Goal: Task Accomplishment & Management: Complete application form

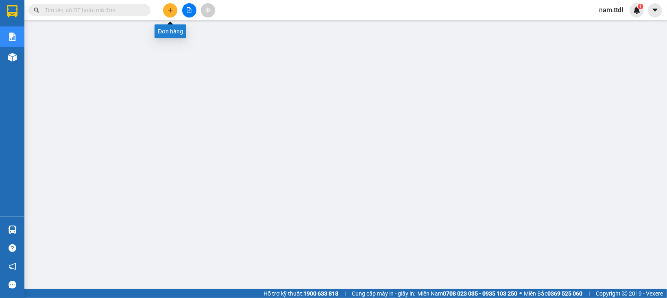
click at [171, 13] on icon "plus" at bounding box center [170, 10] width 6 height 6
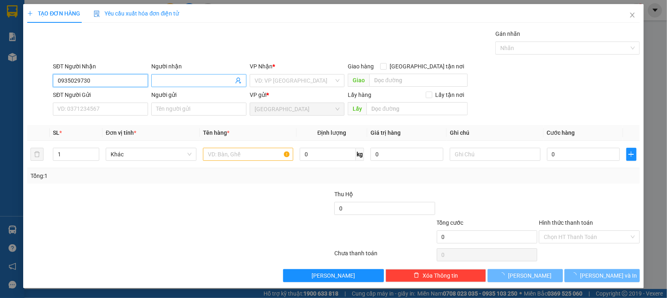
type input "0935029730"
click at [201, 78] on input "Người nhận" at bounding box center [194, 80] width 77 height 9
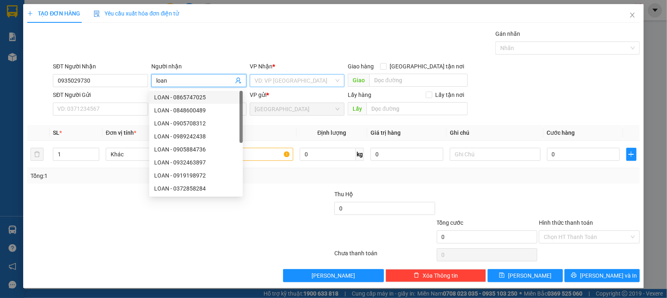
type input "loan"
click at [270, 81] on input "search" at bounding box center [294, 80] width 80 height 12
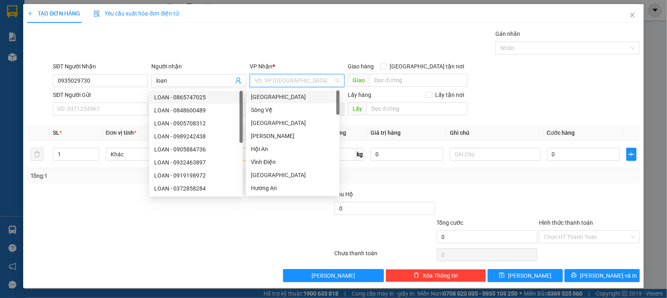
type input "d"
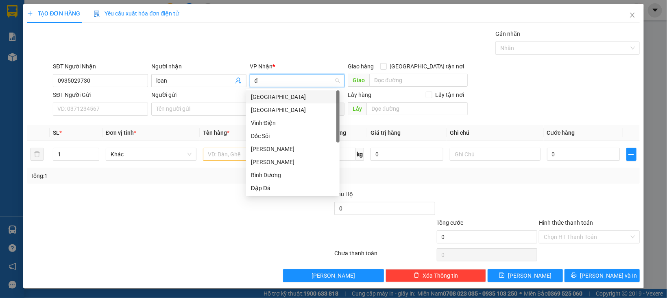
type input "đà"
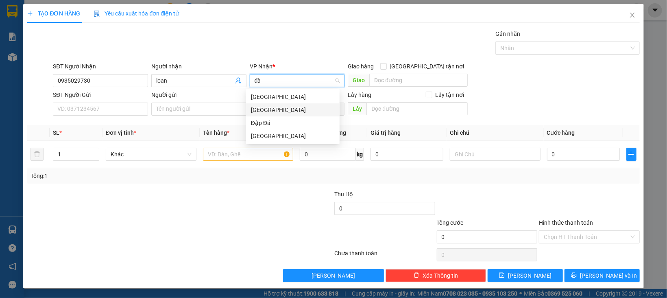
click at [265, 110] on div "[GEOGRAPHIC_DATA]" at bounding box center [293, 109] width 84 height 9
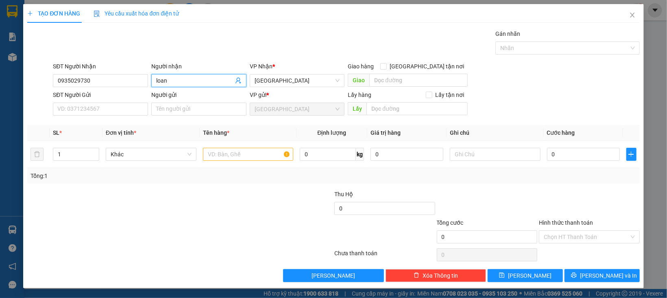
click at [192, 80] on input "loan" at bounding box center [194, 80] width 77 height 9
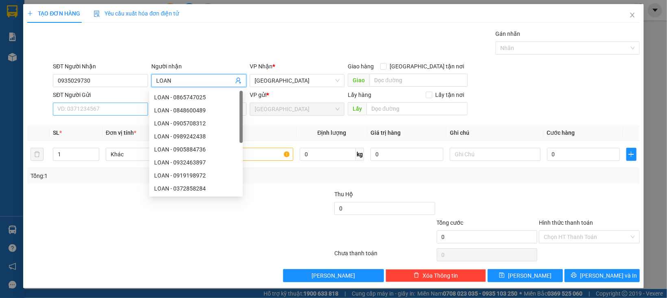
type input "LOAN"
click at [110, 113] on input "SĐT Người Gửi" at bounding box center [100, 108] width 95 height 13
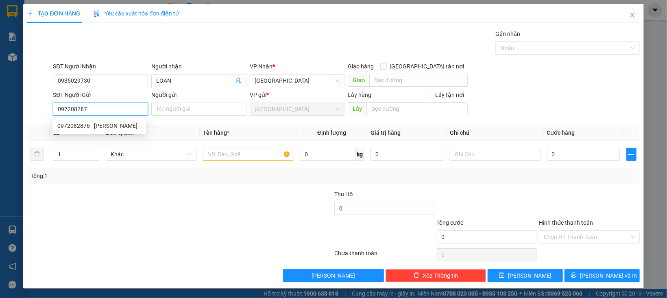
type input "0972082876"
click at [126, 126] on div "0972082876 - NGỌC NHI" at bounding box center [99, 125] width 84 height 9
type input "NGỌC NHI"
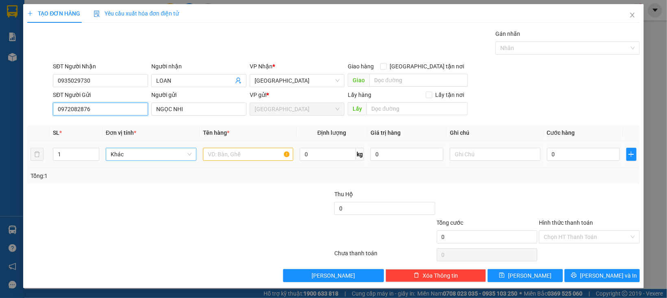
click at [138, 152] on span "Khác" at bounding box center [151, 154] width 81 height 12
type input "0972082876"
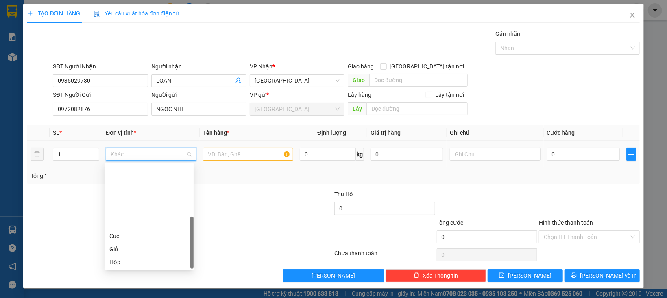
scroll to position [78, 0]
click at [130, 207] on div "Thùng" at bounding box center [148, 210] width 79 height 9
click at [216, 156] on input "text" at bounding box center [248, 154] width 91 height 13
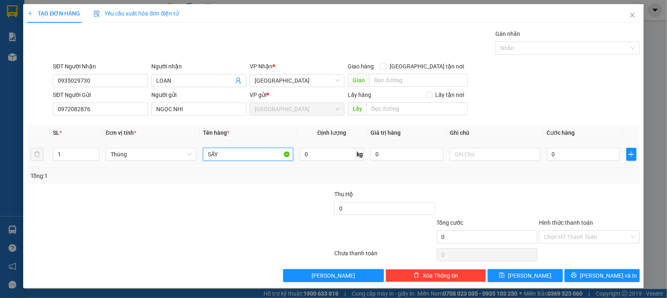
type input "SẤY"
type input "5"
type input "50"
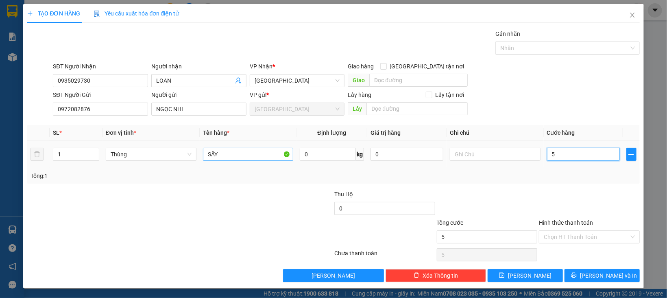
type input "50"
type input "50.000"
click at [547, 204] on div at bounding box center [589, 203] width 102 height 28
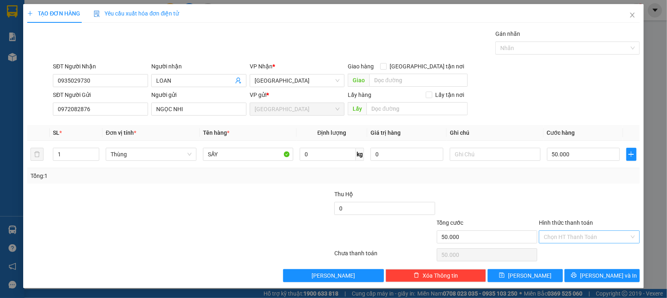
click at [561, 236] on input "Hình thức thanh toán" at bounding box center [585, 236] width 85 height 12
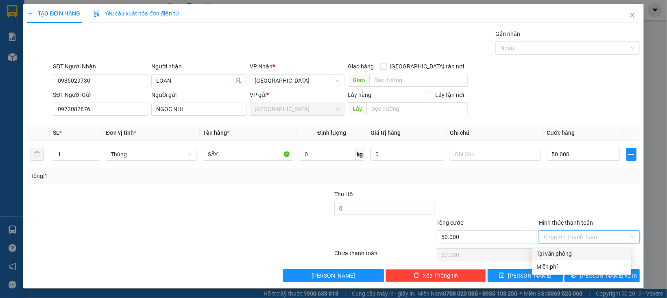
click at [567, 254] on div "Tại văn phòng" at bounding box center [581, 253] width 89 height 9
type input "0"
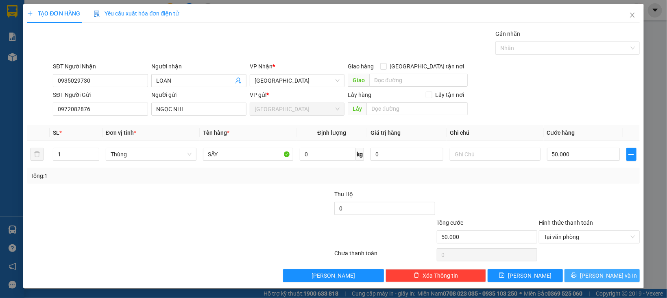
click at [576, 274] on button "[PERSON_NAME] và In" at bounding box center [601, 275] width 75 height 13
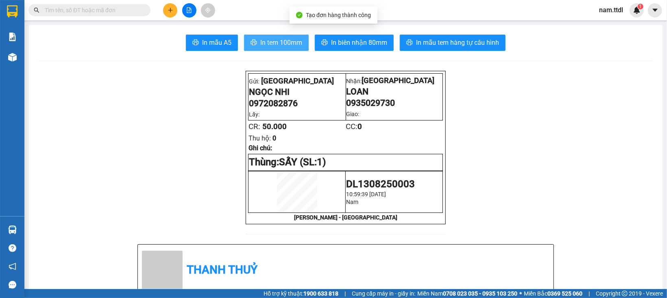
click at [261, 44] on span "In tem 100mm" at bounding box center [281, 42] width 42 height 10
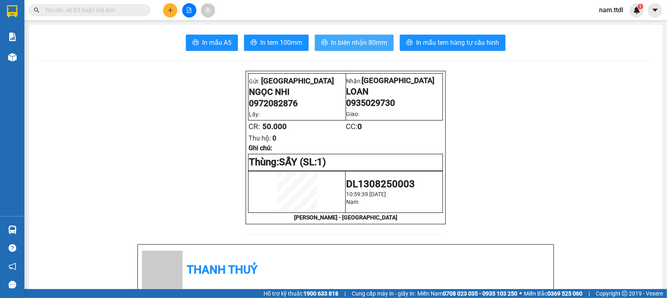
click at [346, 46] on span "In biên nhận 80mm" at bounding box center [359, 42] width 56 height 10
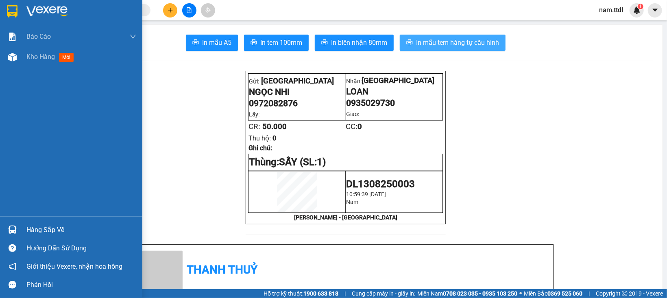
click at [17, 10] on img at bounding box center [12, 11] width 11 height 12
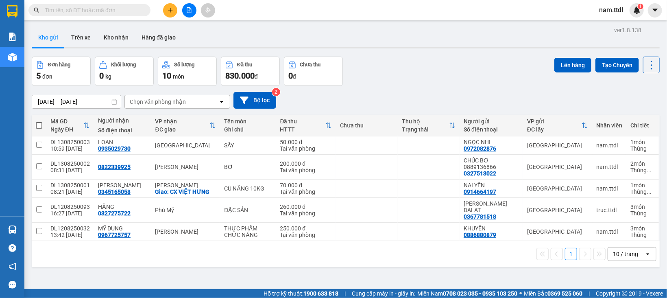
click at [282, 251] on div "1 10 / trang open" at bounding box center [345, 254] width 621 height 14
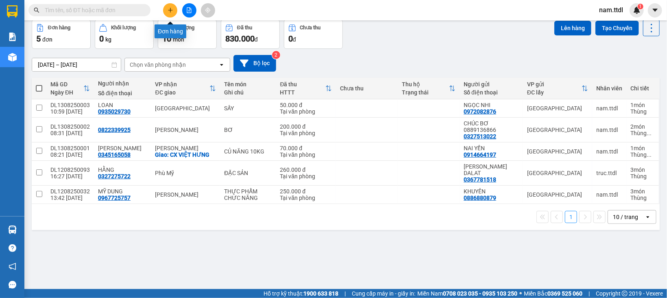
click at [172, 12] on icon "plus" at bounding box center [170, 10] width 6 height 6
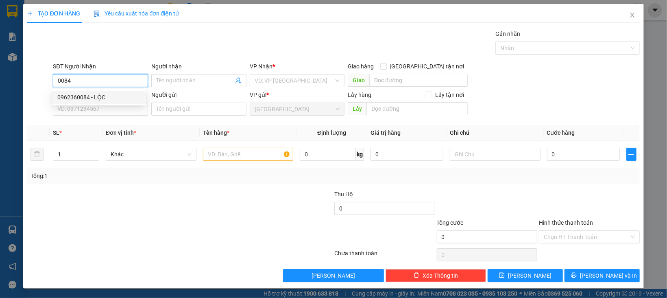
click at [87, 96] on div "0962360084 - LỘC" at bounding box center [99, 97] width 84 height 9
type input "0962360084"
type input "LỘC"
type input "0962360084"
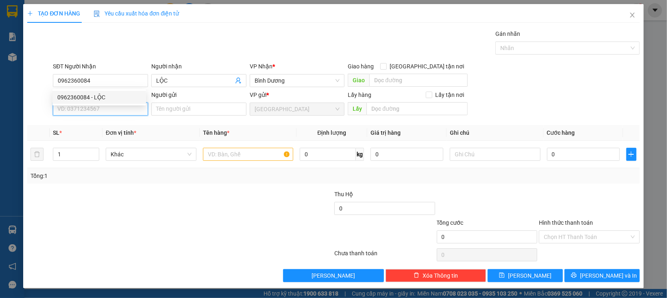
click at [97, 115] on input "SĐT Người Gửi" at bounding box center [100, 108] width 95 height 13
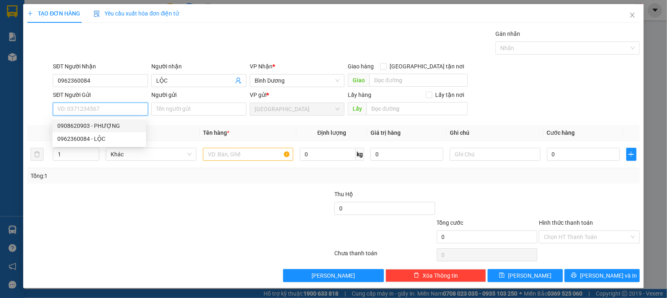
click at [96, 128] on div "0908620903 - PHƯỢNG" at bounding box center [99, 125] width 84 height 9
type input "0908620903"
type input "PHƯỢNG"
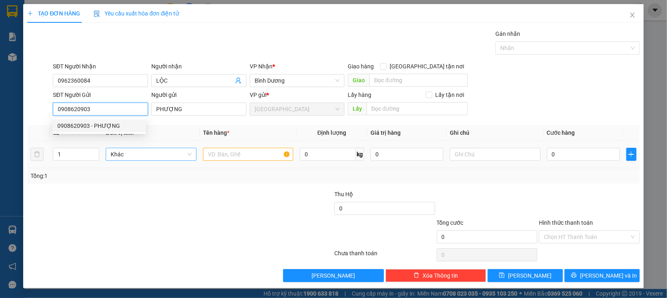
click at [124, 151] on span "Khác" at bounding box center [151, 154] width 81 height 12
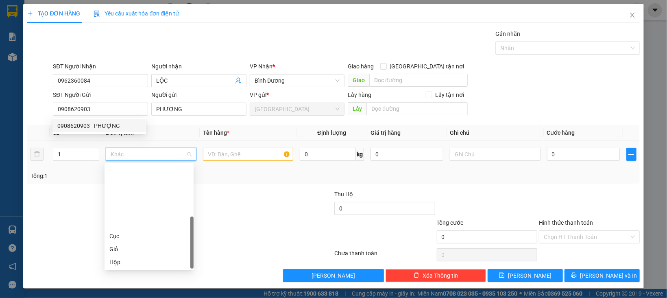
scroll to position [78, 0]
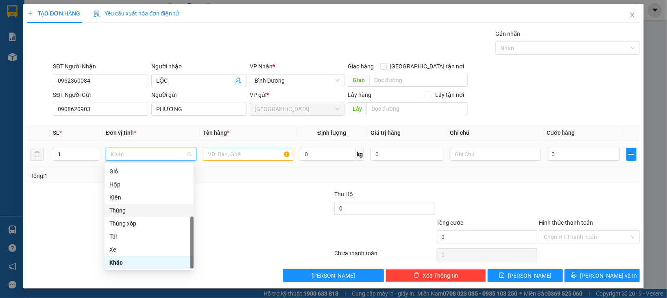
drag, startPoint x: 117, startPoint y: 210, endPoint x: 106, endPoint y: 198, distance: 16.4
click at [118, 211] on div "Thùng" at bounding box center [148, 210] width 79 height 9
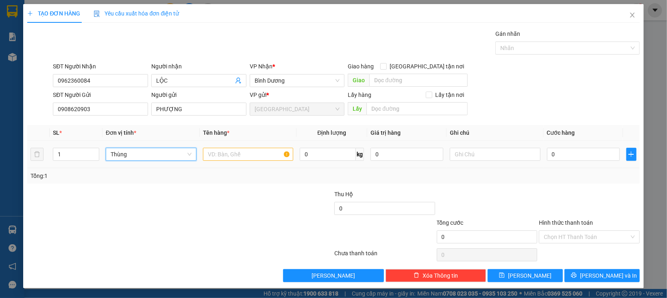
click at [35, 161] on tr "1 Thùng Thùng 0 kg 0 0" at bounding box center [333, 154] width 612 height 27
type input "2"
click at [249, 152] on input "text" at bounding box center [248, 154] width 91 height 13
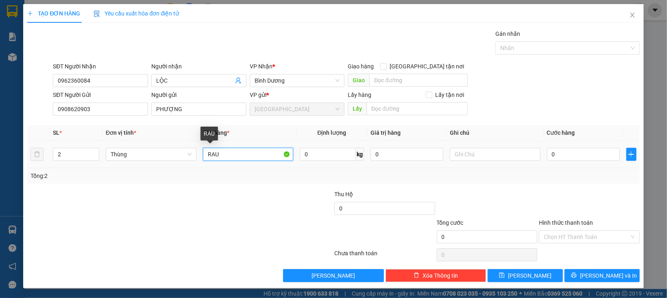
click at [248, 155] on input "RAU" at bounding box center [248, 154] width 91 height 13
type input "CÀ"
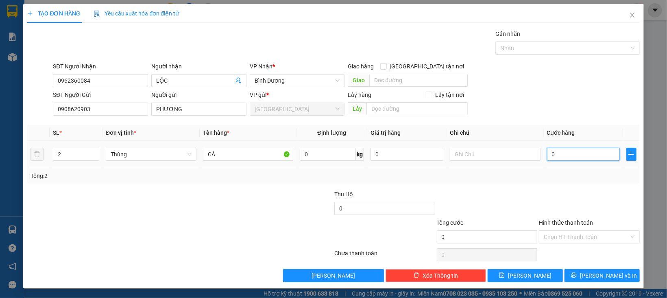
click at [558, 156] on input "0" at bounding box center [583, 154] width 73 height 13
type input "1"
type input "16"
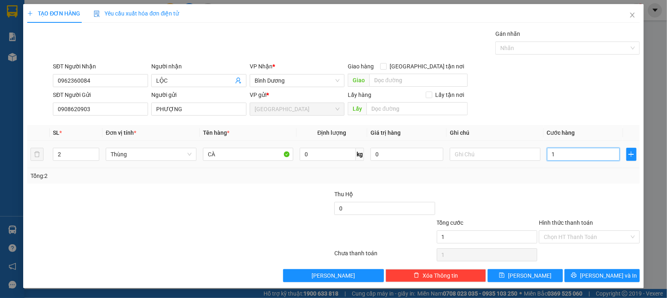
type input "16"
type input "160"
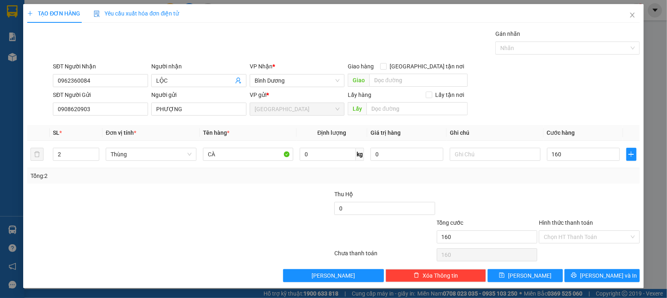
type input "160.000"
click at [560, 183] on div "Tổng: 2" at bounding box center [333, 175] width 612 height 15
click at [557, 241] on input "Hình thức thanh toán" at bounding box center [585, 236] width 85 height 12
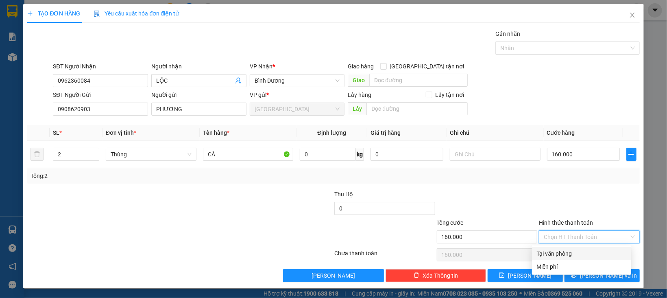
click at [557, 255] on div "Tại văn phòng" at bounding box center [581, 253] width 89 height 9
type input "0"
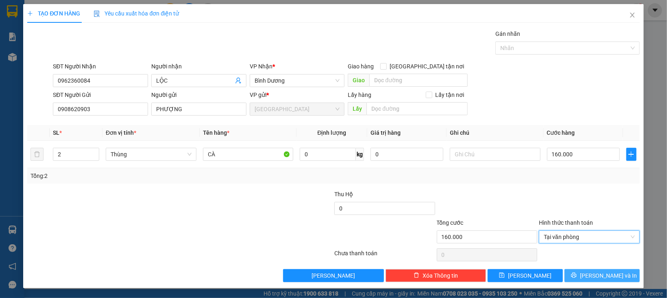
click at [564, 276] on button "[PERSON_NAME] và In" at bounding box center [601, 275] width 75 height 13
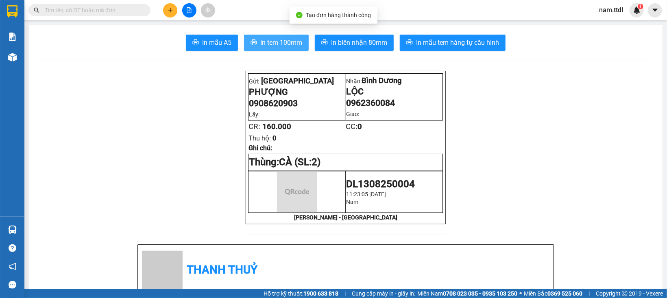
click at [272, 39] on span "In tem 100mm" at bounding box center [281, 42] width 42 height 10
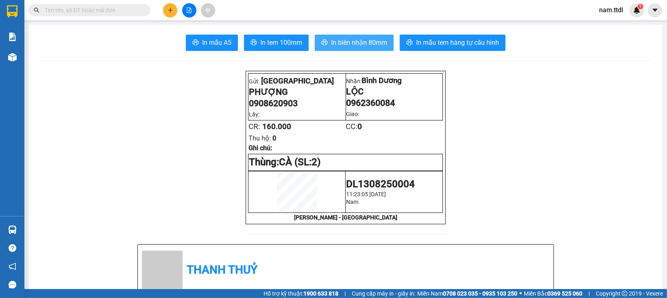
click at [358, 45] on span "In biên nhận 80mm" at bounding box center [359, 42] width 56 height 10
click at [106, 2] on div "Kết quả tìm kiếm ( 0 ) Bộ lọc Gửi 3 ngày gần nhất No Data nam.ttdl 1" at bounding box center [333, 10] width 667 height 20
click at [100, 13] on input "text" at bounding box center [93, 10] width 96 height 9
paste input "034 7808075"
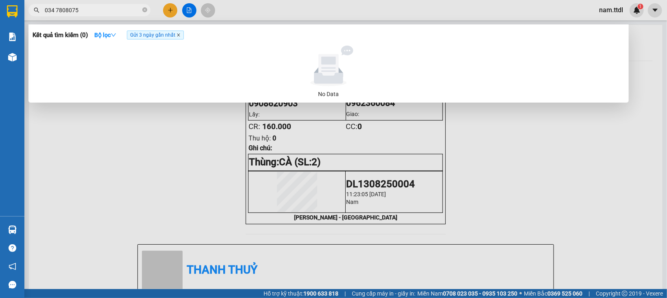
click at [180, 34] on icon "close" at bounding box center [178, 35] width 4 height 4
click at [102, 8] on input "034 7808075" at bounding box center [93, 10] width 96 height 9
click at [58, 10] on input "034 7808075" at bounding box center [93, 10] width 96 height 9
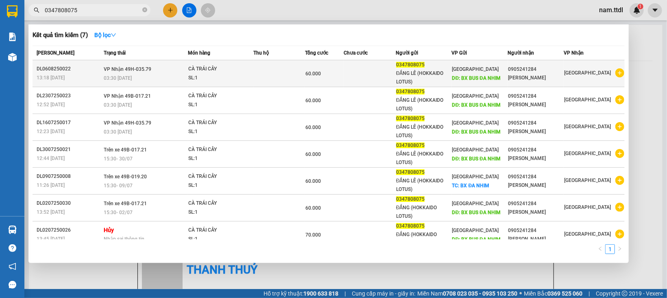
type input "0347808075"
click at [391, 69] on td at bounding box center [370, 73] width 52 height 27
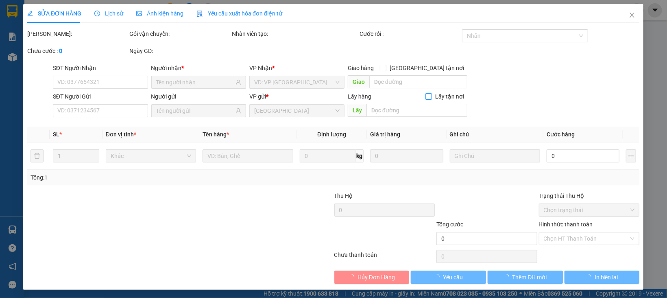
type input "0905241284"
type input "0347808075"
type input "BX BUS ĐA NHIM"
type input "60.000"
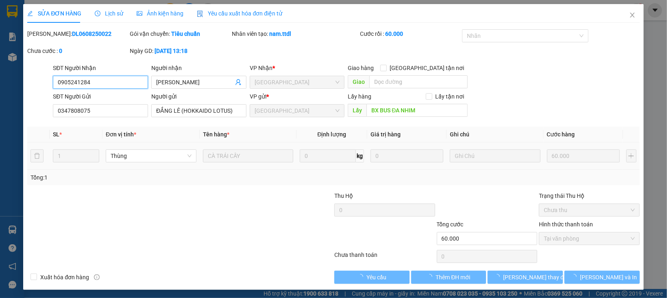
scroll to position [2, 0]
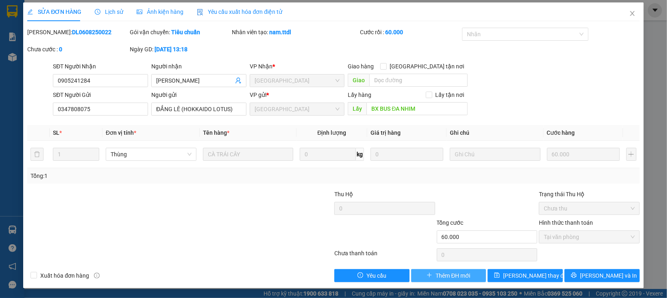
click at [442, 275] on span "Thêm ĐH mới" at bounding box center [452, 275] width 35 height 9
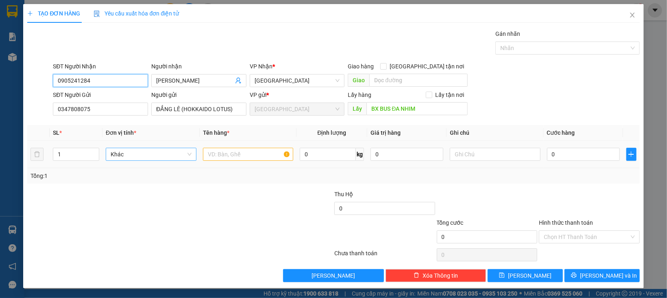
click at [145, 151] on span "Khác" at bounding box center [151, 154] width 81 height 12
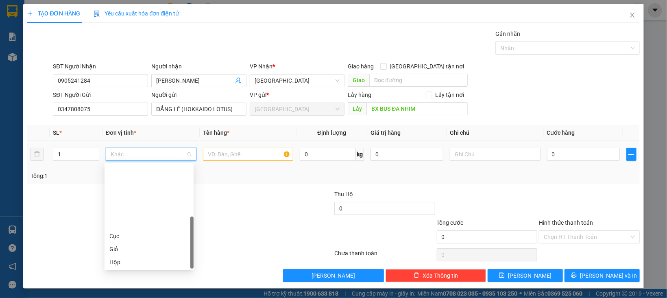
scroll to position [78, 0]
click at [128, 208] on div "Thùng" at bounding box center [148, 210] width 79 height 9
click at [231, 148] on input "text" at bounding box center [248, 154] width 91 height 13
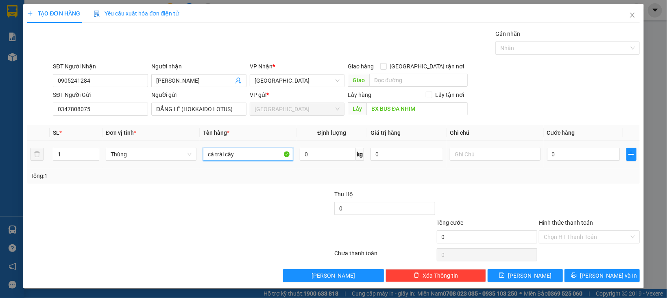
click at [247, 153] on input "cà trái cây" at bounding box center [248, 154] width 91 height 13
type input "CÀ TRÁI CÂY"
click at [580, 163] on td "0" at bounding box center [582, 154] width 79 height 27
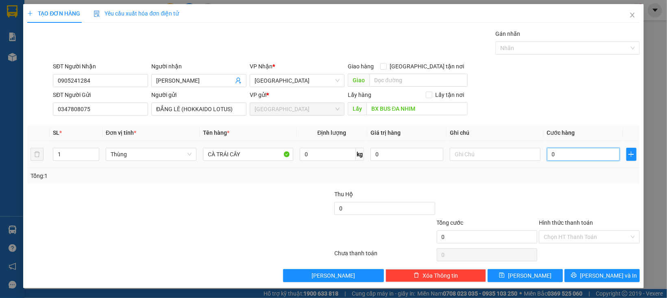
click at [576, 160] on input "0" at bounding box center [583, 154] width 73 height 13
type input "6"
type input "60"
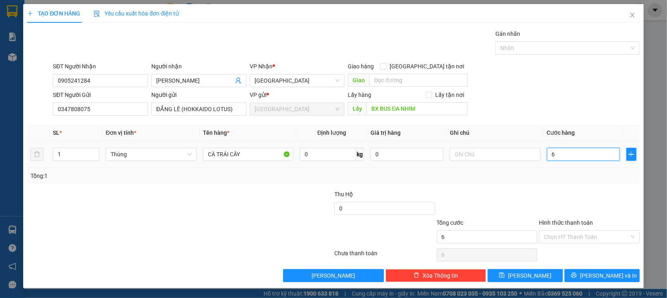
type input "60"
type input "60.000"
click at [560, 235] on input "Hình thức thanh toán" at bounding box center [585, 236] width 85 height 12
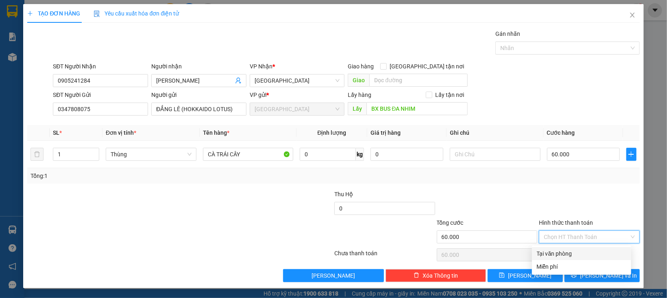
click at [559, 251] on div "Tại văn phòng" at bounding box center [581, 253] width 89 height 9
type input "0"
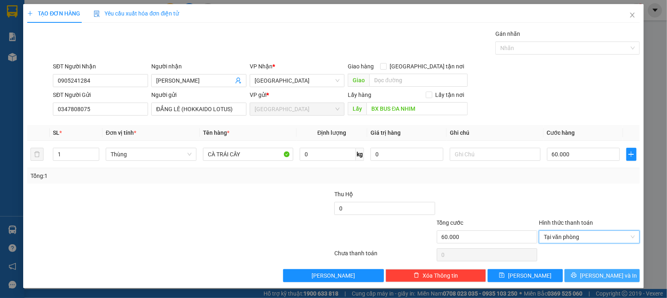
click at [566, 274] on button "[PERSON_NAME] và In" at bounding box center [601, 275] width 75 height 13
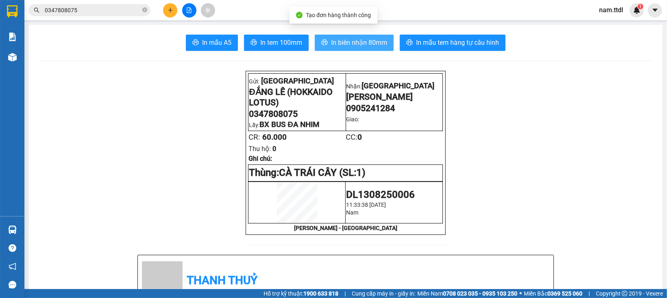
click at [321, 43] on icon "printer" at bounding box center [324, 42] width 7 height 7
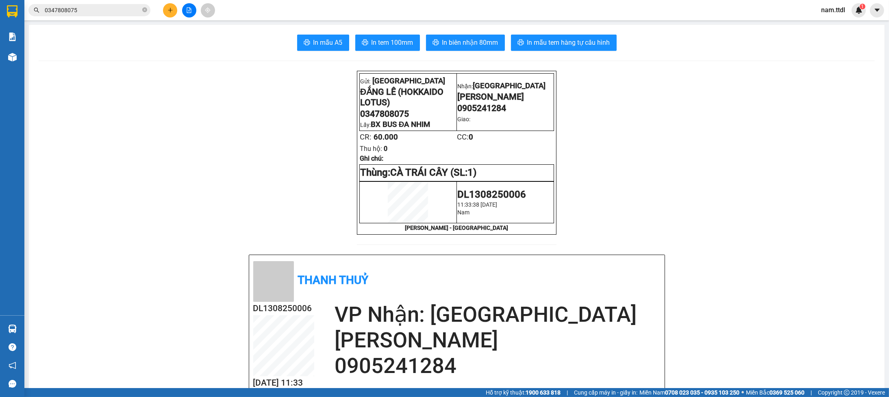
click at [173, 11] on icon "plus" at bounding box center [170, 10] width 6 height 6
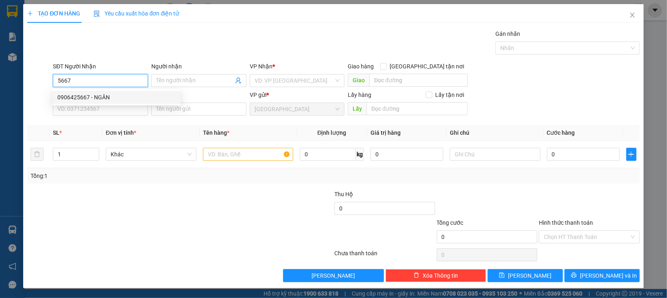
drag, startPoint x: 95, startPoint y: 93, endPoint x: 99, endPoint y: 103, distance: 10.7
click at [95, 93] on div "0906425667 - NGÂN" at bounding box center [116, 97] width 118 height 9
type input "0906425667"
type input "NGÂN"
type input "0906425667"
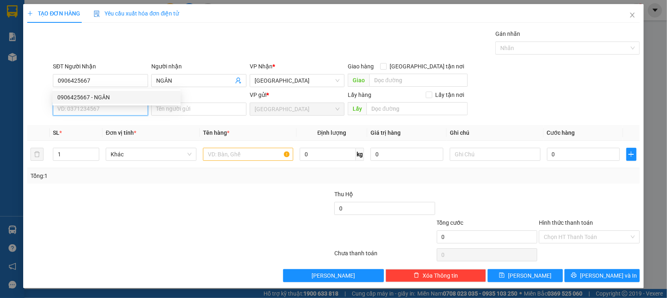
click at [99, 103] on input "SĐT Người Gửi" at bounding box center [100, 108] width 95 height 13
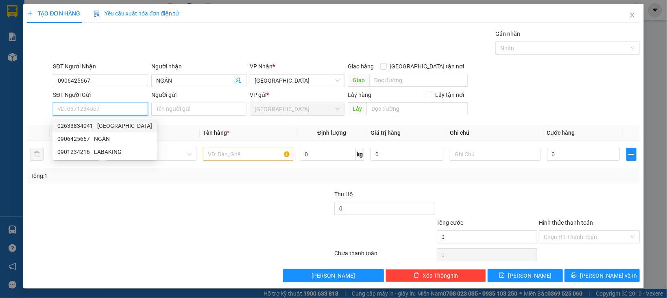
click at [104, 122] on div "02633834041 - ĐÀ LẠT GAP" at bounding box center [104, 125] width 95 height 9
type input "02633834041"
type input "ĐÀ LẠT GAP"
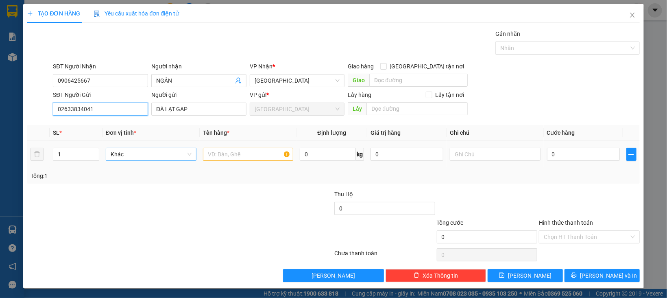
click at [120, 152] on span "Khác" at bounding box center [151, 154] width 81 height 12
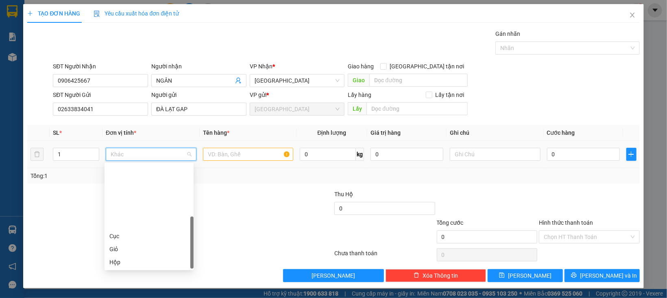
scroll to position [78, 0]
click at [118, 212] on div "Thùng" at bounding box center [148, 210] width 79 height 9
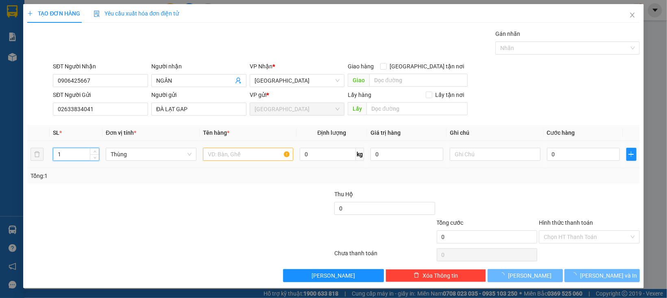
drag, startPoint x: 67, startPoint y: 154, endPoint x: 54, endPoint y: 159, distance: 13.5
click at [54, 159] on input "1" at bounding box center [76, 154] width 46 height 12
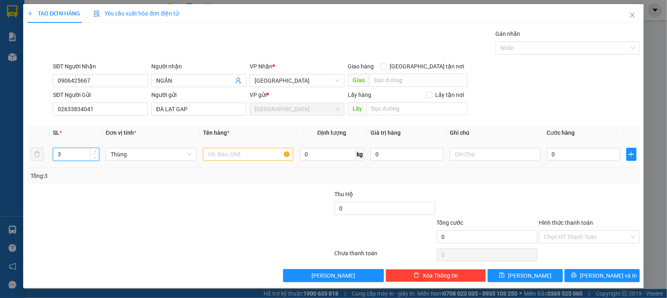
type input "3"
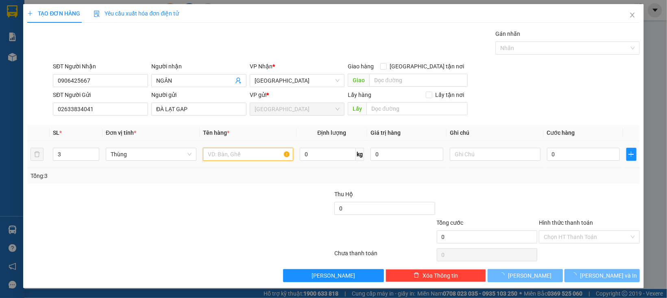
click at [236, 155] on input "text" at bounding box center [248, 154] width 91 height 13
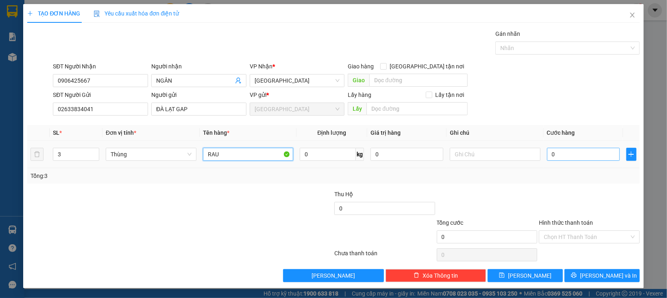
type input "RAU"
click at [563, 150] on input "0" at bounding box center [583, 154] width 73 height 13
type input "2"
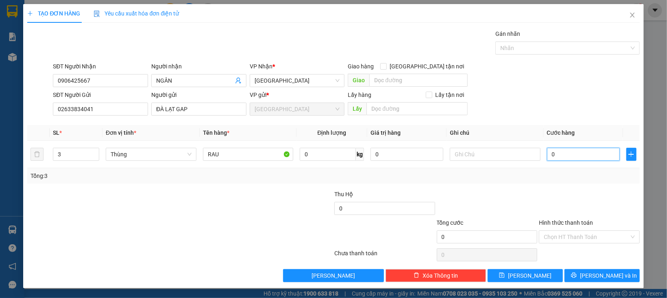
type input "2"
type input "21"
type input "210"
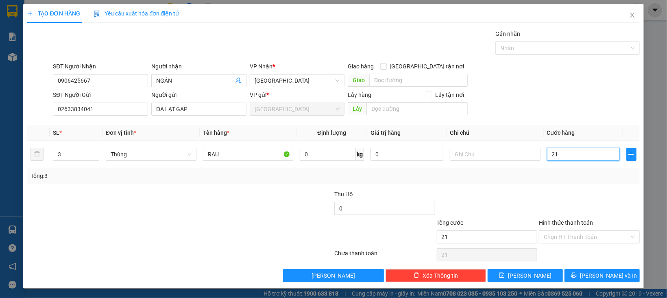
type input "210"
type input "210.000"
click at [538, 215] on div at bounding box center [589, 203] width 102 height 28
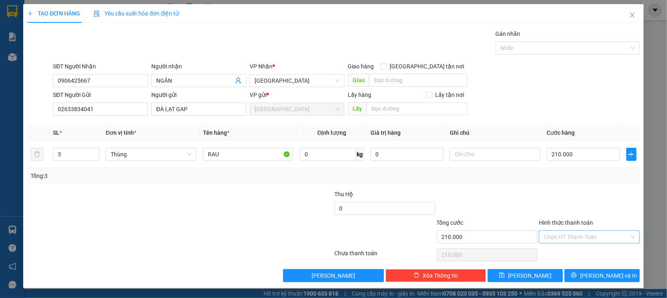
click at [548, 232] on input "Hình thức thanh toán" at bounding box center [585, 236] width 85 height 12
click at [570, 239] on input "Hình thức thanh toán" at bounding box center [585, 236] width 85 height 12
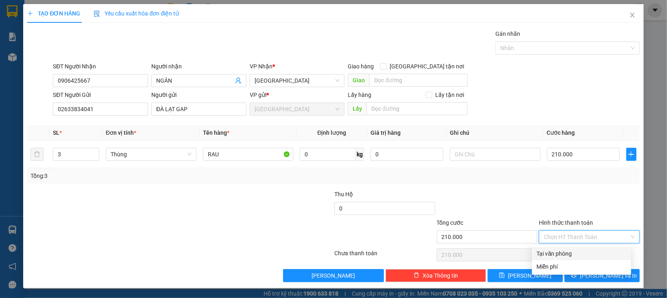
click at [570, 254] on div "Tại văn phòng" at bounding box center [581, 253] width 89 height 9
type input "0"
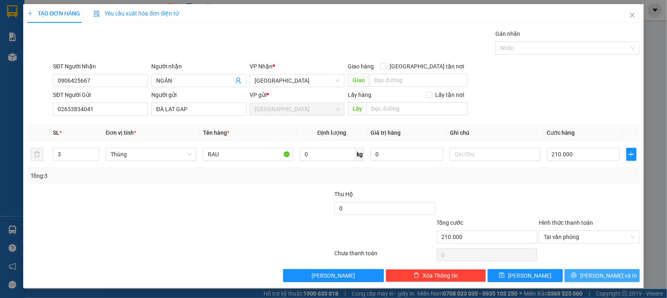
click at [572, 273] on button "[PERSON_NAME] và In" at bounding box center [601, 275] width 75 height 13
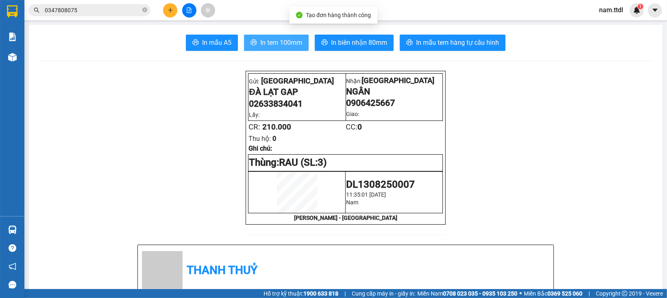
click at [286, 41] on span "In tem 100mm" at bounding box center [281, 42] width 42 height 10
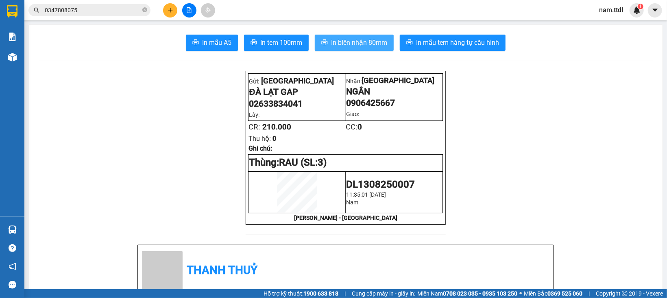
click at [337, 37] on span "In biên nhận 80mm" at bounding box center [359, 42] width 56 height 10
click at [161, 7] on div at bounding box center [189, 10] width 61 height 14
click at [169, 8] on icon "plus" at bounding box center [170, 10] width 6 height 6
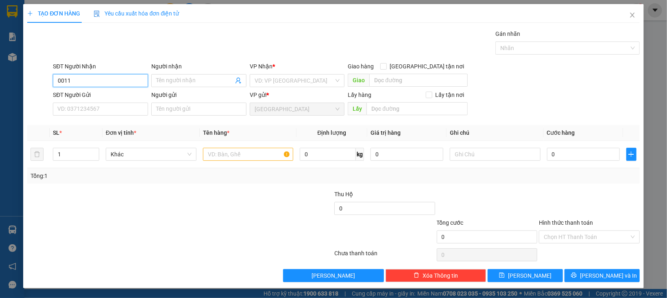
click at [91, 81] on input "0011" at bounding box center [100, 80] width 95 height 13
click at [104, 98] on div "0912720011 - VŨ" at bounding box center [99, 97] width 84 height 9
type input "0912720011"
type input "VŨ"
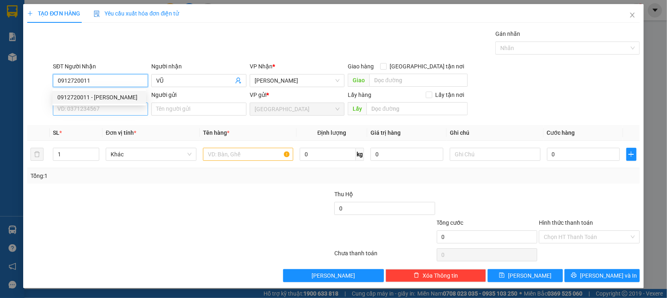
type input "0912720011"
click at [107, 113] on input "SĐT Người Gửi" at bounding box center [100, 108] width 95 height 13
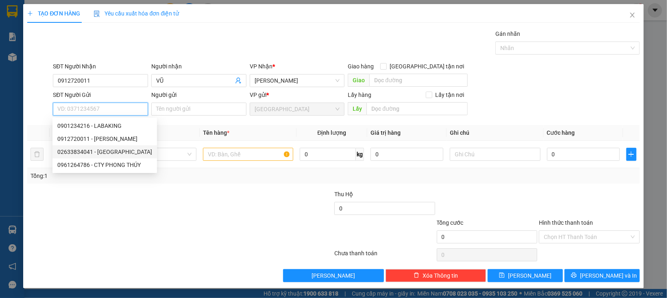
click at [104, 151] on div "02633834041 - ĐÀ LẠT GAP" at bounding box center [104, 151] width 95 height 9
type input "02633834041"
type input "ĐÀ LẠT GAP"
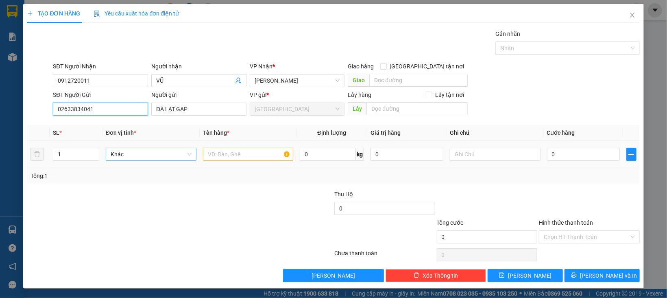
click at [148, 154] on span "Khác" at bounding box center [151, 154] width 81 height 12
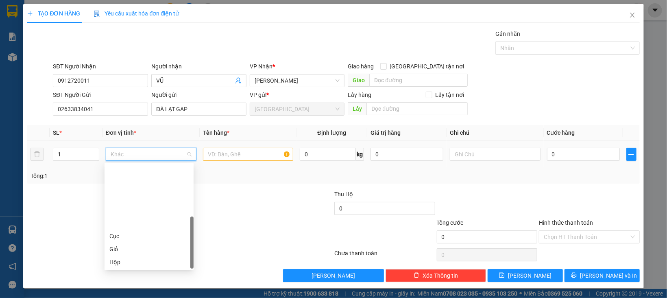
scroll to position [78, 0]
click at [130, 208] on div "Thùng" at bounding box center [148, 210] width 79 height 9
click at [219, 157] on input "text" at bounding box center [248, 154] width 91 height 13
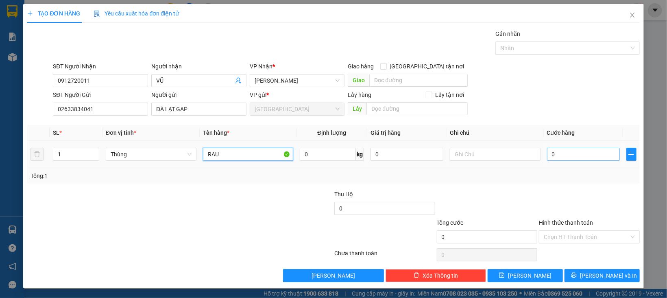
type input "RAU"
click at [609, 155] on input "0" at bounding box center [583, 154] width 73 height 13
type input "8"
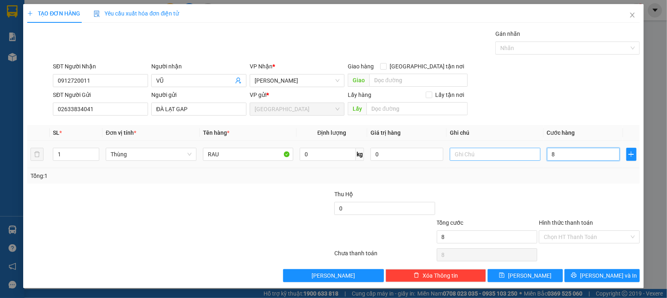
type input "80"
type input "80.000"
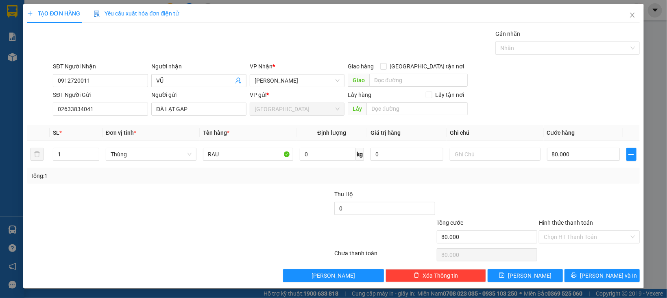
click at [578, 200] on div at bounding box center [589, 203] width 102 height 28
click at [567, 237] on input "Hình thức thanh toán" at bounding box center [585, 236] width 85 height 12
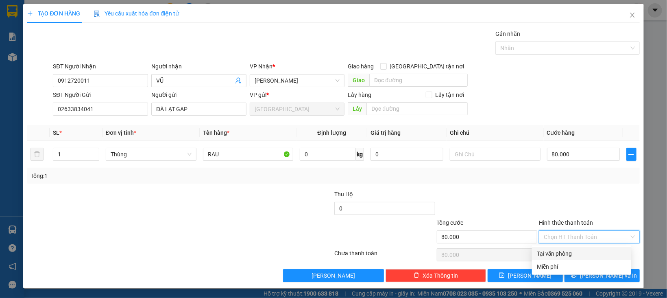
click at [564, 250] on div "Tại văn phòng" at bounding box center [581, 253] width 89 height 9
type input "0"
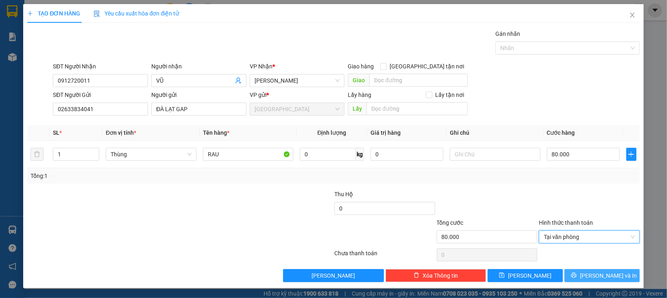
click at [572, 278] on button "[PERSON_NAME] và In" at bounding box center [601, 275] width 75 height 13
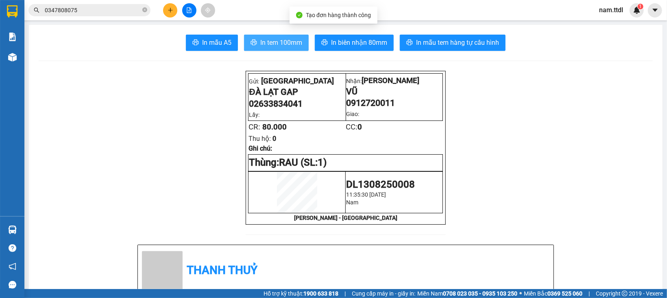
click at [285, 47] on span "In tem 100mm" at bounding box center [281, 42] width 42 height 10
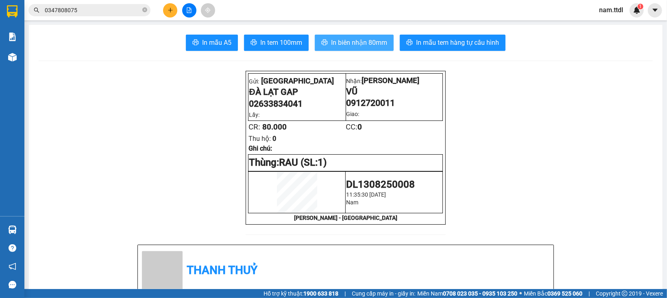
click at [368, 43] on span "In biên nhận 80mm" at bounding box center [359, 42] width 56 height 10
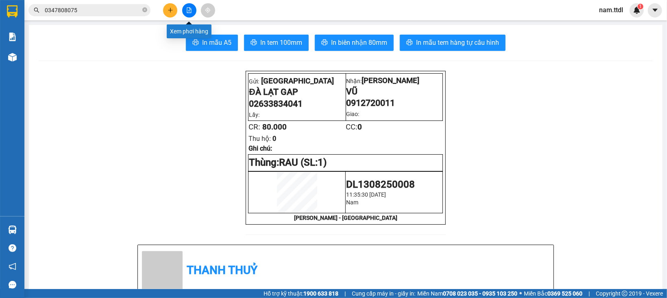
click at [172, 7] on icon "plus" at bounding box center [170, 10] width 6 height 6
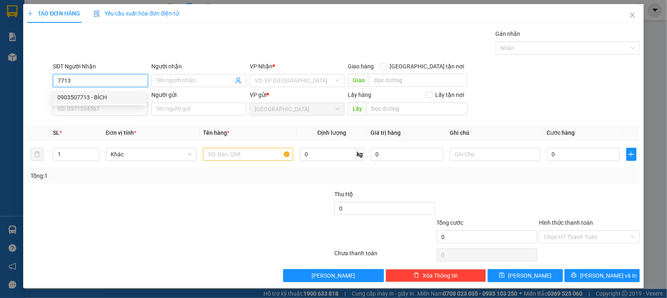
click at [92, 93] on div "0903507713 - BÍCH" at bounding box center [99, 97] width 84 height 9
type input "0903507713"
type input "BÍCH"
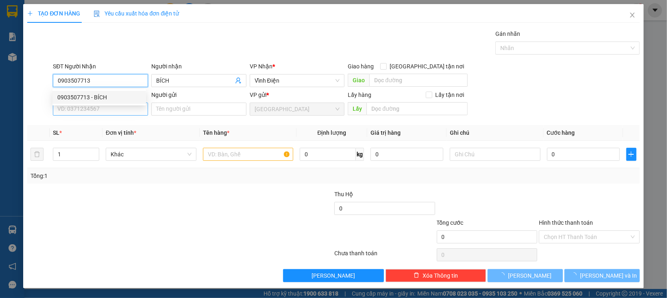
type input "0903507713"
click at [95, 112] on input "SĐT Người Gửi" at bounding box center [100, 108] width 95 height 13
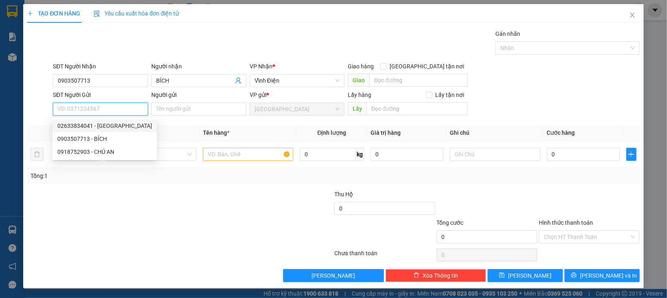
click at [98, 121] on div "02633834041 - ĐÀ LẠT GAP" at bounding box center [104, 125] width 95 height 9
type input "02633834041"
type input "ĐÀ LẠT GAP"
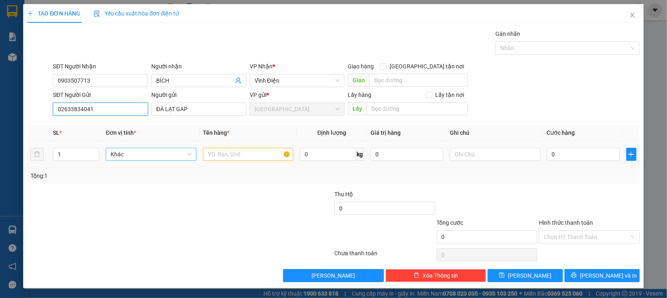
click at [120, 154] on span "Khác" at bounding box center [151, 154] width 81 height 12
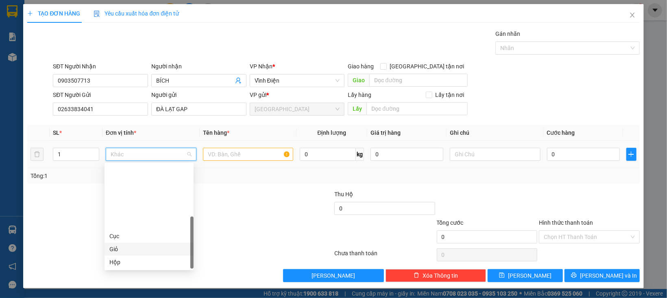
scroll to position [78, 0]
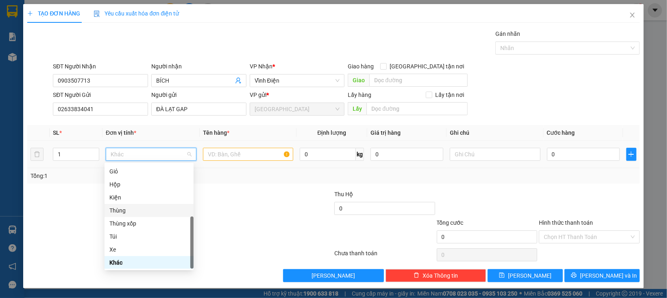
click at [123, 212] on div "Thùng" at bounding box center [148, 210] width 79 height 9
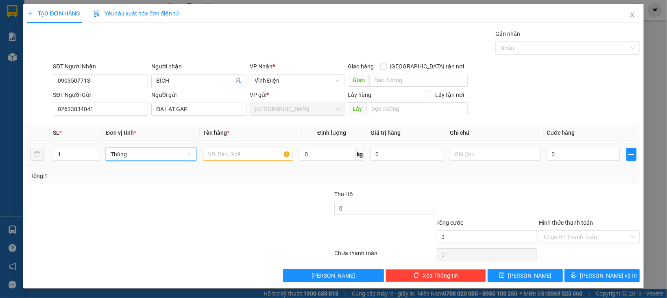
click at [42, 159] on tr "1 Thùng Thùng 0 kg 0 0" at bounding box center [333, 154] width 612 height 27
type input "3"
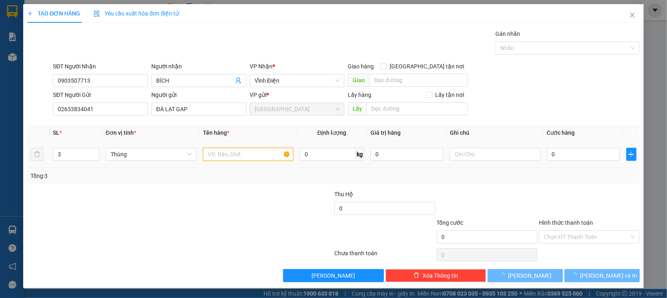
click at [259, 151] on input "text" at bounding box center [248, 154] width 91 height 13
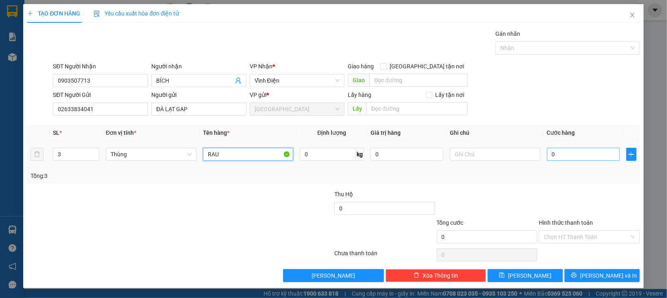
type input "RAU"
click at [554, 158] on input "0" at bounding box center [583, 154] width 73 height 13
type input "2"
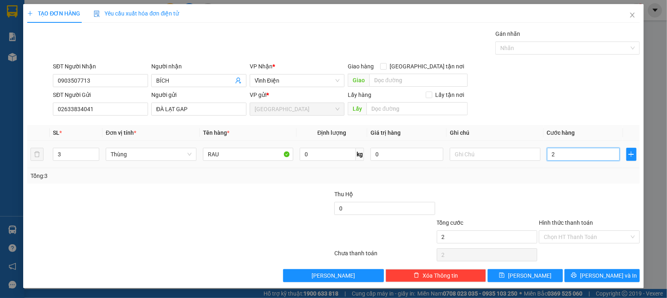
type input "21"
type input "210"
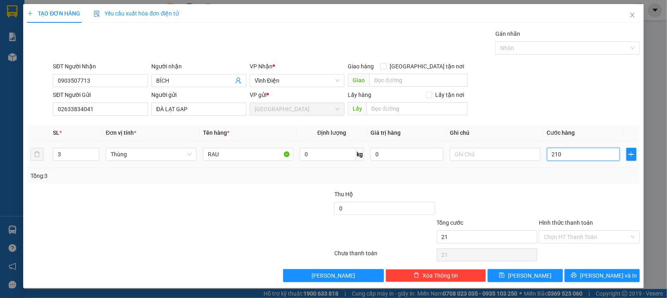
type input "210"
type input "210.000"
click at [538, 200] on div at bounding box center [589, 203] width 102 height 28
click at [562, 238] on input "Hình thức thanh toán" at bounding box center [585, 236] width 85 height 12
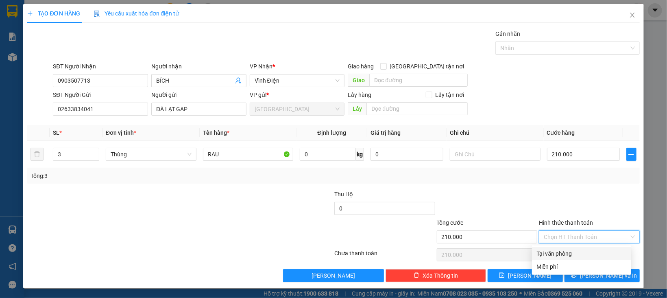
click at [563, 252] on div "Tại văn phòng" at bounding box center [581, 253] width 89 height 9
type input "0"
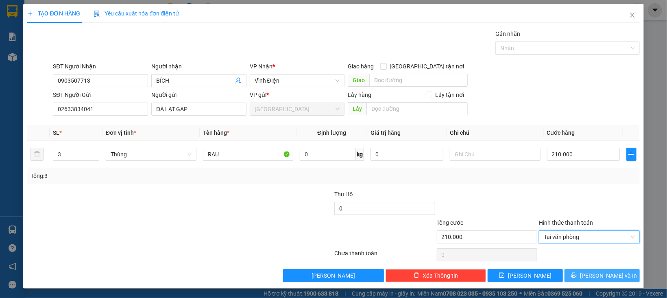
click at [564, 272] on button "[PERSON_NAME] và In" at bounding box center [601, 275] width 75 height 13
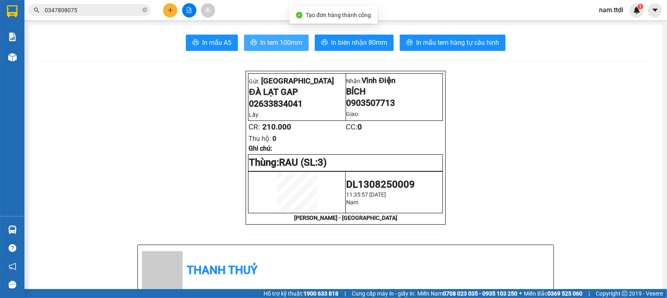
click at [289, 44] on span "In tem 100mm" at bounding box center [281, 42] width 42 height 10
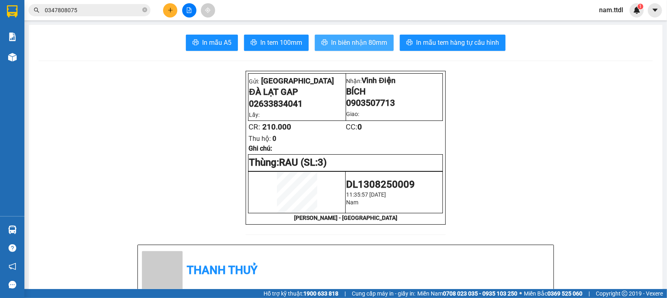
click at [353, 39] on span "In biên nhận 80mm" at bounding box center [359, 42] width 56 height 10
click at [165, 6] on button at bounding box center [170, 10] width 14 height 14
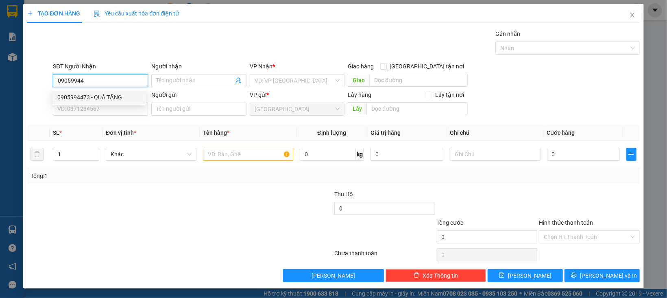
click at [97, 94] on div "0905994473 - QUÀ TẶNG" at bounding box center [99, 97] width 84 height 9
type input "0905994473"
type input "QUÀ TẶNG"
type input "0905994473"
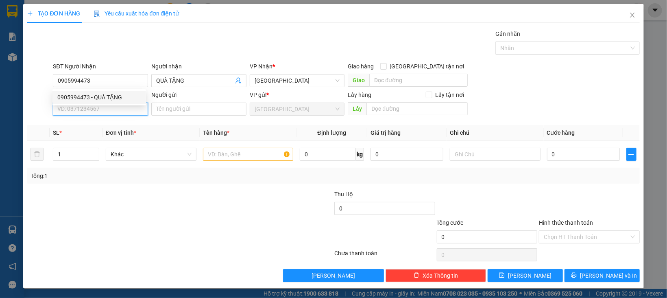
click at [98, 107] on input "SĐT Người Gửi" at bounding box center [100, 108] width 95 height 13
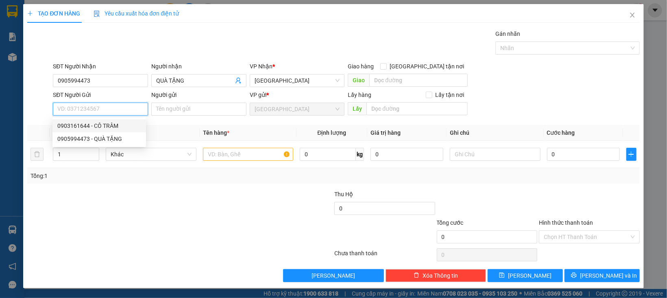
click at [106, 125] on div "0903161644 - CÔ TRÂM" at bounding box center [99, 125] width 84 height 9
type input "0903161644"
type input "CÔ TRÂM"
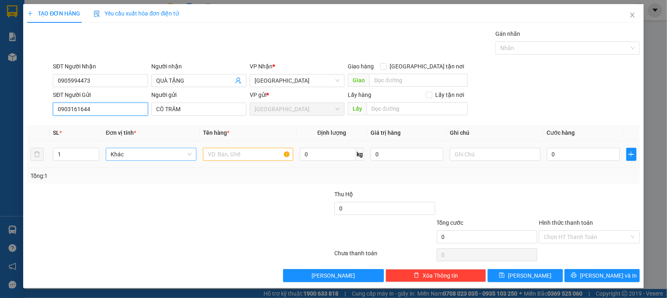
click at [120, 156] on span "Khác" at bounding box center [151, 154] width 81 height 12
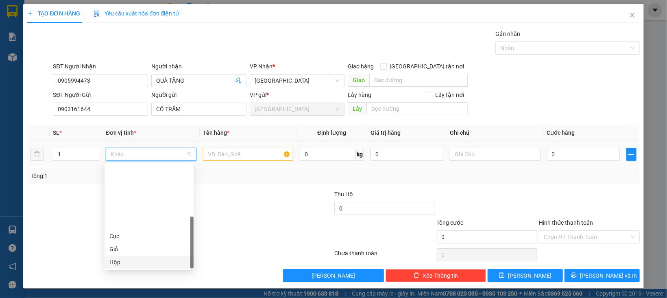
scroll to position [78, 0]
click at [120, 208] on div "Thùng" at bounding box center [148, 210] width 79 height 9
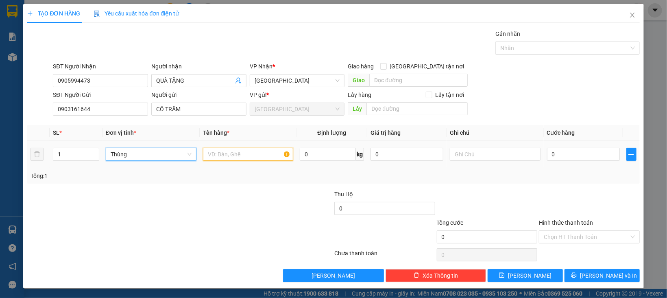
click at [215, 148] on input "text" at bounding box center [248, 154] width 91 height 13
click at [164, 159] on span "Thùng" at bounding box center [151, 154] width 81 height 12
type input "x"
click at [134, 174] on div "Thùng xốp" at bounding box center [148, 170] width 79 height 9
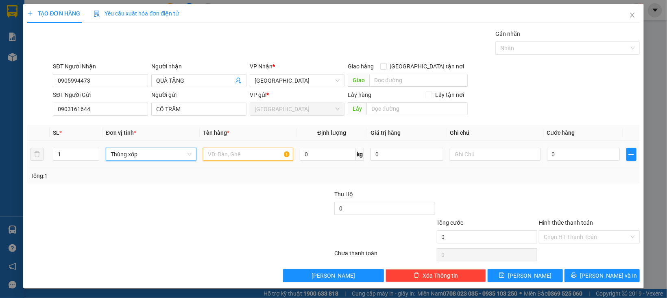
click at [207, 148] on input "text" at bounding box center [248, 154] width 91 height 13
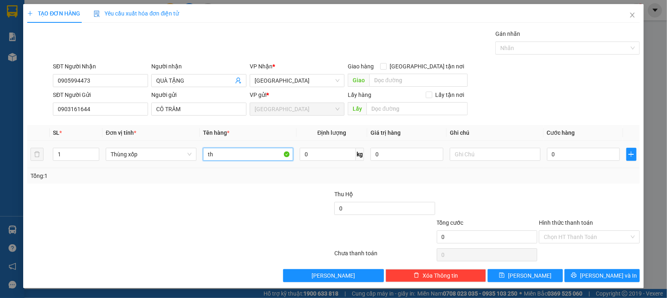
type input "t"
type input "THỰC PHẨM"
click at [573, 157] on input "0" at bounding box center [583, 154] width 73 height 13
type input "1"
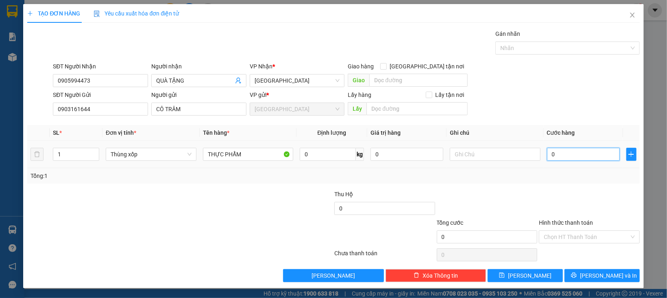
type input "1"
type input "10"
type input "100"
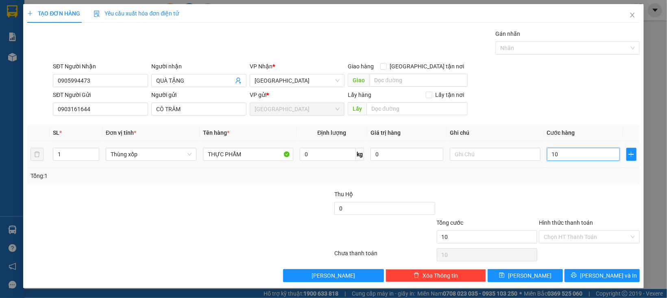
type input "100"
type input "100.000"
click at [593, 191] on div at bounding box center [589, 203] width 102 height 28
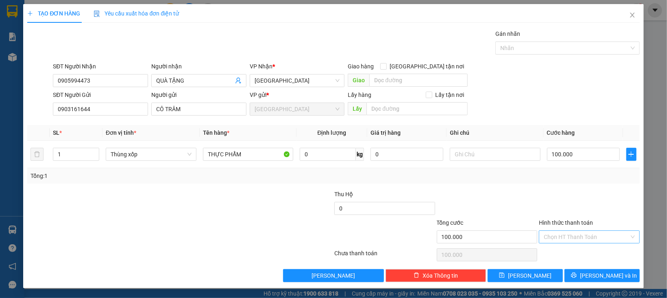
click at [586, 235] on input "Hình thức thanh toán" at bounding box center [585, 236] width 85 height 12
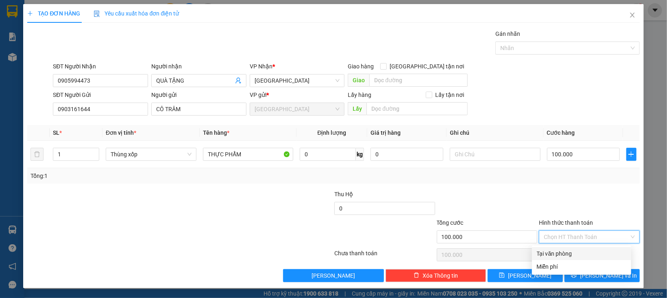
click at [586, 253] on div "Tại văn phòng" at bounding box center [581, 253] width 89 height 9
type input "0"
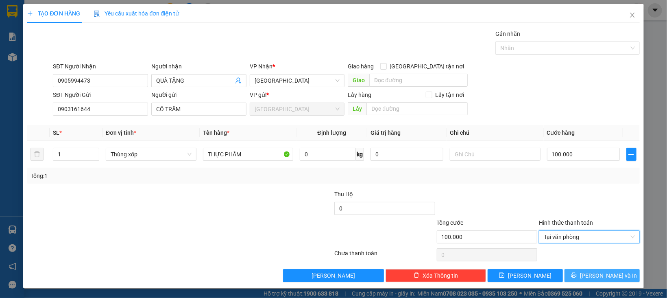
click at [578, 278] on button "[PERSON_NAME] và In" at bounding box center [601, 275] width 75 height 13
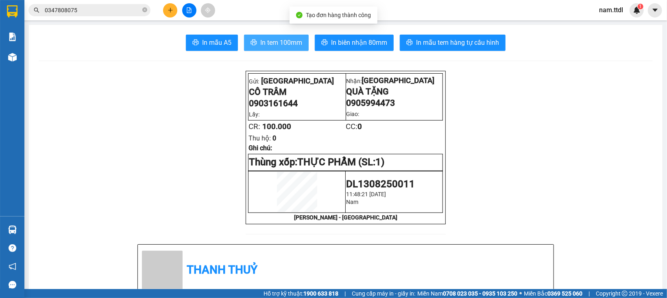
click at [278, 38] on span "In tem 100mm" at bounding box center [281, 42] width 42 height 10
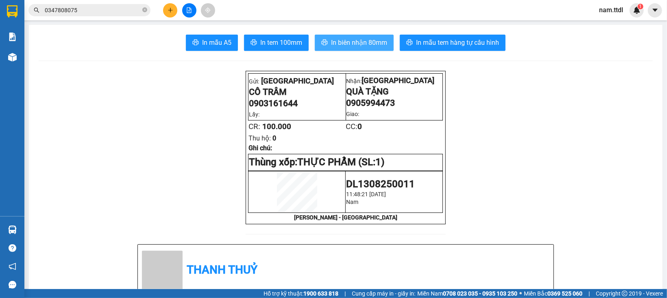
click at [377, 39] on span "In biên nhận 80mm" at bounding box center [359, 42] width 56 height 10
click at [167, 11] on button at bounding box center [170, 10] width 14 height 14
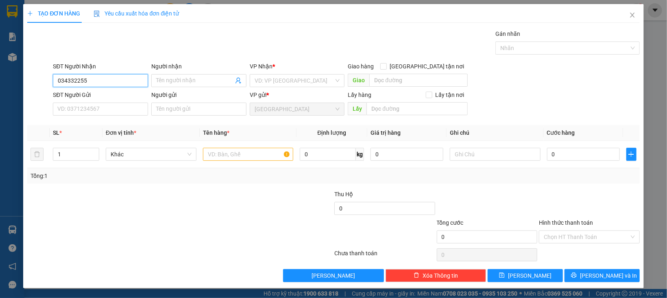
click at [105, 80] on input "034332255" at bounding box center [100, 80] width 95 height 13
click at [98, 96] on div "0343323255 - SƠN" at bounding box center [99, 97] width 84 height 9
type input "0343323255"
type input "SƠN"
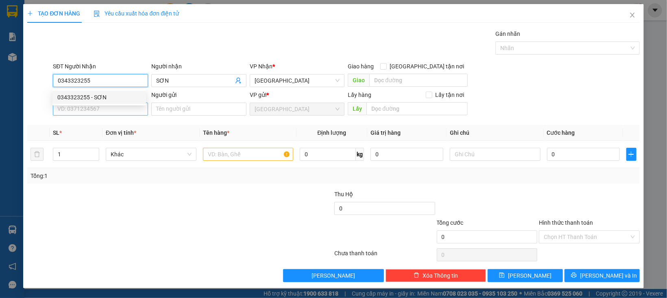
type input "0343323255"
click at [99, 111] on input "SĐT Người Gửi" at bounding box center [100, 108] width 95 height 13
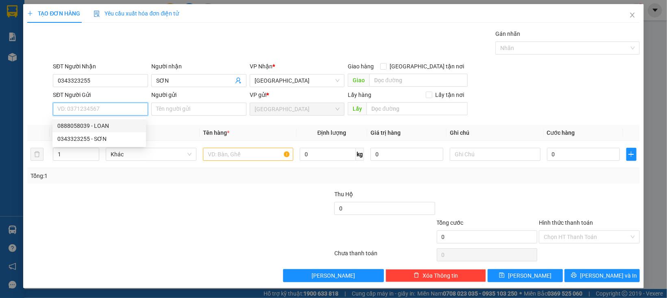
click at [92, 130] on div "0888058039 - LOAN" at bounding box center [98, 125] width 93 height 13
type input "0888058039"
type input "LOAN"
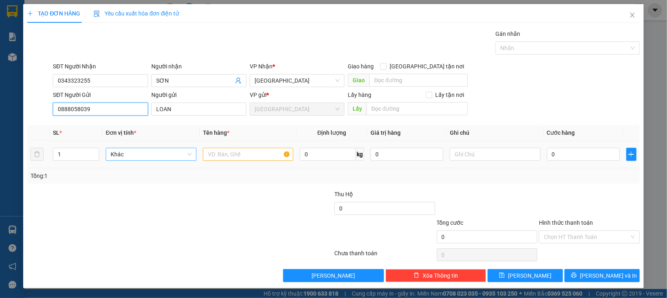
click at [113, 152] on span "Khác" at bounding box center [151, 154] width 81 height 12
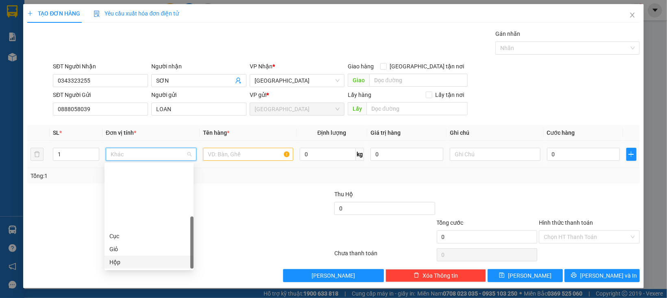
scroll to position [78, 0]
click at [117, 212] on div "Thùng" at bounding box center [148, 210] width 79 height 9
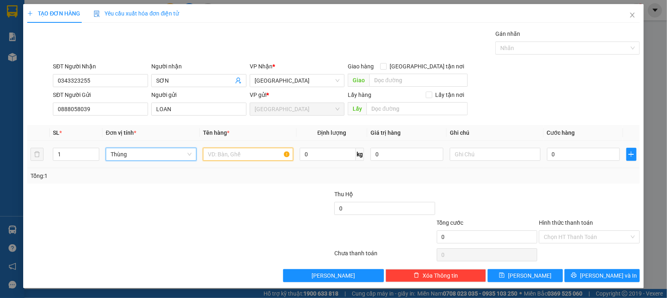
click at [250, 150] on input "text" at bounding box center [248, 154] width 91 height 13
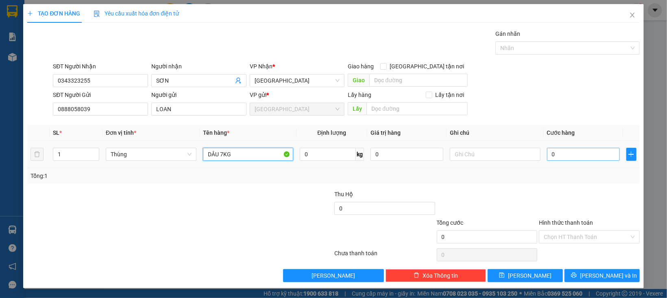
type input "DÂU 7KG"
click at [561, 154] on input "0" at bounding box center [583, 154] width 73 height 13
type input "5"
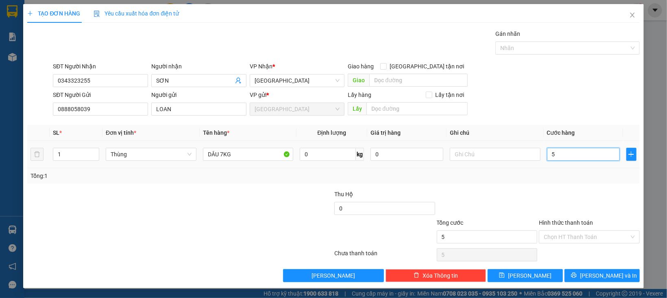
type input "50"
type input "50.000"
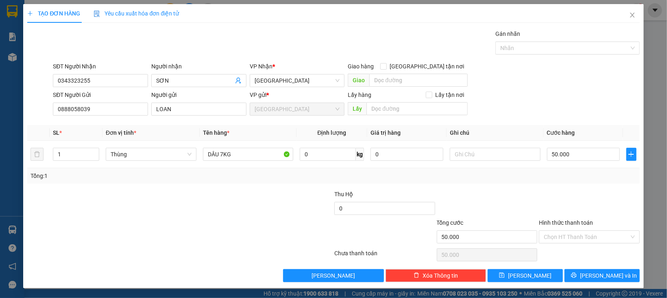
click at [562, 179] on div "Tổng: 1" at bounding box center [332, 175] width 605 height 9
click at [558, 237] on input "Hình thức thanh toán" at bounding box center [585, 236] width 85 height 12
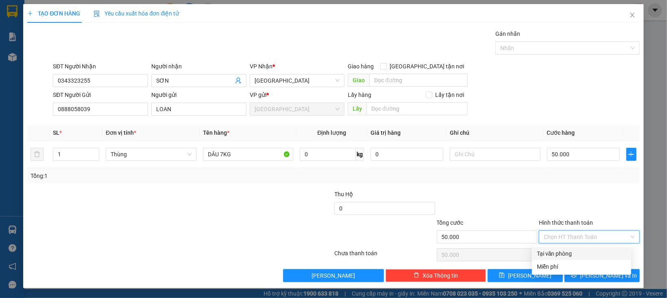
click at [557, 252] on div "Tại văn phòng" at bounding box center [581, 253] width 89 height 9
type input "0"
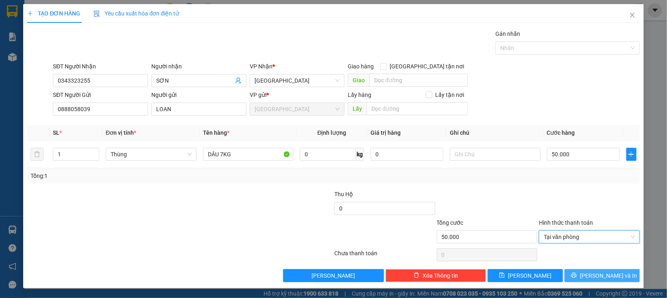
click at [564, 276] on button "[PERSON_NAME] và In" at bounding box center [601, 275] width 75 height 13
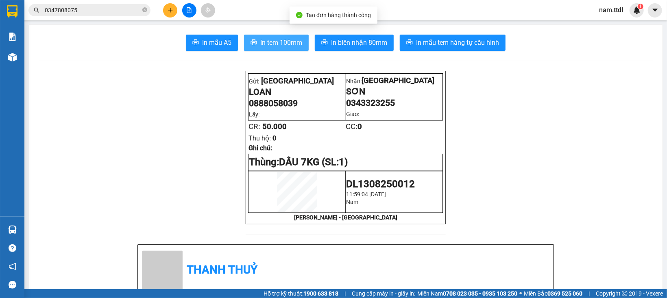
click at [250, 39] on icon "printer" at bounding box center [253, 42] width 7 height 7
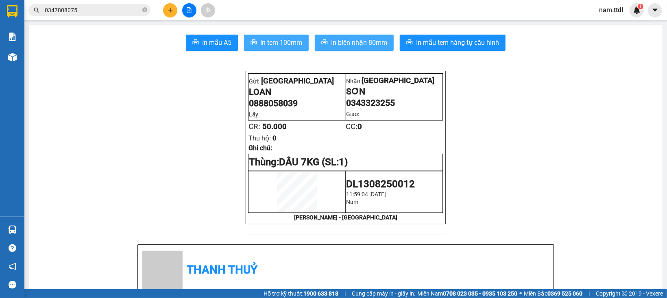
click at [367, 44] on span "In biên nhận 80mm" at bounding box center [359, 42] width 56 height 10
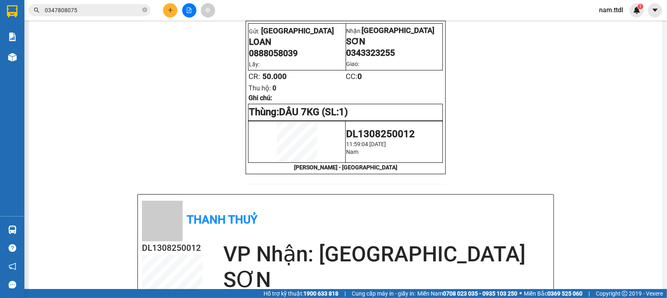
scroll to position [81, 0]
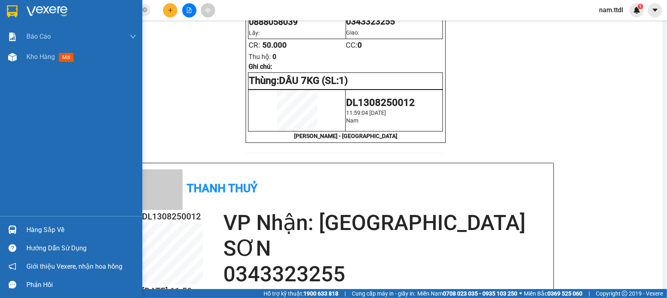
click at [6, 14] on div at bounding box center [12, 11] width 14 height 14
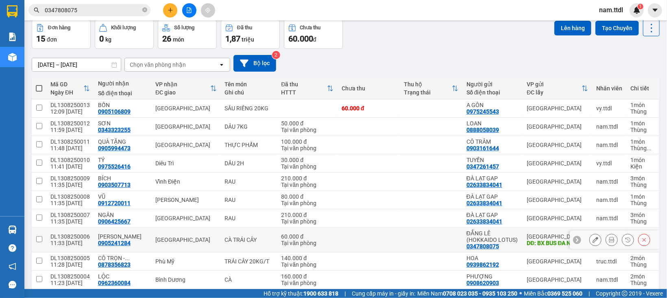
scroll to position [71, 0]
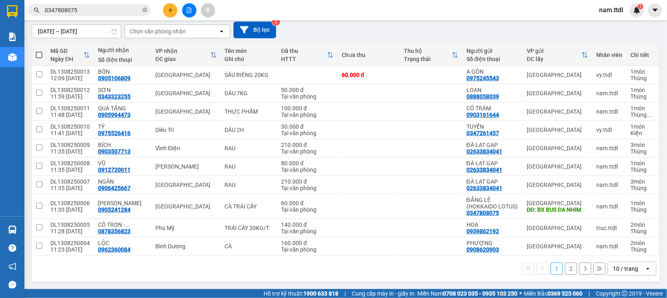
click at [613, 269] on div "10 / trang" at bounding box center [625, 268] width 25 height 8
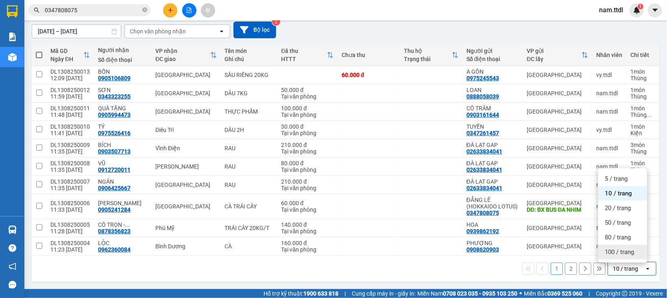
click at [617, 254] on span "100 / trang" at bounding box center [618, 252] width 29 height 8
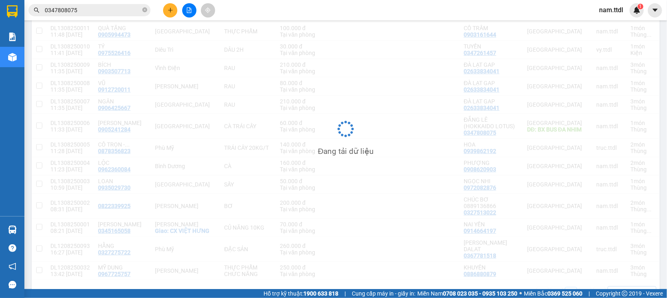
scroll to position [170, 0]
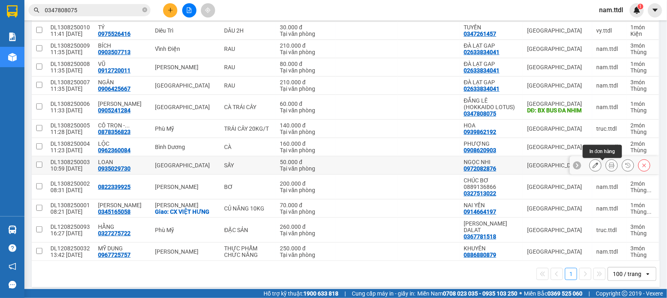
click at [606, 165] on button at bounding box center [611, 165] width 11 height 14
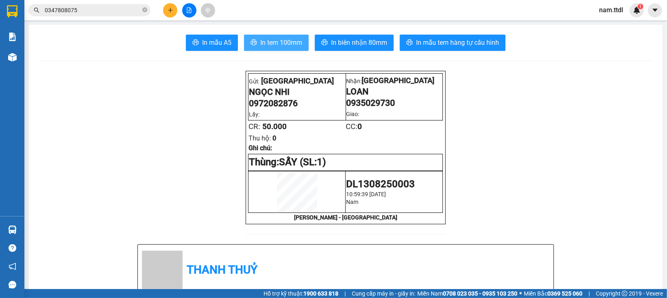
click at [279, 49] on button "In tem 100mm" at bounding box center [276, 43] width 65 height 16
click at [170, 5] on button at bounding box center [170, 10] width 14 height 14
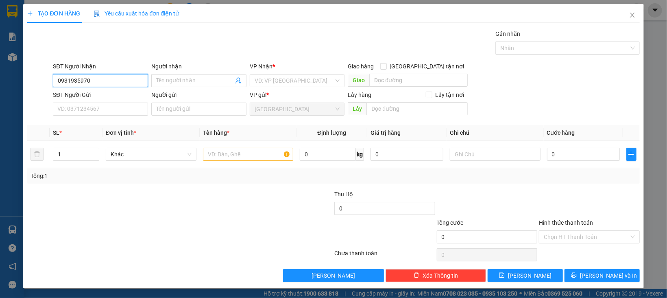
drag, startPoint x: 95, startPoint y: 82, endPoint x: 99, endPoint y: 83, distance: 4.4
click at [96, 82] on input "0931935970" at bounding box center [100, 80] width 95 height 13
type input "0931935970"
click at [199, 78] on input "Người nhận" at bounding box center [194, 80] width 77 height 9
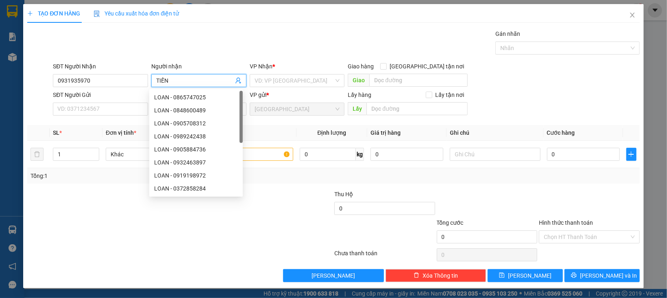
type input "TIẾN"
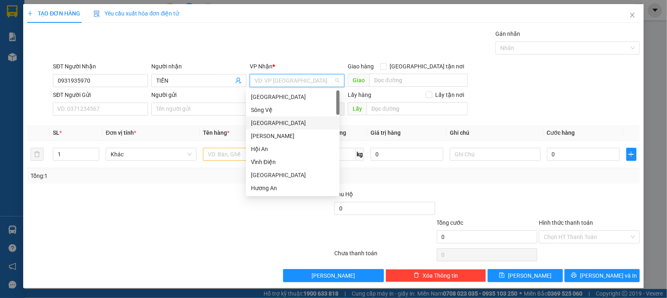
click at [270, 122] on div "[GEOGRAPHIC_DATA]" at bounding box center [293, 122] width 84 height 9
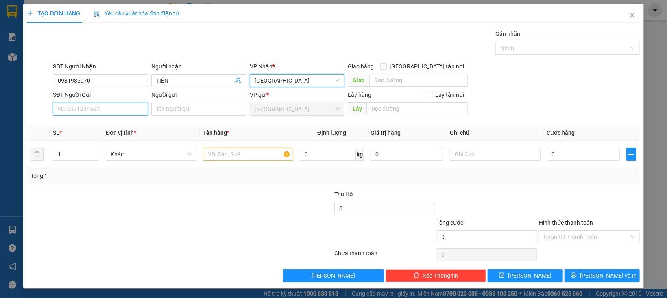
click at [105, 113] on input "SĐT Người Gửi" at bounding box center [100, 108] width 95 height 13
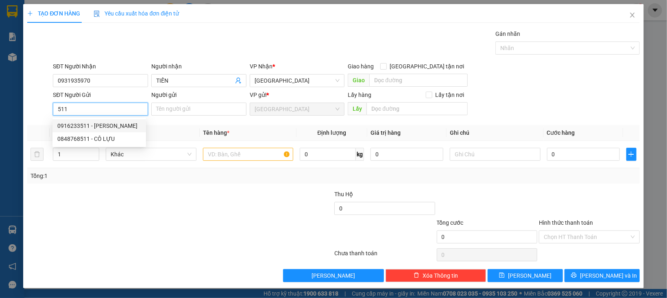
click at [105, 125] on div "0916233511 - HỒ GIA" at bounding box center [99, 125] width 84 height 9
type input "0916233511"
type input "HỒ GIA"
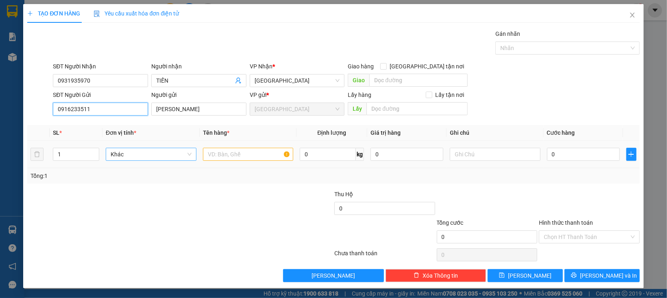
click at [143, 156] on span "Khác" at bounding box center [151, 154] width 81 height 12
type input "0916233511"
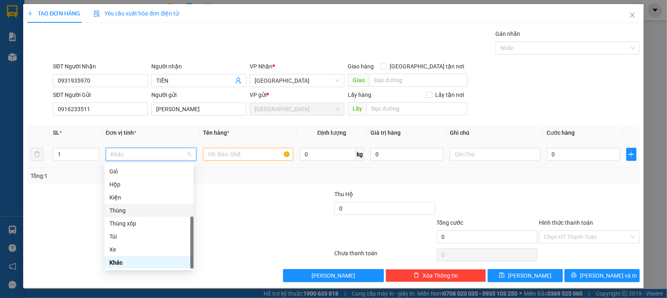
click at [130, 206] on div "Thùng" at bounding box center [148, 210] width 79 height 9
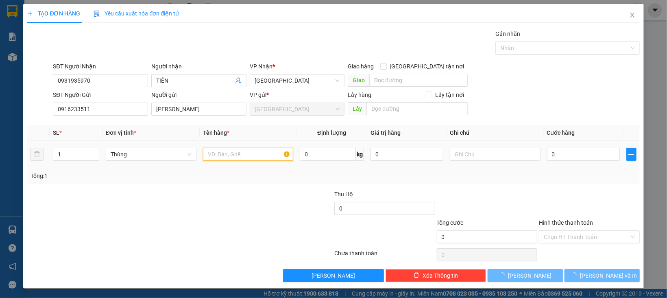
click at [228, 155] on input "text" at bounding box center [248, 154] width 91 height 13
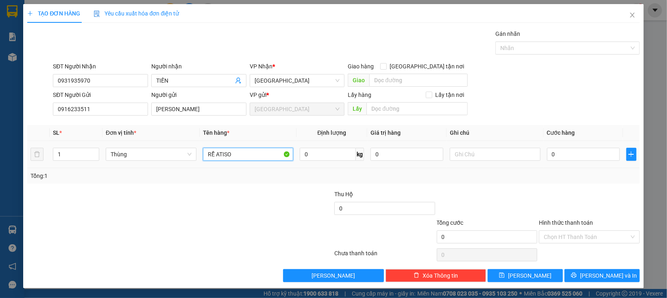
type input "RỄ ATISO"
type input "1"
type input "5"
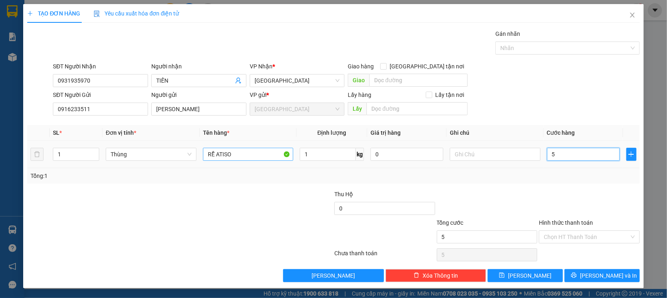
type input "50"
type input "50.000"
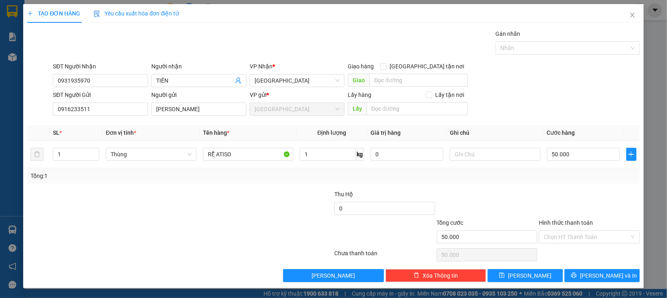
click at [553, 193] on div at bounding box center [589, 203] width 102 height 28
click at [564, 232] on input "Hình thức thanh toán" at bounding box center [585, 236] width 85 height 12
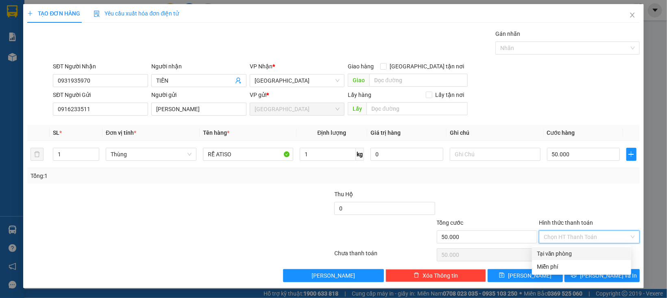
drag, startPoint x: 566, startPoint y: 246, endPoint x: 568, endPoint y: 261, distance: 15.5
click at [567, 246] on div "Transit Pickup Surcharge Ids Transit Deliver Surcharge Ids Transit Deliver Surc…" at bounding box center [333, 155] width 612 height 252
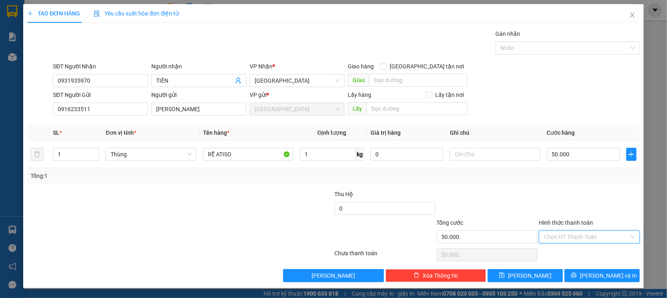
click at [572, 239] on input "Hình thức thanh toán" at bounding box center [585, 236] width 85 height 12
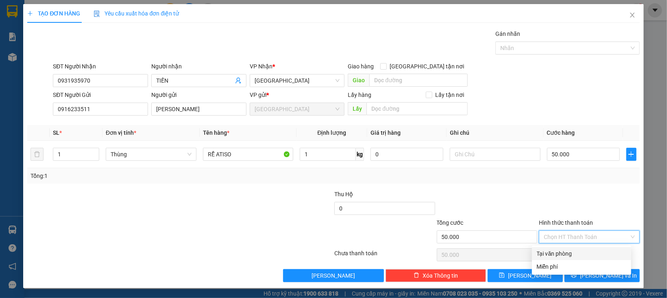
click at [570, 256] on div "Tại văn phòng" at bounding box center [581, 253] width 89 height 9
type input "0"
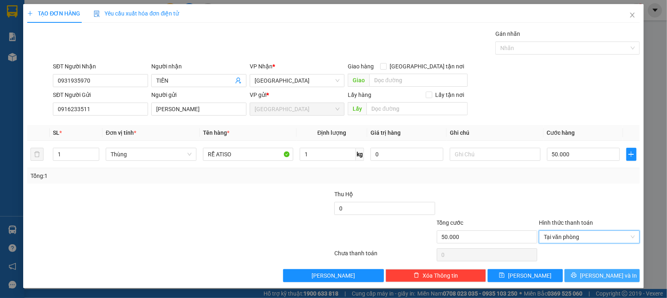
click at [572, 273] on button "[PERSON_NAME] và In" at bounding box center [601, 275] width 75 height 13
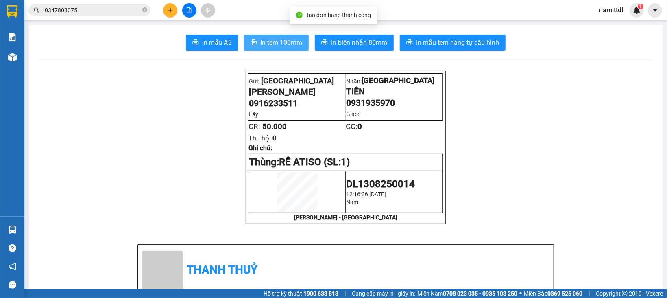
click at [269, 39] on span "In tem 100mm" at bounding box center [281, 42] width 42 height 10
click at [187, 11] on icon "file-add" at bounding box center [189, 10] width 6 height 6
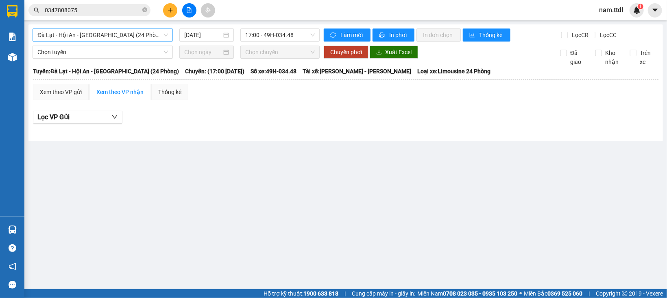
click at [99, 35] on span "Đà Lạt - Hội An - [GEOGRAPHIC_DATA] (24 Phòng)" at bounding box center [102, 35] width 130 height 12
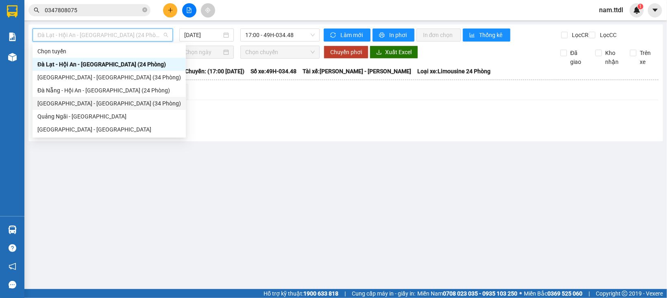
click at [70, 104] on div "[GEOGRAPHIC_DATA] - [GEOGRAPHIC_DATA] (34 Phòng)" at bounding box center [108, 103] width 143 height 9
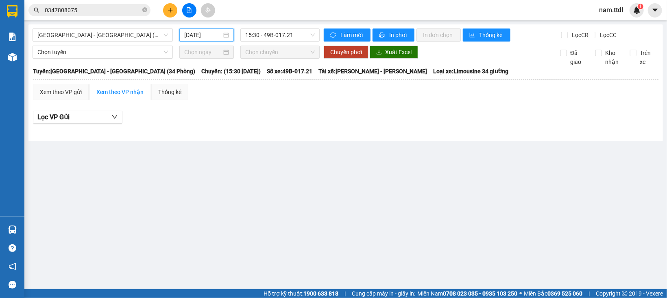
click at [186, 37] on input "[DATE]" at bounding box center [202, 34] width 37 height 9
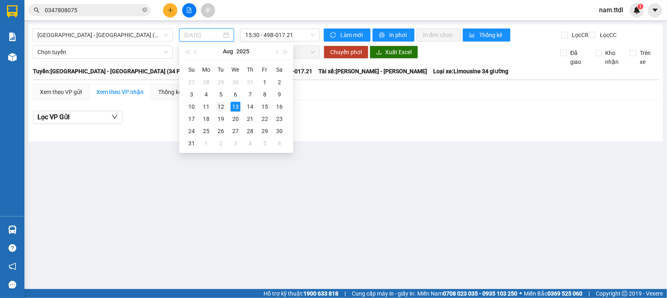
click at [220, 105] on div "12" at bounding box center [221, 107] width 10 height 10
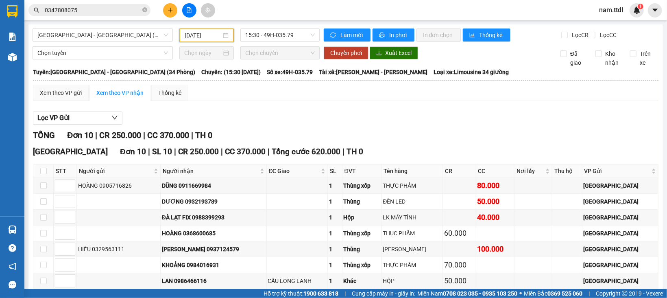
click at [186, 31] on input "12/08/2025" at bounding box center [203, 35] width 37 height 9
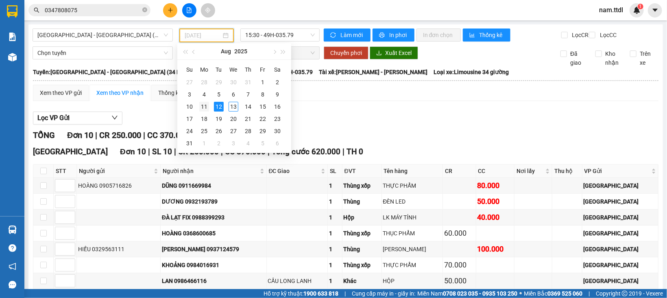
click at [206, 106] on div "11" at bounding box center [204, 107] width 10 height 10
type input "11/08/2025"
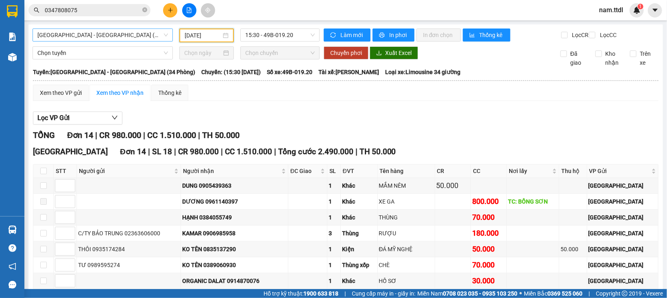
click at [106, 29] on span "[GEOGRAPHIC_DATA] - [GEOGRAPHIC_DATA] (34 Phòng)" at bounding box center [102, 35] width 130 height 12
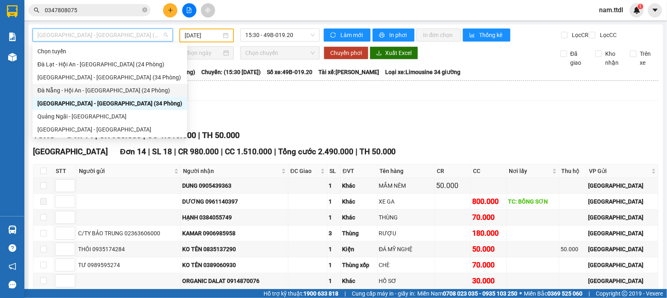
click at [72, 93] on div "Đà Nẵng - Hội An - [GEOGRAPHIC_DATA] (24 Phòng)" at bounding box center [109, 90] width 145 height 9
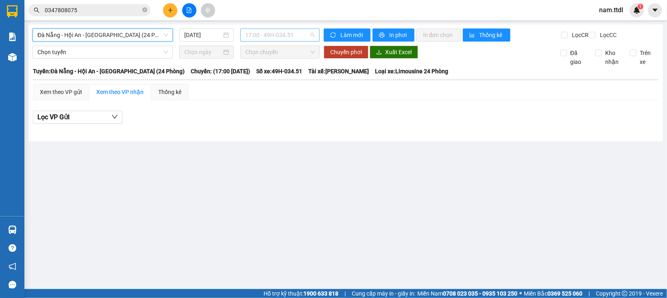
click at [263, 30] on span "17:00 - 49H-034.51" at bounding box center [280, 35] width 70 height 12
click at [198, 41] on div "Đà Nẵng - Hội An - Đà Lạt (24 Phòng) 13/08/2025 17:00 - 49H-034.51" at bounding box center [176, 34] width 287 height 13
click at [200, 36] on input "[DATE]" at bounding box center [202, 34] width 37 height 9
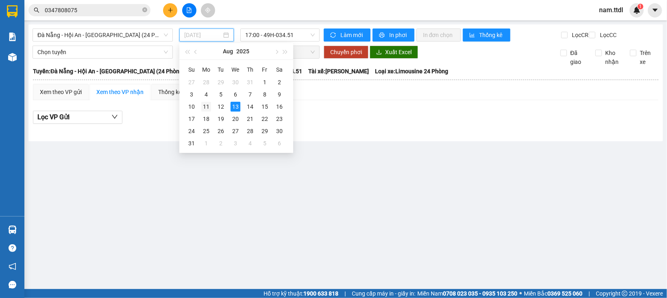
click at [207, 107] on div "11" at bounding box center [206, 107] width 10 height 10
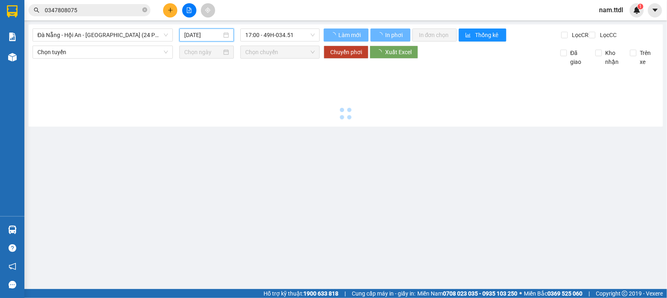
type input "11/08/2025"
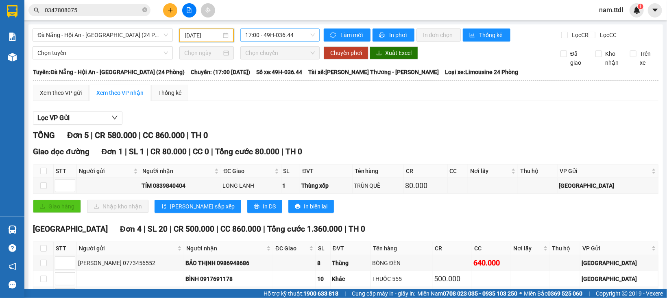
click at [269, 36] on span "17:00 - 49H-036.44" at bounding box center [280, 35] width 70 height 12
click at [110, 35] on span "Đà Nẵng - Hội An - [GEOGRAPHIC_DATA] (24 Phòng)" at bounding box center [102, 35] width 130 height 12
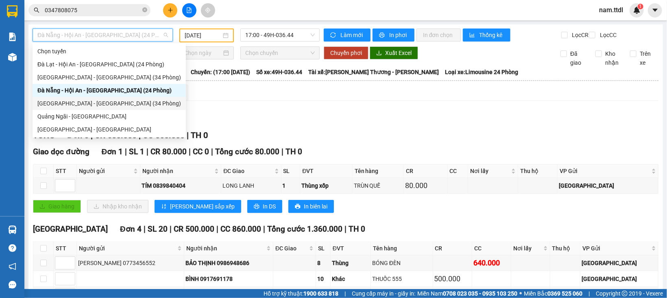
click at [55, 100] on div "[GEOGRAPHIC_DATA] - [GEOGRAPHIC_DATA] (34 Phòng)" at bounding box center [108, 103] width 143 height 9
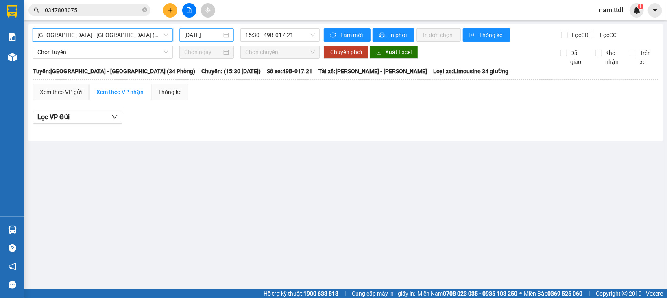
click at [187, 37] on input "[DATE]" at bounding box center [202, 34] width 37 height 9
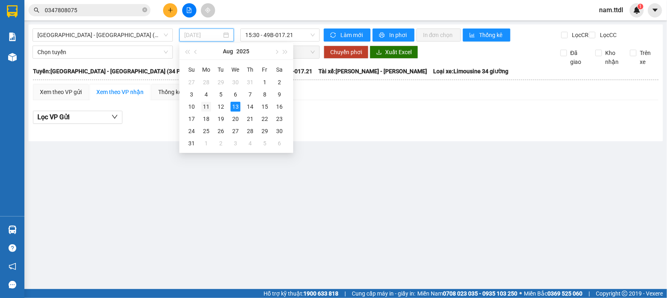
click at [205, 106] on div "11" at bounding box center [206, 107] width 10 height 10
type input "11/08/2025"
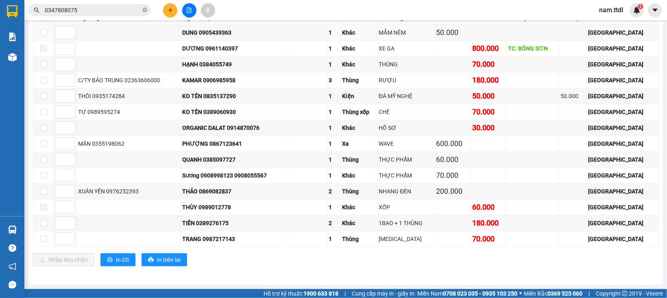
scroll to position [163, 0]
click at [248, 123] on div "ORGANIC DALAT 0914870076" at bounding box center [234, 127] width 104 height 9
copy div "0914870076"
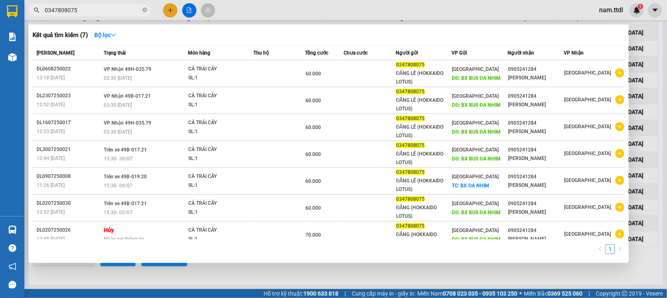
click at [128, 12] on input "0347808075" at bounding box center [93, 10] width 96 height 9
paste input "914870076"
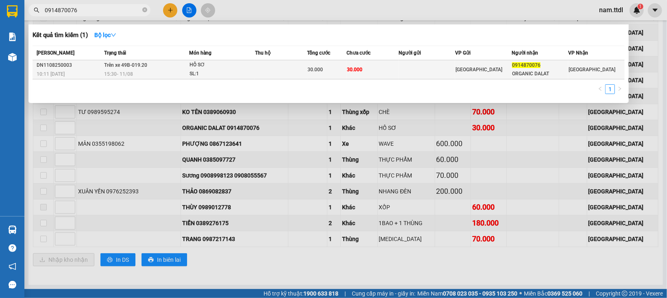
type input "0914870076"
click at [324, 68] on div "30.000" at bounding box center [327, 69] width 38 height 9
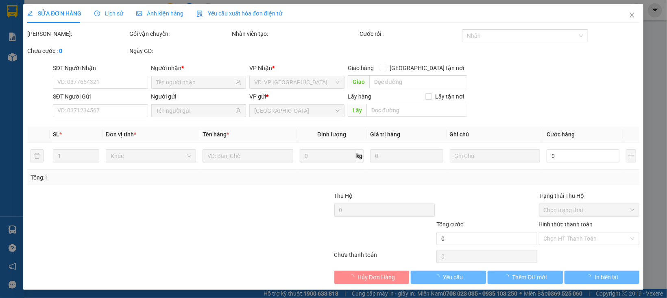
type input "0914870076"
type input "ORGANIC DALAT"
type input "30.000"
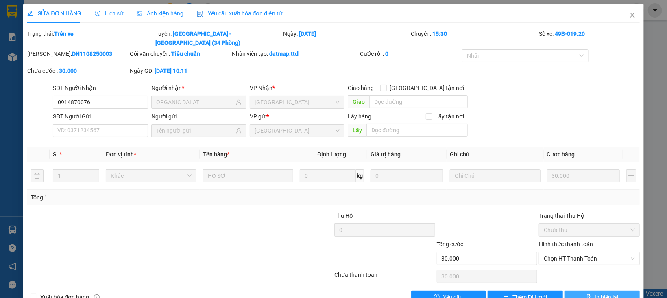
click at [603, 292] on span "In biên lai" at bounding box center [606, 296] width 24 height 9
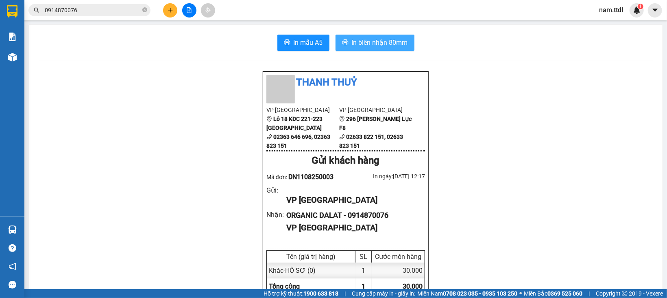
click at [372, 45] on span "In biên nhận 80mm" at bounding box center [380, 42] width 56 height 10
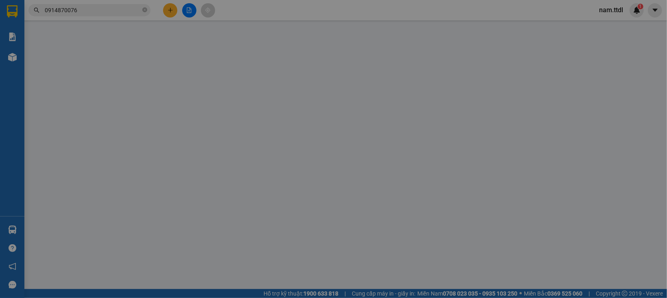
type input "0914870076"
type input "ORGANIC DALAT"
type input "30.000"
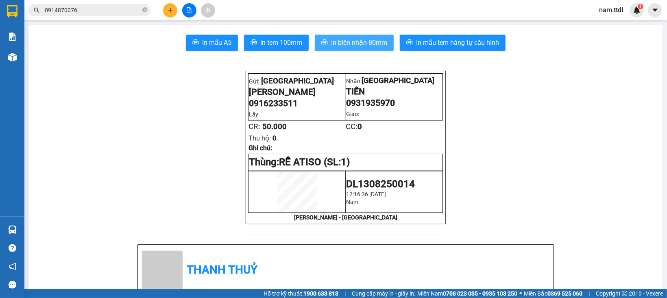
click at [343, 46] on span "In biên nhận 80mm" at bounding box center [359, 42] width 56 height 10
click at [165, 8] on button at bounding box center [170, 10] width 14 height 14
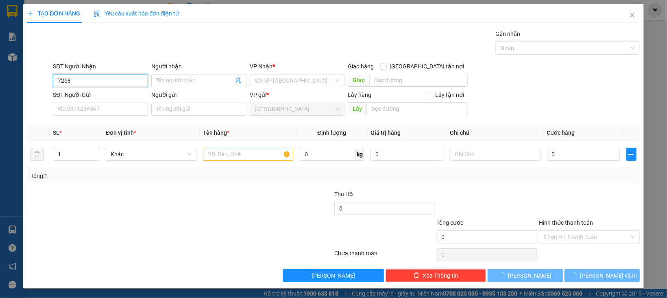
click at [91, 84] on input "7268" at bounding box center [100, 80] width 95 height 13
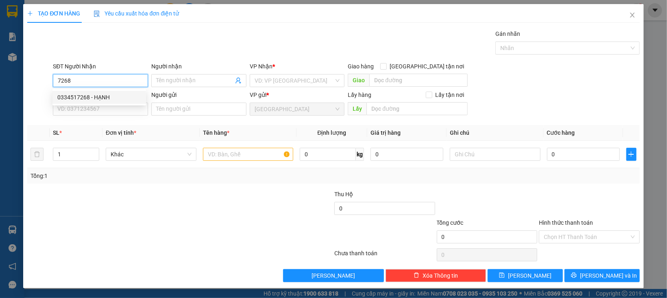
drag, startPoint x: 100, startPoint y: 96, endPoint x: 101, endPoint y: 101, distance: 5.8
click at [100, 96] on div "0334517268 - HẠNH" at bounding box center [99, 97] width 84 height 9
type input "0334517268"
type input "HẠNH"
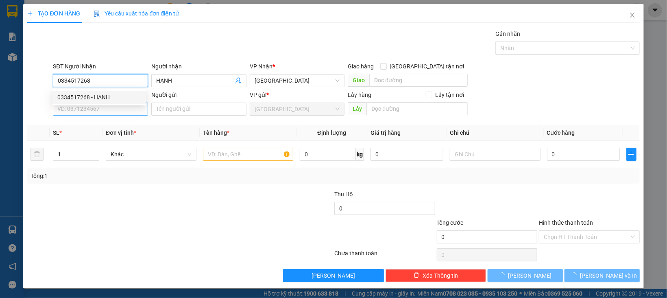
type input "0334517268"
click at [102, 110] on input "SĐT Người Gửi" at bounding box center [100, 108] width 95 height 13
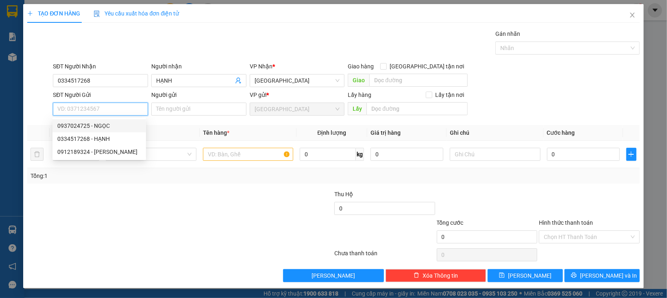
click at [100, 126] on div "0937024725 - NGỌC" at bounding box center [99, 125] width 84 height 9
type input "0937024725"
type input "NGỌC"
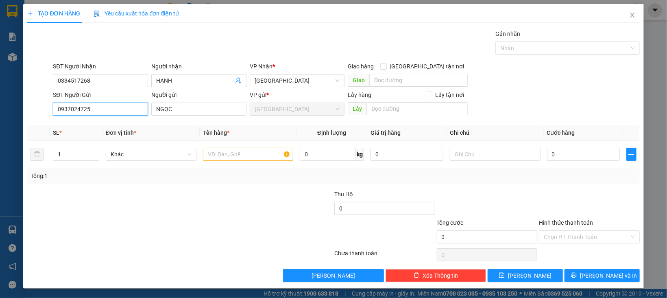
click at [98, 108] on input "0937024725" at bounding box center [100, 108] width 95 height 13
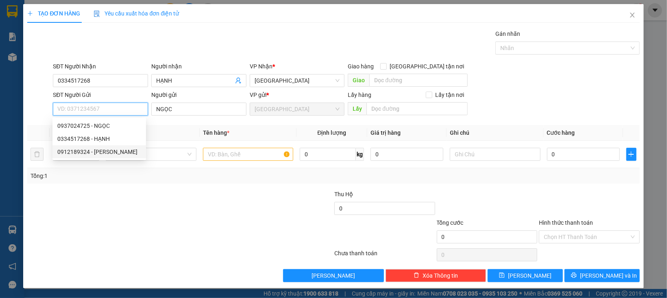
click at [106, 152] on div "0912189324 - ĐĂNG" at bounding box center [99, 151] width 84 height 9
type input "0912189324"
type input "ĐĂNG"
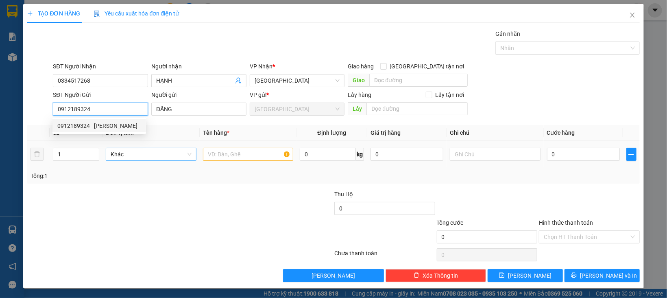
click at [124, 149] on span "Khác" at bounding box center [151, 154] width 81 height 12
type input "0912189324"
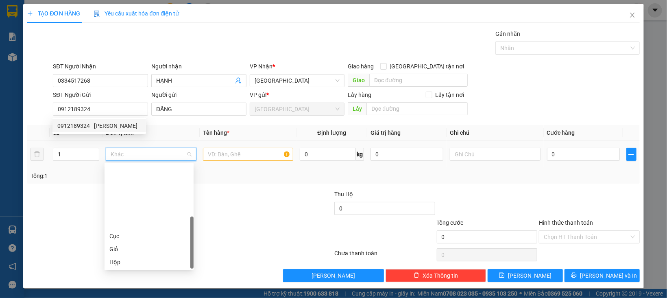
scroll to position [78, 0]
click at [124, 156] on span "Khác" at bounding box center [151, 154] width 81 height 12
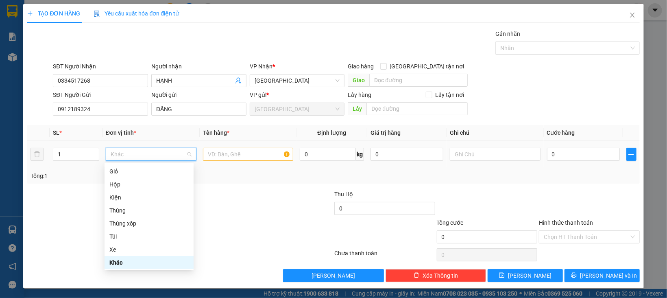
click at [117, 261] on div "Khác" at bounding box center [148, 262] width 79 height 9
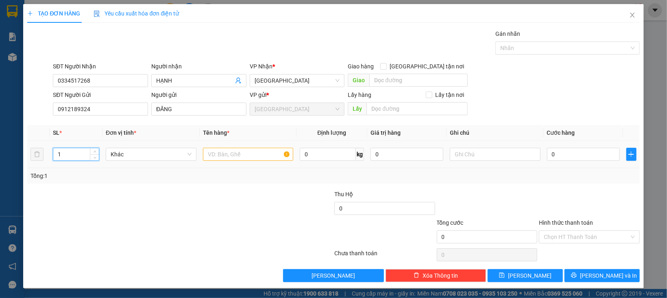
drag, startPoint x: 72, startPoint y: 149, endPoint x: 41, endPoint y: 164, distance: 34.7
click at [41, 163] on tr "1 Khác 0 kg 0 0" at bounding box center [333, 154] width 612 height 27
type input "4"
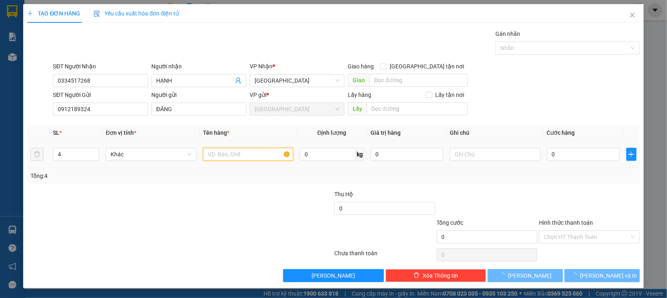
click at [235, 156] on input "text" at bounding box center [248, 154] width 91 height 13
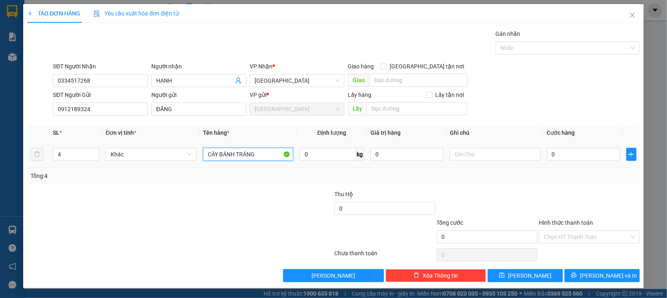
type input "CÂY BÁNH TRÁNG"
type input "2"
type input "24"
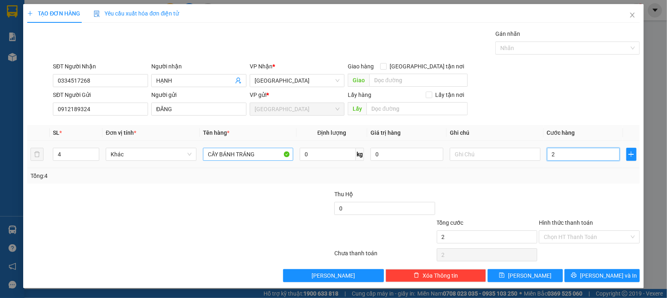
type input "24"
type input "240"
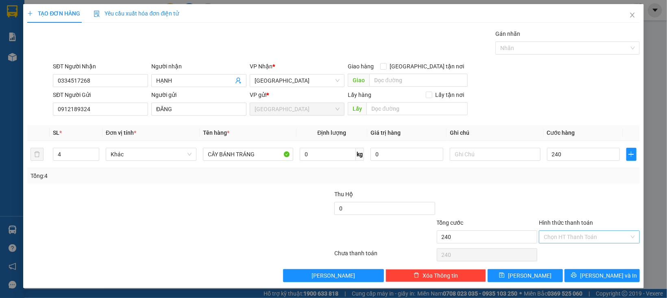
type input "240.000"
click at [563, 236] on input "Hình thức thanh toán" at bounding box center [585, 236] width 85 height 12
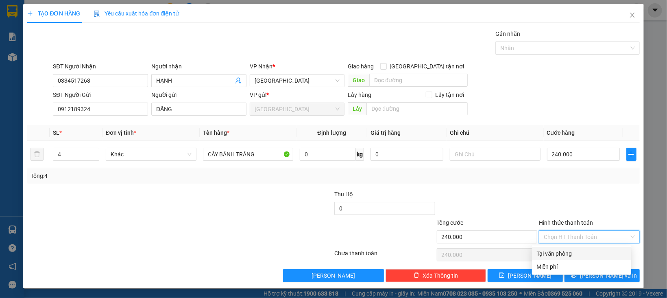
click at [567, 256] on div "Tại văn phòng" at bounding box center [581, 253] width 89 height 9
type input "0"
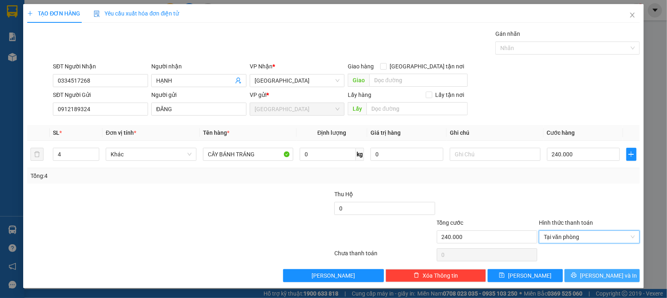
click at [569, 276] on button "[PERSON_NAME] và In" at bounding box center [601, 275] width 75 height 13
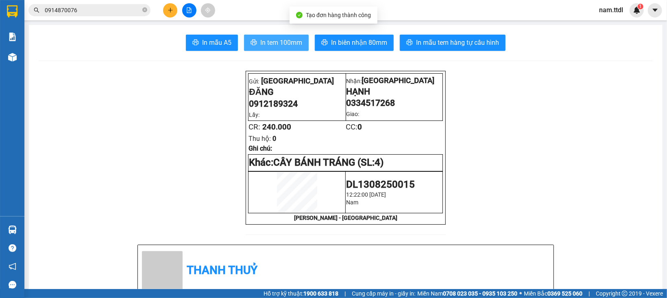
click at [263, 37] on span "In tem 100mm" at bounding box center [281, 42] width 42 height 10
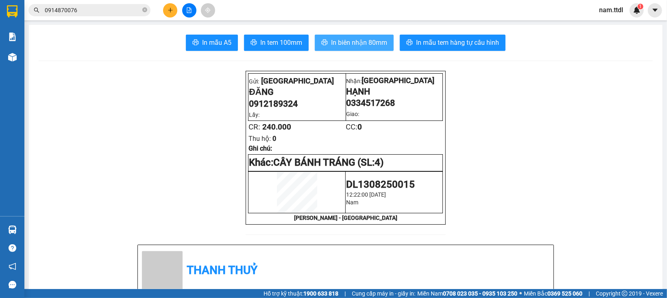
click at [363, 42] on span "In biên nhận 80mm" at bounding box center [359, 42] width 56 height 10
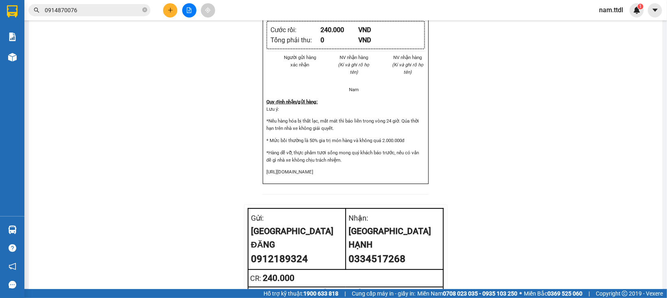
scroll to position [731, 0]
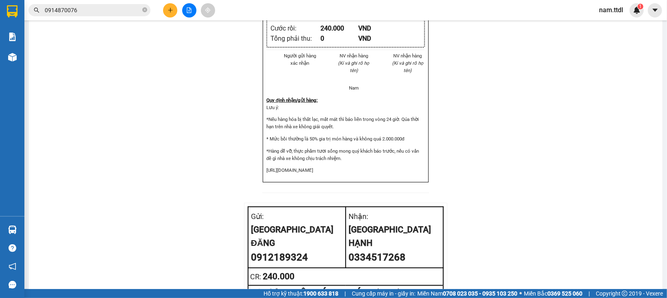
click at [94, 14] on input "0914870076" at bounding box center [93, 10] width 96 height 9
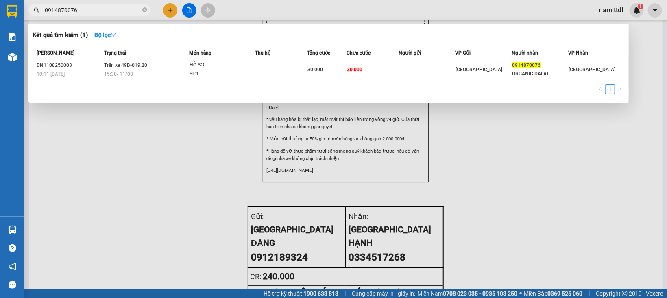
click at [93, 13] on input "0914870076" at bounding box center [93, 10] width 96 height 9
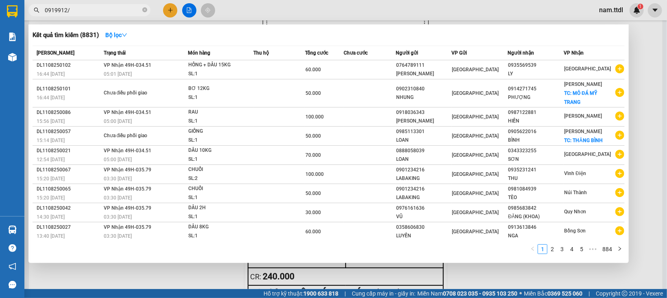
type input "0919912/"
click at [165, 11] on div at bounding box center [333, 149] width 667 height 298
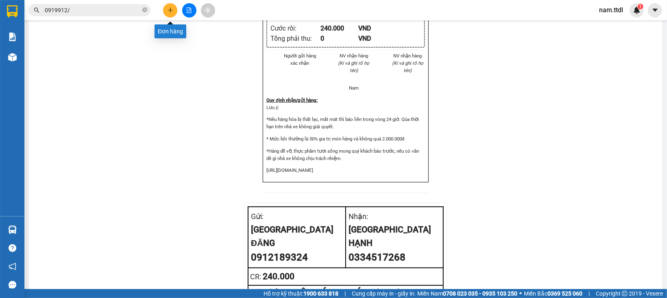
click at [167, 11] on icon "plus" at bounding box center [170, 10] width 6 height 6
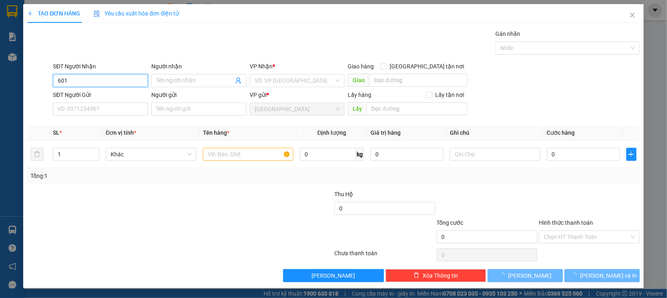
click at [117, 81] on input "601" at bounding box center [100, 80] width 95 height 13
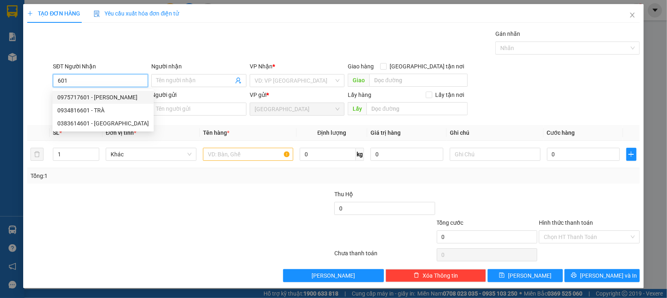
click at [111, 96] on div "0975717601 - THANH" at bounding box center [102, 97] width 91 height 9
type input "0975717601"
type input "THANH"
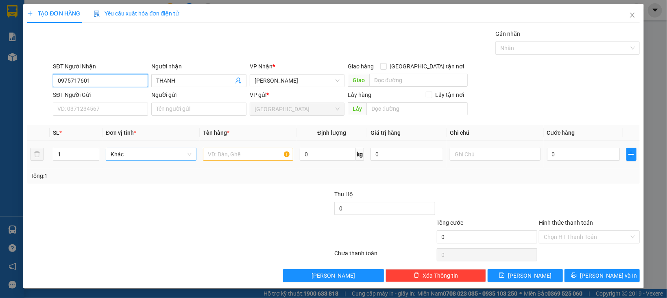
click at [135, 156] on span "Khác" at bounding box center [151, 154] width 81 height 12
type input "0975717601"
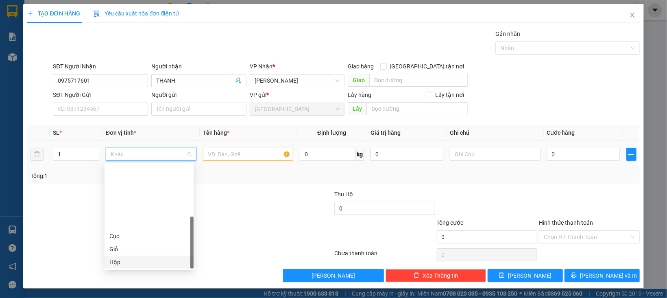
scroll to position [78, 0]
click at [124, 198] on div "Kiện" at bounding box center [148, 197] width 79 height 9
drag, startPoint x: 230, startPoint y: 157, endPoint x: 220, endPoint y: 154, distance: 10.8
click at [230, 157] on input "text" at bounding box center [248, 154] width 91 height 13
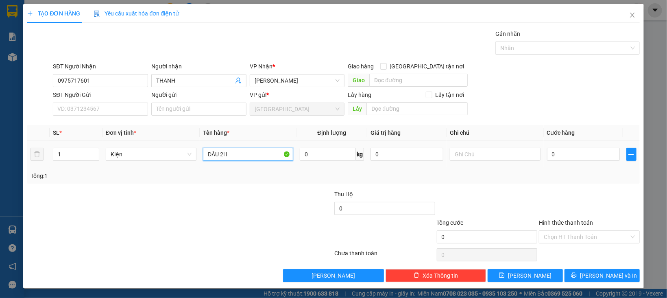
type input "DÂU 2H"
type input "3"
click at [583, 219] on label "Hình thức thanh toán" at bounding box center [566, 222] width 54 height 7
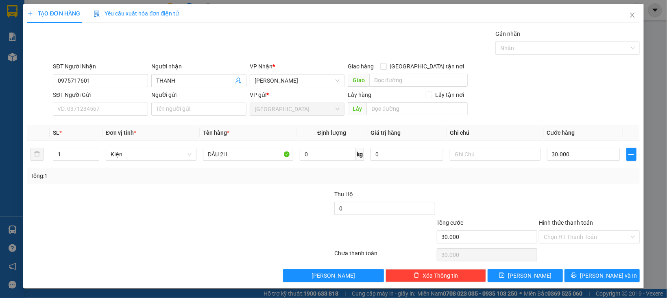
click at [583, 230] on input "Hình thức thanh toán" at bounding box center [585, 236] width 85 height 12
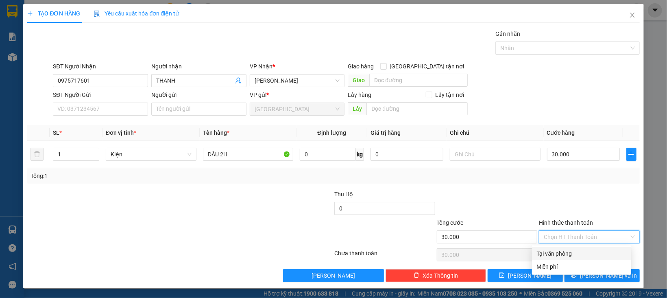
click at [582, 240] on input "Hình thức thanh toán" at bounding box center [585, 236] width 85 height 12
click at [580, 254] on div "Tại văn phòng" at bounding box center [581, 253] width 89 height 9
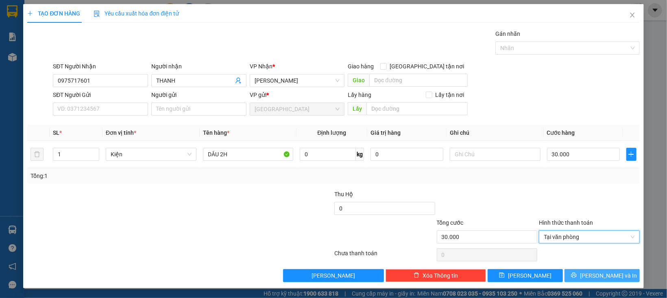
click at [576, 278] on icon "printer" at bounding box center [574, 275] width 6 height 6
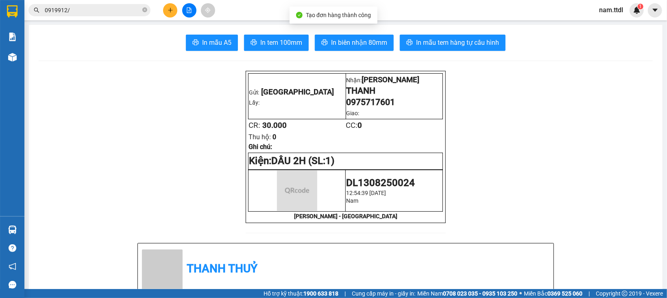
click at [293, 51] on div "In mẫu A5 In tem 100mm In biên nhận 80mm In mẫu tem hàng tự cấu hình" at bounding box center [346, 43] width 614 height 16
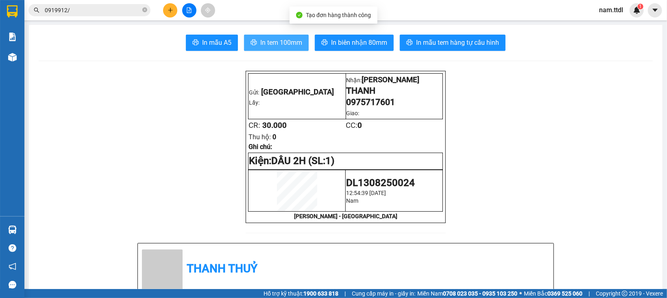
click at [293, 43] on span "In tem 100mm" at bounding box center [281, 42] width 42 height 10
click at [165, 9] on button at bounding box center [170, 10] width 14 height 14
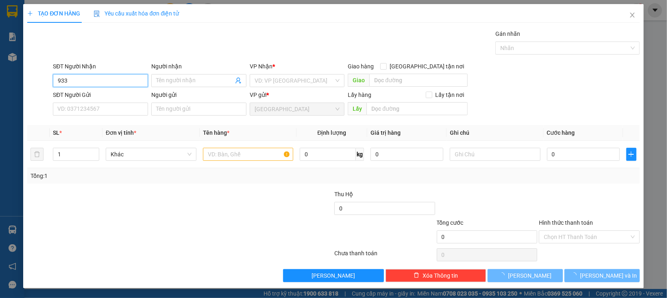
click at [69, 76] on input "933" at bounding box center [100, 80] width 95 height 13
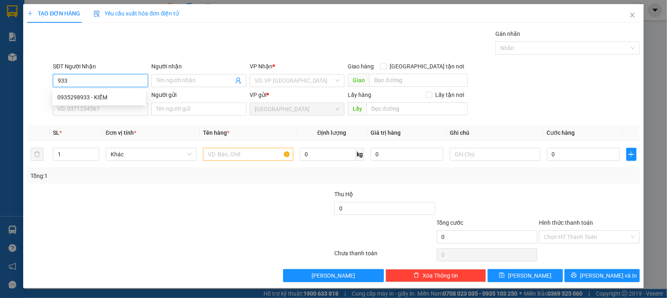
click at [82, 83] on input "933" at bounding box center [100, 80] width 95 height 13
drag, startPoint x: 87, startPoint y: 93, endPoint x: 93, endPoint y: 119, distance: 26.8
click at [87, 93] on div "0935298933 - KIẾM" at bounding box center [99, 97] width 84 height 9
click at [93, 119] on div "Transit Pickup Surcharge Ids Transit Deliver Surcharge Ids Transit Deliver Surc…" at bounding box center [333, 155] width 612 height 252
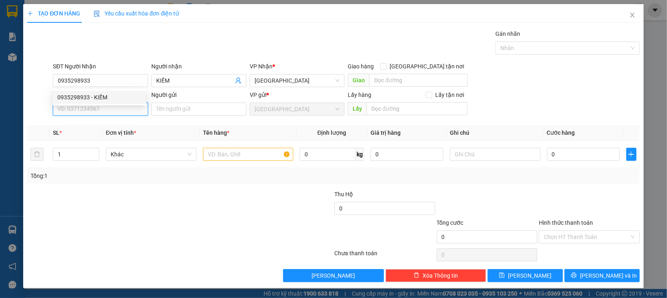
click at [96, 109] on input "SĐT Người Gửi" at bounding box center [100, 108] width 95 height 13
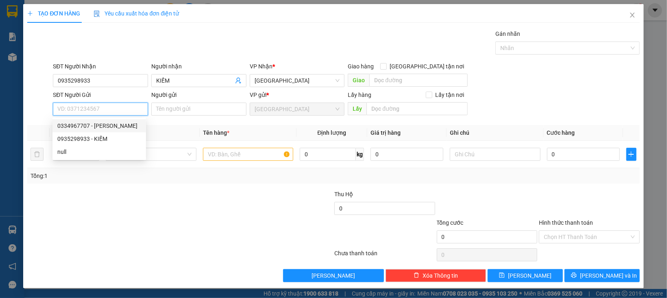
click at [119, 127] on div "0334967707 - CÁT TƯỜNG" at bounding box center [99, 125] width 84 height 9
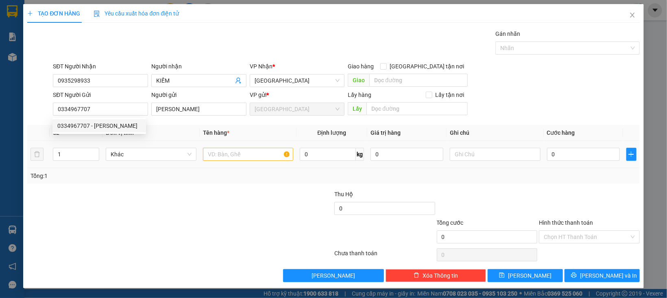
click at [138, 167] on td "Khác" at bounding box center [150, 154] width 97 height 27
click at [135, 154] on span "Khác" at bounding box center [151, 154] width 81 height 12
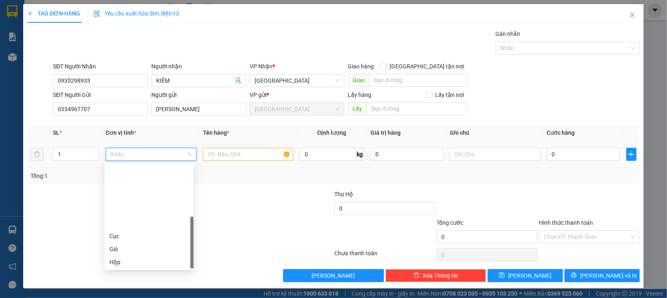
scroll to position [78, 0]
drag, startPoint x: 126, startPoint y: 224, endPoint x: 172, endPoint y: 174, distance: 68.7
click at [126, 224] on div "Thùng xốp" at bounding box center [148, 223] width 79 height 9
click at [203, 159] on input "text" at bounding box center [248, 154] width 91 height 13
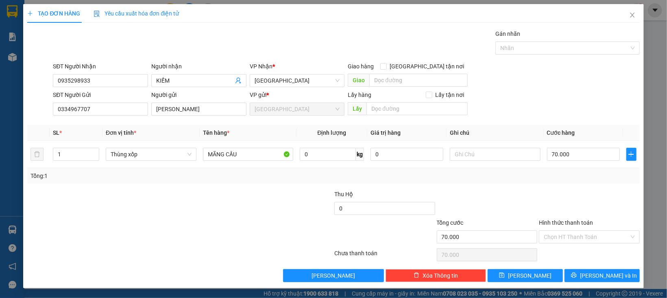
click at [550, 207] on div at bounding box center [589, 203] width 102 height 28
click at [559, 238] on input "Hình thức thanh toán" at bounding box center [585, 236] width 85 height 12
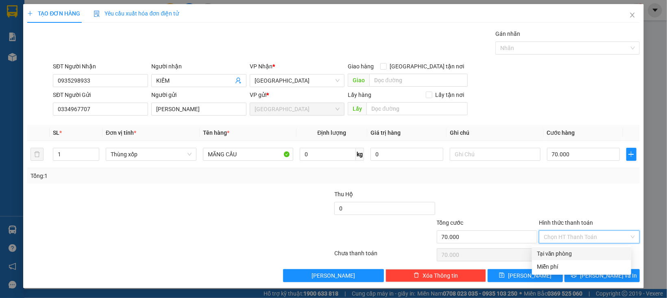
click at [561, 245] on div "Transit Pickup Surcharge Ids Transit Deliver Surcharge Ids Transit Deliver Surc…" at bounding box center [333, 155] width 612 height 252
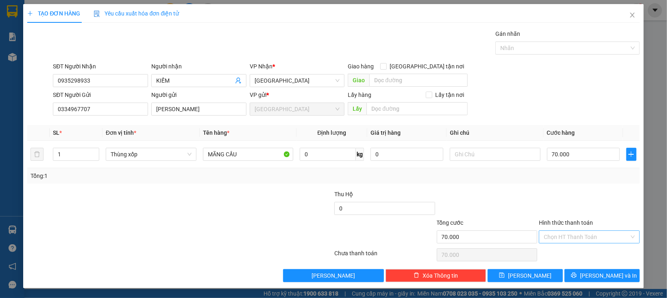
click at [567, 237] on input "Hình thức thanh toán" at bounding box center [585, 236] width 85 height 12
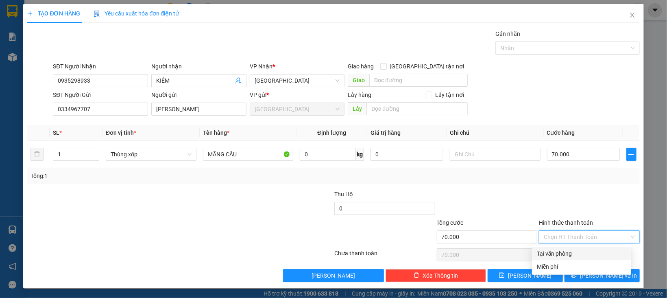
click at [569, 251] on div "Tại văn phòng" at bounding box center [581, 253] width 89 height 9
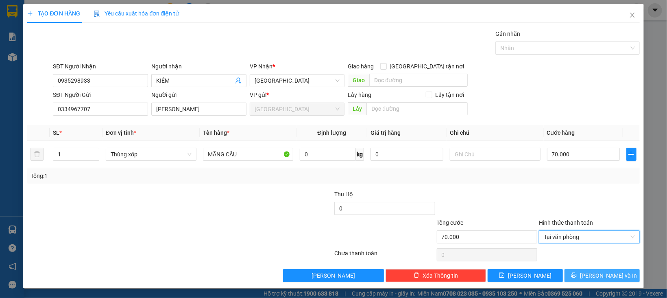
click at [573, 279] on button "[PERSON_NAME] và In" at bounding box center [601, 275] width 75 height 13
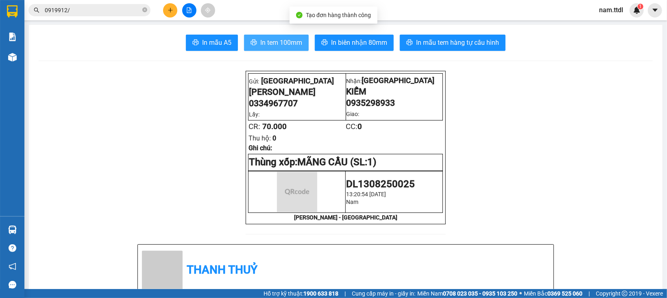
click at [286, 39] on span "In tem 100mm" at bounding box center [281, 42] width 42 height 10
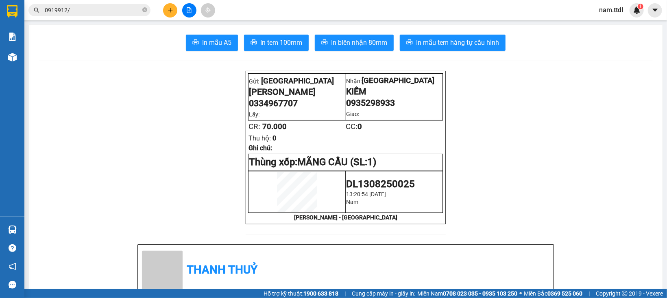
click at [376, 51] on div "In mẫu A5 In tem 100mm In biên nhận 80mm In mẫu tem hàng tự cấu hình" at bounding box center [346, 43] width 614 height 16
click at [370, 44] on span "In biên nhận 80mm" at bounding box center [359, 42] width 56 height 10
click at [168, 13] on button at bounding box center [170, 10] width 14 height 14
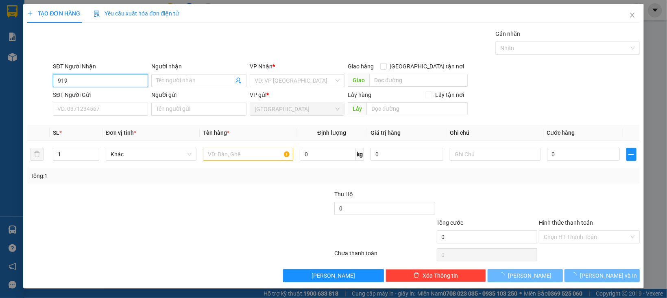
click at [89, 83] on input "919" at bounding box center [100, 80] width 95 height 13
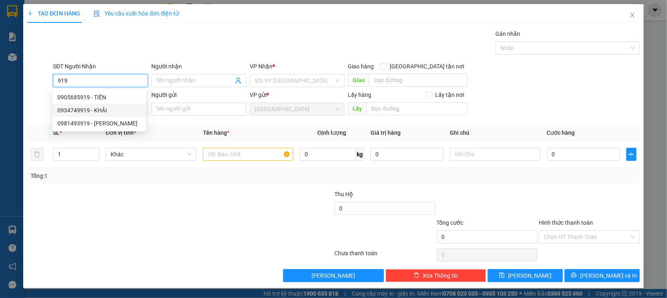
click at [98, 112] on div "0934749919 - KHẢI" at bounding box center [99, 110] width 84 height 9
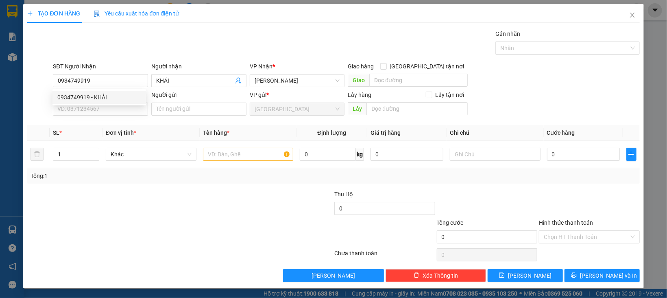
click at [101, 117] on div "SĐT Người Gửi VD: 0371234567" at bounding box center [100, 104] width 95 height 28
click at [102, 111] on input "SĐT Người Gửi" at bounding box center [100, 108] width 95 height 13
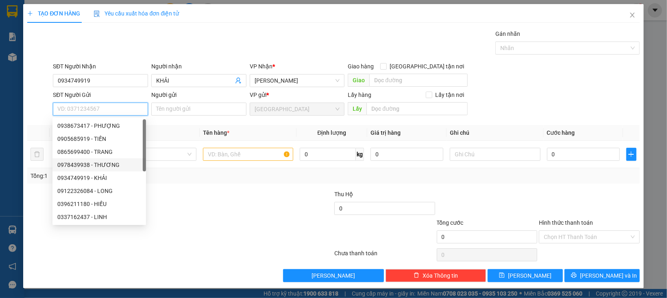
click at [102, 163] on div "0978439938 - THƯƠNG" at bounding box center [99, 164] width 84 height 9
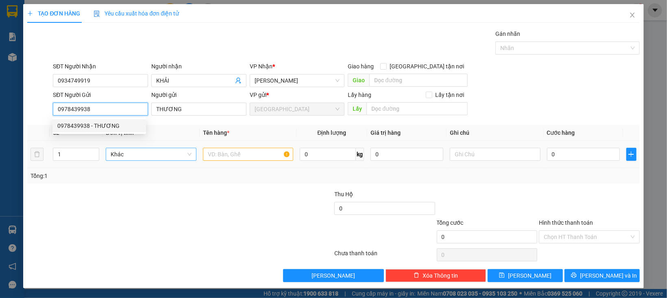
click at [133, 157] on span "Khác" at bounding box center [151, 154] width 81 height 12
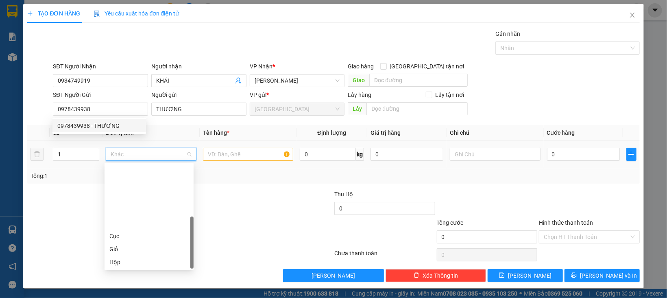
scroll to position [78, 0]
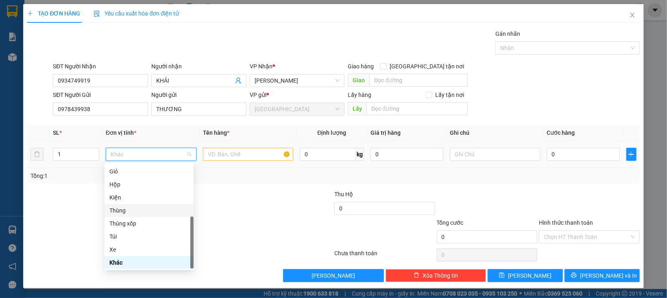
click at [135, 210] on div "Thùng" at bounding box center [148, 210] width 79 height 9
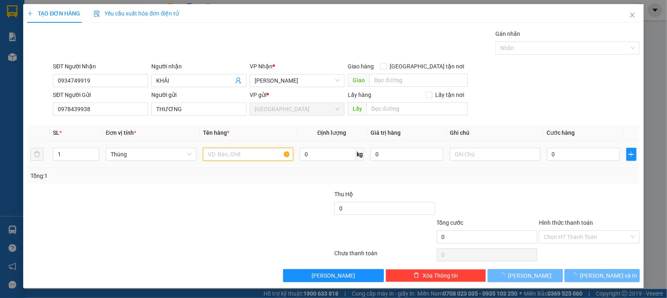
click at [261, 150] on input "text" at bounding box center [248, 154] width 91 height 13
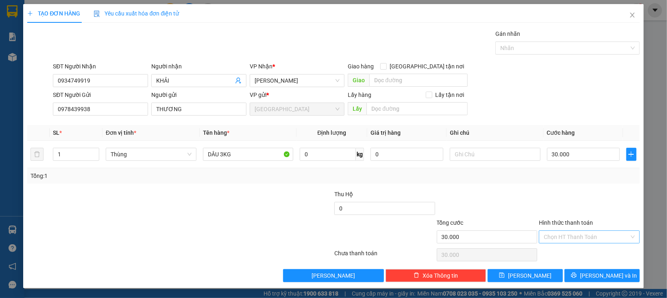
click at [595, 234] on input "Hình thức thanh toán" at bounding box center [585, 236] width 85 height 12
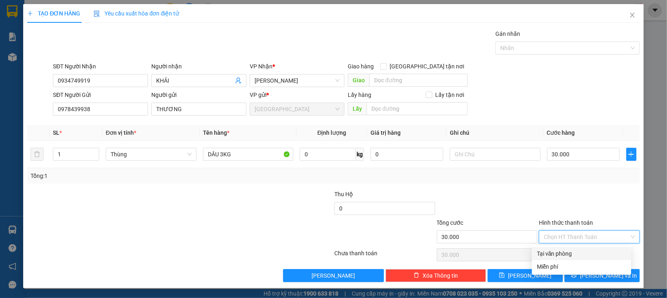
click at [562, 261] on div "Miễn phí" at bounding box center [581, 266] width 99 height 13
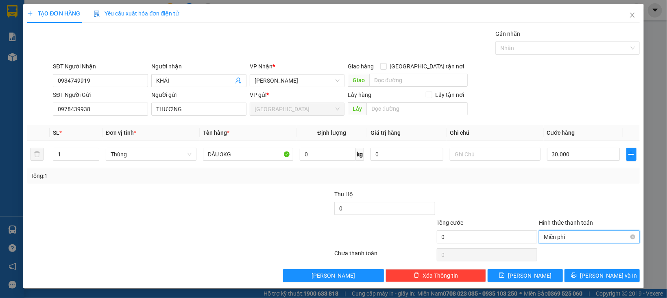
click at [561, 239] on span "Miễn phí" at bounding box center [588, 236] width 91 height 12
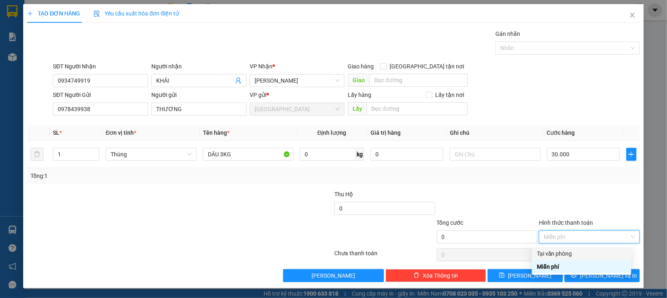
click at [559, 249] on div "Tại văn phòng" at bounding box center [581, 253] width 89 height 9
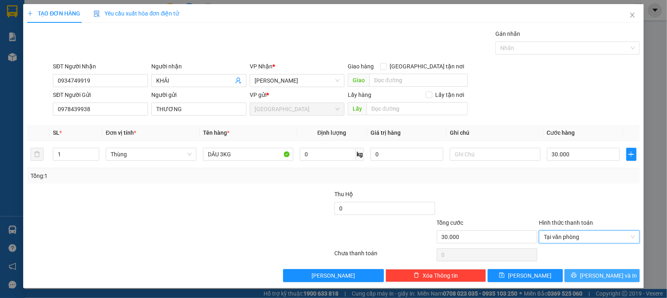
click at [564, 269] on button "[PERSON_NAME] và In" at bounding box center [601, 275] width 75 height 13
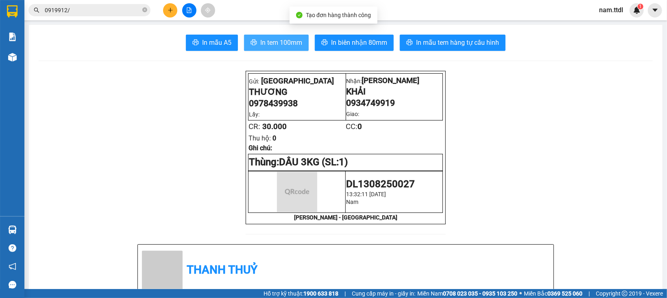
click at [265, 45] on span "In tem 100mm" at bounding box center [281, 42] width 42 height 10
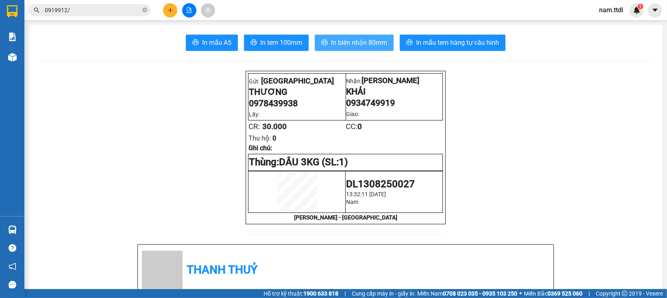
click at [335, 35] on button "In biên nhận 80mm" at bounding box center [354, 43] width 79 height 16
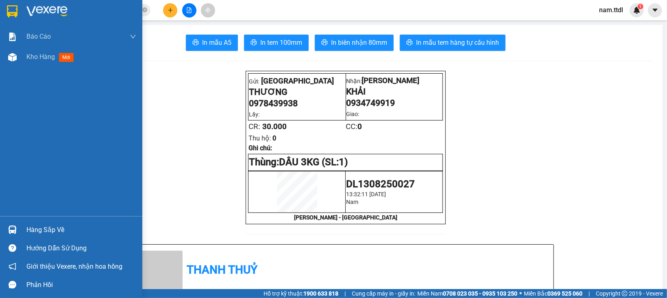
drag, startPoint x: 10, startPoint y: 13, endPoint x: 71, endPoint y: 7, distance: 61.3
click at [10, 13] on img at bounding box center [12, 11] width 11 height 12
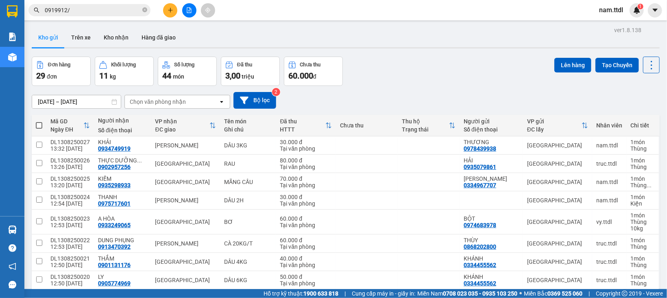
click at [177, 12] on button at bounding box center [170, 10] width 14 height 14
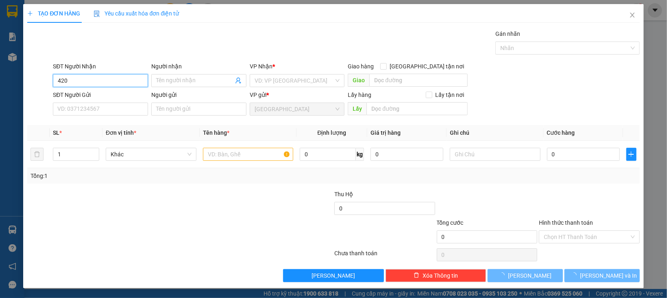
click at [92, 78] on input "420" at bounding box center [100, 80] width 95 height 13
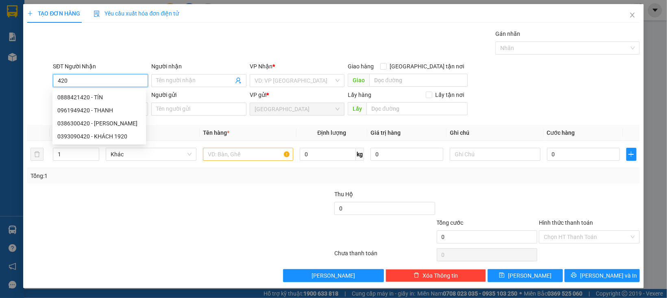
click at [97, 79] on input "420" at bounding box center [100, 80] width 95 height 13
click at [96, 98] on div "0888421420 - TÍN" at bounding box center [99, 97] width 84 height 9
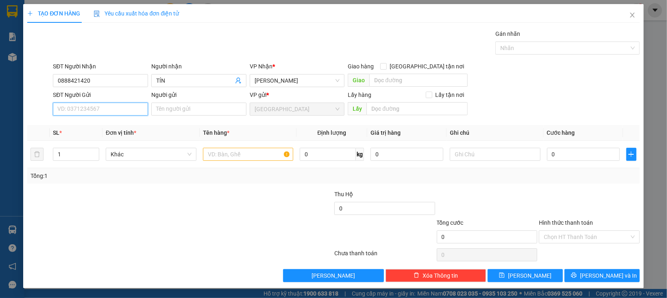
click at [101, 113] on input "SĐT Người Gửi" at bounding box center [100, 108] width 95 height 13
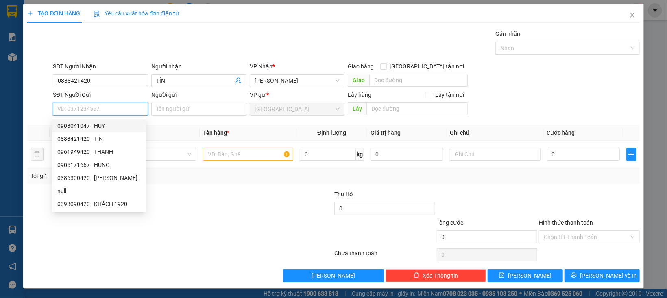
click at [102, 124] on div "0908041047 - HUY" at bounding box center [99, 125] width 84 height 9
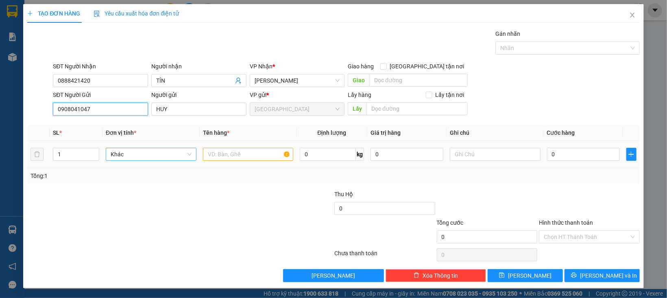
click at [138, 158] on span "Khác" at bounding box center [151, 154] width 81 height 12
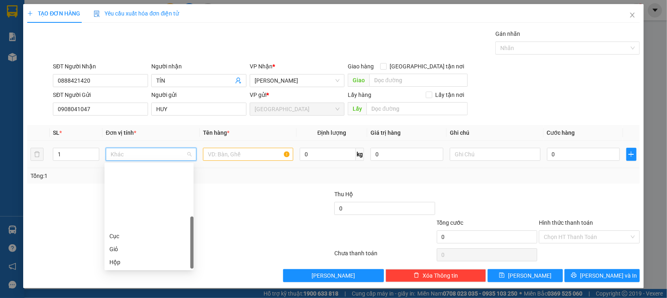
scroll to position [78, 0]
click at [126, 209] on div "Thùng" at bounding box center [148, 210] width 79 height 9
click at [225, 152] on input "text" at bounding box center [248, 154] width 91 height 13
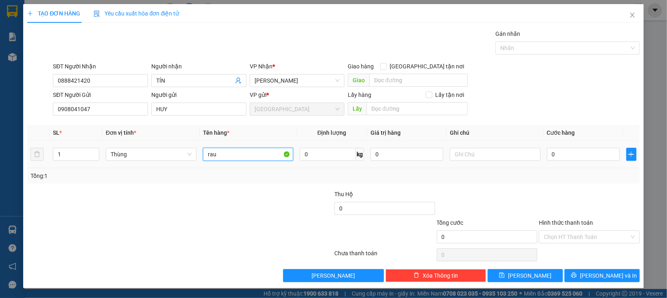
click at [243, 159] on input "rau" at bounding box center [248, 154] width 91 height 13
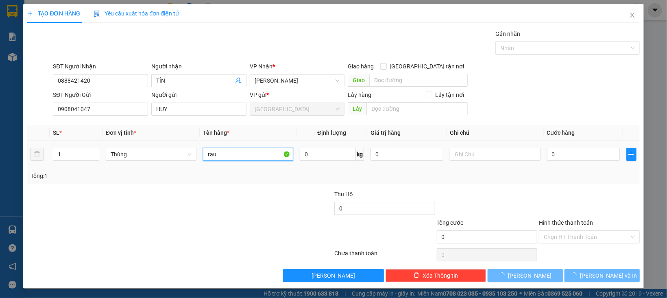
click at [243, 159] on input "rau" at bounding box center [248, 154] width 91 height 13
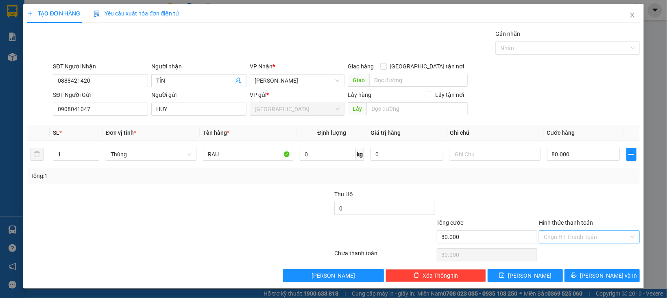
click at [550, 235] on input "Hình thức thanh toán" at bounding box center [585, 236] width 85 height 12
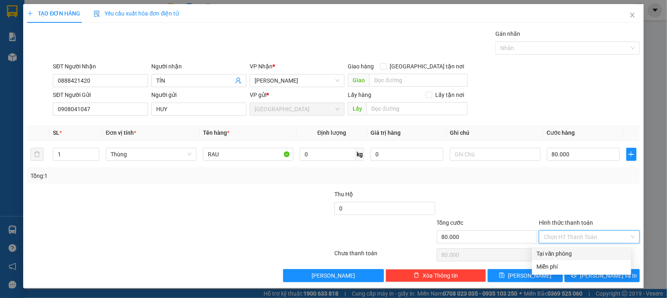
click at [550, 254] on div "Tại văn phòng" at bounding box center [581, 253] width 89 height 9
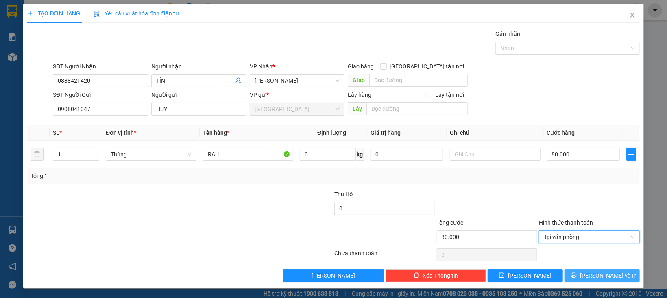
click at [572, 276] on button "[PERSON_NAME] và In" at bounding box center [601, 275] width 75 height 13
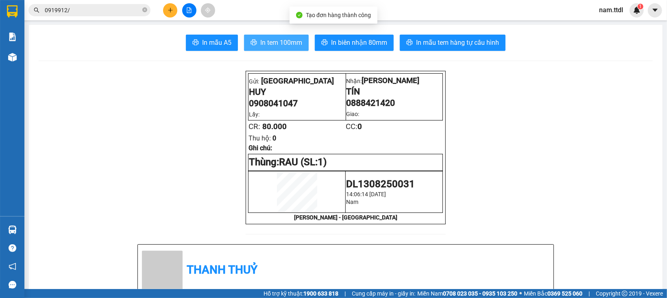
click at [264, 43] on span "In tem 100mm" at bounding box center [281, 42] width 42 height 10
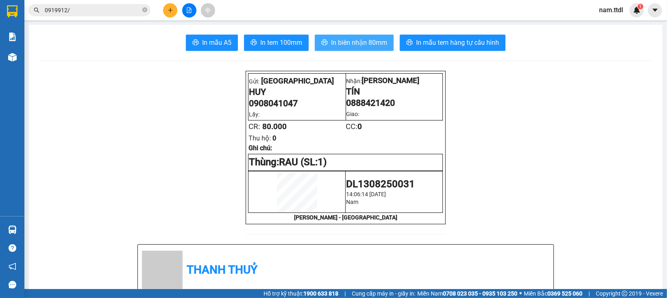
click at [364, 47] on span "In biên nhận 80mm" at bounding box center [359, 42] width 56 height 10
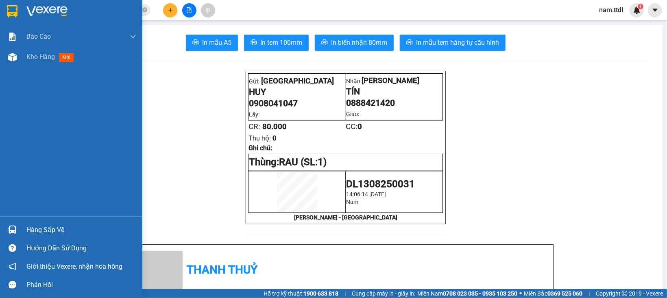
click at [13, 13] on img at bounding box center [12, 11] width 11 height 12
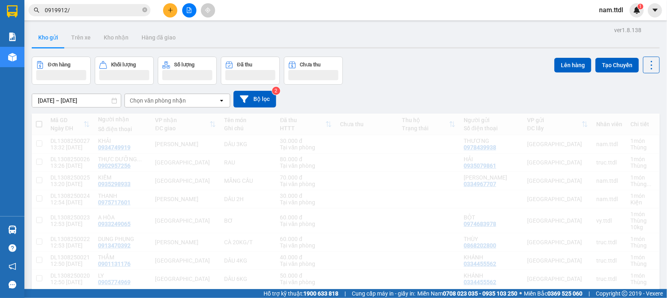
click at [171, 12] on icon "plus" at bounding box center [170, 10] width 6 height 6
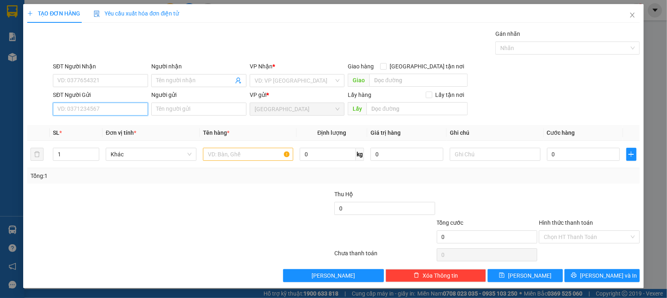
click at [130, 114] on input "SĐT Người Gửi" at bounding box center [100, 108] width 95 height 13
click at [101, 124] on div "0396211180 - HIẾU" at bounding box center [99, 125] width 84 height 9
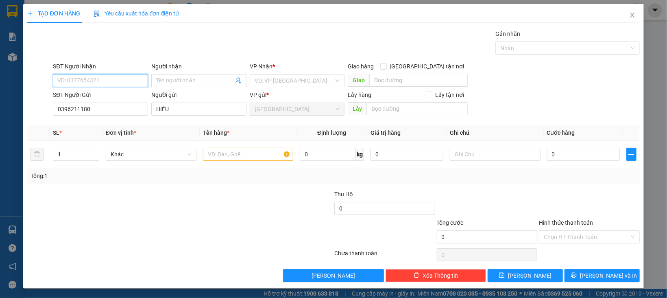
click at [91, 82] on input "SĐT Người Nhận" at bounding box center [100, 80] width 95 height 13
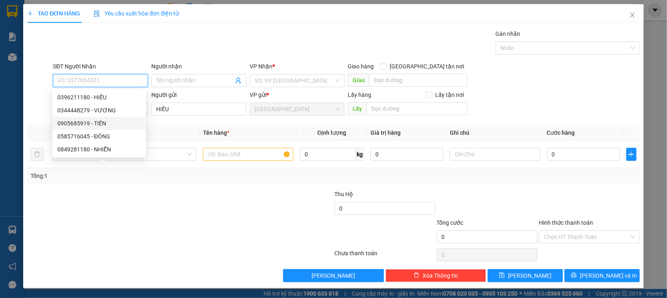
click at [101, 124] on div "0905685919 - TIẾN" at bounding box center [99, 123] width 84 height 9
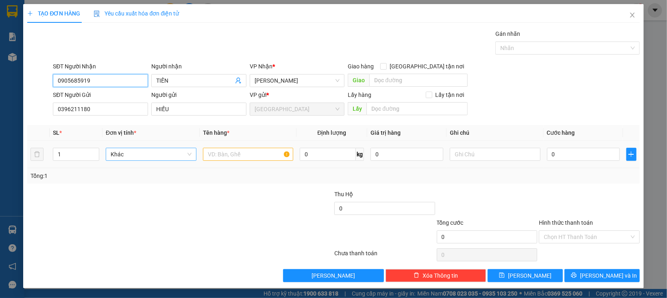
click at [141, 152] on span "Khác" at bounding box center [151, 154] width 81 height 12
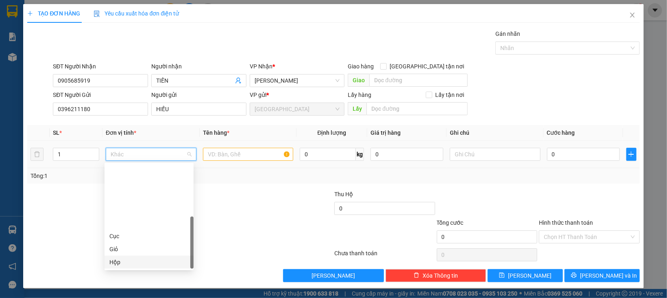
scroll to position [78, 0]
click at [128, 210] on div "Thùng" at bounding box center [148, 210] width 79 height 9
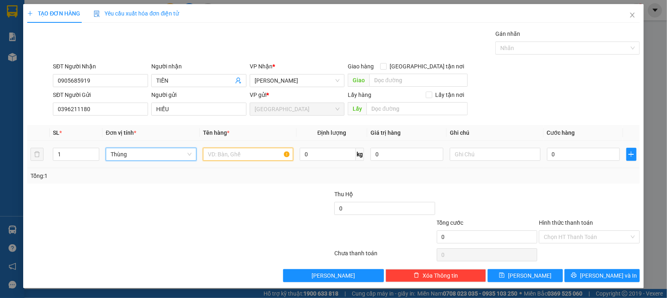
click at [252, 154] on input "text" at bounding box center [248, 154] width 91 height 13
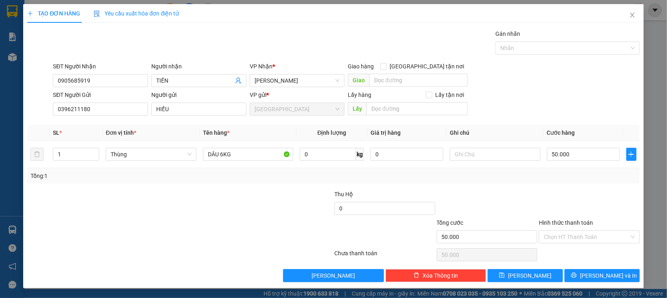
click at [524, 204] on div at bounding box center [487, 203] width 102 height 28
click at [548, 233] on input "Hình thức thanh toán" at bounding box center [585, 236] width 85 height 12
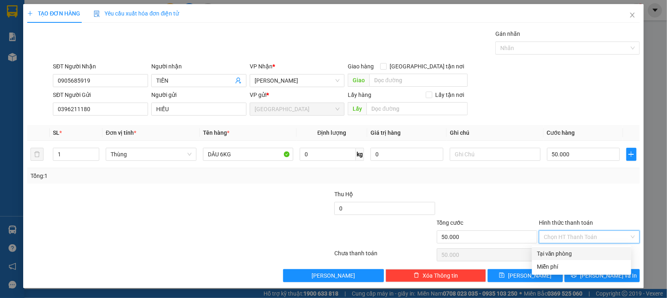
click at [552, 248] on div "Tại văn phòng" at bounding box center [581, 253] width 99 height 13
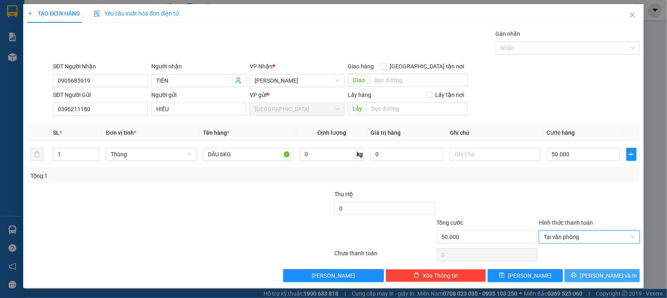
click at [564, 274] on button "[PERSON_NAME] và In" at bounding box center [601, 275] width 75 height 13
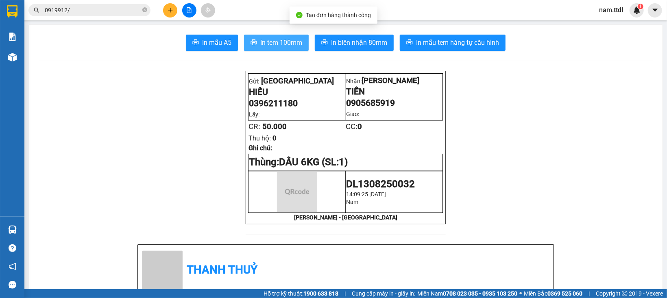
click at [272, 46] on span "In tem 100mm" at bounding box center [281, 42] width 42 height 10
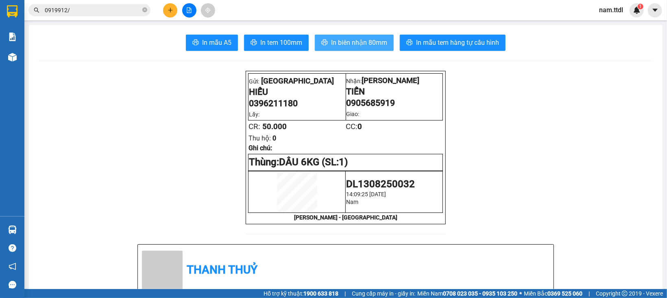
click at [362, 45] on span "In biên nhận 80mm" at bounding box center [359, 42] width 56 height 10
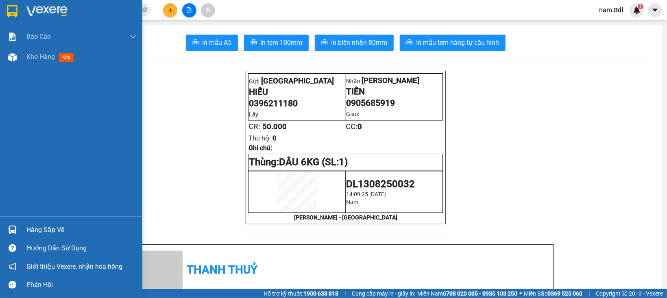
click at [16, 9] on img at bounding box center [12, 11] width 11 height 12
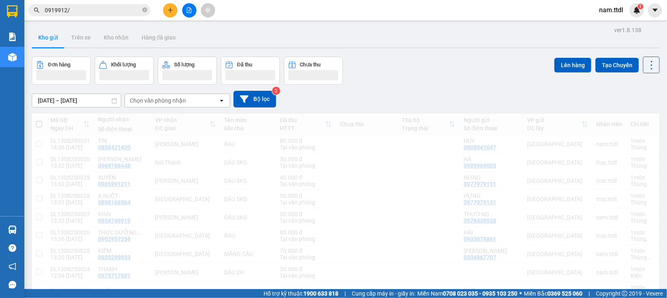
click at [169, 9] on icon "plus" at bounding box center [170, 10] width 6 height 6
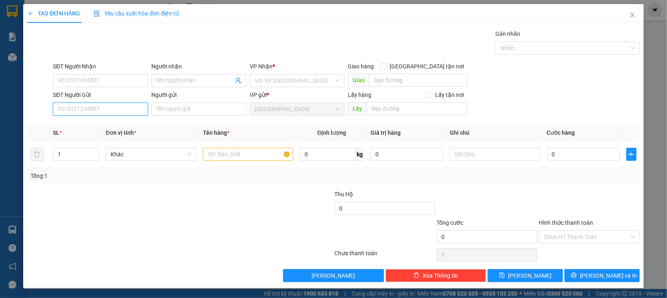
click at [106, 108] on input "SĐT Người Gửi" at bounding box center [100, 108] width 95 height 13
click at [96, 123] on div "0396211180 - HIẾU" at bounding box center [99, 125] width 84 height 9
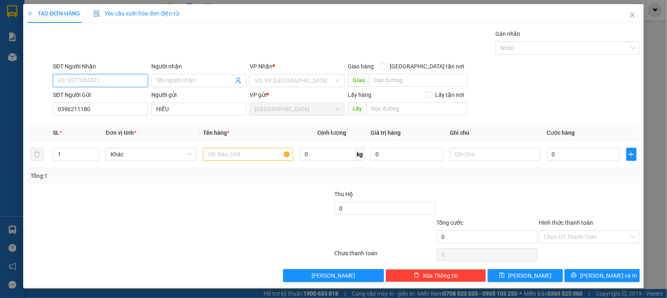
click at [103, 76] on input "SĐT Người Nhận" at bounding box center [100, 80] width 95 height 13
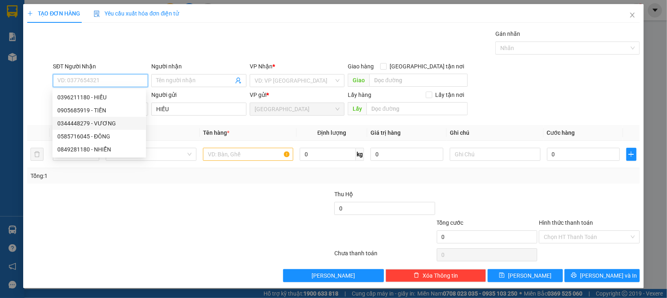
click at [101, 122] on div "0344448279 - VƯƠNG" at bounding box center [99, 123] width 84 height 9
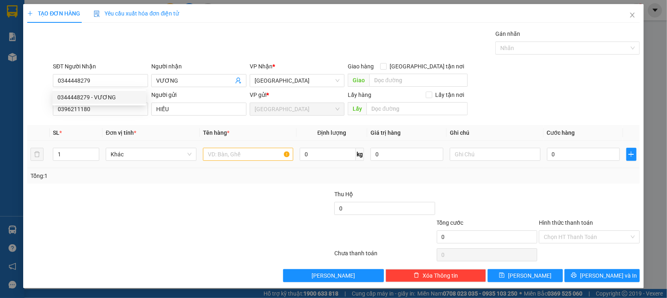
click at [131, 146] on div "Khác" at bounding box center [151, 154] width 91 height 16
drag, startPoint x: 142, startPoint y: 156, endPoint x: 156, endPoint y: 127, distance: 32.4
click at [150, 139] on table "SL * Đơn vị tính * Tên hàng * Định lượng Giá trị hàng Ghi chú Cước hàng 1 Khác …" at bounding box center [333, 146] width 612 height 43
click at [145, 146] on div "Khác" at bounding box center [151, 154] width 91 height 16
click at [145, 153] on span "Khác" at bounding box center [151, 154] width 81 height 12
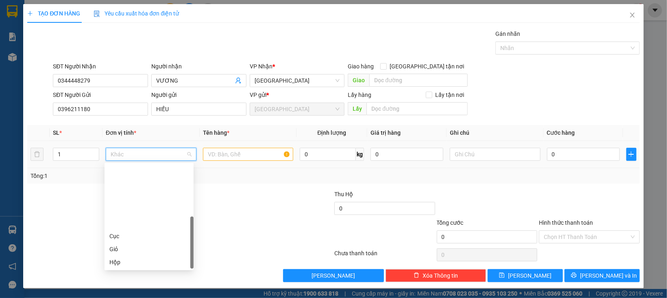
click at [125, 283] on div "Thùng" at bounding box center [148, 287] width 79 height 9
click at [224, 151] on input "text" at bounding box center [248, 154] width 91 height 13
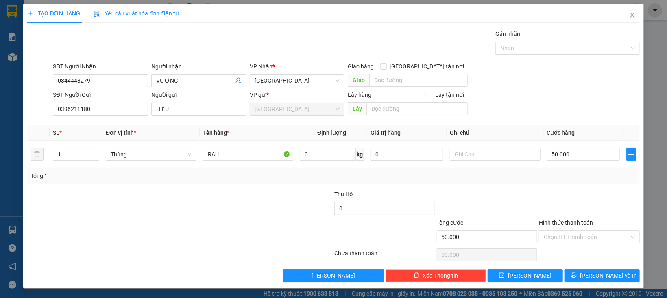
click at [563, 195] on div at bounding box center [589, 203] width 102 height 28
click at [564, 240] on input "Hình thức thanh toán" at bounding box center [585, 236] width 85 height 12
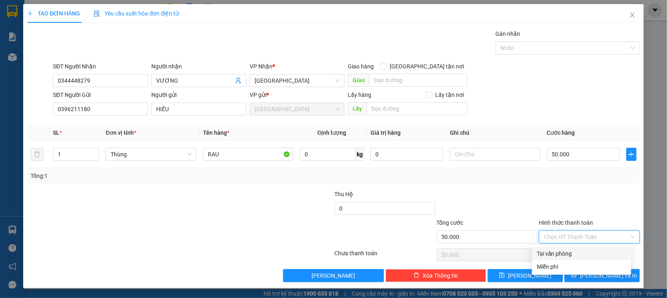
click at [565, 247] on div "Tại văn phòng" at bounding box center [581, 253] width 99 height 13
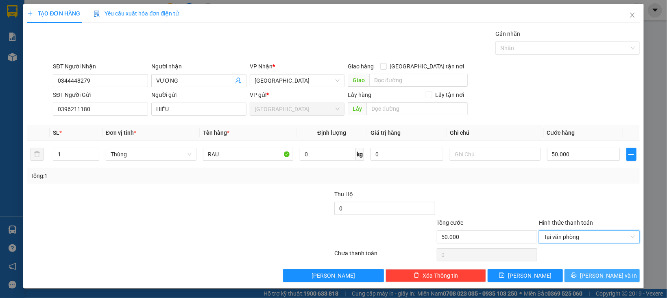
click at [570, 278] on button "[PERSON_NAME] và In" at bounding box center [601, 275] width 75 height 13
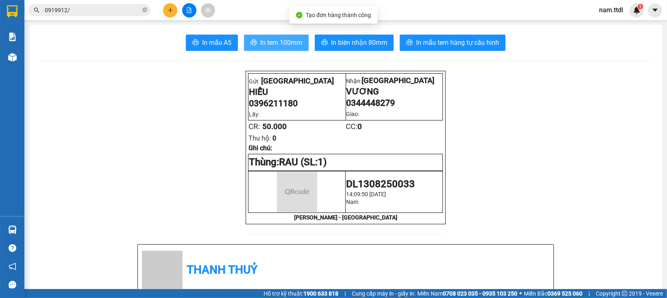
click at [285, 43] on span "In tem 100mm" at bounding box center [281, 42] width 42 height 10
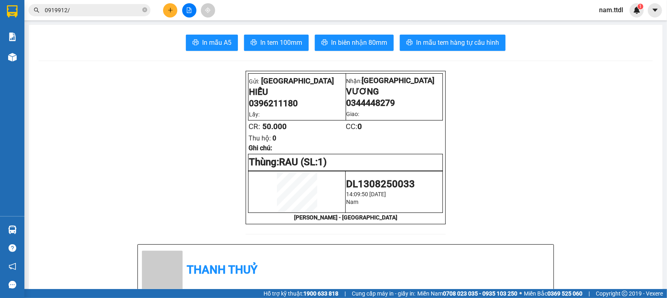
click at [337, 37] on button "In biên nhận 80mm" at bounding box center [354, 43] width 79 height 16
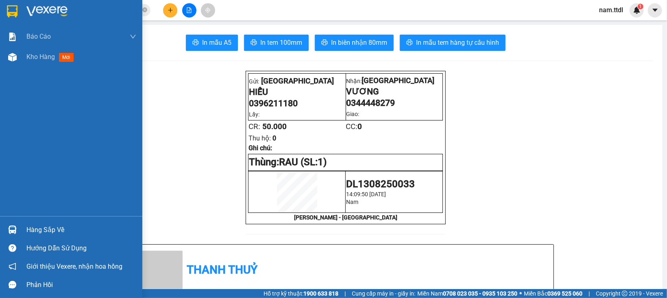
click at [11, 10] on img at bounding box center [12, 11] width 11 height 12
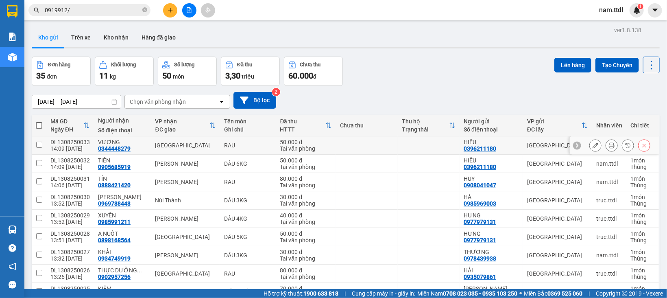
click at [592, 143] on icon at bounding box center [595, 145] width 6 height 6
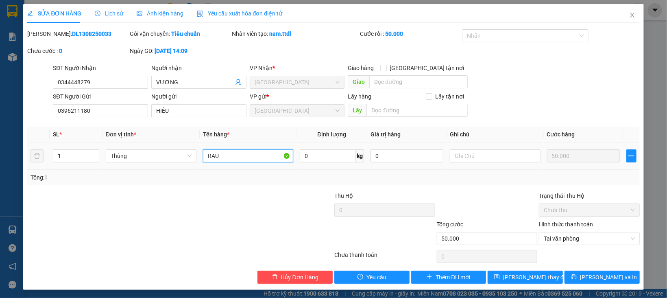
click at [241, 151] on input "RAU" at bounding box center [248, 155] width 91 height 13
click at [572, 279] on button "[PERSON_NAME] và In" at bounding box center [601, 276] width 75 height 13
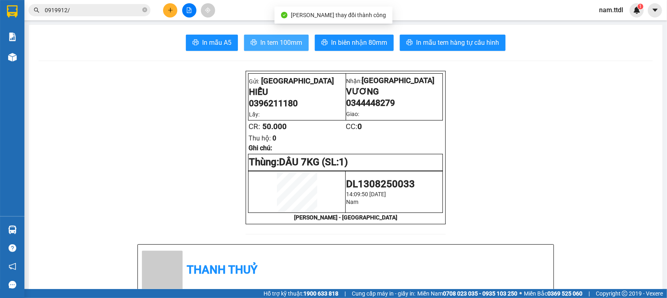
click at [285, 42] on span "In tem 100mm" at bounding box center [281, 42] width 42 height 10
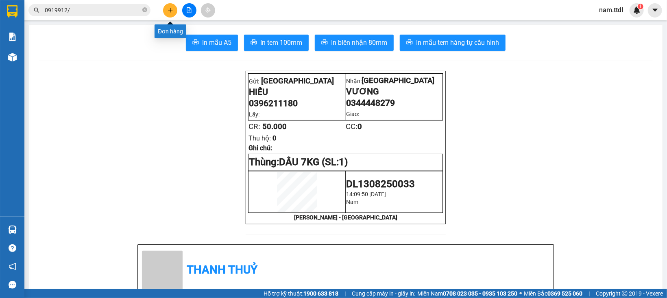
click at [171, 13] on button at bounding box center [170, 10] width 14 height 14
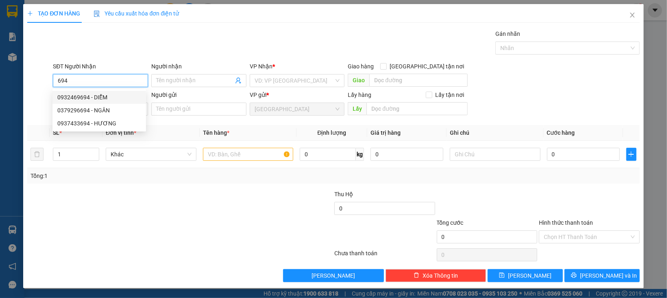
click at [105, 95] on div "0932469694 - DIỄM" at bounding box center [99, 97] width 84 height 9
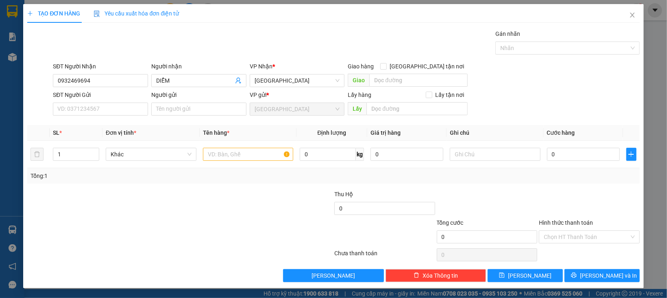
click at [113, 117] on div "SĐT Người Gửi VD: 0371234567" at bounding box center [100, 104] width 95 height 28
click at [113, 112] on input "SĐT Người Gửi" at bounding box center [100, 108] width 95 height 13
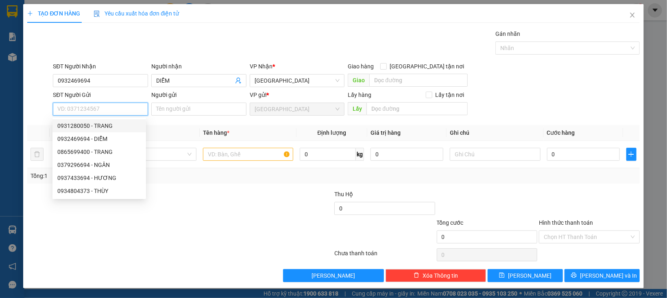
click at [106, 123] on div "0931280050 - TRANG" at bounding box center [99, 125] width 84 height 9
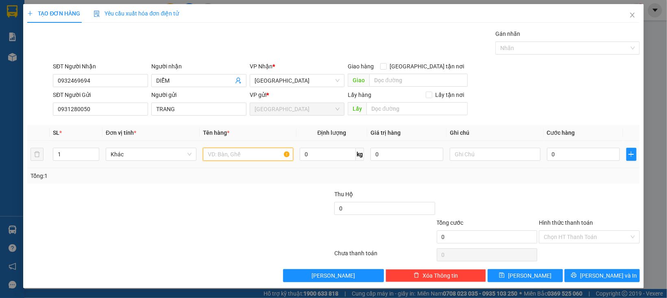
click at [211, 158] on input "text" at bounding box center [248, 154] width 91 height 13
click at [579, 241] on input "Hình thức thanh toán" at bounding box center [585, 236] width 85 height 12
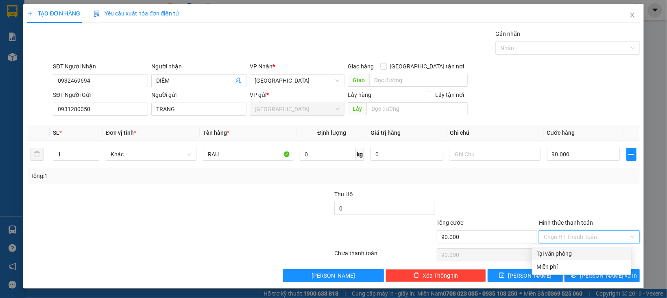
click at [578, 252] on div "Tại văn phòng" at bounding box center [581, 253] width 89 height 9
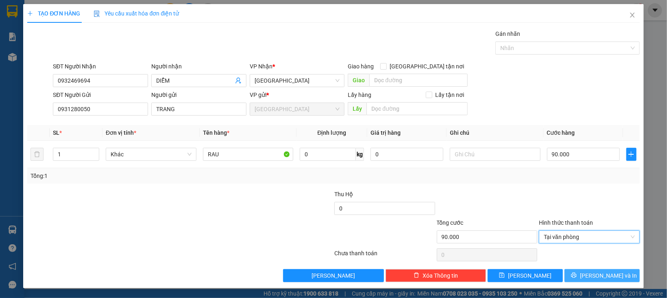
drag, startPoint x: 582, startPoint y: 271, endPoint x: 583, endPoint y: 276, distance: 4.9
click at [582, 272] on button "[PERSON_NAME] và In" at bounding box center [601, 275] width 75 height 13
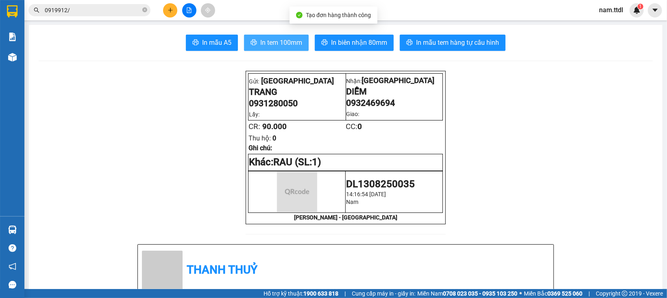
click at [289, 50] on button "In tem 100mm" at bounding box center [276, 43] width 65 height 16
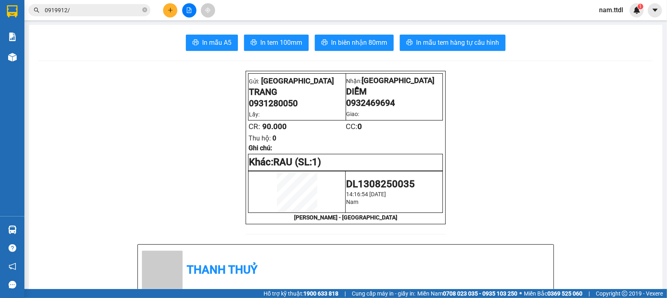
click at [167, 6] on button at bounding box center [170, 10] width 14 height 14
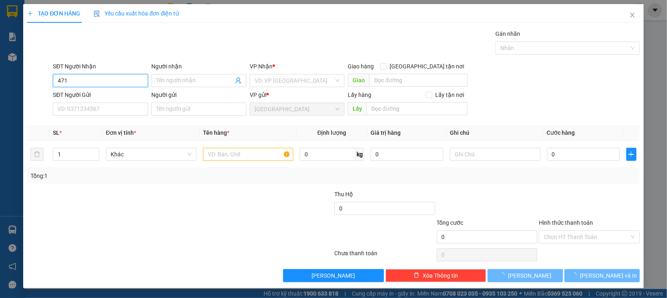
click at [91, 83] on input "471" at bounding box center [100, 80] width 95 height 13
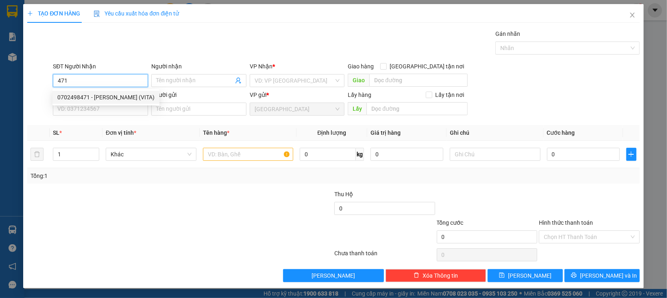
click at [103, 99] on div "0702498471 - PHẠM XUÂN VĨ (VITA)" at bounding box center [105, 97] width 97 height 9
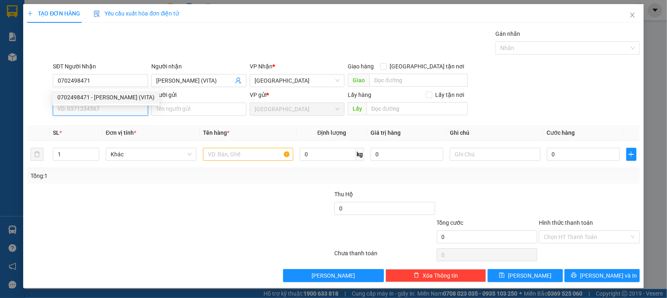
click at [104, 108] on input "SĐT Người Gửi" at bounding box center [100, 108] width 95 height 13
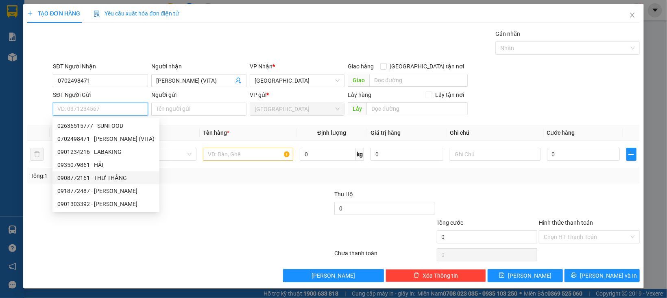
click at [104, 176] on div "0908772161 - THƯ THẮNG" at bounding box center [105, 177] width 97 height 9
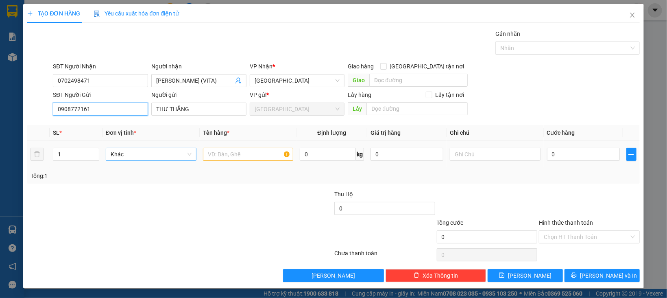
click at [118, 156] on span "Khác" at bounding box center [151, 154] width 81 height 12
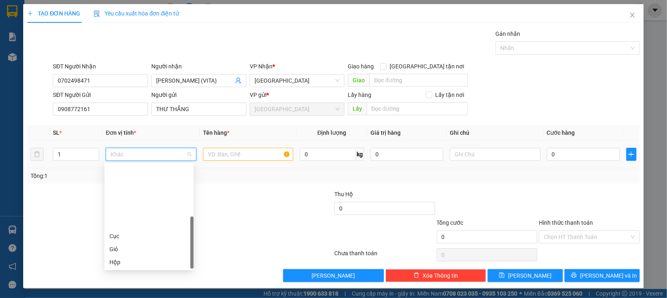
click at [118, 283] on div "Thùng" at bounding box center [148, 287] width 79 height 9
click at [37, 154] on tr "1 Thùng Thùng 0 kg 0 0" at bounding box center [333, 154] width 612 height 27
click at [143, 154] on span "Thùng" at bounding box center [151, 154] width 81 height 12
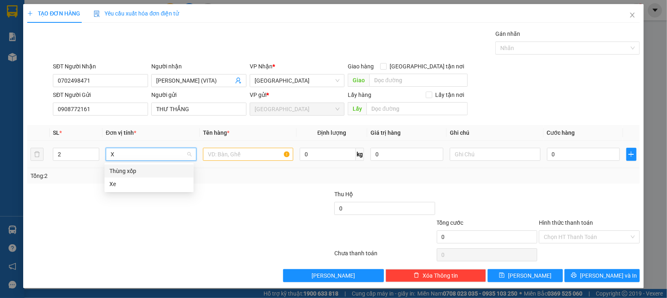
click at [133, 174] on div "Thùng xốp" at bounding box center [148, 170] width 79 height 9
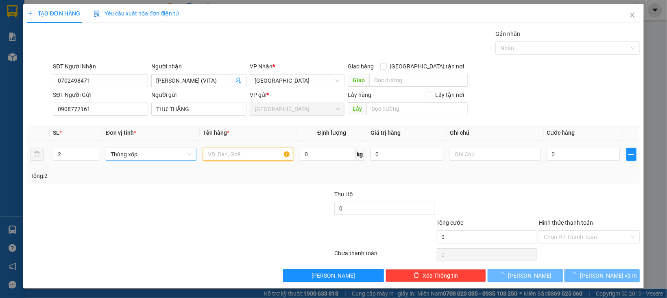
click at [217, 149] on input "text" at bounding box center [248, 154] width 91 height 13
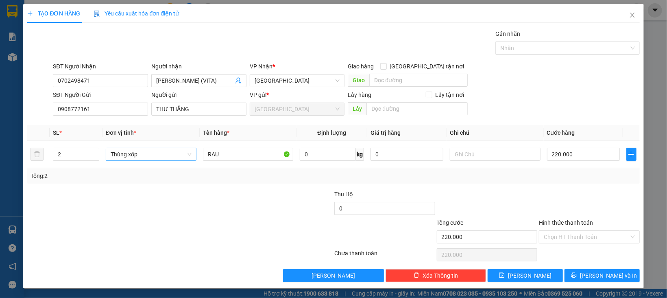
click at [480, 200] on div at bounding box center [487, 203] width 102 height 28
click at [572, 239] on input "Hình thức thanh toán" at bounding box center [585, 236] width 85 height 12
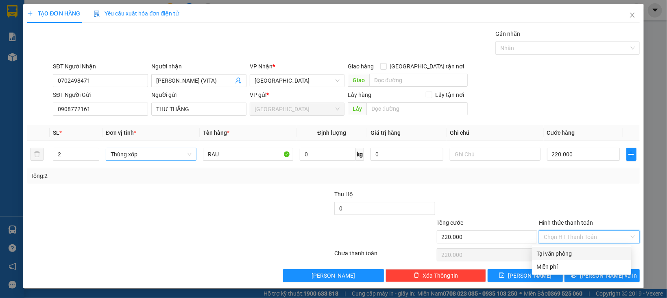
click at [566, 252] on div "Tại văn phòng" at bounding box center [581, 253] width 89 height 9
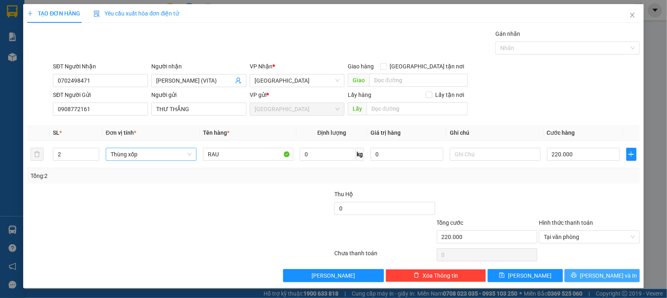
click at [569, 274] on button "[PERSON_NAME] và In" at bounding box center [601, 275] width 75 height 13
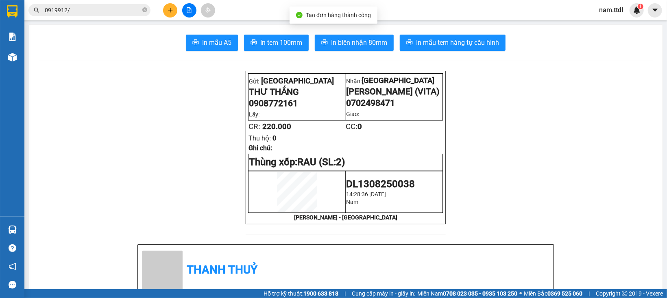
click at [260, 39] on span "In tem 100mm" at bounding box center [281, 42] width 42 height 10
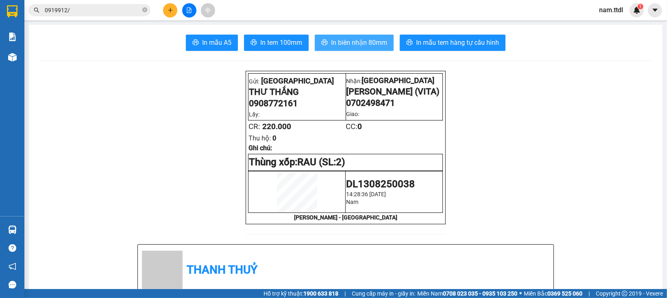
click at [348, 43] on span "In biên nhận 80mm" at bounding box center [359, 42] width 56 height 10
click at [169, 7] on icon "plus" at bounding box center [170, 10] width 6 height 6
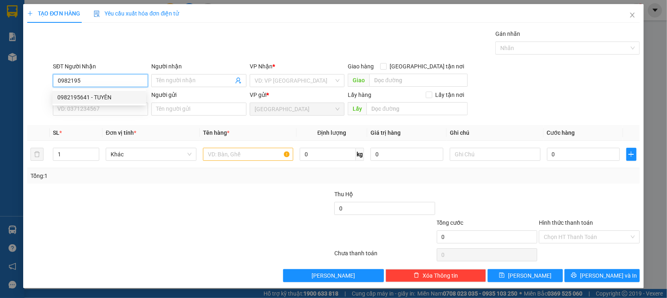
click at [106, 101] on div "0982195641 - TUYÊN" at bounding box center [99, 97] width 84 height 9
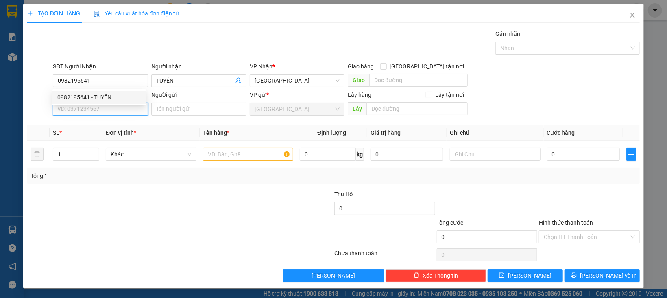
click at [108, 108] on input "SĐT Người Gửi" at bounding box center [100, 108] width 95 height 13
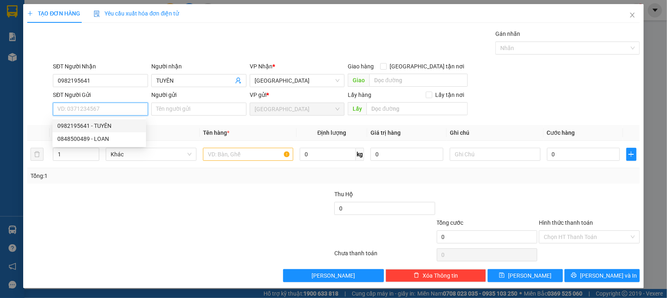
click at [106, 126] on div "0982195641 - TUYÊN" at bounding box center [99, 125] width 84 height 9
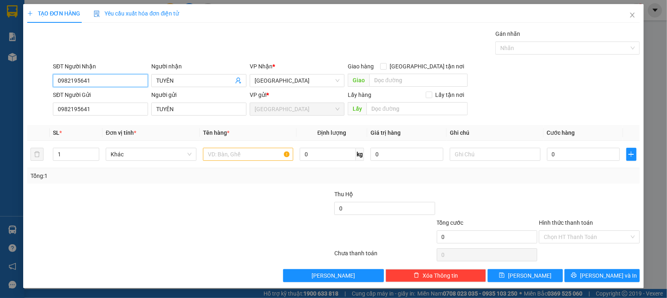
click at [111, 84] on input "0982195641" at bounding box center [100, 80] width 95 height 13
click at [104, 108] on div "0848500489 - LOAN" at bounding box center [99, 110] width 84 height 9
click at [136, 155] on span "Khác" at bounding box center [151, 154] width 81 height 12
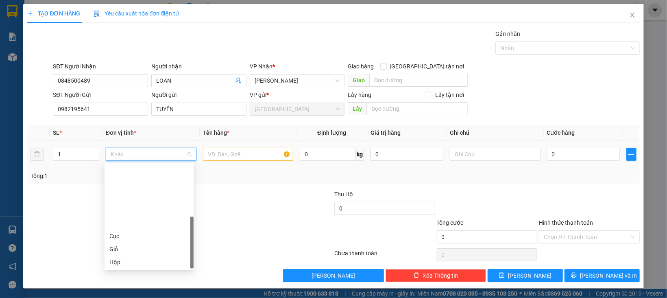
click at [124, 283] on div "Thùng" at bounding box center [148, 287] width 79 height 9
click at [211, 152] on input "text" at bounding box center [248, 154] width 91 height 13
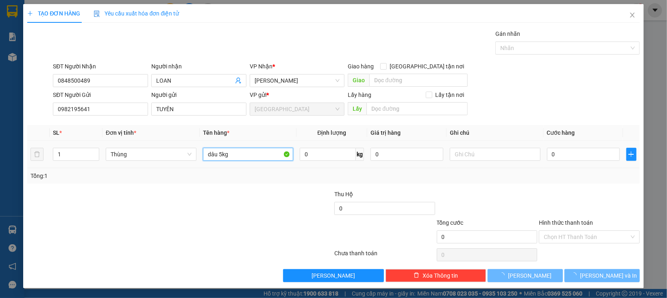
click at [219, 152] on input "dâu 5kg" at bounding box center [248, 154] width 91 height 13
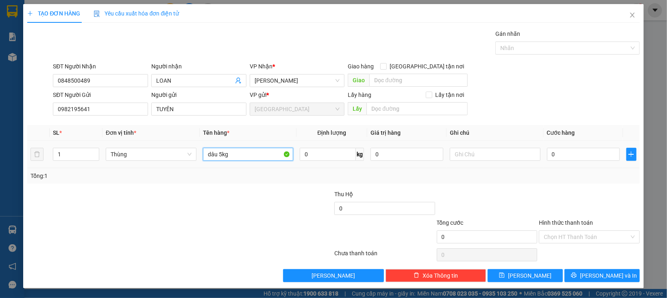
click at [219, 152] on input "dâu 5kg" at bounding box center [248, 154] width 91 height 13
click at [555, 208] on div at bounding box center [589, 203] width 102 height 28
drag, startPoint x: 571, startPoint y: 235, endPoint x: 572, endPoint y: 244, distance: 9.4
click at [572, 237] on input "Hình thức thanh toán" at bounding box center [585, 236] width 85 height 12
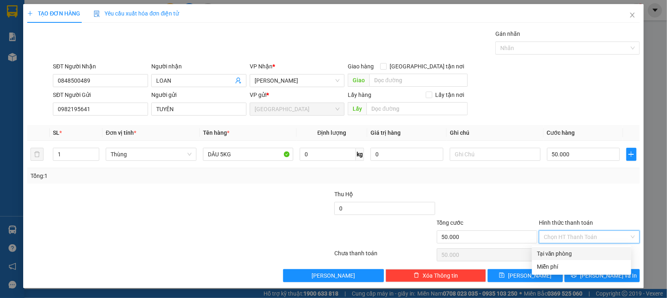
click at [570, 253] on div "Tại văn phòng" at bounding box center [581, 253] width 89 height 9
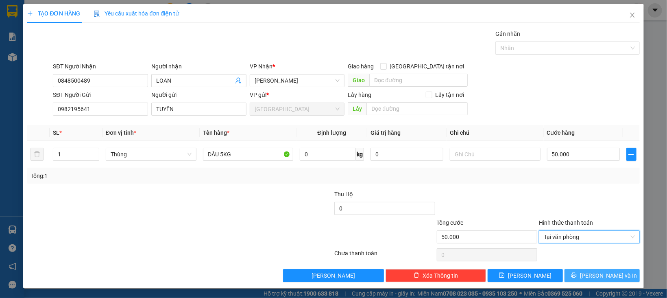
click at [569, 274] on button "[PERSON_NAME] và In" at bounding box center [601, 275] width 75 height 13
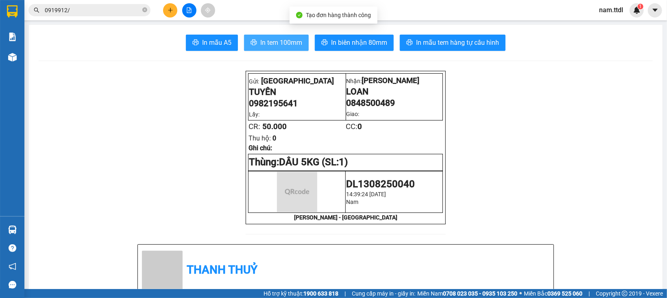
click at [265, 46] on span "In tem 100mm" at bounding box center [281, 42] width 42 height 10
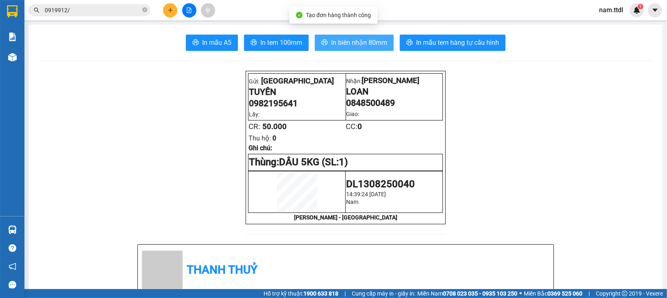
click at [344, 46] on span "In biên nhận 80mm" at bounding box center [359, 42] width 56 height 10
click at [173, 9] on button at bounding box center [170, 10] width 14 height 14
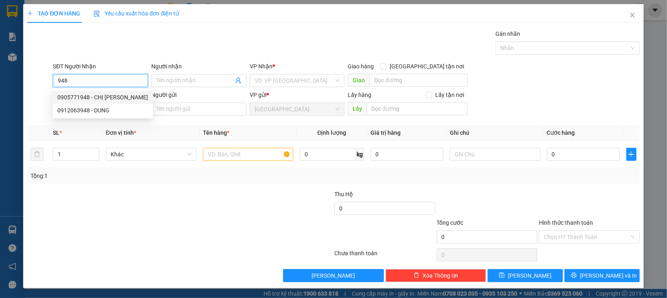
click at [99, 97] on div "0905771948 - CHỊ TUẤN" at bounding box center [102, 97] width 91 height 9
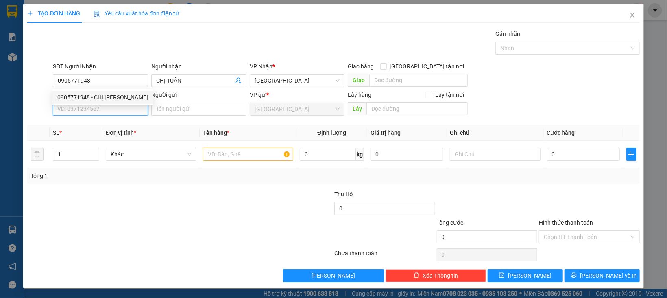
click at [112, 113] on input "SĐT Người Gửi" at bounding box center [100, 108] width 95 height 13
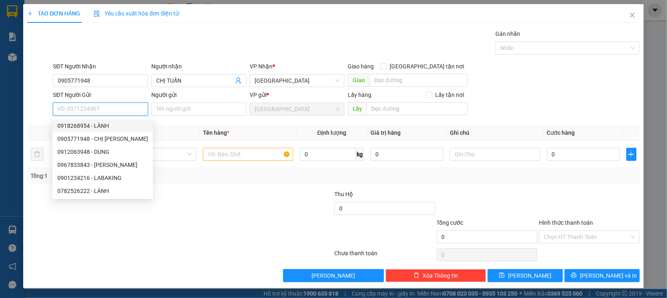
click at [111, 126] on div "0918268954 - LÀNH" at bounding box center [102, 125] width 91 height 9
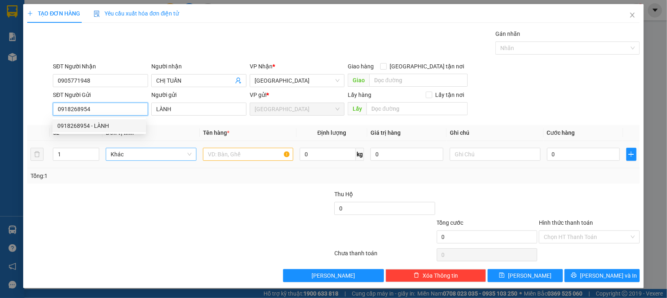
click at [150, 155] on span "Khác" at bounding box center [151, 154] width 81 height 12
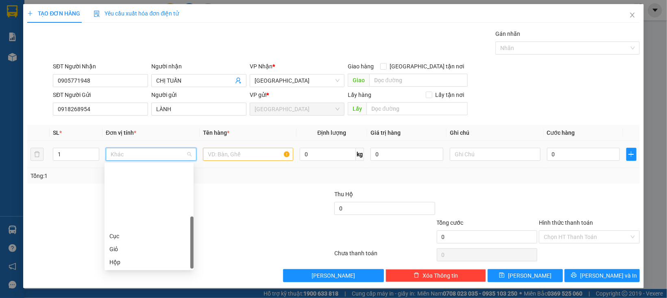
click at [126, 283] on div "Thùng" at bounding box center [148, 287] width 79 height 9
click at [243, 160] on input "text" at bounding box center [248, 154] width 91 height 13
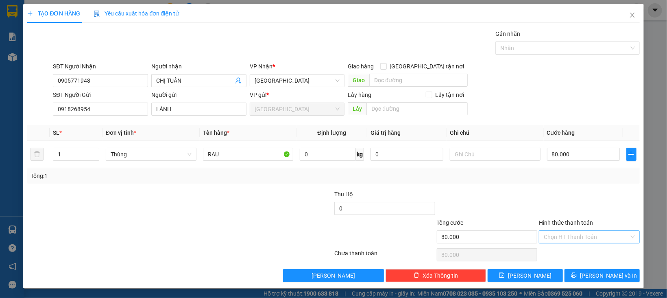
click at [576, 237] on input "Hình thức thanh toán" at bounding box center [585, 236] width 85 height 12
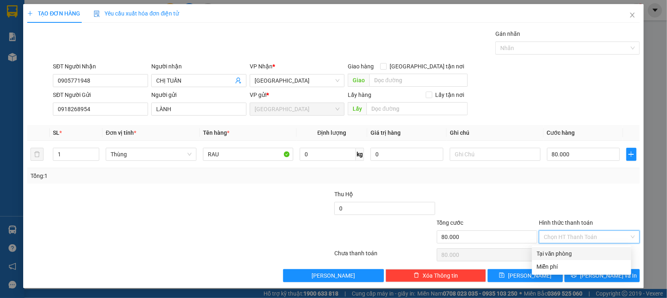
drag, startPoint x: 576, startPoint y: 251, endPoint x: 576, endPoint y: 274, distance: 22.8
click at [576, 251] on div "Tại văn phòng" at bounding box center [581, 253] width 89 height 9
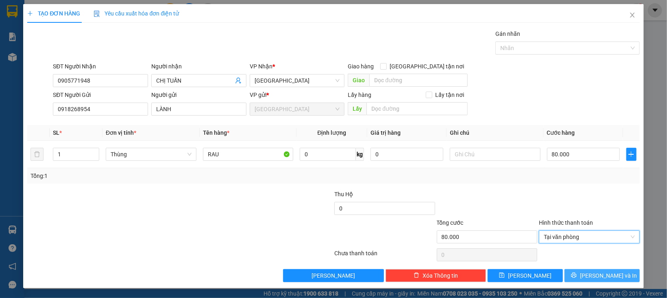
click at [576, 274] on button "[PERSON_NAME] và In" at bounding box center [601, 275] width 75 height 13
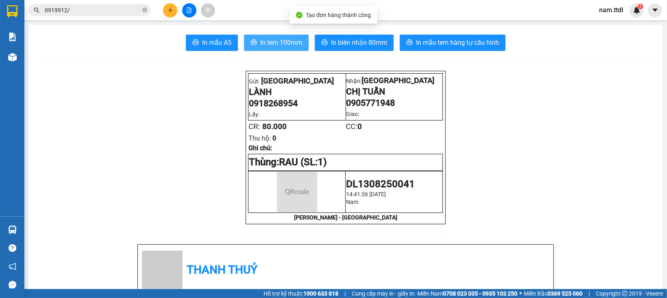
click at [274, 44] on span "In tem 100mm" at bounding box center [281, 42] width 42 height 10
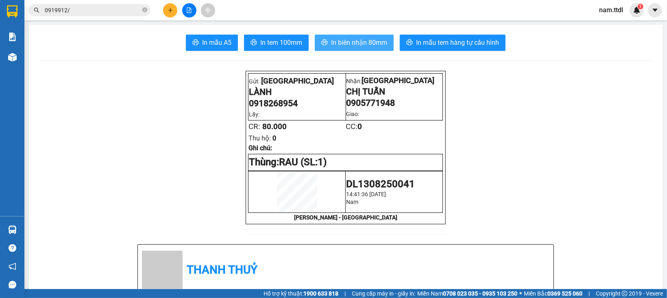
click at [341, 36] on button "In biên nhận 80mm" at bounding box center [354, 43] width 79 height 16
click at [25, 15] on div "0919912/" at bounding box center [79, 10] width 159 height 12
click at [15, 15] on img at bounding box center [12, 11] width 11 height 12
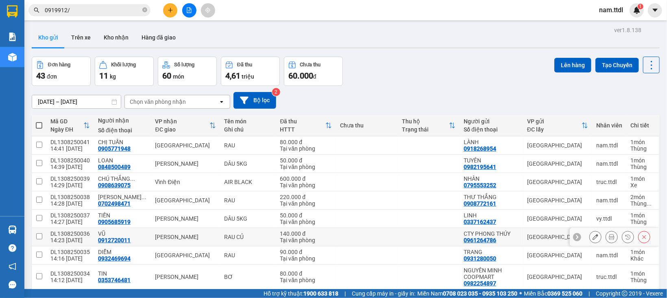
drag, startPoint x: 331, startPoint y: 256, endPoint x: 331, endPoint y: 262, distance: 5.7
click at [336, 262] on td at bounding box center [367, 255] width 62 height 18
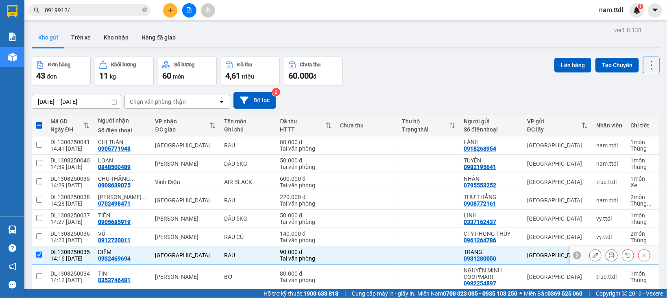
click at [35, 254] on td at bounding box center [39, 255] width 15 height 18
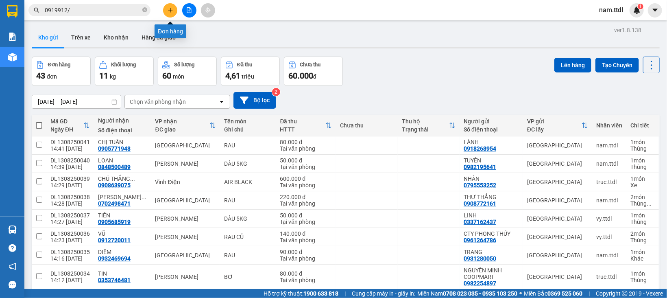
click at [167, 11] on icon "plus" at bounding box center [170, 10] width 6 height 6
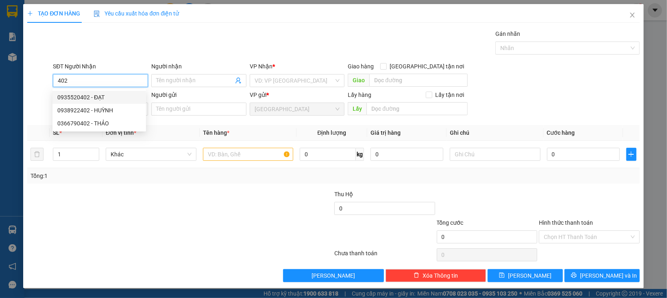
click at [100, 96] on div "0935520402 - ĐẠT" at bounding box center [99, 97] width 84 height 9
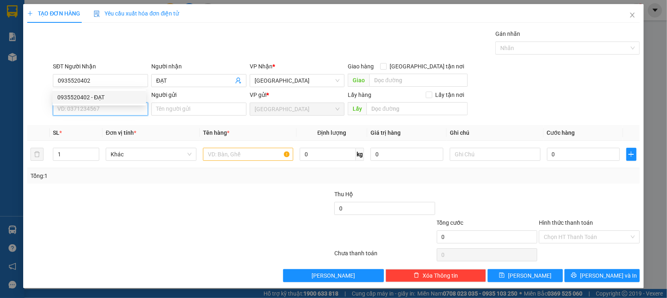
click at [103, 112] on input "SĐT Người Gửi" at bounding box center [100, 108] width 95 height 13
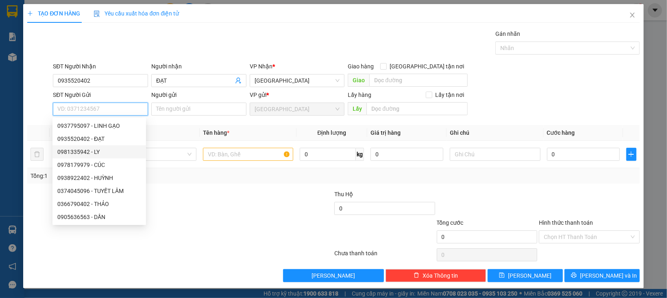
click at [98, 151] on div "0981335942 - LY" at bounding box center [99, 151] width 84 height 9
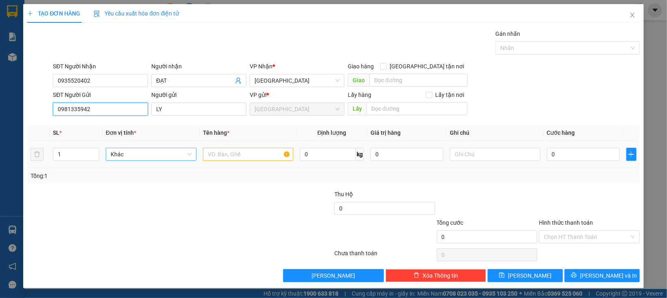
click at [163, 156] on span "Khác" at bounding box center [151, 154] width 81 height 12
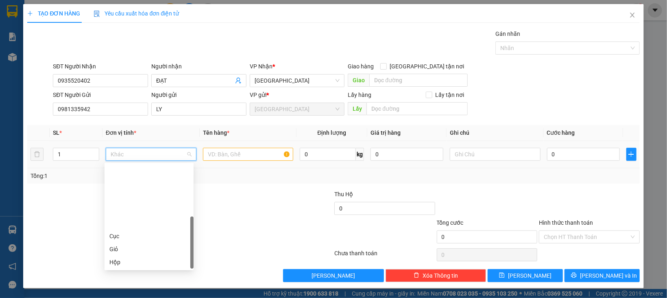
drag, startPoint x: 128, startPoint y: 222, endPoint x: 163, endPoint y: 200, distance: 41.3
click at [129, 296] on div "Thùng xốp" at bounding box center [148, 300] width 79 height 9
click at [220, 156] on input "text" at bounding box center [248, 154] width 91 height 13
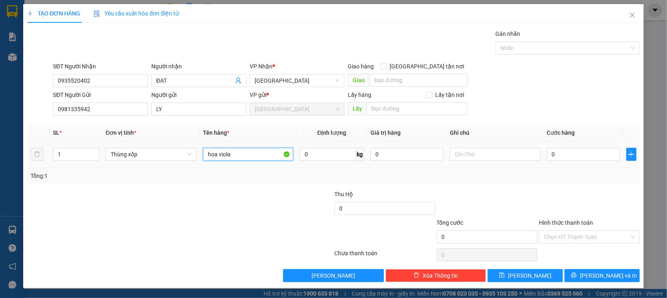
click at [223, 156] on input "hoa viola" at bounding box center [248, 154] width 91 height 13
click at [626, 157] on span "plus" at bounding box center [630, 154] width 9 height 7
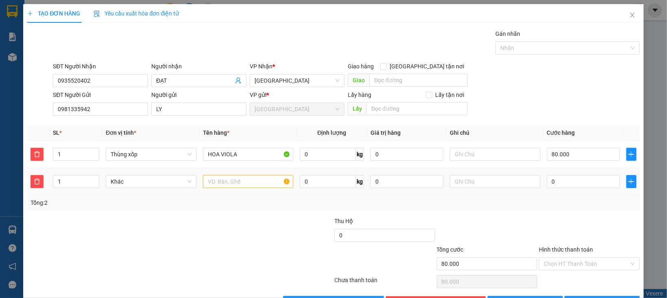
click at [126, 193] on td "Khác" at bounding box center [150, 181] width 97 height 27
click at [132, 183] on span "Khác" at bounding box center [151, 181] width 81 height 12
click at [213, 183] on input "text" at bounding box center [248, 181] width 91 height 13
click at [565, 181] on input "0" at bounding box center [583, 181] width 73 height 13
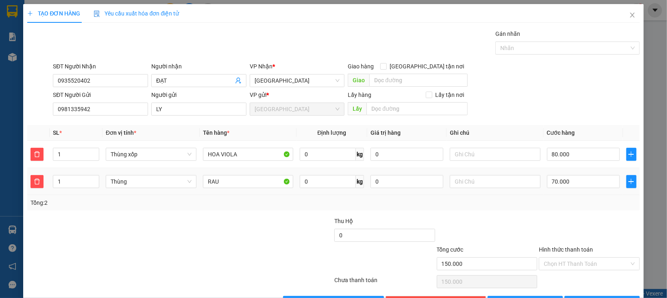
click at [556, 209] on div "Tổng: 2" at bounding box center [333, 202] width 612 height 15
click at [561, 267] on input "Hình thức thanh toán" at bounding box center [585, 263] width 85 height 12
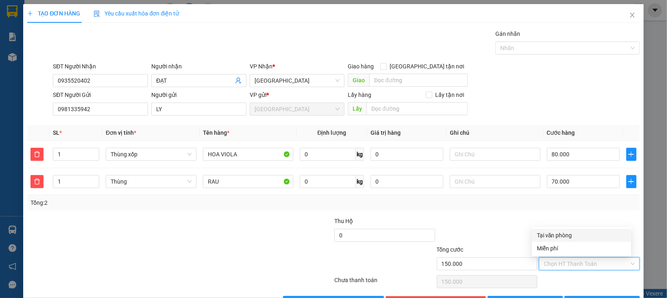
click at [561, 276] on div "Chọn HT Thanh Toán" at bounding box center [589, 281] width 102 height 16
click at [557, 257] on div "Chọn HT Thanh Toán" at bounding box center [589, 263] width 101 height 13
click at [557, 259] on input "Hình thức thanh toán" at bounding box center [585, 263] width 85 height 12
click at [551, 233] on div "Tại văn phòng" at bounding box center [581, 234] width 89 height 9
click at [575, 296] on button "[PERSON_NAME] và In" at bounding box center [601, 302] width 75 height 13
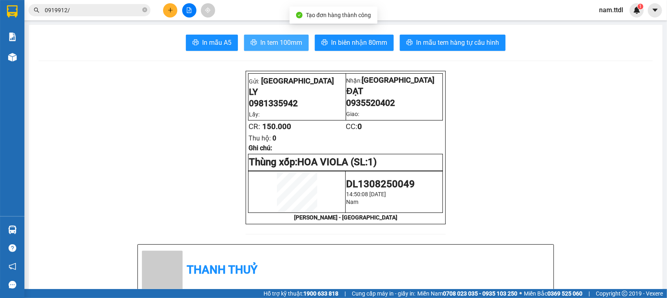
click at [283, 41] on span "In tem 100mm" at bounding box center [281, 42] width 42 height 10
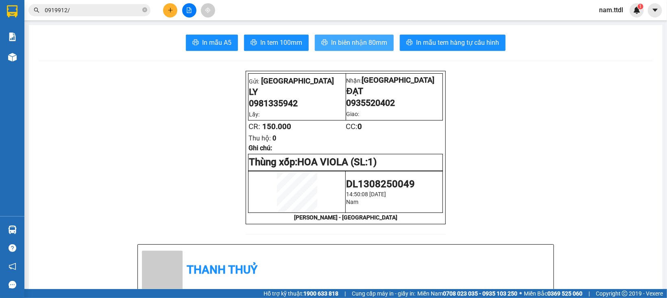
click at [352, 43] on span "In biên nhận 80mm" at bounding box center [359, 42] width 56 height 10
click at [165, 8] on button at bounding box center [170, 10] width 14 height 14
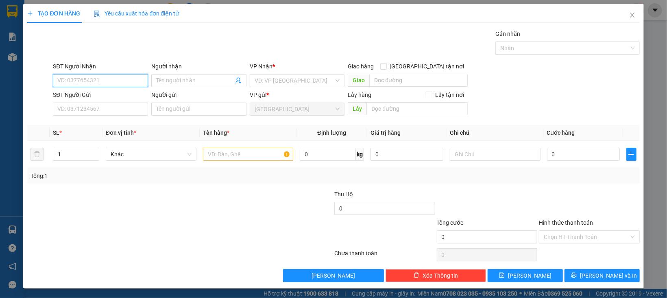
click at [106, 79] on input "SĐT Người Nhận" at bounding box center [100, 80] width 95 height 13
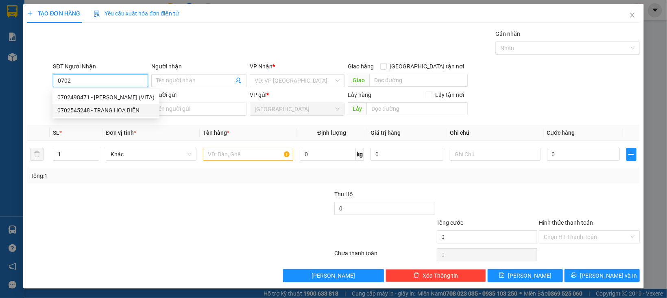
click at [125, 109] on div "0702545248 - TRANG HOA BIỂN" at bounding box center [105, 110] width 97 height 9
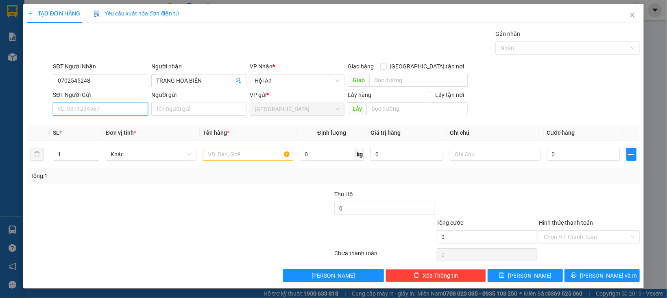
click at [79, 109] on input "SĐT Người Gửi" at bounding box center [100, 108] width 95 height 13
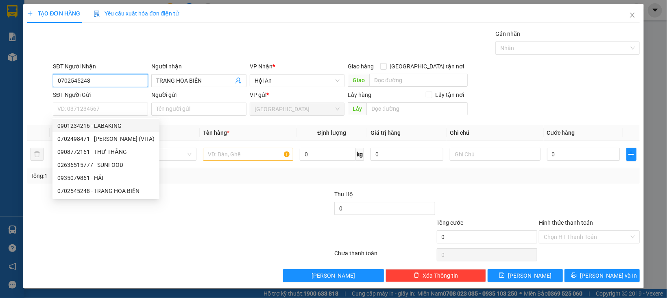
click at [97, 84] on input "0702545248" at bounding box center [100, 80] width 95 height 13
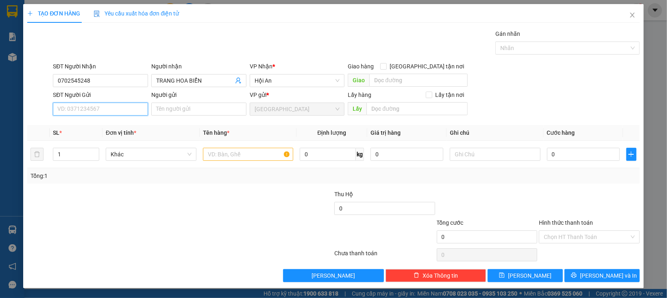
click at [98, 107] on input "SĐT Người Gửi" at bounding box center [100, 108] width 95 height 13
click at [86, 130] on div "0913979529 - MẾN" at bounding box center [99, 125] width 84 height 9
click at [156, 154] on span "Khác" at bounding box center [151, 154] width 81 height 12
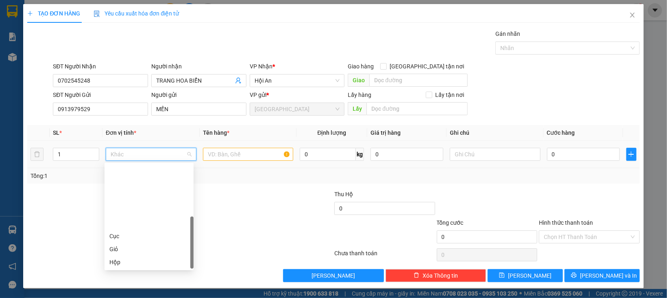
click at [129, 283] on div "Thùng" at bounding box center [148, 287] width 79 height 9
click at [211, 152] on input "text" at bounding box center [248, 154] width 91 height 13
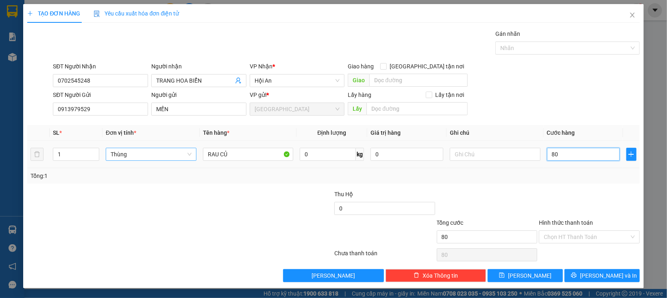
click at [135, 159] on span "Thùng" at bounding box center [151, 154] width 81 height 12
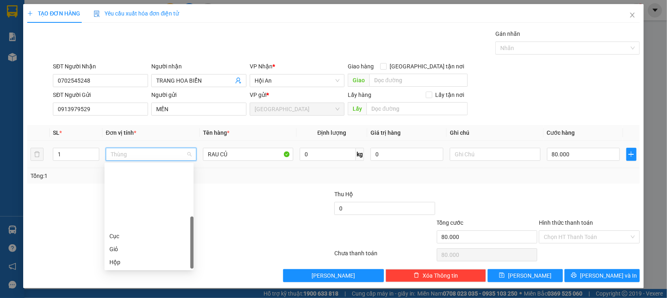
click at [130, 296] on div "Thùng xốp" at bounding box center [148, 300] width 79 height 9
click at [554, 242] on input "Hình thức thanh toán" at bounding box center [585, 236] width 85 height 12
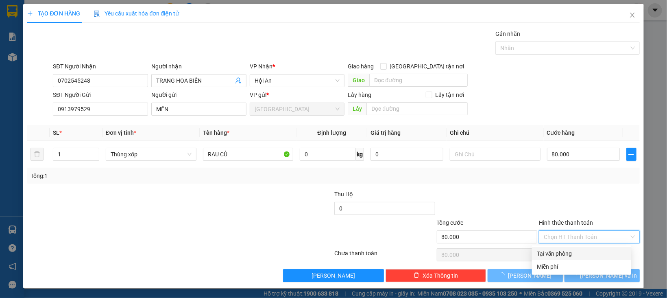
click at [558, 251] on div "Tại văn phòng" at bounding box center [581, 253] width 89 height 9
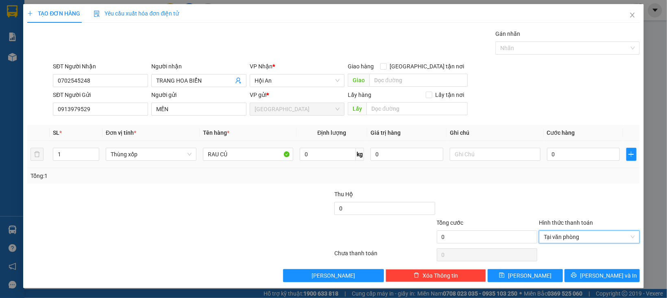
click at [557, 165] on td "0" at bounding box center [582, 154] width 79 height 27
click at [557, 161] on input "0" at bounding box center [583, 154] width 73 height 13
click at [594, 276] on span "[PERSON_NAME] và In" at bounding box center [608, 275] width 57 height 9
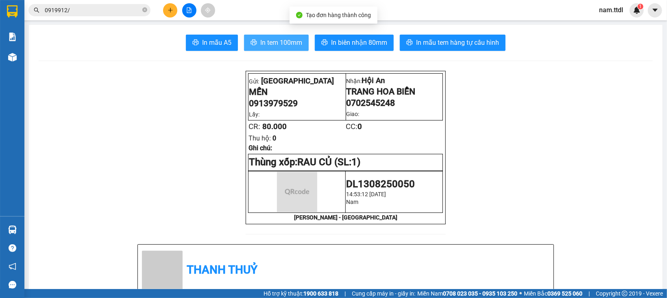
click at [291, 41] on span "In tem 100mm" at bounding box center [281, 42] width 42 height 10
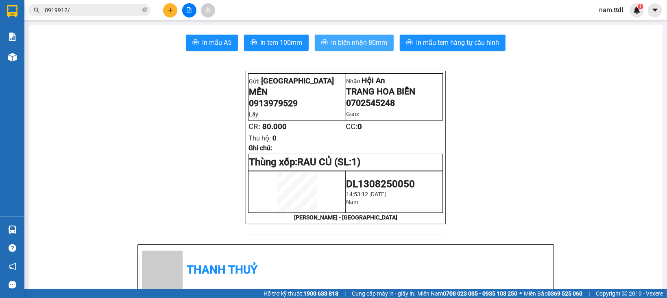
click at [365, 38] on span "In biên nhận 80mm" at bounding box center [359, 42] width 56 height 10
click at [173, 9] on button at bounding box center [170, 10] width 14 height 14
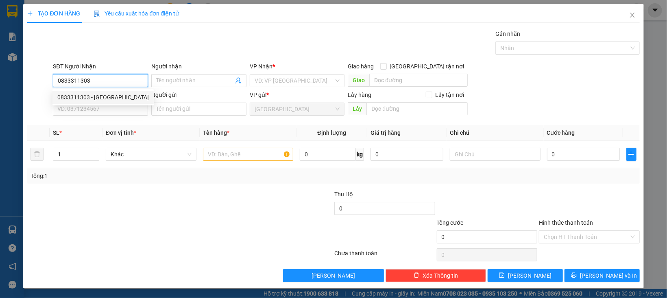
click at [120, 98] on div "0833311303 - THANH TÚ" at bounding box center [102, 97] width 91 height 9
click at [120, 117] on div "SĐT Người Gửi VD: 0371234567" at bounding box center [100, 104] width 95 height 28
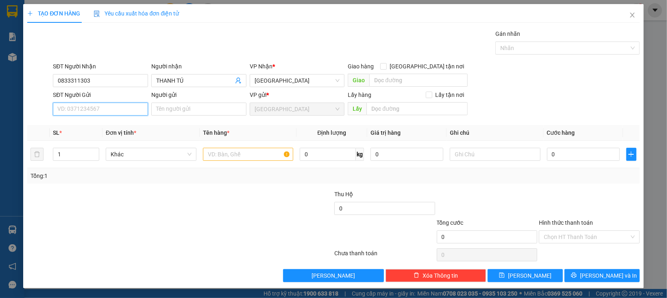
click at [104, 110] on input "SĐT Người Gửi" at bounding box center [100, 108] width 95 height 13
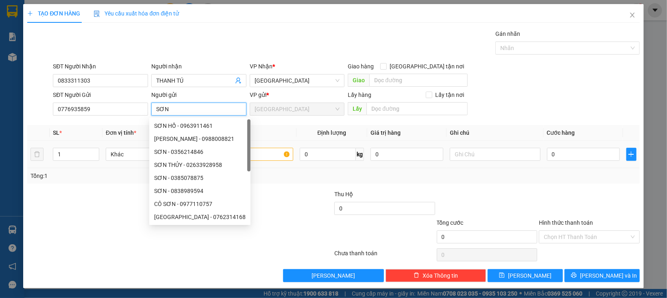
drag, startPoint x: 116, startPoint y: 157, endPoint x: 118, endPoint y: 161, distance: 4.5
click at [116, 157] on span "Khác" at bounding box center [151, 154] width 81 height 12
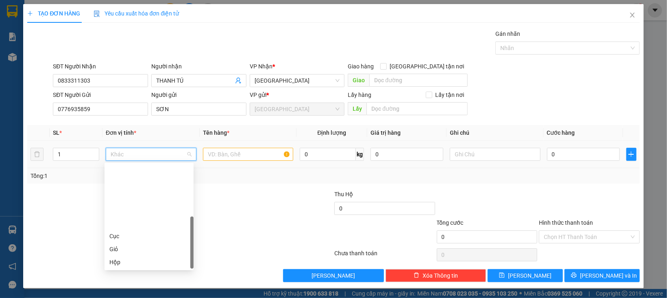
click at [118, 283] on div "Thùng" at bounding box center [148, 287] width 79 height 9
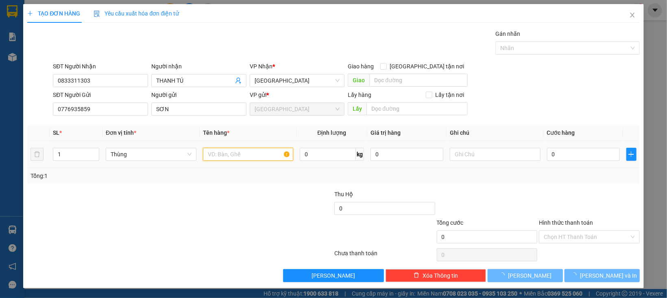
click at [217, 152] on input "text" at bounding box center [248, 154] width 91 height 13
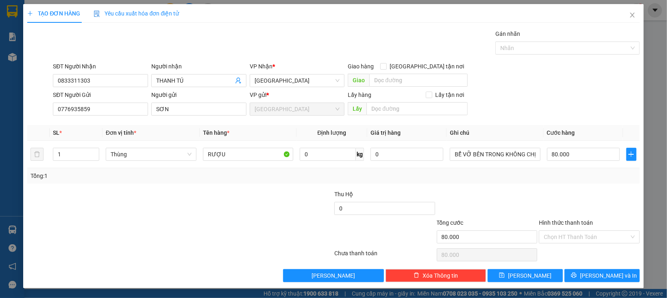
click at [538, 191] on div at bounding box center [589, 203] width 102 height 28
click at [572, 239] on input "Hình thức thanh toán" at bounding box center [585, 236] width 85 height 12
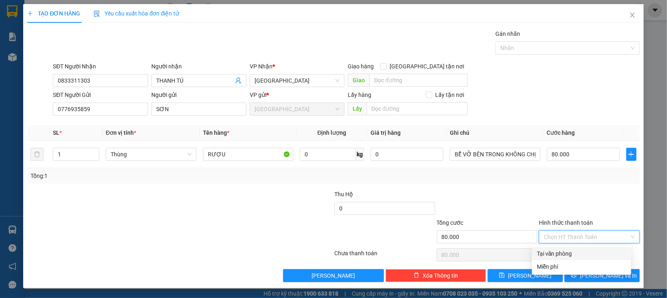
click at [575, 251] on div "Tại văn phòng" at bounding box center [581, 253] width 89 height 9
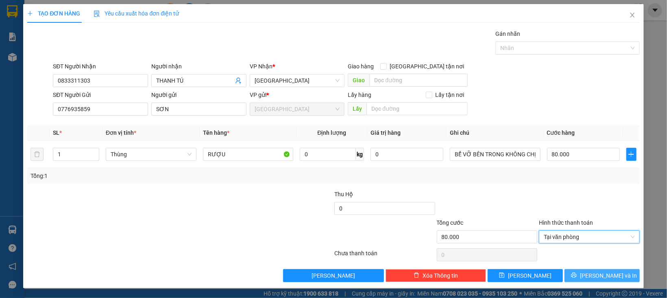
click at [581, 269] on button "[PERSON_NAME] và In" at bounding box center [601, 275] width 75 height 13
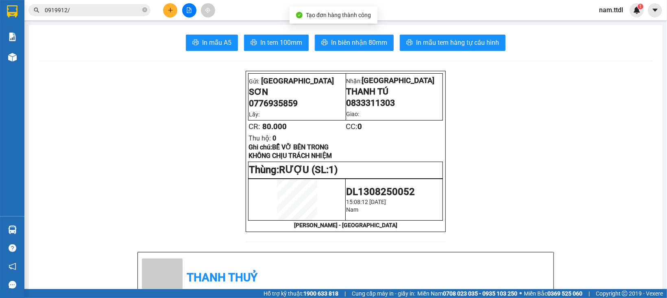
drag, startPoint x: 287, startPoint y: 36, endPoint x: 313, endPoint y: 39, distance: 26.2
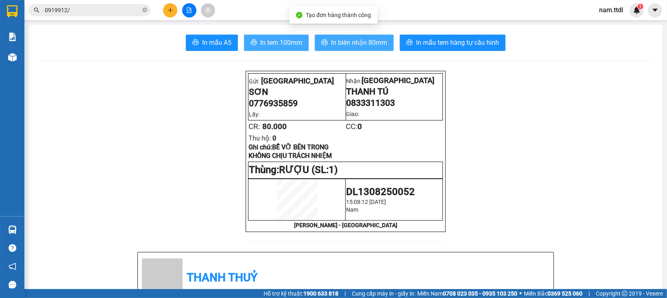
click at [287, 37] on button "In tem 100mm" at bounding box center [276, 43] width 65 height 16
click at [323, 39] on icon "printer" at bounding box center [324, 42] width 7 height 7
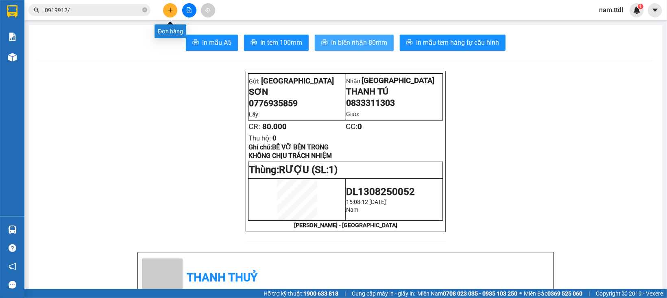
click at [168, 10] on icon "plus" at bounding box center [170, 10] width 6 height 6
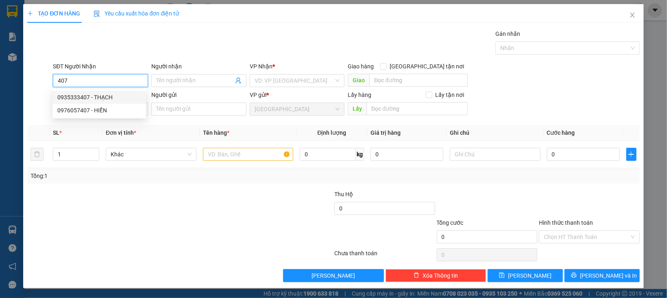
drag, startPoint x: 84, startPoint y: 94, endPoint x: 89, endPoint y: 96, distance: 4.8
click at [86, 94] on div "0935333407 - THẠCH" at bounding box center [99, 97] width 84 height 9
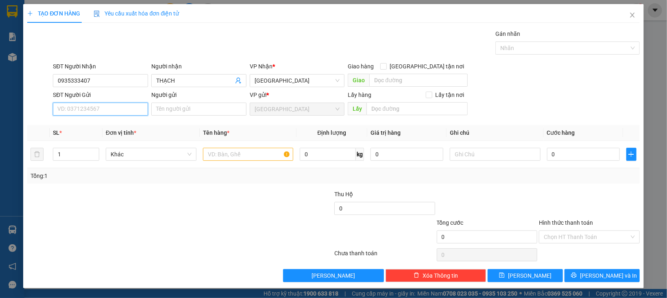
drag, startPoint x: 104, startPoint y: 107, endPoint x: 115, endPoint y: 117, distance: 14.7
click at [106, 107] on input "SĐT Người Gửi" at bounding box center [100, 108] width 95 height 13
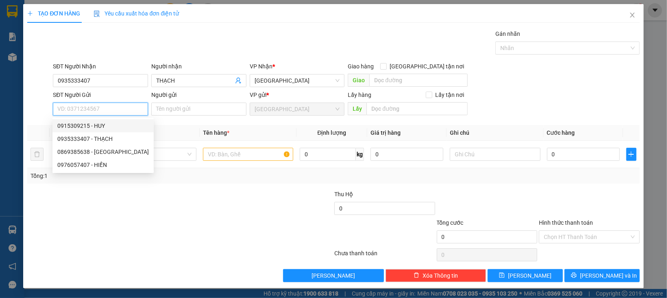
click at [108, 127] on div "0915309215 - HUY" at bounding box center [102, 125] width 91 height 9
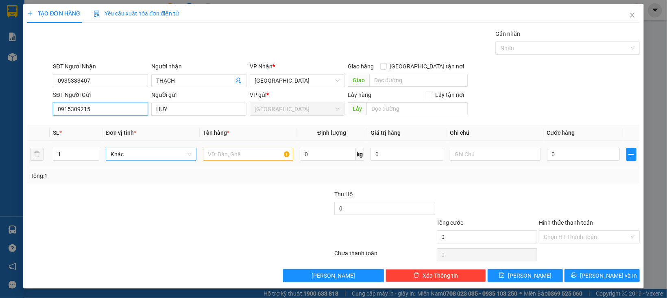
click at [147, 154] on span "Khác" at bounding box center [151, 154] width 81 height 12
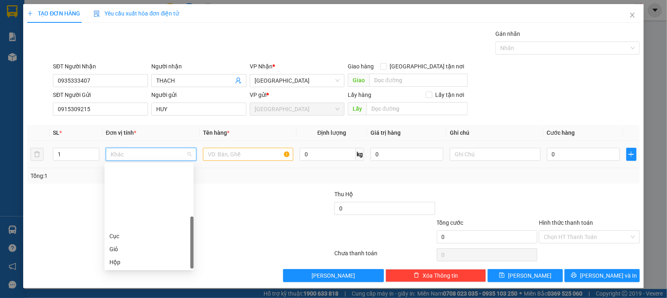
click at [126, 283] on div "Thùng" at bounding box center [148, 287] width 79 height 9
click at [93, 149] on span "Increase Value" at bounding box center [94, 151] width 9 height 7
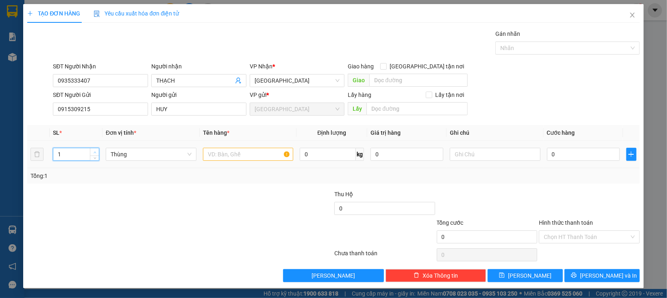
click at [95, 150] on span "up" at bounding box center [94, 152] width 5 height 5
click at [186, 157] on span "Thùng" at bounding box center [151, 154] width 81 height 12
click at [213, 148] on input "text" at bounding box center [248, 154] width 91 height 13
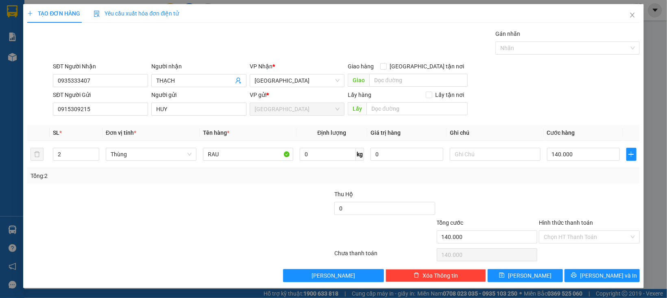
drag, startPoint x: 515, startPoint y: 182, endPoint x: 539, endPoint y: 218, distance: 43.0
click at [515, 183] on div "Tổng: 2" at bounding box center [333, 175] width 612 height 15
click at [559, 239] on input "Hình thức thanh toán" at bounding box center [585, 236] width 85 height 12
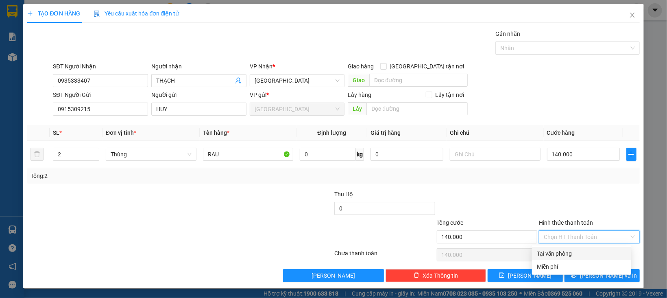
click at [558, 251] on div "Tại văn phòng" at bounding box center [581, 253] width 89 height 9
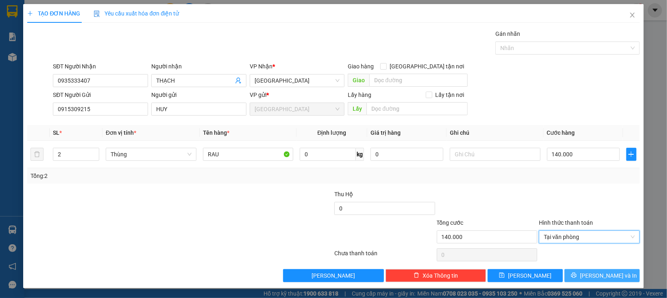
click at [572, 274] on button "[PERSON_NAME] và In" at bounding box center [601, 275] width 75 height 13
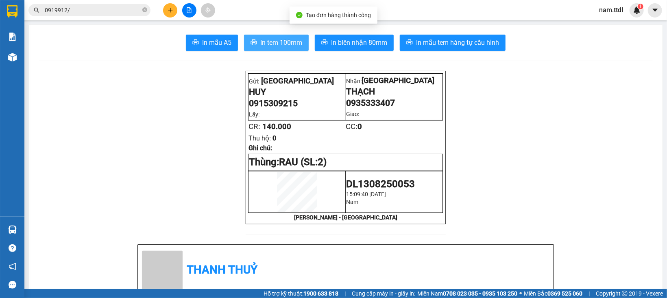
click at [270, 43] on span "In tem 100mm" at bounding box center [281, 42] width 42 height 10
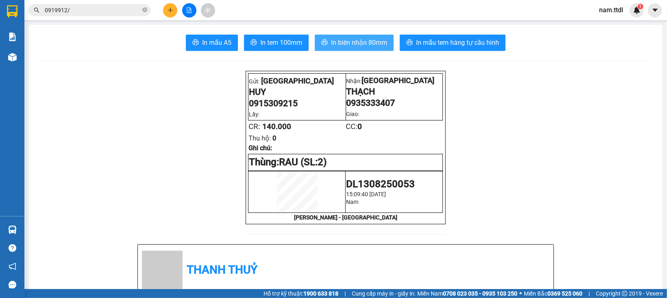
click at [360, 47] on span "In biên nhận 80mm" at bounding box center [359, 42] width 56 height 10
click at [175, 13] on button at bounding box center [170, 10] width 14 height 14
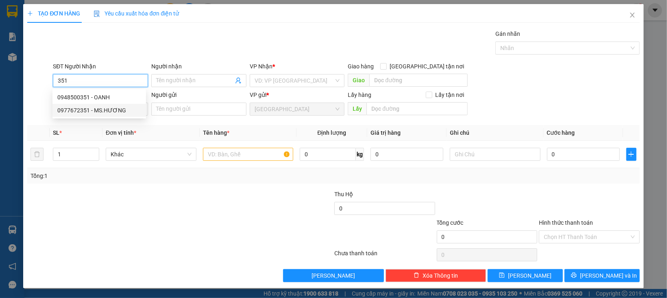
click at [102, 109] on div "0977672351 - MS.HƯƠNG" at bounding box center [99, 110] width 84 height 9
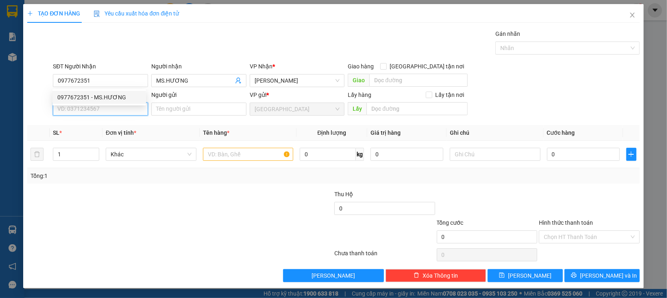
click at [106, 108] on input "SĐT Người Gửi" at bounding box center [100, 108] width 95 height 13
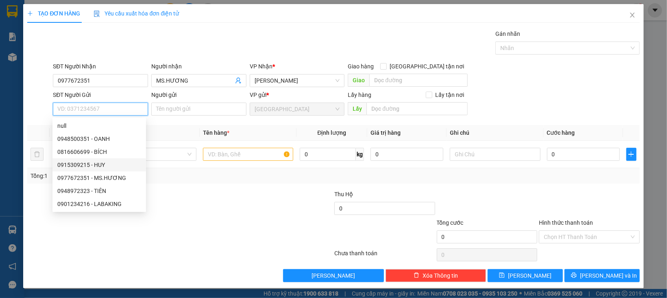
click at [100, 163] on div "0915309215 - HUY" at bounding box center [99, 164] width 84 height 9
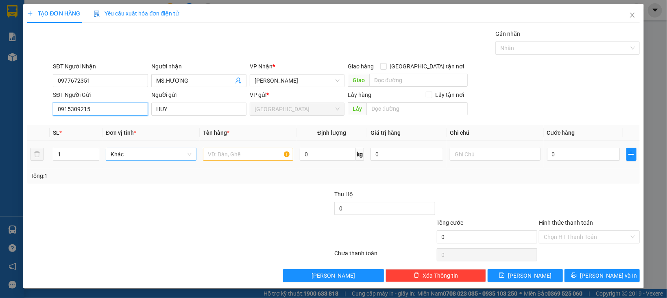
click at [133, 157] on span "Khác" at bounding box center [151, 154] width 81 height 12
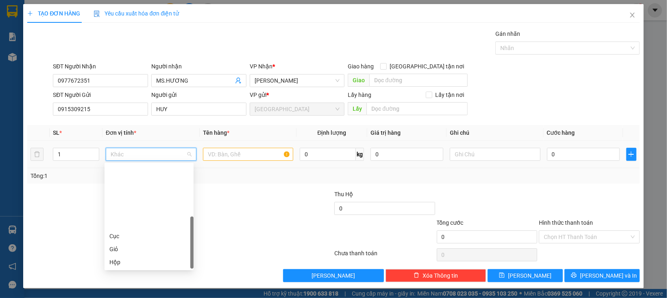
click at [125, 283] on div "Thùng" at bounding box center [148, 287] width 79 height 9
click at [238, 154] on input "text" at bounding box center [248, 154] width 91 height 13
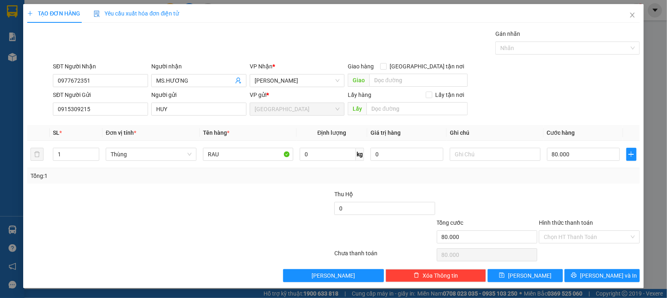
click at [606, 203] on div at bounding box center [589, 203] width 102 height 28
click at [587, 235] on input "Hình thức thanh toán" at bounding box center [585, 236] width 85 height 12
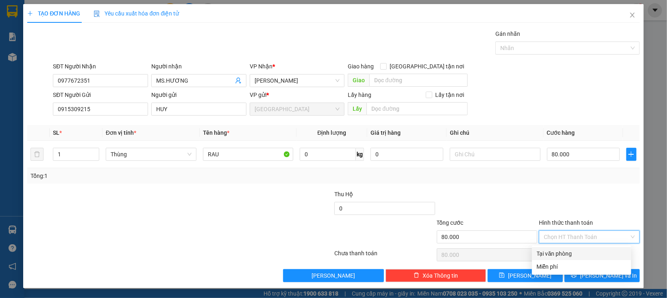
click at [581, 254] on div "Tại văn phòng" at bounding box center [581, 253] width 89 height 9
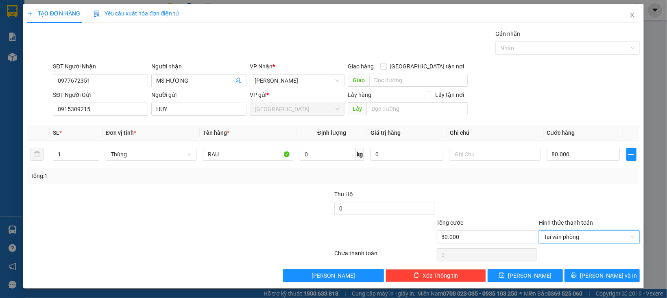
click at [594, 285] on div "TẠO ĐƠN HÀNG Yêu cầu xuất hóa đơn điện tử Transit Pickup Surcharge Ids Transit …" at bounding box center [333, 146] width 620 height 284
click at [592, 280] on button "[PERSON_NAME] và In" at bounding box center [601, 275] width 75 height 13
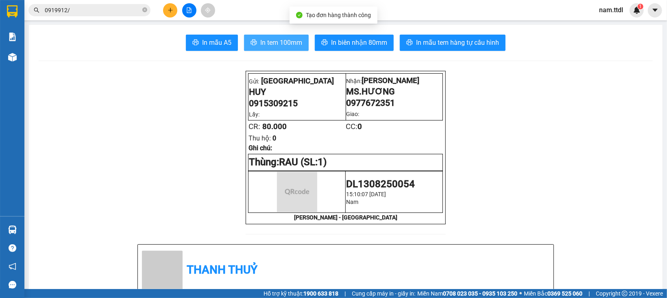
click at [282, 43] on span "In tem 100mm" at bounding box center [281, 42] width 42 height 10
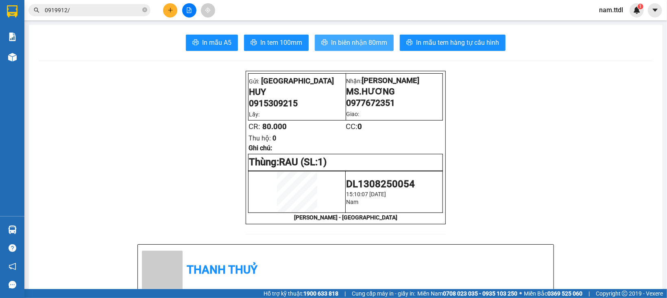
click at [349, 49] on button "In biên nhận 80mm" at bounding box center [354, 43] width 79 height 16
click at [176, 4] on div at bounding box center [189, 10] width 61 height 14
click at [174, 6] on button at bounding box center [170, 10] width 14 height 14
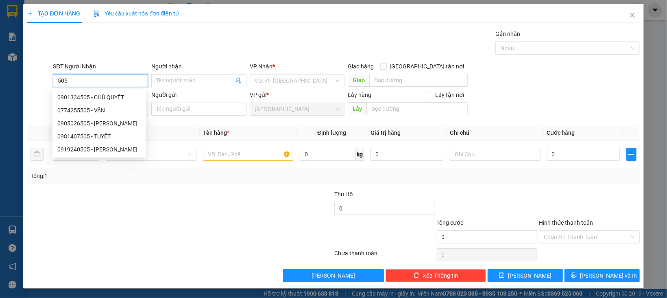
click at [96, 87] on input "505" at bounding box center [100, 80] width 95 height 13
click at [101, 109] on div "0774255505 - VÂN" at bounding box center [99, 110] width 84 height 9
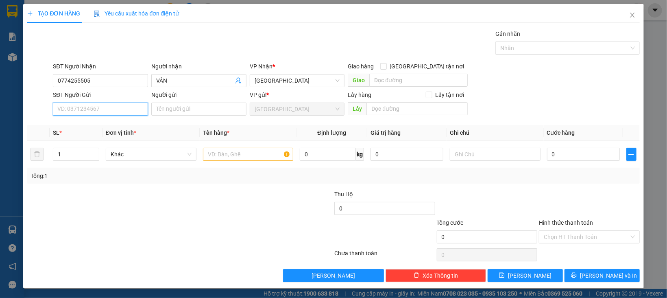
click at [113, 109] on input "SĐT Người Gửi" at bounding box center [100, 108] width 95 height 13
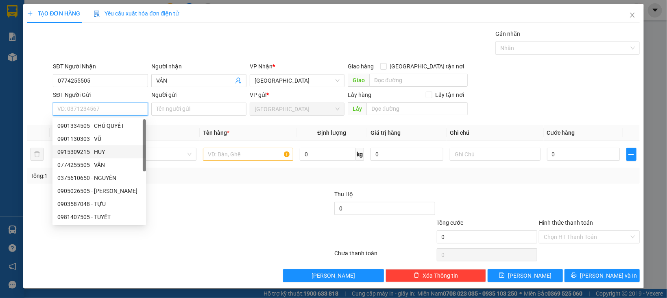
click at [103, 153] on div "0915309215 - HUY" at bounding box center [99, 151] width 84 height 9
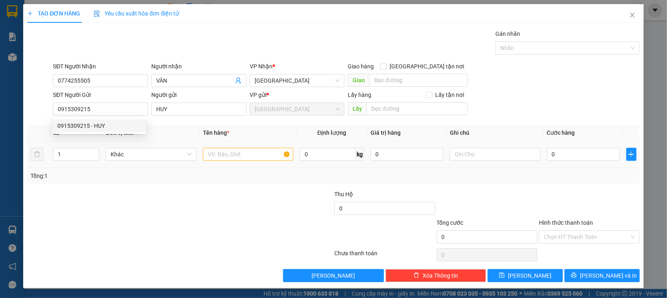
click at [165, 161] on div "Khác" at bounding box center [151, 154] width 91 height 16
click at [161, 157] on span "Khác" at bounding box center [151, 154] width 81 height 12
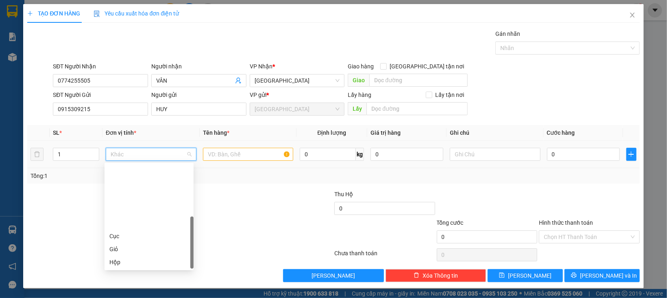
click at [137, 283] on div "Thùng" at bounding box center [148, 287] width 79 height 9
click at [219, 158] on input "text" at bounding box center [248, 154] width 91 height 13
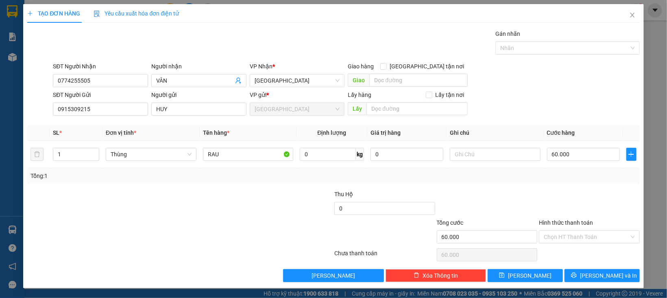
click at [544, 200] on div at bounding box center [589, 203] width 102 height 28
click at [566, 237] on input "Hình thức thanh toán" at bounding box center [585, 236] width 85 height 12
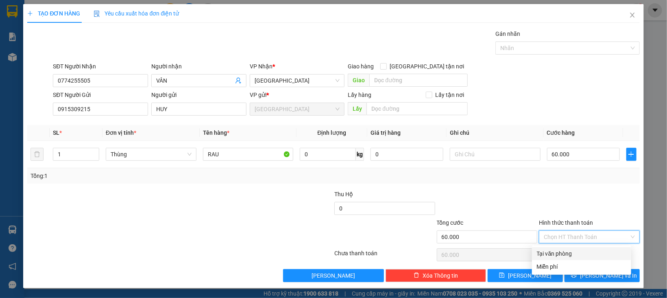
click at [571, 254] on div "Tại văn phòng" at bounding box center [581, 253] width 89 height 9
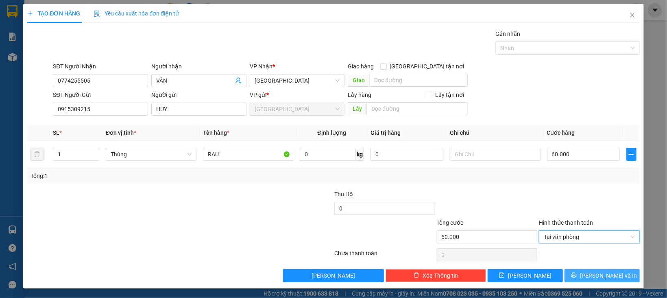
click at [581, 272] on button "[PERSON_NAME] và In" at bounding box center [601, 275] width 75 height 13
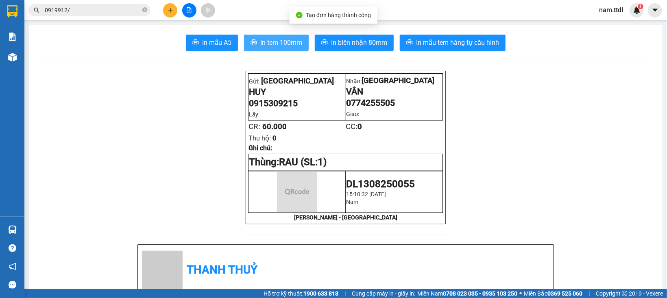
click at [291, 41] on span "In tem 100mm" at bounding box center [281, 42] width 42 height 10
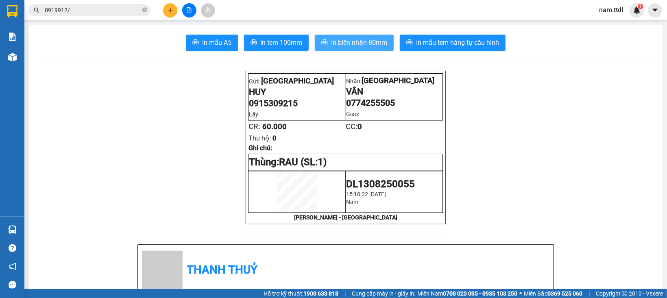
click at [354, 35] on button "In biên nhận 80mm" at bounding box center [354, 43] width 79 height 16
click at [170, 13] on button at bounding box center [170, 10] width 14 height 14
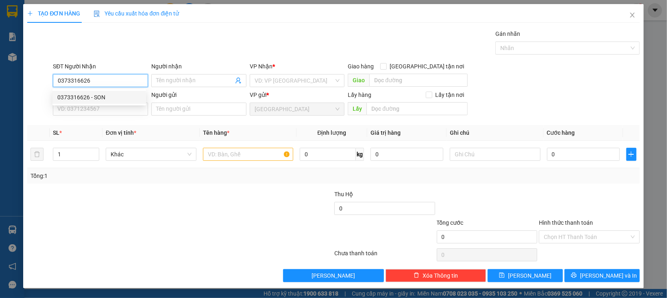
click at [99, 94] on div "0373316626 - SON" at bounding box center [99, 97] width 84 height 9
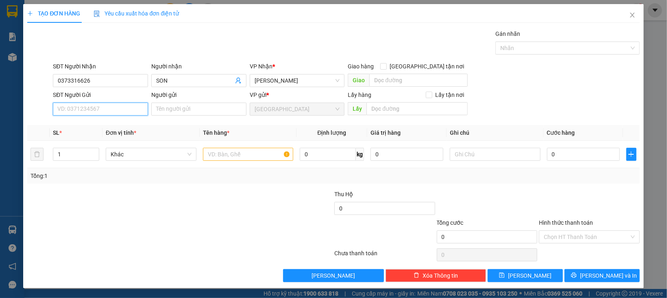
click at [113, 111] on input "SĐT Người Gửi" at bounding box center [100, 108] width 95 height 13
click at [111, 122] on div "0582740626 - QUỐC" at bounding box center [99, 125] width 84 height 9
click at [138, 153] on span "Khác" at bounding box center [151, 154] width 81 height 12
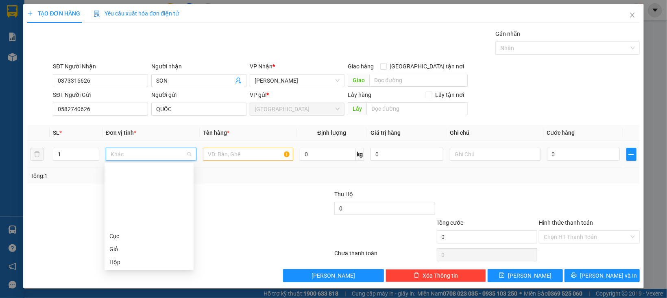
click at [121, 283] on div "Thùng" at bounding box center [148, 287] width 79 height 9
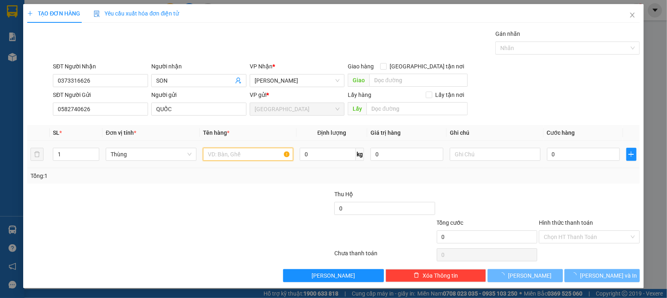
drag, startPoint x: 209, startPoint y: 155, endPoint x: 218, endPoint y: 154, distance: 9.4
click at [209, 155] on input "text" at bounding box center [248, 154] width 91 height 13
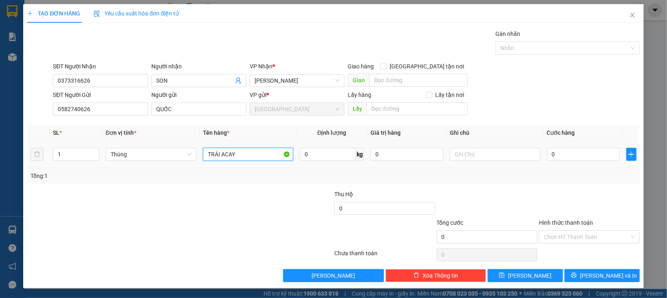
click at [237, 153] on input "TRÁI ACAY" at bounding box center [248, 154] width 91 height 13
click at [552, 209] on div at bounding box center [589, 203] width 102 height 28
click at [556, 245] on div "Hình thức thanh toán Chọn HT Thanh Toán" at bounding box center [589, 232] width 101 height 28
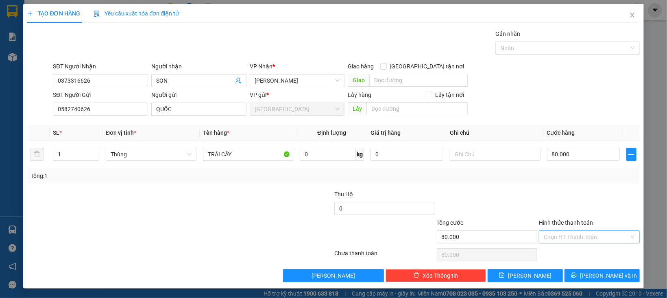
click at [556, 243] on input "Hình thức thanh toán" at bounding box center [585, 236] width 85 height 12
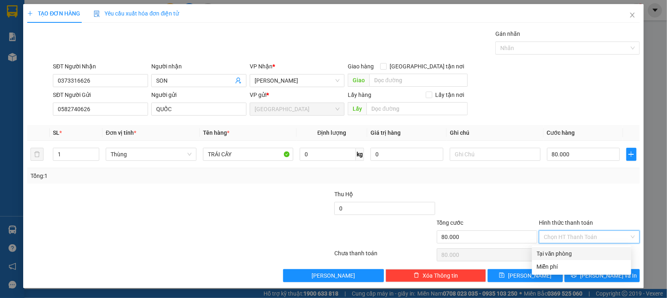
drag, startPoint x: 556, startPoint y: 251, endPoint x: 556, endPoint y: 258, distance: 7.0
click at [556, 252] on div "Tại văn phòng" at bounding box center [581, 253] width 89 height 9
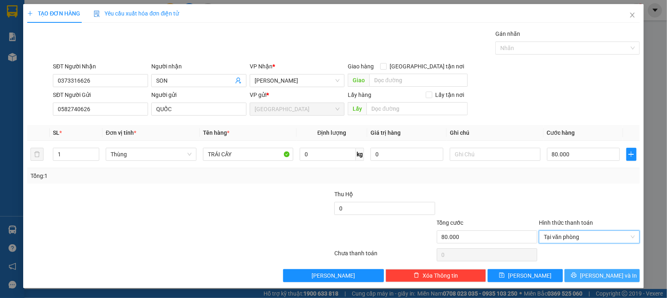
click at [571, 280] on button "[PERSON_NAME] và In" at bounding box center [601, 275] width 75 height 13
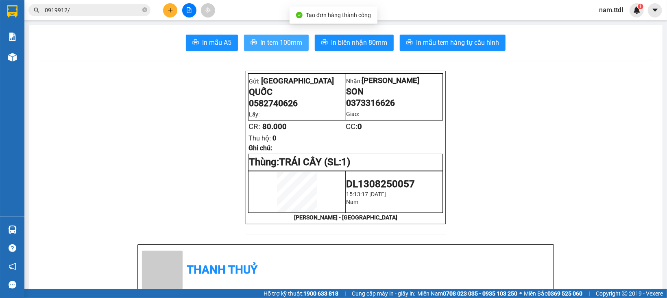
click at [282, 42] on span "In tem 100mm" at bounding box center [281, 42] width 42 height 10
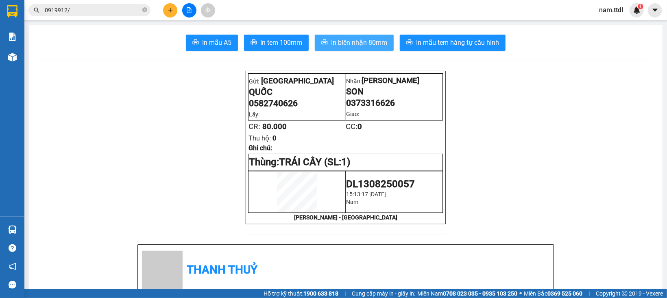
click at [346, 43] on span "In biên nhận 80mm" at bounding box center [359, 42] width 56 height 10
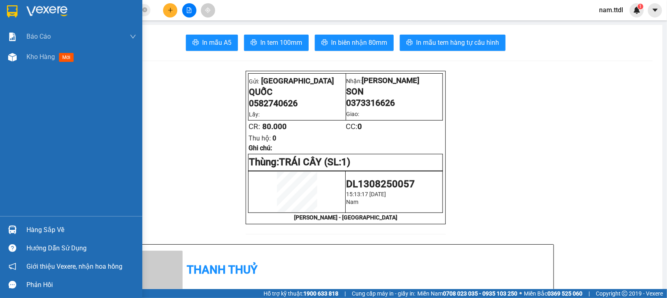
click at [15, 15] on img at bounding box center [12, 11] width 11 height 12
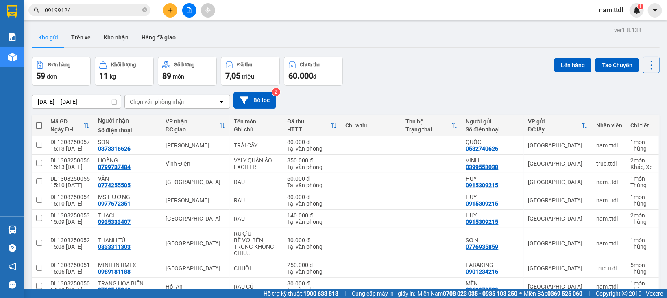
click at [37, 126] on span at bounding box center [39, 125] width 7 height 7
click at [39, 121] on input "checkbox" at bounding box center [39, 121] width 0 height 0
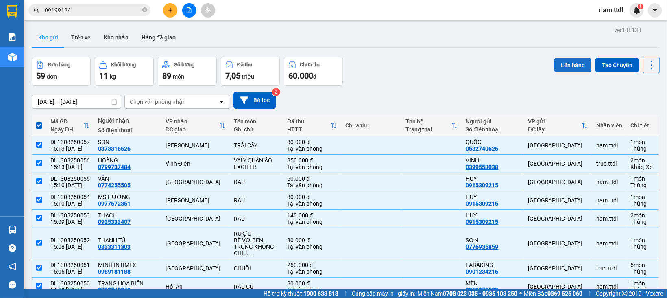
click at [568, 66] on button "Lên hàng" at bounding box center [572, 65] width 37 height 15
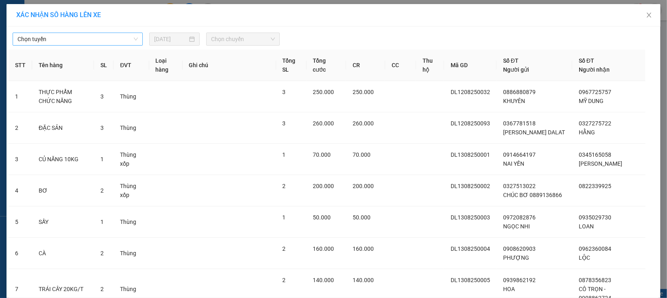
click at [81, 37] on span "Chọn tuyến" at bounding box center [77, 39] width 120 height 12
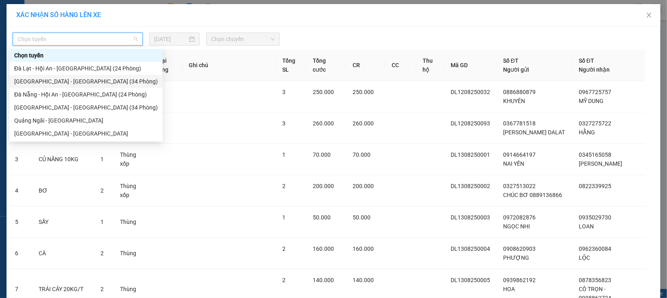
click at [50, 80] on div "[GEOGRAPHIC_DATA] - [GEOGRAPHIC_DATA] (34 Phòng)" at bounding box center [85, 81] width 143 height 9
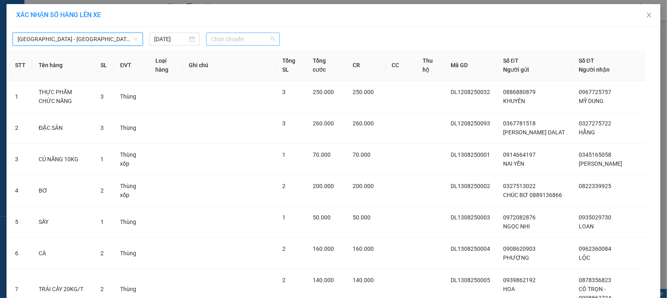
click at [214, 42] on span "Chọn chuyến" at bounding box center [242, 39] width 63 height 12
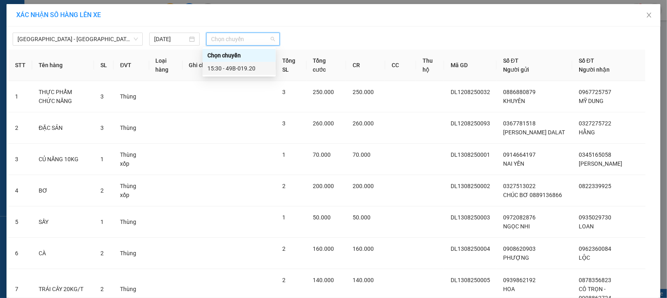
click at [247, 71] on div "15:30 - 49B-019.20" at bounding box center [238, 68] width 63 height 9
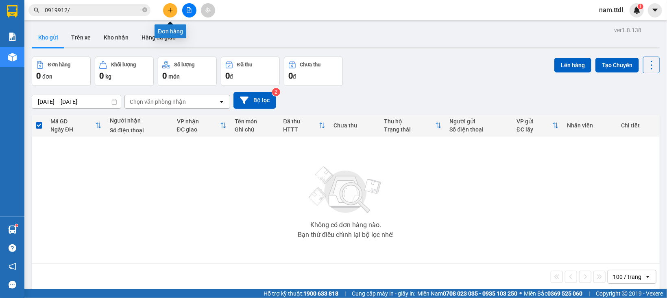
click at [172, 9] on icon "plus" at bounding box center [170, 10] width 6 height 6
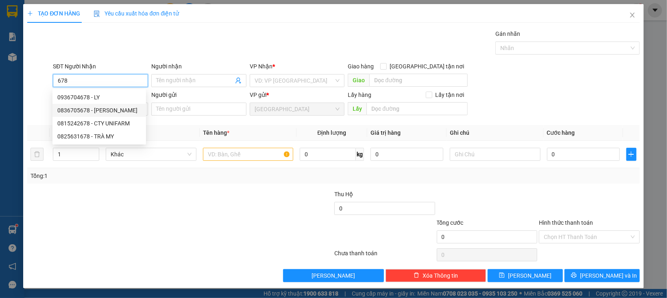
click at [107, 110] on div "0836705678 - MAI PHƯƠNG" at bounding box center [99, 110] width 84 height 9
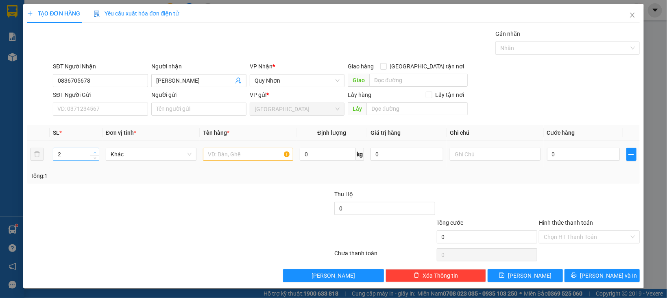
click at [93, 151] on icon "up" at bounding box center [94, 152] width 3 height 3
click at [87, 101] on div "SĐT Người Gửi" at bounding box center [100, 96] width 95 height 12
click at [89, 108] on input "SĐT Người Gửi" at bounding box center [100, 108] width 95 height 13
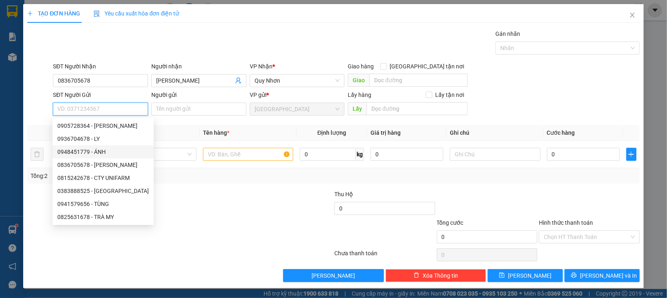
click at [106, 152] on div "0948451779 - ÁNH" at bounding box center [102, 151] width 91 height 9
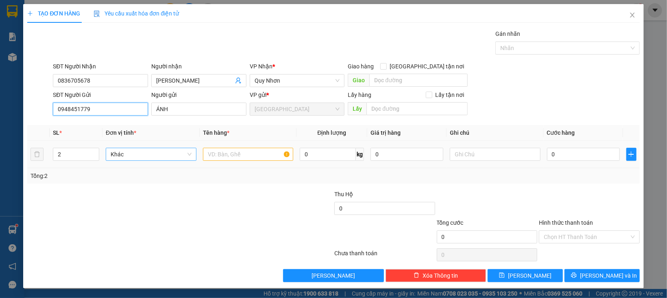
click at [130, 152] on span "Khác" at bounding box center [151, 154] width 81 height 12
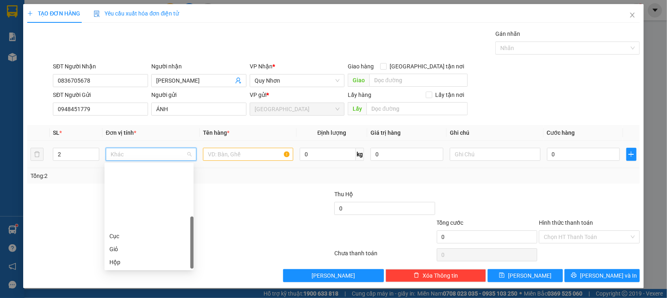
click at [126, 296] on div "Thùng xốp" at bounding box center [148, 300] width 79 height 9
drag, startPoint x: 67, startPoint y: 157, endPoint x: 73, endPoint y: 164, distance: 9.0
click at [50, 160] on td "2" at bounding box center [76, 154] width 53 height 27
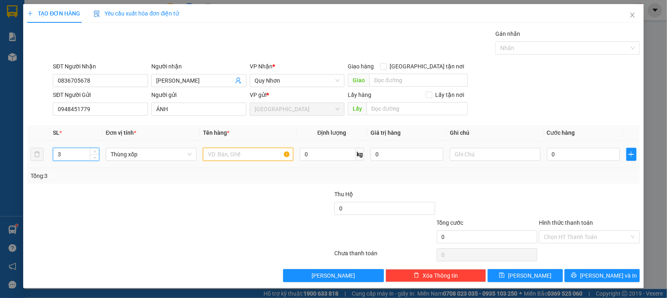
click at [252, 156] on input "text" at bounding box center [248, 154] width 91 height 13
click at [252, 156] on input "TRÁI" at bounding box center [248, 154] width 91 height 13
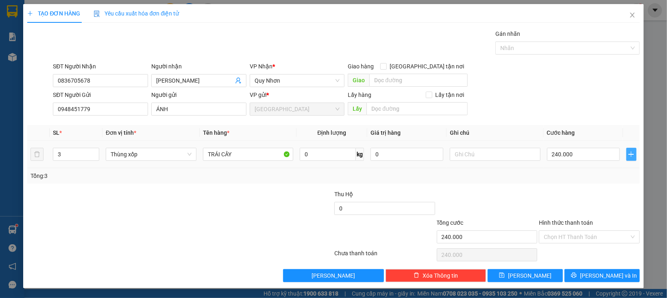
click at [628, 157] on icon "plus" at bounding box center [631, 154] width 7 height 7
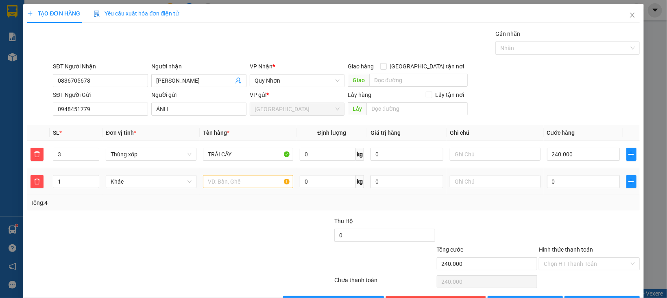
click at [138, 190] on td "Khác" at bounding box center [150, 181] width 97 height 27
click at [135, 182] on span "Khác" at bounding box center [151, 181] width 81 height 12
click at [243, 180] on input "text" at bounding box center [248, 181] width 91 height 13
click at [628, 183] on icon "plus" at bounding box center [631, 181] width 7 height 7
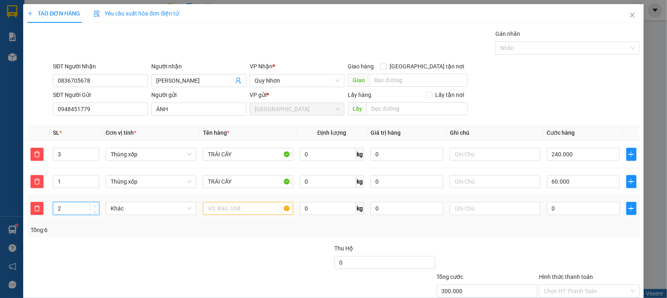
click at [93, 205] on icon "up" at bounding box center [94, 206] width 3 height 3
click at [117, 207] on span "Khác" at bounding box center [151, 208] width 81 height 12
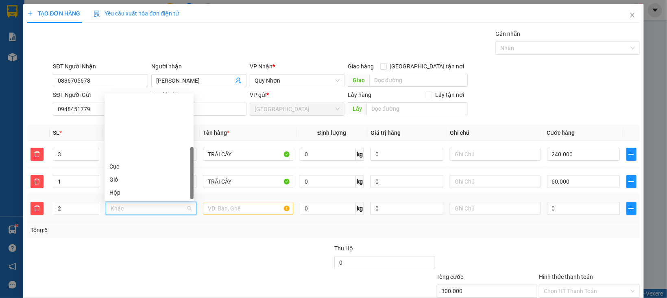
click at [123, 201] on div "Kiện" at bounding box center [148, 205] width 79 height 9
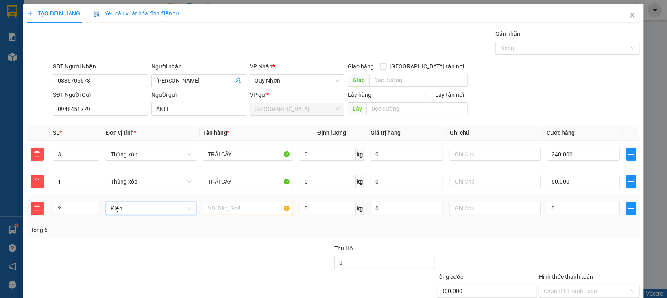
click at [224, 218] on td at bounding box center [248, 208] width 97 height 27
click at [224, 209] on input "text" at bounding box center [248, 208] width 91 height 13
click at [628, 205] on icon "plus" at bounding box center [631, 208] width 7 height 7
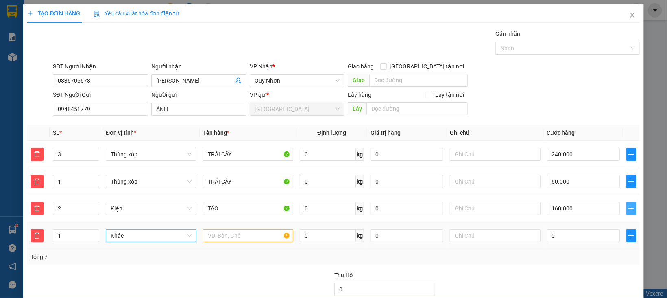
click at [149, 235] on span "Khác" at bounding box center [151, 235] width 81 height 12
click at [119, 228] on div "Kiện" at bounding box center [148, 232] width 79 height 9
click at [217, 234] on input "text" at bounding box center [248, 235] width 91 height 13
click at [233, 237] on input "KHOAI" at bounding box center [248, 235] width 91 height 13
click at [628, 237] on icon "plus" at bounding box center [631, 235] width 7 height 7
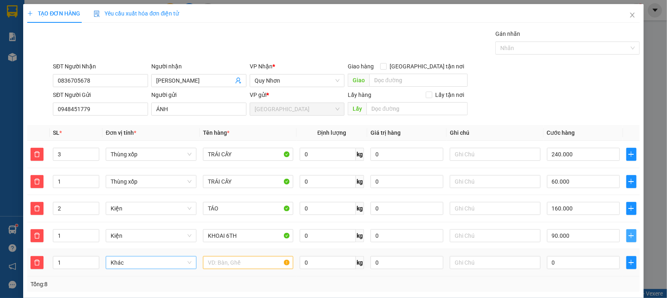
click at [115, 256] on span "Khác" at bounding box center [151, 262] width 81 height 12
click at [122, 283] on div "Thùng" at bounding box center [148, 287] width 79 height 9
click at [243, 256] on input "text" at bounding box center [248, 262] width 91 height 13
click at [243, 256] on input "CHUỐI" at bounding box center [248, 262] width 91 height 13
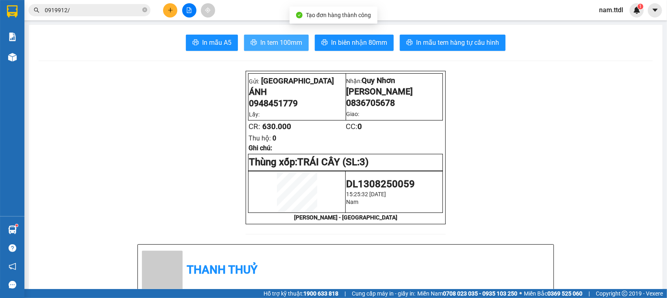
click at [267, 43] on span "In tem 100mm" at bounding box center [281, 42] width 42 height 10
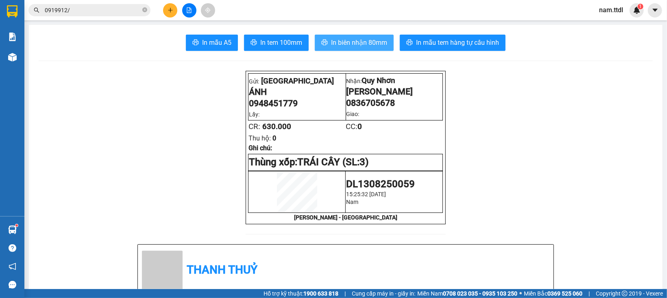
click at [350, 42] on span "In biên nhận 80mm" at bounding box center [359, 42] width 56 height 10
click at [174, 8] on button at bounding box center [170, 10] width 14 height 14
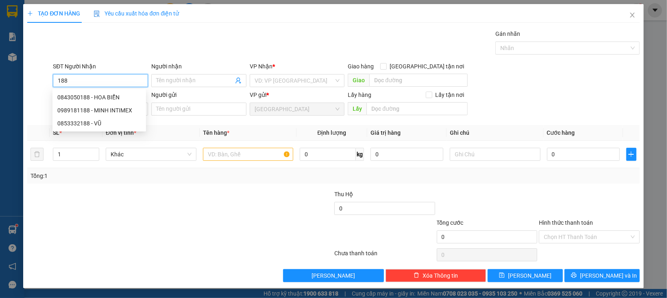
click at [112, 81] on input "188" at bounding box center [100, 80] width 95 height 13
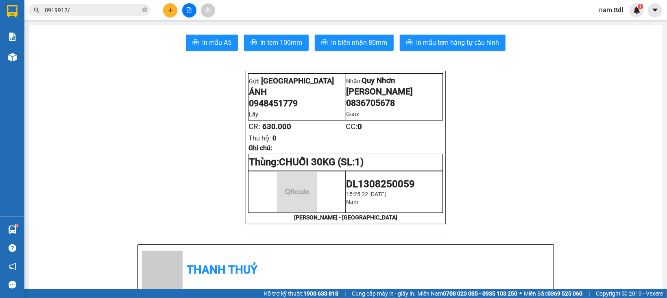
click at [100, 4] on span "0919912/" at bounding box center [89, 10] width 122 height 12
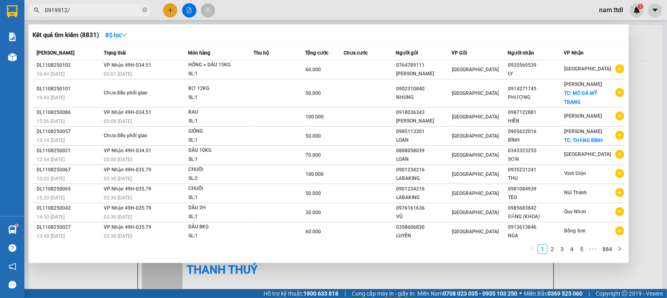
click at [100, 4] on span "0919912/" at bounding box center [89, 10] width 122 height 12
click at [92, 8] on input "0919912/" at bounding box center [93, 10] width 96 height 9
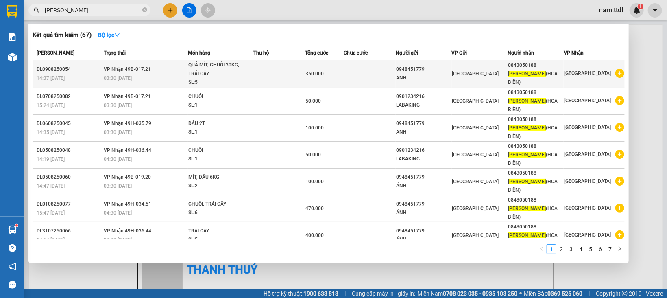
click at [283, 75] on td at bounding box center [279, 74] width 52 height 28
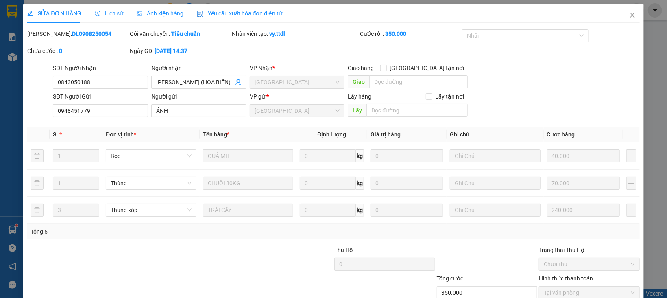
scroll to position [56, 0]
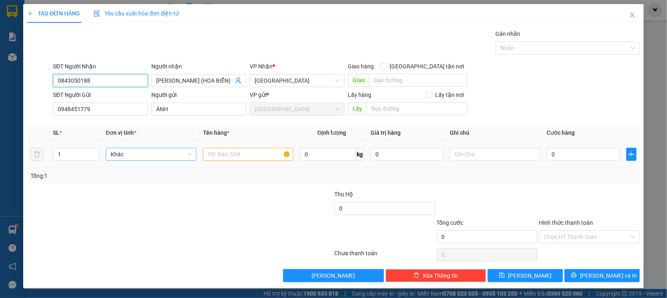
click at [130, 152] on span "Khác" at bounding box center [151, 154] width 81 height 12
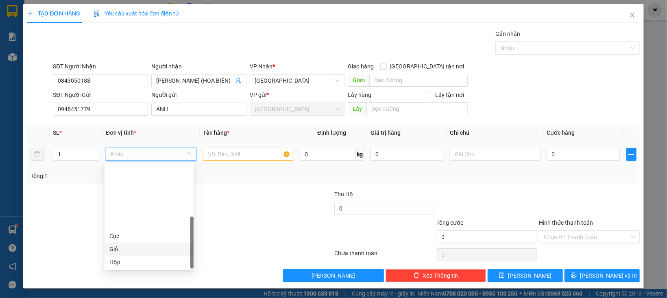
scroll to position [78, 0]
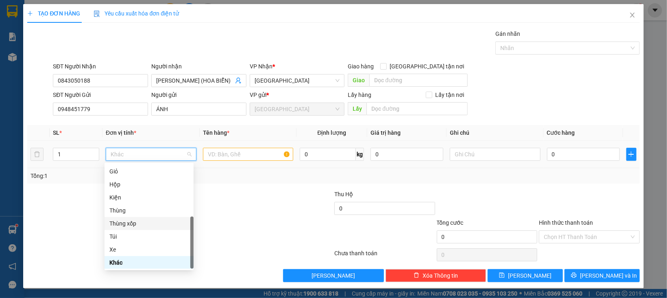
click at [126, 224] on div "Thùng xốp" at bounding box center [148, 223] width 79 height 9
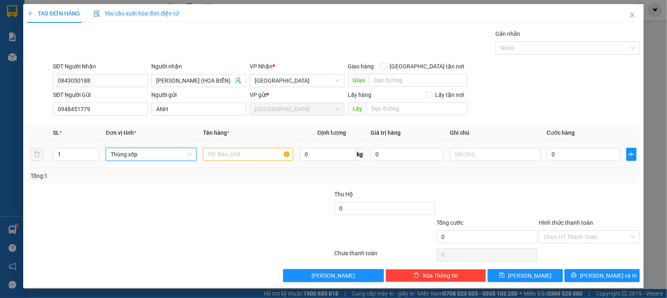
click at [33, 159] on tr "1 Thùng xốp Thùng xốp 0 kg 0 0" at bounding box center [333, 154] width 612 height 27
type input "6"
click at [208, 153] on input "text" at bounding box center [248, 154] width 91 height 13
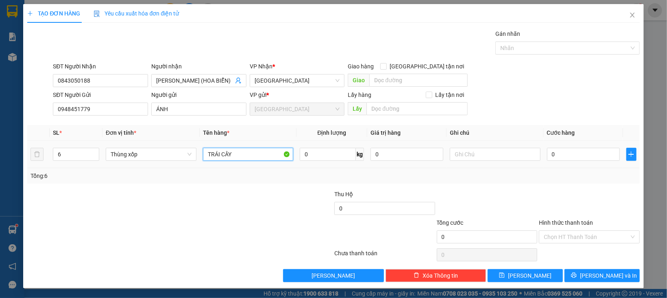
type input "TRÁI CÂY"
type input "6"
type input "60"
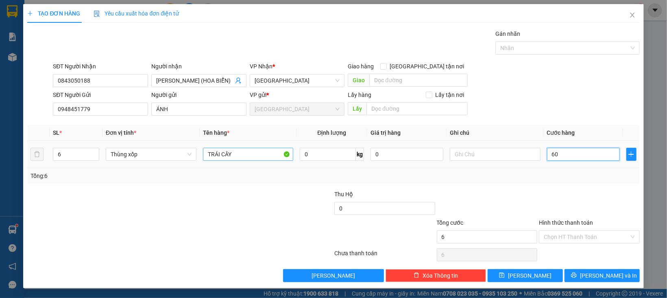
type input "60"
type input "6"
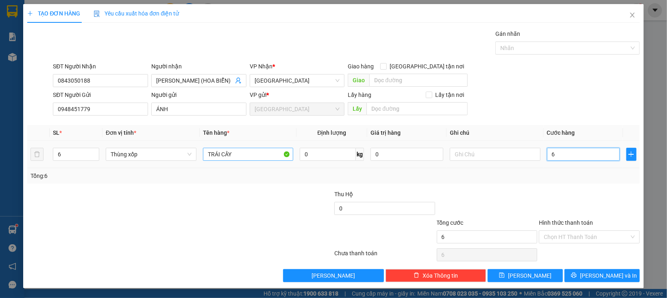
type input "6*"
type input "0"
type input "480.000"
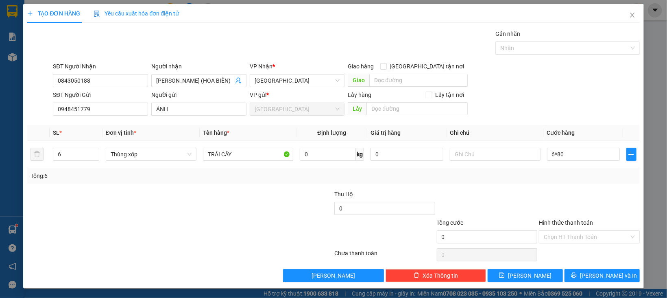
type input "480.000"
drag, startPoint x: 579, startPoint y: 195, endPoint x: 593, endPoint y: 188, distance: 15.8
click at [580, 195] on div at bounding box center [589, 203] width 102 height 28
click at [626, 160] on button "button" at bounding box center [631, 154] width 10 height 13
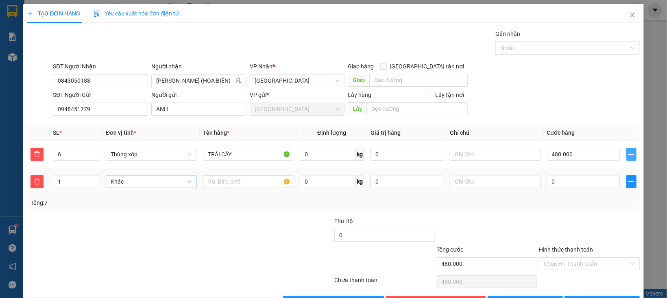
click at [117, 184] on span "Khác" at bounding box center [151, 181] width 81 height 12
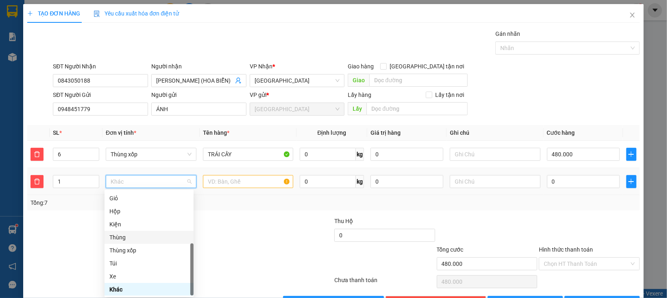
click at [126, 236] on div "Thùng" at bounding box center [148, 237] width 79 height 9
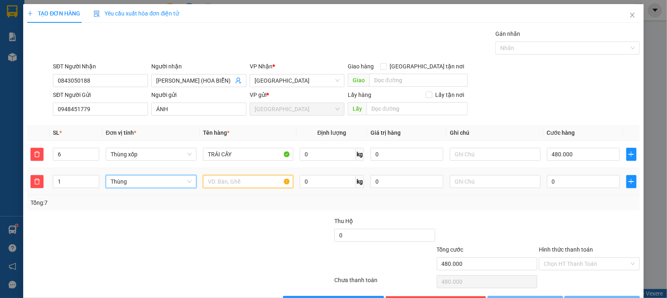
click at [215, 181] on input "text" at bounding box center [248, 181] width 91 height 13
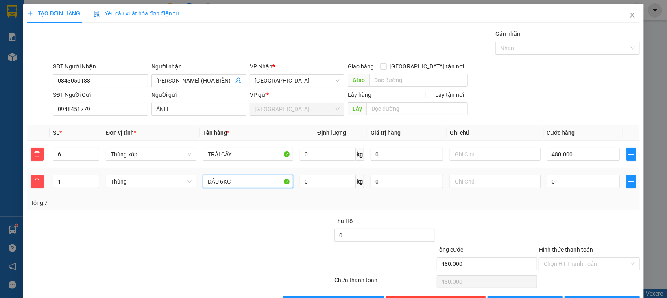
type input "DÂU 6KG"
type input "480.005"
type input "5"
type input "480.050"
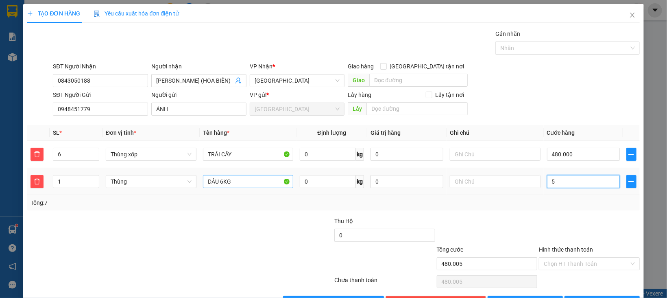
type input "480.050"
type input "50"
type input "530.000"
type input "50.000"
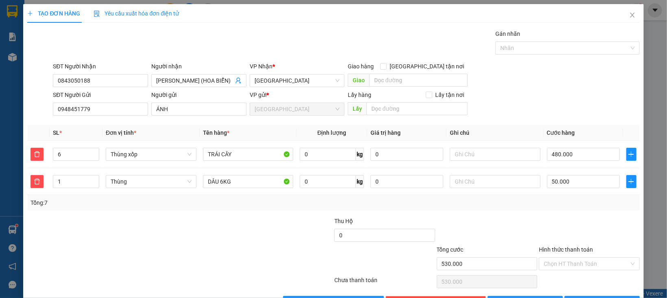
click at [541, 242] on div at bounding box center [589, 230] width 102 height 28
click at [568, 259] on input "Hình thức thanh toán" at bounding box center [585, 263] width 85 height 12
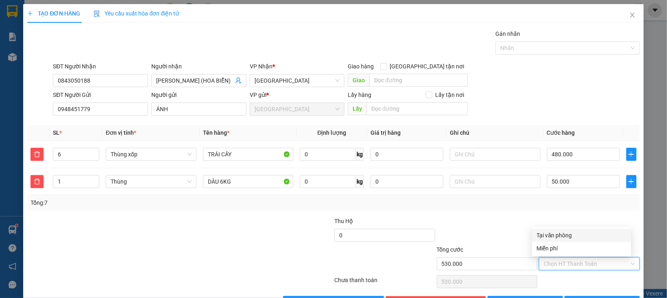
click at [552, 238] on div "Tại văn phòng" at bounding box center [581, 234] width 89 height 9
type input "0"
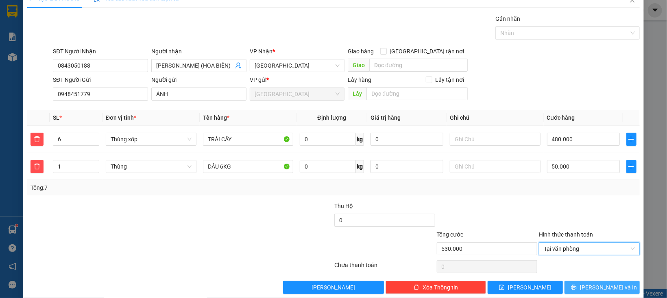
scroll to position [28, 0]
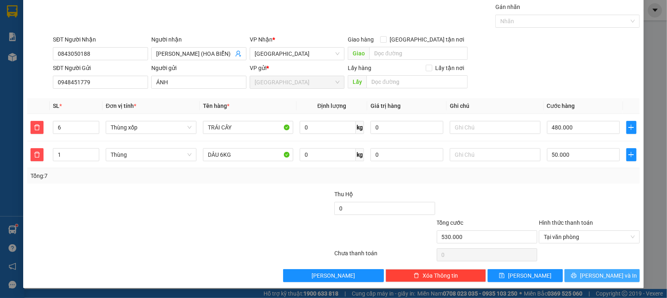
click at [569, 273] on button "[PERSON_NAME] và In" at bounding box center [601, 275] width 75 height 13
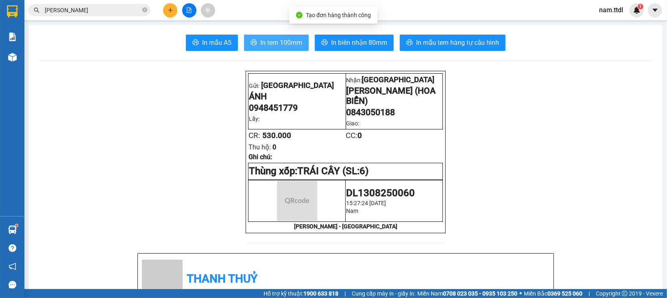
click at [265, 45] on span "In tem 100mm" at bounding box center [281, 42] width 42 height 10
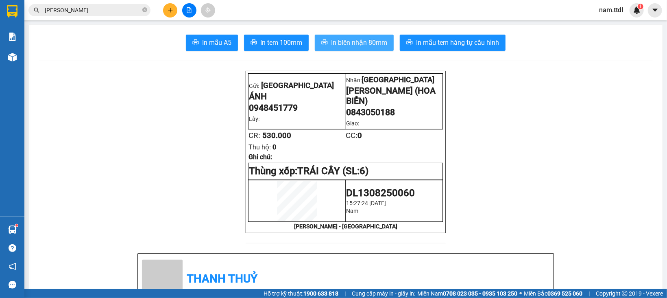
click at [336, 45] on span "In biên nhận 80mm" at bounding box center [359, 42] width 56 height 10
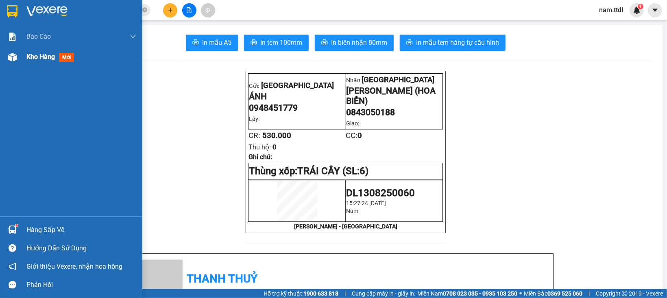
drag, startPoint x: 12, startPoint y: 7, endPoint x: 64, endPoint y: 61, distance: 75.0
click at [13, 7] on img at bounding box center [12, 11] width 11 height 12
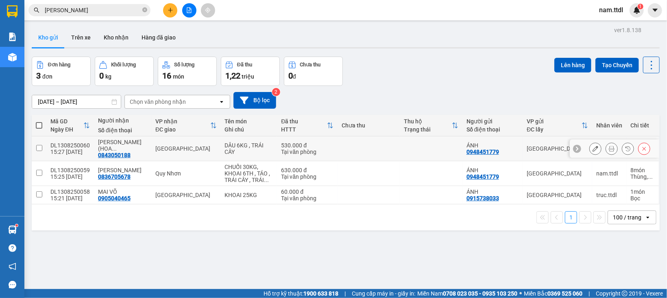
click at [337, 145] on td at bounding box center [368, 148] width 62 height 25
checkbox input "true"
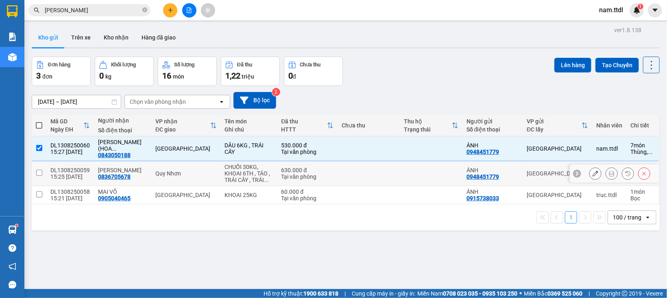
click at [337, 164] on td at bounding box center [368, 173] width 62 height 25
checkbox input "true"
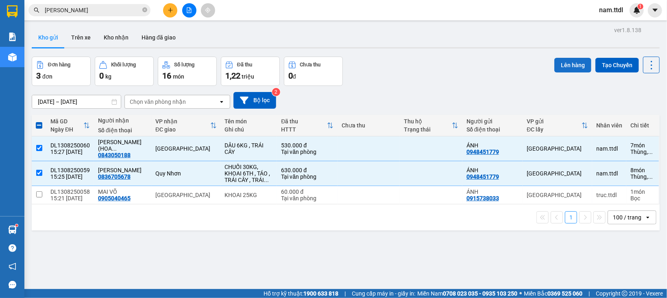
click at [569, 61] on button "Lên hàng" at bounding box center [572, 65] width 37 height 15
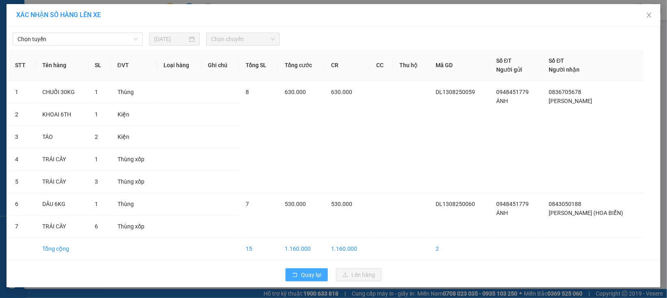
click at [317, 274] on span "Quay lại" at bounding box center [311, 274] width 20 height 9
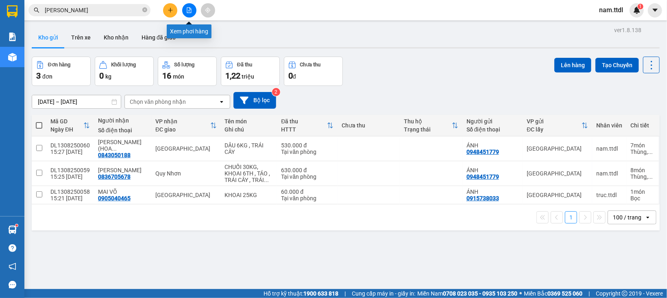
click at [188, 7] on icon "file-add" at bounding box center [189, 10] width 6 height 6
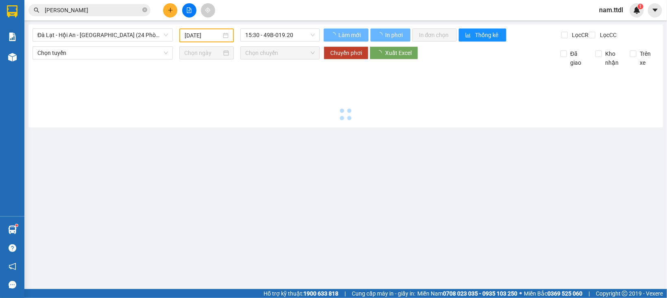
type input "[DATE]"
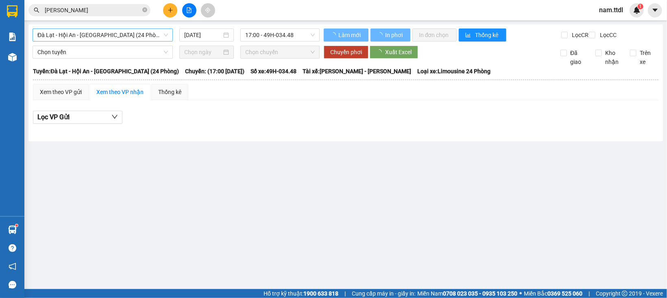
click at [78, 39] on span "Đà Lạt - Hội An - [GEOGRAPHIC_DATA] (24 Phòng)" at bounding box center [102, 35] width 130 height 12
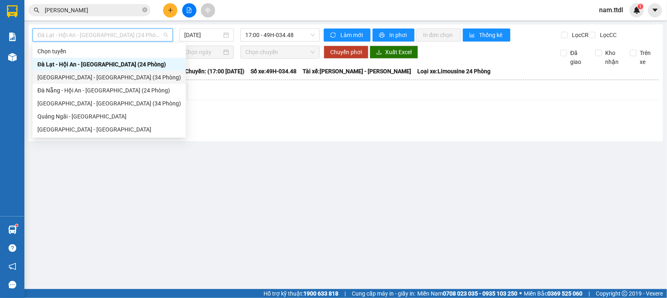
click at [81, 74] on div "[GEOGRAPHIC_DATA] - [GEOGRAPHIC_DATA] (34 Phòng)" at bounding box center [108, 77] width 143 height 9
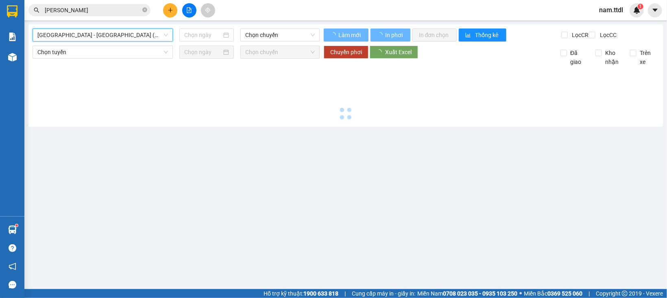
type input "[DATE]"
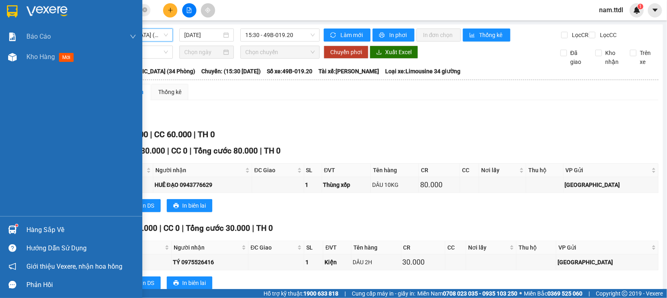
click at [18, 10] on div at bounding box center [12, 11] width 14 height 14
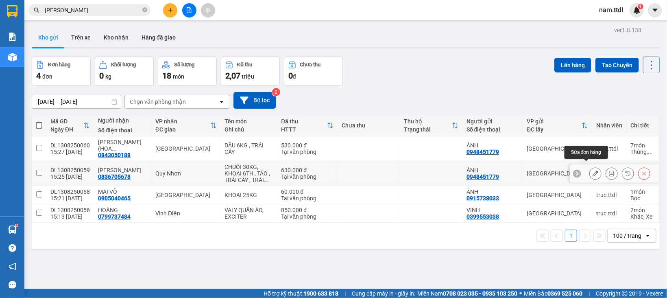
click at [592, 170] on icon at bounding box center [595, 173] width 6 height 6
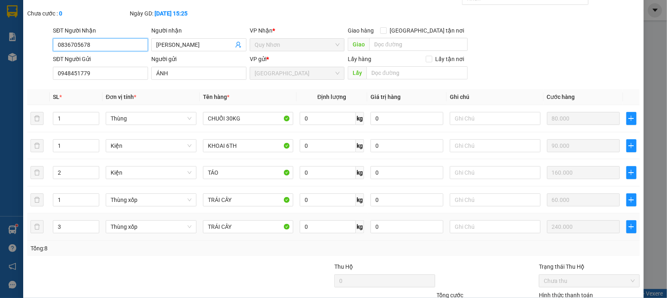
scroll to position [110, 0]
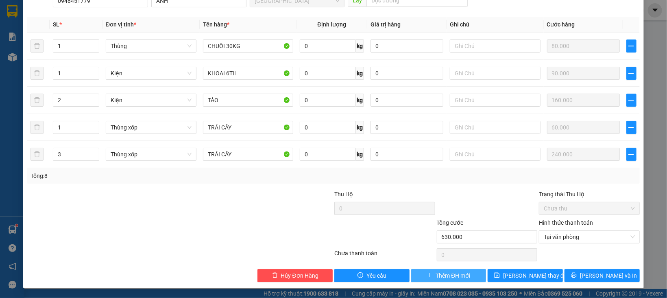
click at [435, 278] on span "Thêm ĐH mới" at bounding box center [452, 275] width 35 height 9
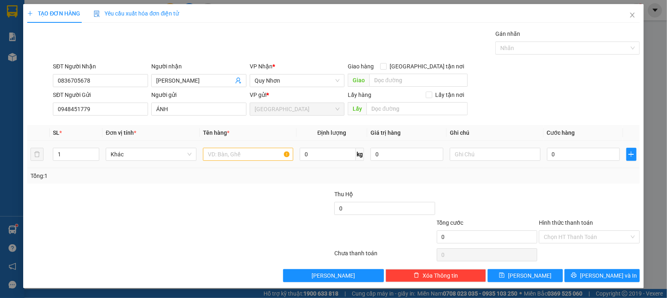
click at [142, 161] on div "Khác" at bounding box center [151, 154] width 91 height 16
click at [143, 154] on span "Khác" at bounding box center [151, 154] width 81 height 12
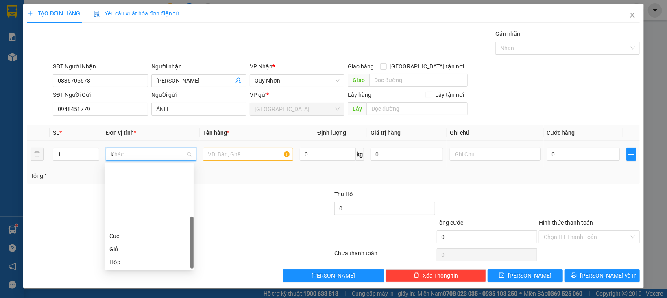
type input "ki"
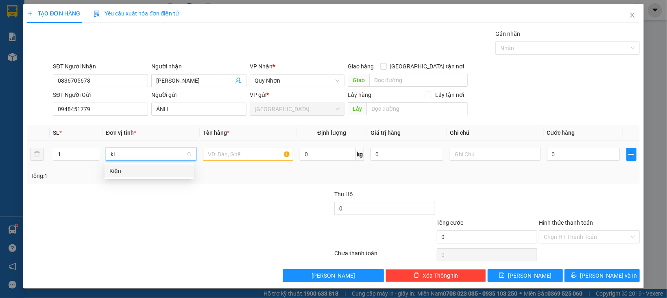
click at [139, 168] on div "Kiện" at bounding box center [148, 170] width 79 height 9
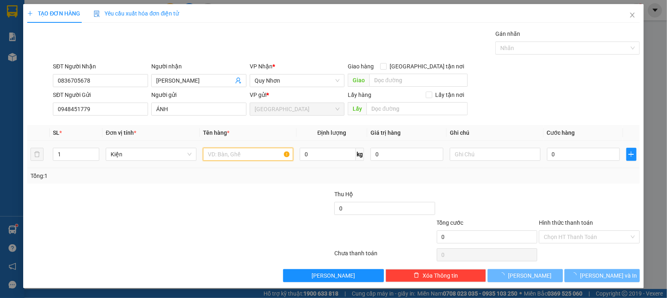
click at [221, 159] on input "text" at bounding box center [248, 154] width 91 height 13
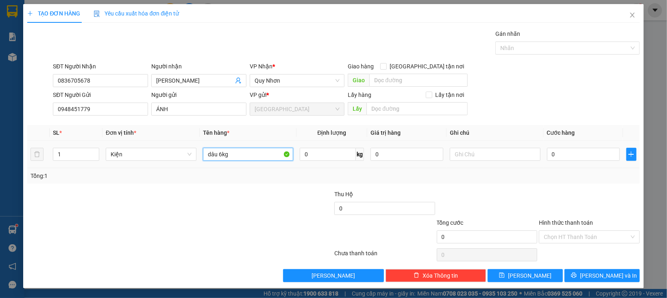
type input "dâu 6kg"
click at [552, 154] on input "0" at bounding box center [583, 154] width 73 height 13
type input "05"
type input "5"
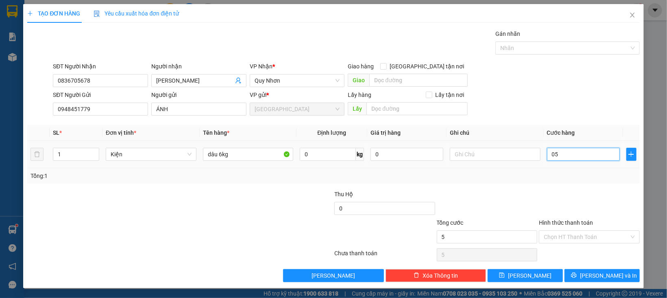
type input "050"
type input "50"
type input "50.000"
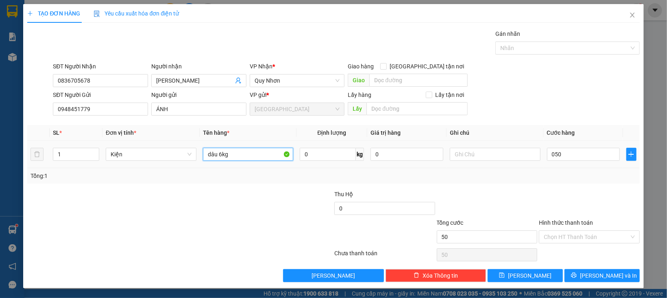
type input "50.000"
click at [259, 156] on input "dâu 6kg" at bounding box center [248, 154] width 91 height 13
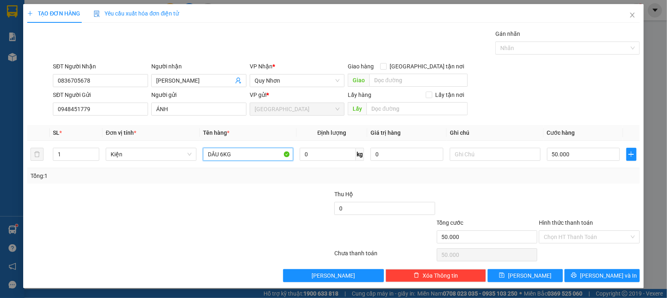
type input "DÂU 6KG"
click at [579, 245] on div "Hình thức thanh toán Chọn HT Thanh Toán" at bounding box center [589, 232] width 101 height 28
click at [579, 241] on input "Hình thức thanh toán" at bounding box center [585, 236] width 85 height 12
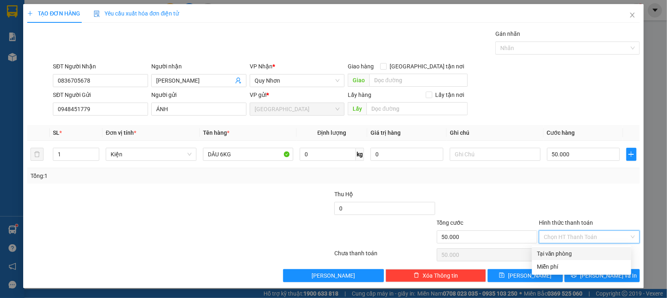
click at [574, 250] on div "Tại văn phòng" at bounding box center [581, 253] width 89 height 9
type input "0"
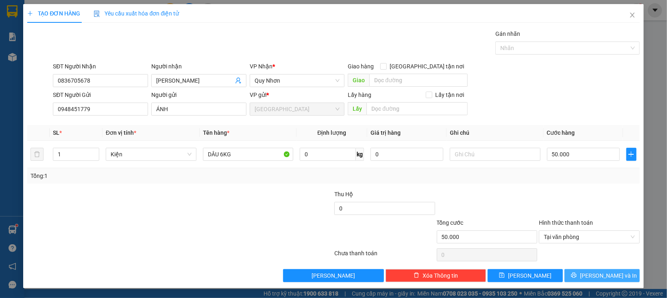
click at [584, 276] on button "[PERSON_NAME] và In" at bounding box center [601, 275] width 75 height 13
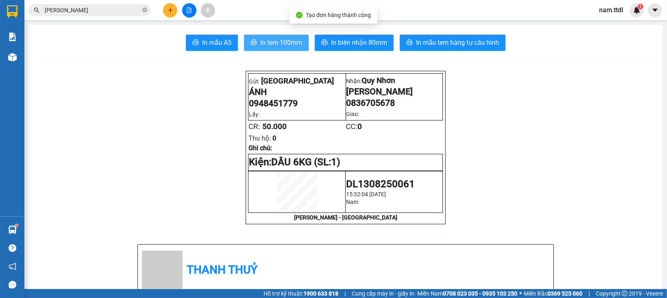
click at [272, 39] on span "In tem 100mm" at bounding box center [281, 42] width 42 height 10
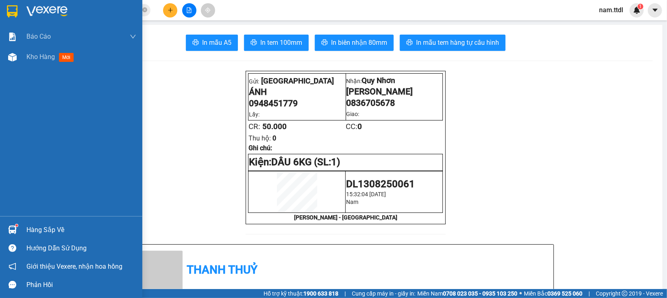
click at [14, 9] on img at bounding box center [12, 11] width 11 height 12
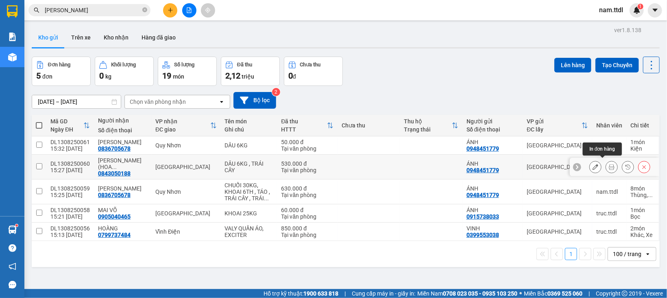
click at [608, 164] on icon at bounding box center [611, 167] width 6 height 6
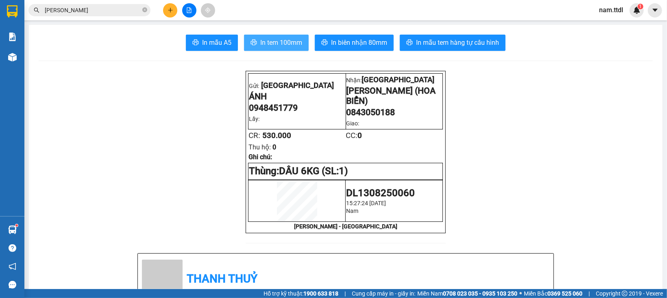
click at [287, 46] on span "In tem 100mm" at bounding box center [281, 42] width 42 height 10
click at [171, 13] on button at bounding box center [170, 10] width 14 height 14
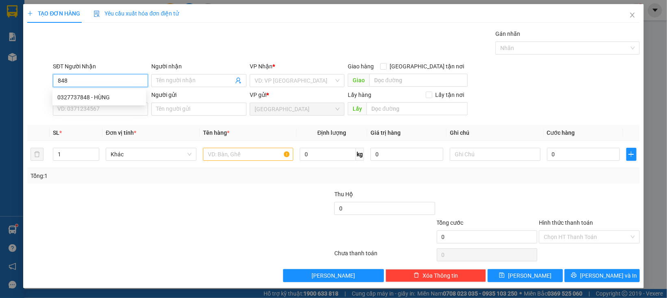
click at [101, 85] on input "848" at bounding box center [100, 80] width 95 height 13
click at [108, 100] on div "0327737848 - HÙNG" at bounding box center [99, 97] width 84 height 9
type input "0327737848"
type input "HÙNG"
type input "0327737848"
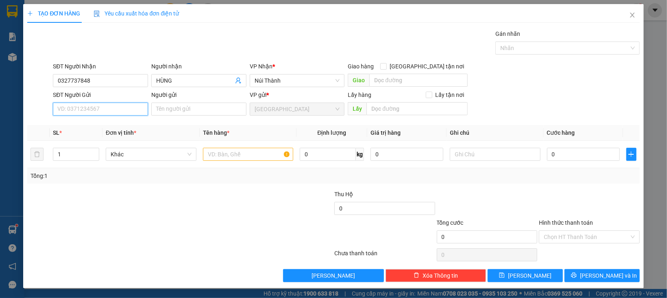
click at [131, 112] on input "SĐT Người Gửi" at bounding box center [100, 108] width 95 height 13
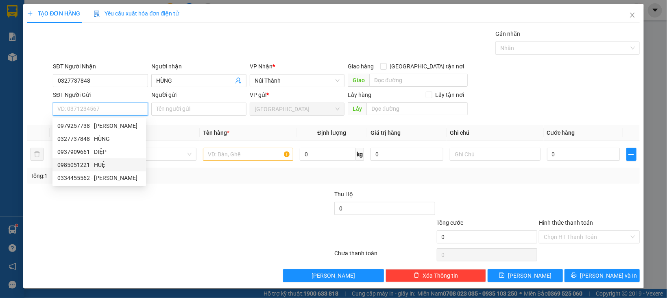
click at [104, 161] on div "0985051221 - HUỆ" at bounding box center [99, 164] width 84 height 9
type input "0985051221"
type input "HUỆ"
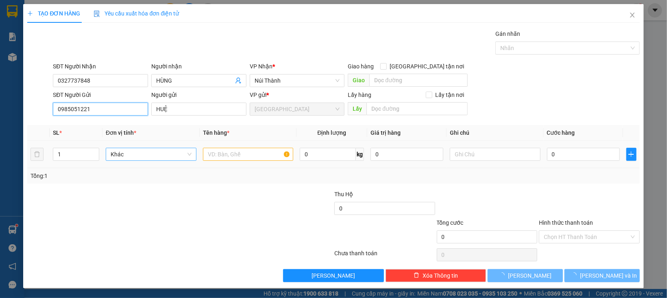
click at [150, 154] on span "Khác" at bounding box center [151, 154] width 81 height 12
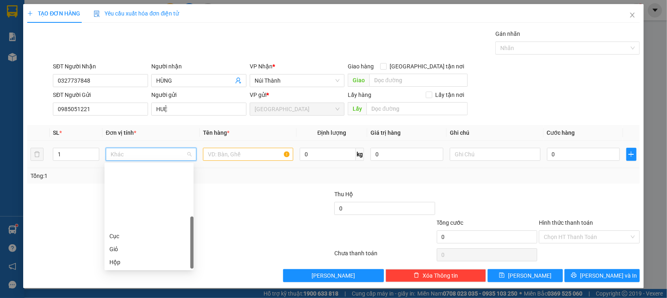
scroll to position [78, 0]
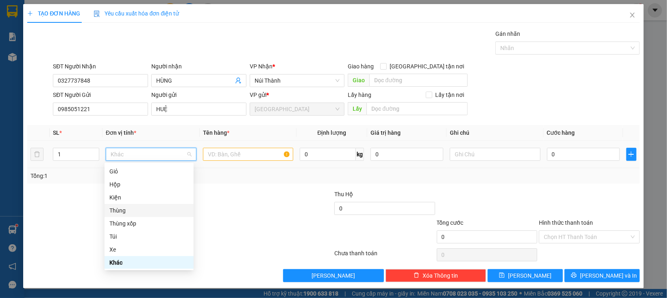
click at [126, 209] on div "Thùng" at bounding box center [148, 210] width 79 height 9
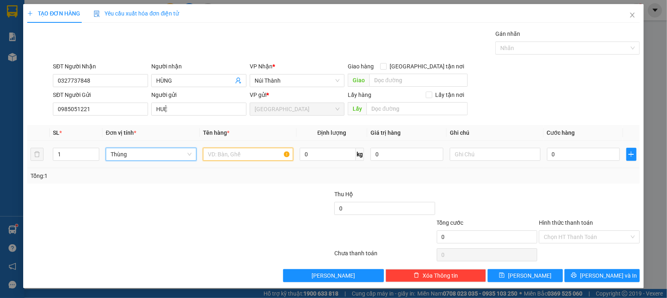
click at [213, 159] on input "text" at bounding box center [248, 154] width 91 height 13
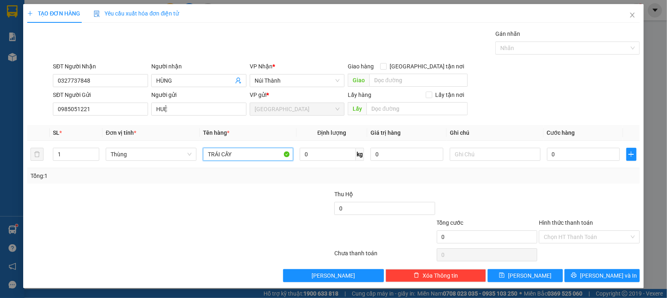
type input "TRÁI CÂY"
type input "6"
type input "60"
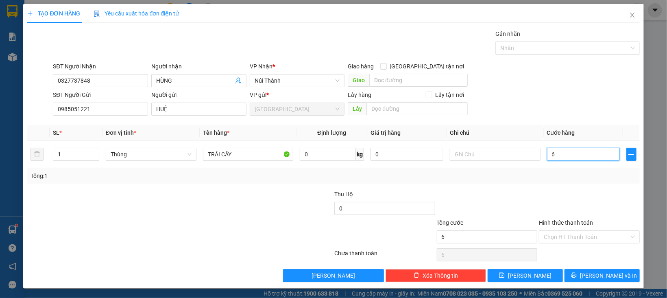
type input "60"
type input "60.000"
click at [489, 181] on div "Tổng: 1" at bounding box center [333, 175] width 612 height 15
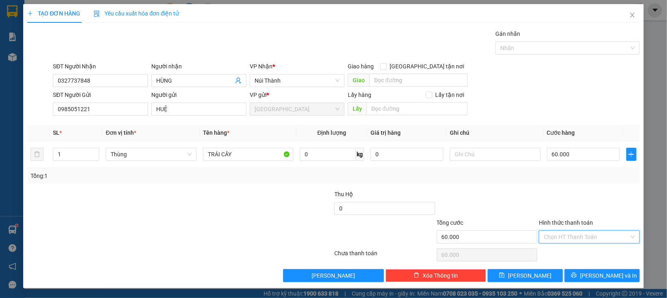
drag, startPoint x: 586, startPoint y: 230, endPoint x: 586, endPoint y: 242, distance: 11.4
click at [586, 233] on input "Hình thức thanh toán" at bounding box center [585, 236] width 85 height 12
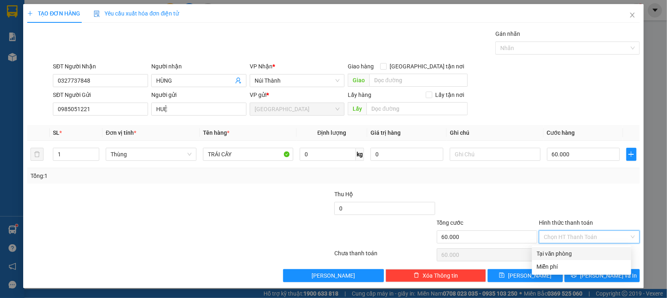
click at [582, 252] on div "Tại văn phòng" at bounding box center [581, 253] width 89 height 9
type input "0"
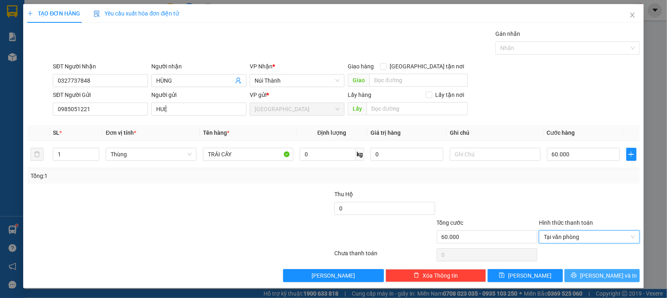
click at [576, 278] on icon "printer" at bounding box center [574, 275] width 6 height 6
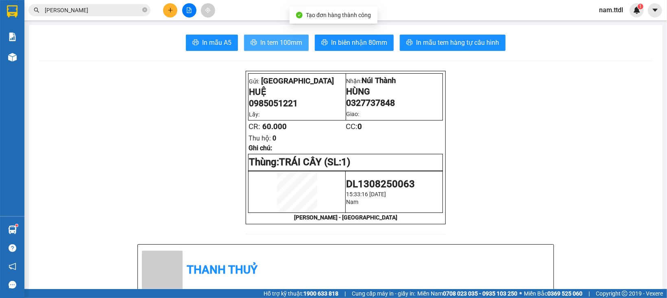
click at [279, 44] on span "In tem 100mm" at bounding box center [281, 42] width 42 height 10
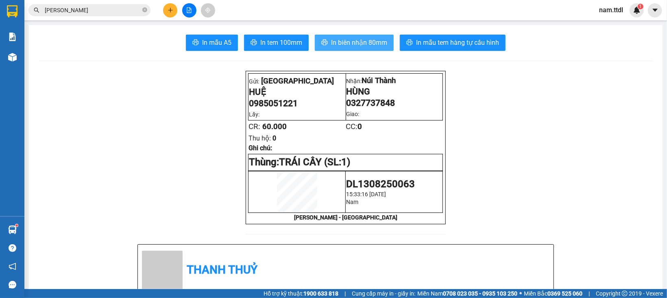
drag, startPoint x: 339, startPoint y: 45, endPoint x: 362, endPoint y: 44, distance: 23.6
click at [340, 45] on span "In biên nhận 80mm" at bounding box center [359, 42] width 56 height 10
click at [167, 9] on icon "plus" at bounding box center [170, 10] width 6 height 6
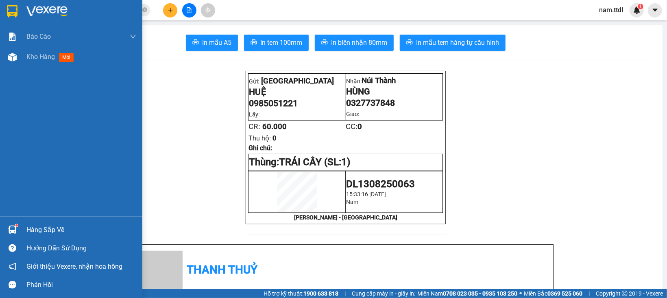
click at [11, 7] on img at bounding box center [12, 11] width 11 height 12
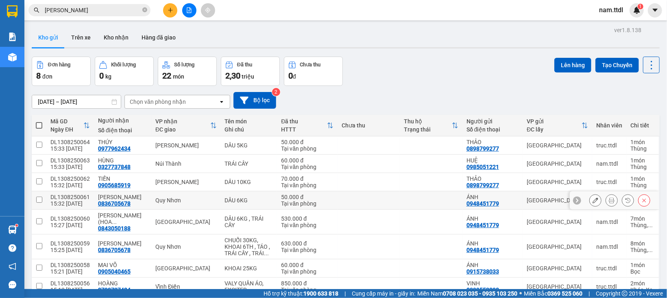
click at [608, 199] on icon at bounding box center [611, 200] width 6 height 6
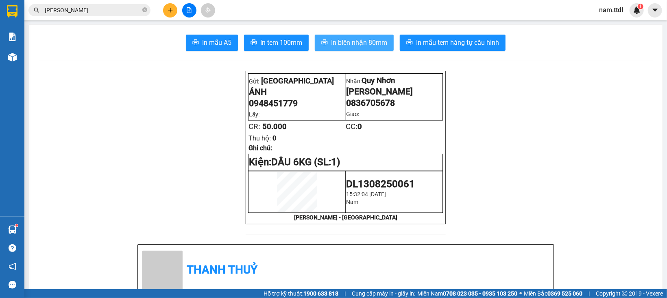
click at [361, 40] on span "In biên nhận 80mm" at bounding box center [359, 42] width 56 height 10
click at [171, 12] on icon "plus" at bounding box center [170, 10] width 6 height 6
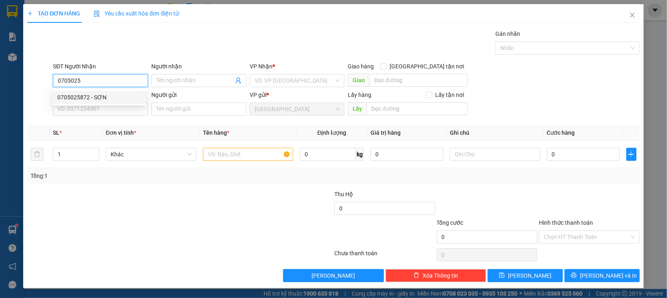
click at [102, 100] on div "0705025872 - SƠN" at bounding box center [99, 97] width 84 height 9
type input "0705025872"
type input "SƠN"
type input "0705025872"
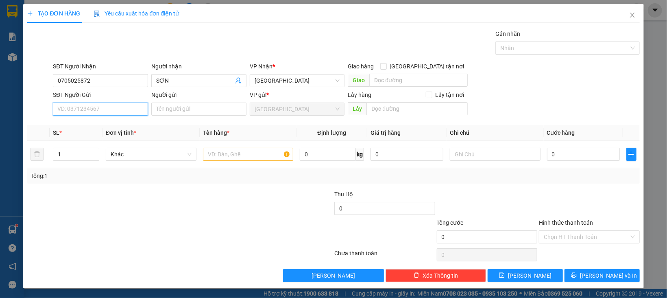
click at [109, 111] on input "SĐT Người Gửi" at bounding box center [100, 108] width 95 height 13
click at [104, 124] on div "0985051221 - HUỆ" at bounding box center [99, 125] width 84 height 9
type input "0985051221"
type input "HUỆ"
click at [170, 155] on span "Khác" at bounding box center [151, 154] width 81 height 12
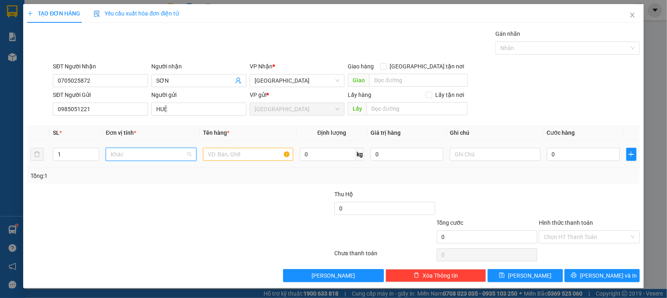
scroll to position [78, 0]
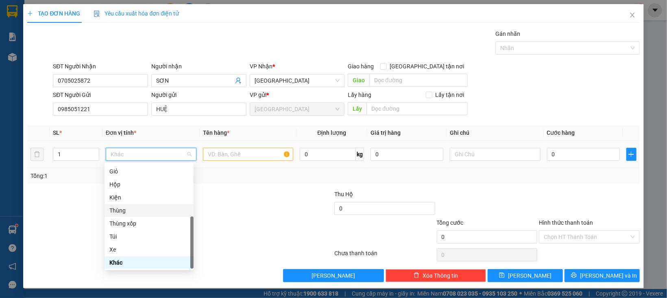
click at [130, 210] on div "Thùng" at bounding box center [148, 210] width 79 height 9
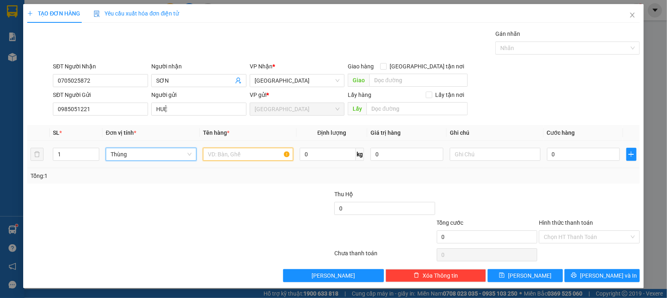
click at [213, 156] on input "text" at bounding box center [248, 154] width 91 height 13
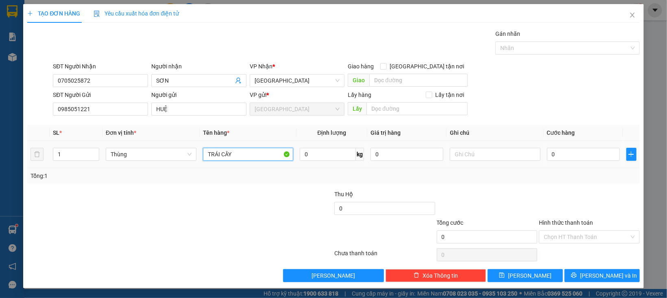
type input "TRÁI CÂY"
type input "5"
type input "50"
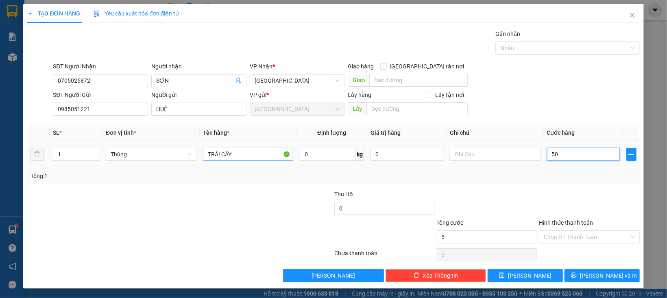
type input "50"
type input "50.000"
click at [569, 236] on input "Hình thức thanh toán" at bounding box center [585, 236] width 85 height 12
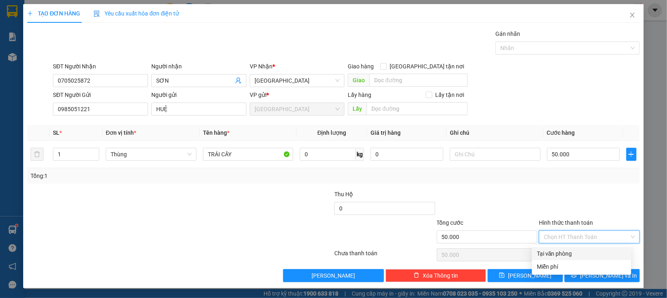
click at [569, 250] on div "Tại văn phòng" at bounding box center [581, 253] width 89 height 9
type input "0"
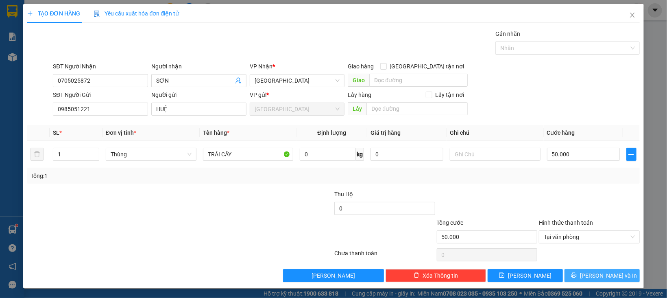
click at [573, 272] on button "[PERSON_NAME] và In" at bounding box center [601, 275] width 75 height 13
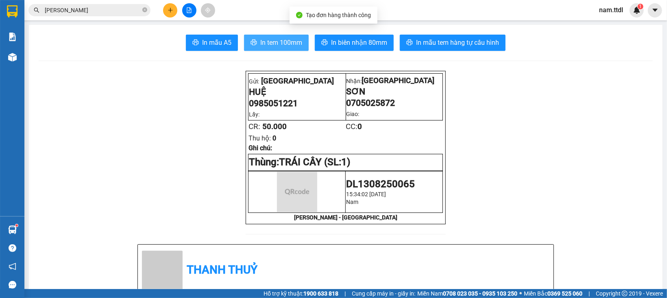
click at [268, 43] on span "In tem 100mm" at bounding box center [281, 42] width 42 height 10
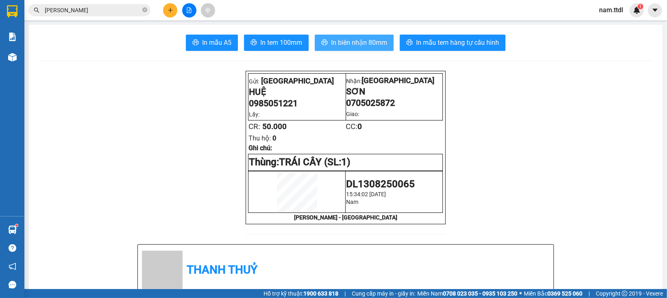
click at [367, 45] on span "In biên nhận 80mm" at bounding box center [359, 42] width 56 height 10
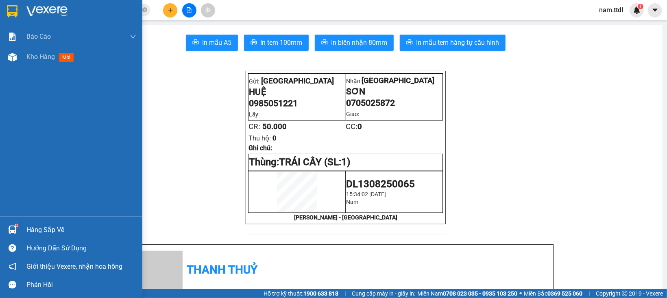
click at [15, 12] on img at bounding box center [12, 11] width 11 height 12
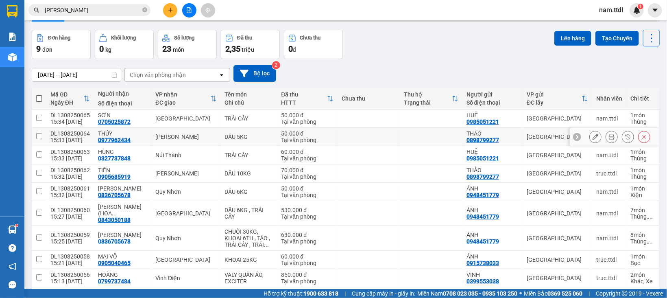
scroll to position [53, 0]
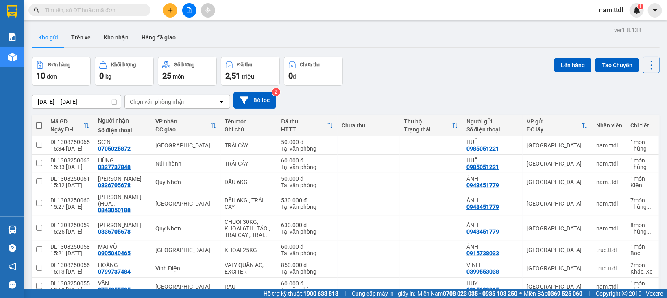
click at [192, 16] on button at bounding box center [189, 10] width 14 height 14
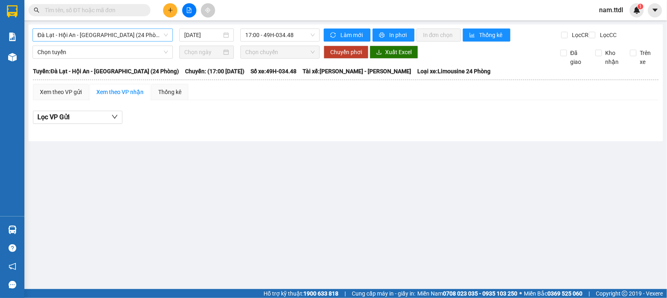
click at [122, 35] on span "Đà Lạt - Hội An - [GEOGRAPHIC_DATA] (24 Phòng)" at bounding box center [102, 35] width 130 height 12
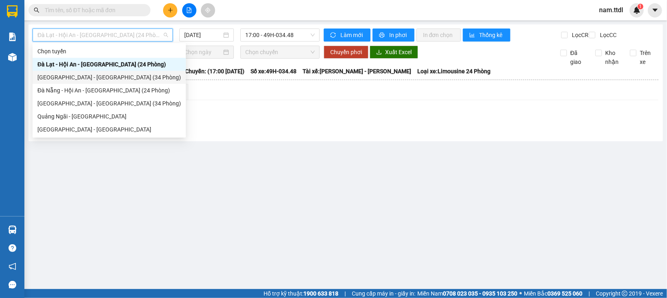
click at [86, 78] on div "[GEOGRAPHIC_DATA] - [GEOGRAPHIC_DATA] (34 Phòng)" at bounding box center [108, 77] width 143 height 9
type input "[DATE]"
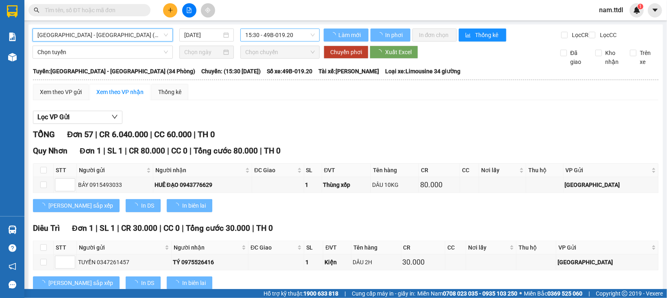
click at [292, 38] on span "15:30 - 49B-019.20" at bounding box center [280, 35] width 70 height 12
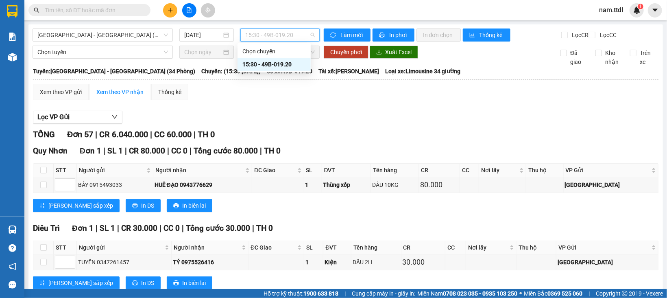
click at [292, 38] on span "15:30 - 49B-019.20" at bounding box center [280, 35] width 70 height 12
click at [346, 124] on div "Lọc VP Gửi" at bounding box center [345, 117] width 625 height 13
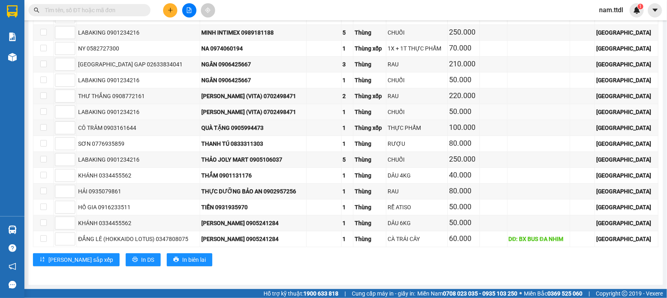
scroll to position [1294, 0]
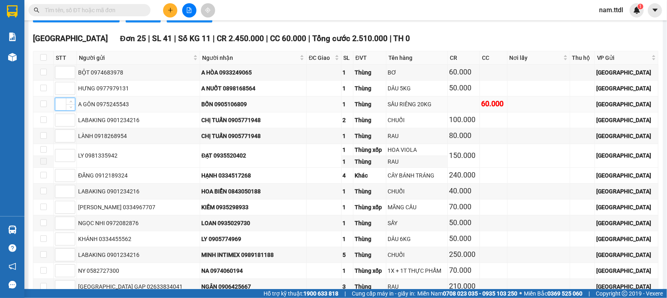
click at [64, 110] on input at bounding box center [65, 104] width 20 height 12
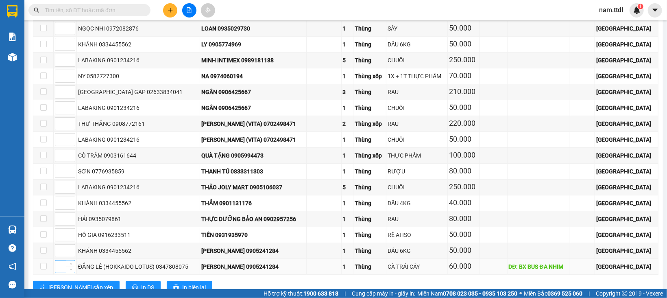
scroll to position [1538, 0]
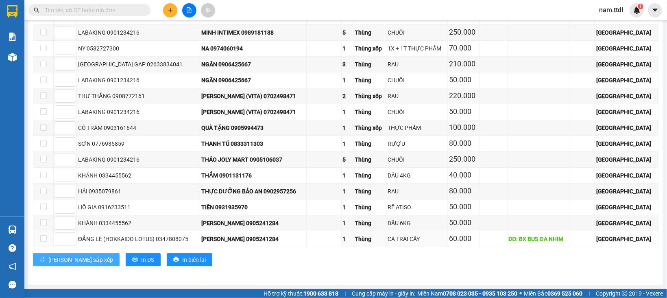
type input "1"
click at [63, 258] on span "[PERSON_NAME] sắp xếp" at bounding box center [80, 259] width 65 height 9
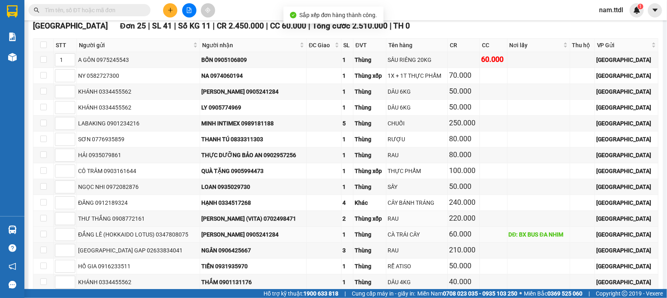
scroll to position [1376, 0]
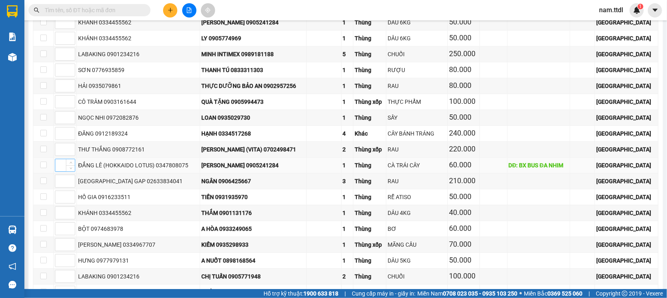
click at [64, 171] on input at bounding box center [65, 165] width 20 height 12
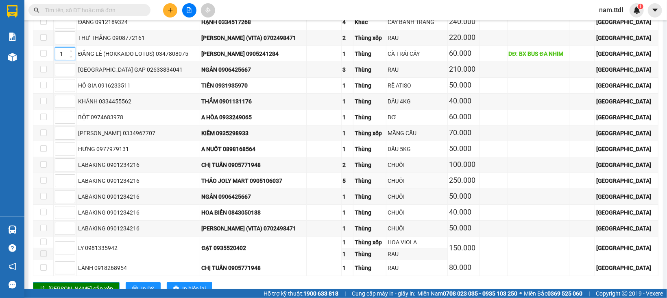
scroll to position [1538, 0]
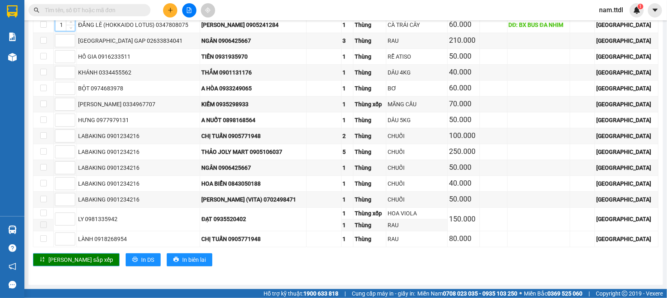
type input "1"
click at [68, 262] on span "[PERSON_NAME] sắp xếp" at bounding box center [80, 259] width 65 height 9
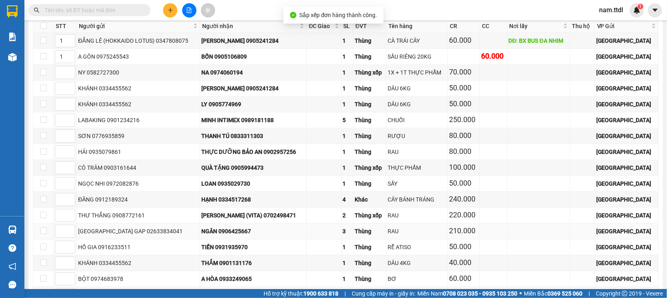
scroll to position [1294, 0]
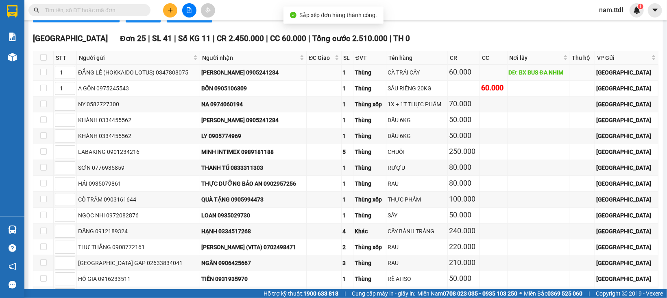
click at [250, 77] on div "[PERSON_NAME] 0905241284" at bounding box center [253, 72] width 104 height 9
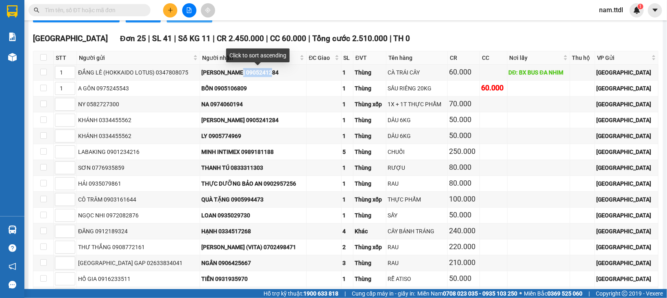
copy div "0905241284"
click at [74, 15] on span at bounding box center [89, 10] width 122 height 12
click at [74, 13] on input "text" at bounding box center [93, 10] width 96 height 9
paste input "0905241284"
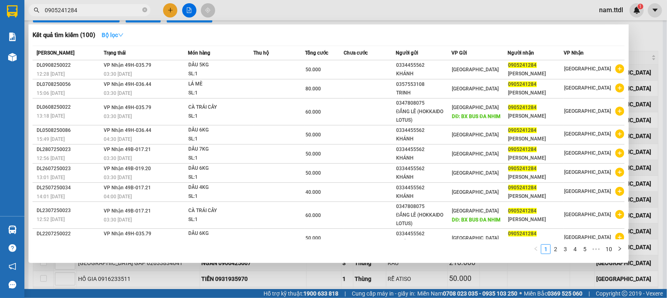
type input "0905241284"
click at [114, 39] on button "Bộ lọc" at bounding box center [112, 34] width 35 height 13
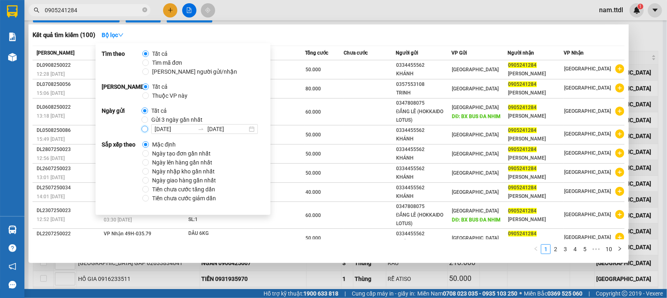
click at [146, 129] on input "[DATE] [DATE]" at bounding box center [144, 129] width 7 height 7
radio input "true"
radio input "false"
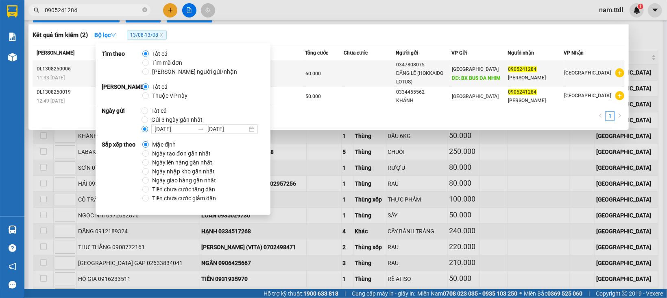
click at [343, 68] on td "60.000" at bounding box center [324, 73] width 39 height 27
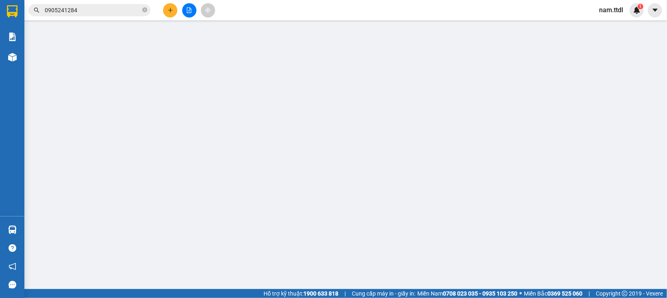
type input "0905241284"
type input "0347808075"
type input "BX BUS ĐA NHIM"
type input "60.000"
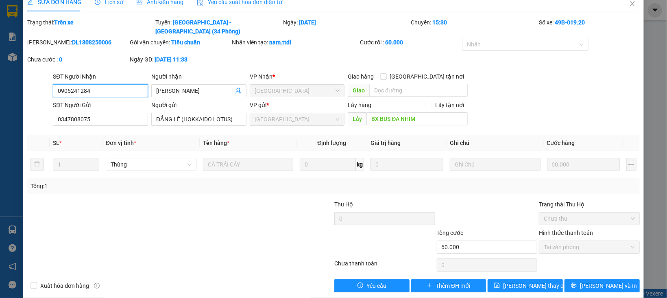
scroll to position [13, 0]
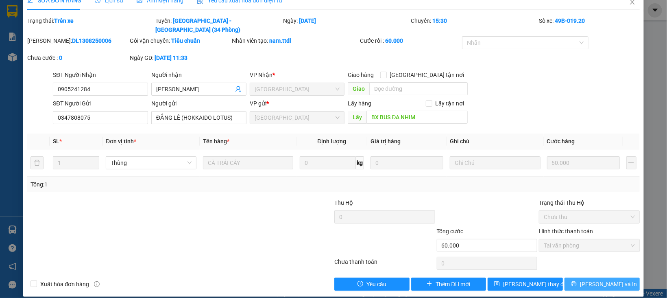
click at [574, 277] on button "[PERSON_NAME] và In" at bounding box center [601, 283] width 75 height 13
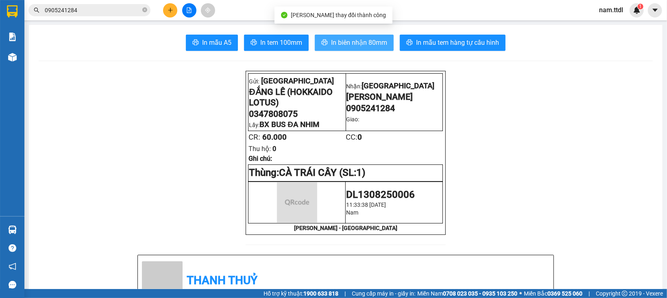
click at [348, 35] on button "In biên nhận 80mm" at bounding box center [354, 43] width 79 height 16
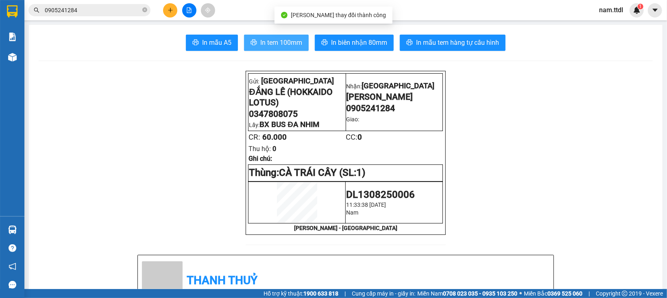
click at [260, 42] on span "In tem 100mm" at bounding box center [281, 42] width 42 height 10
click at [186, 10] on icon "file-add" at bounding box center [189, 10] width 6 height 6
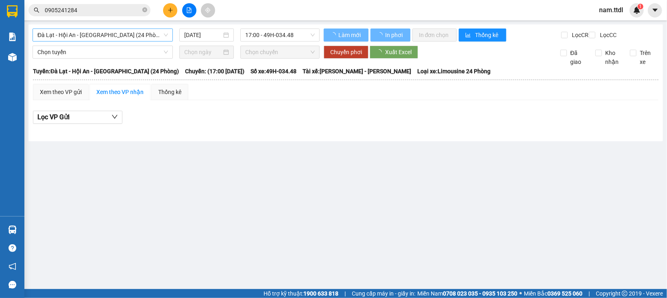
click at [116, 36] on span "Đà Lạt - Hội An - [GEOGRAPHIC_DATA] (24 Phòng)" at bounding box center [102, 35] width 130 height 12
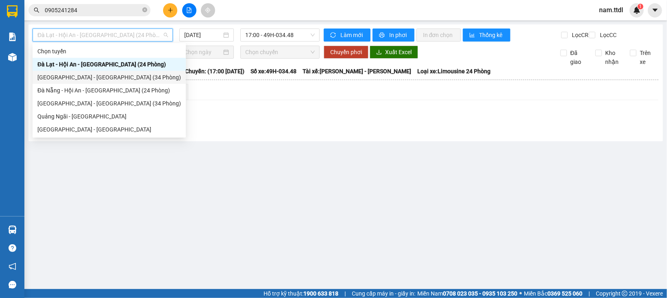
click at [83, 76] on div "[GEOGRAPHIC_DATA] - [GEOGRAPHIC_DATA] (34 Phòng)" at bounding box center [108, 77] width 143 height 9
type input "[DATE]"
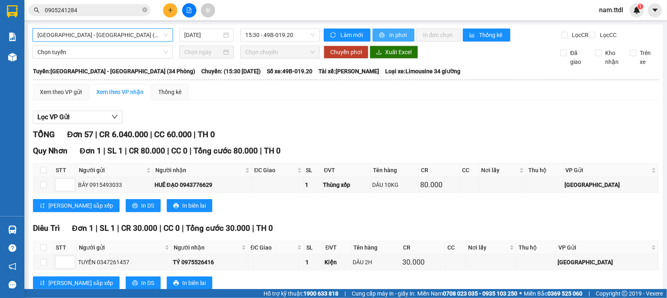
click at [389, 31] on span "In phơi" at bounding box center [398, 34] width 19 height 9
click at [396, 36] on span "In phơi" at bounding box center [398, 34] width 19 height 9
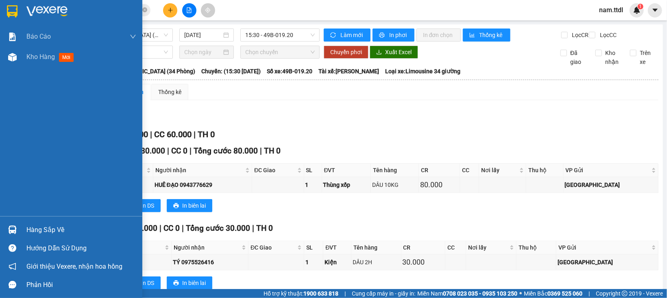
click at [22, 13] on div at bounding box center [71, 13] width 142 height 26
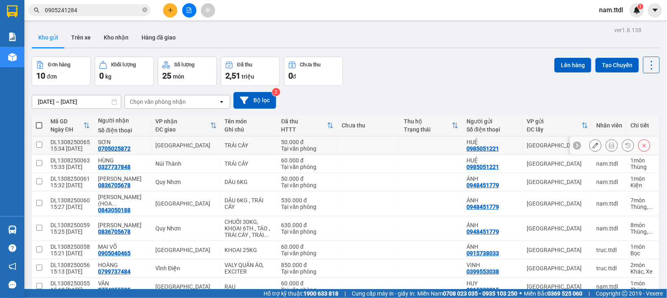
click at [295, 139] on div "50.000 đ" at bounding box center [307, 142] width 52 height 7
checkbox input "true"
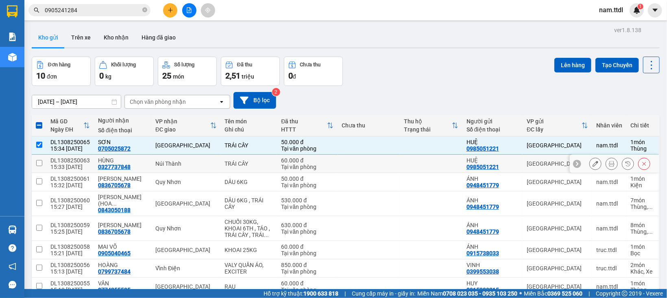
click at [284, 165] on div "Tại văn phòng" at bounding box center [307, 166] width 52 height 7
checkbox input "true"
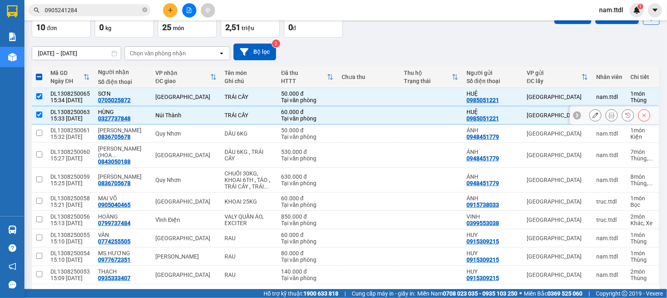
scroll to position [71, 0]
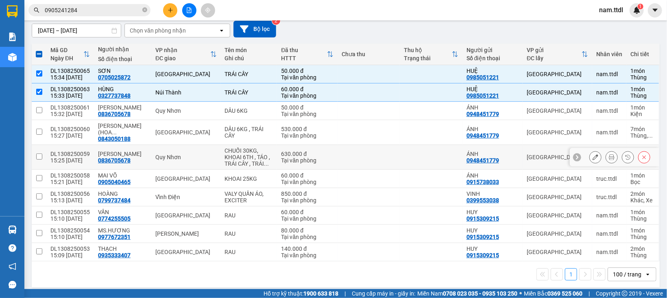
click at [174, 145] on td "Quy Nhơn" at bounding box center [186, 157] width 70 height 25
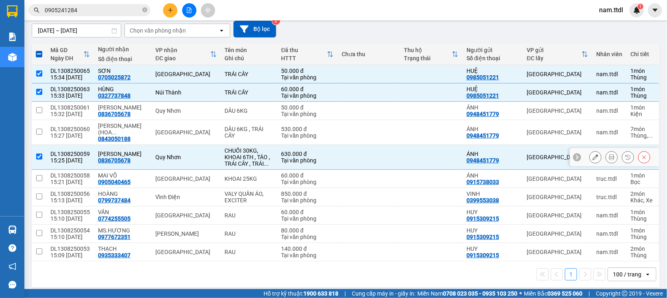
click at [178, 163] on td "Quy Nhơn" at bounding box center [186, 157] width 70 height 25
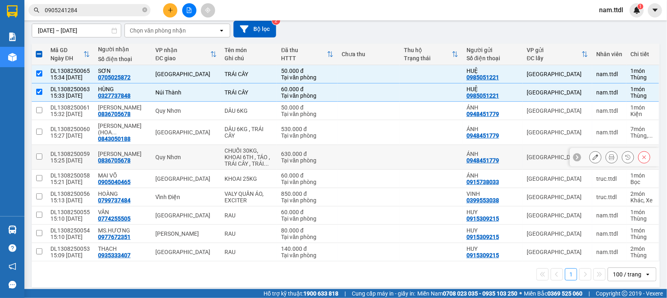
click at [180, 159] on td "Quy Nhơn" at bounding box center [186, 157] width 70 height 25
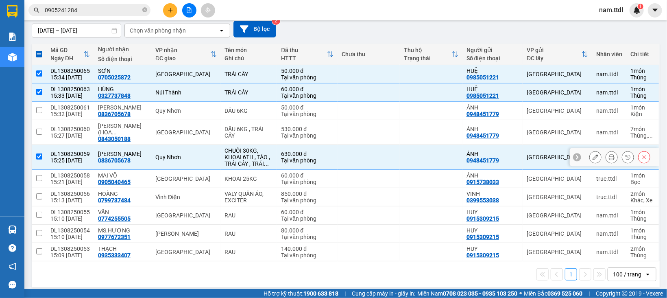
click at [180, 159] on td "Quy Nhơn" at bounding box center [186, 157] width 70 height 25
checkbox input "false"
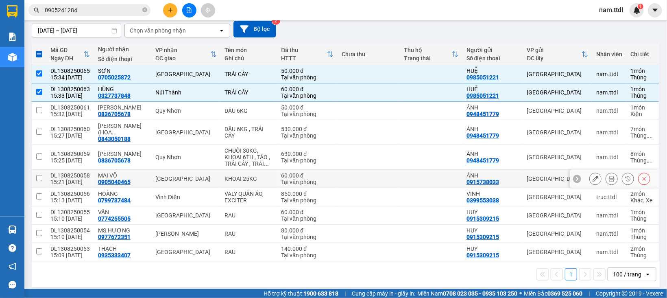
click at [177, 176] on td "[GEOGRAPHIC_DATA]" at bounding box center [186, 179] width 70 height 18
checkbox input "true"
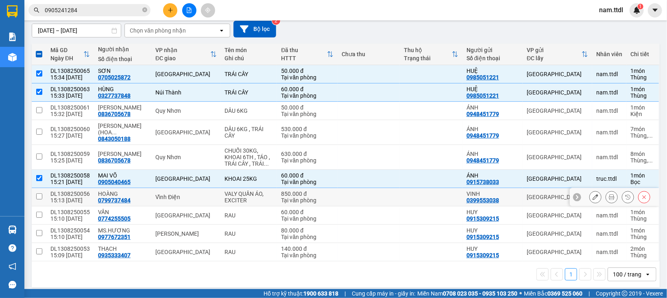
click at [183, 188] on td "Vĩnh Điện" at bounding box center [186, 197] width 70 height 18
checkbox input "true"
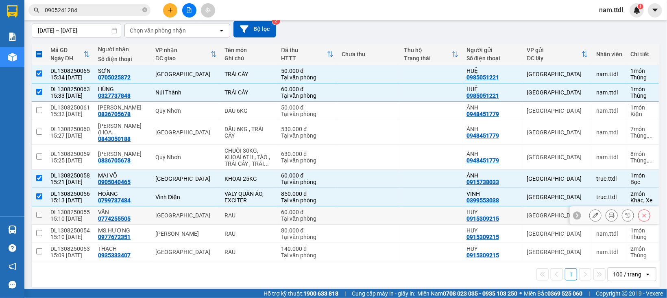
click at [187, 213] on td "[GEOGRAPHIC_DATA]" at bounding box center [186, 215] width 70 height 18
checkbox input "true"
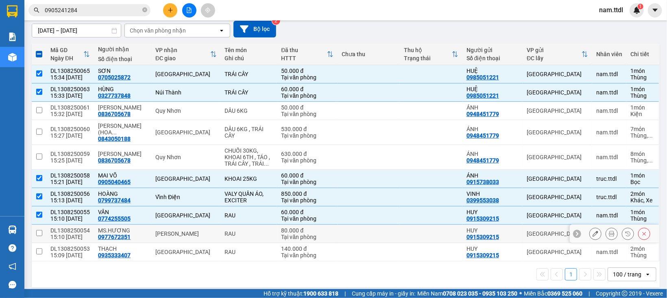
click at [187, 224] on td "[PERSON_NAME]" at bounding box center [186, 233] width 70 height 18
checkbox input "true"
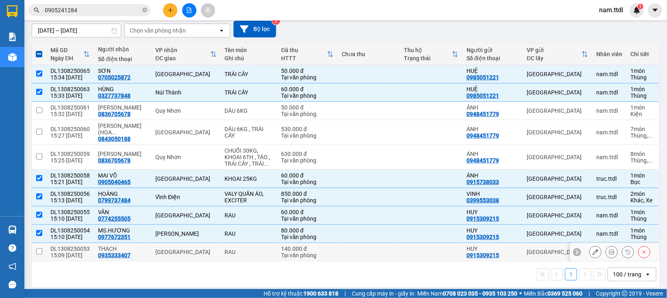
click at [187, 248] on div "[GEOGRAPHIC_DATA]" at bounding box center [185, 251] width 61 height 7
checkbox input "true"
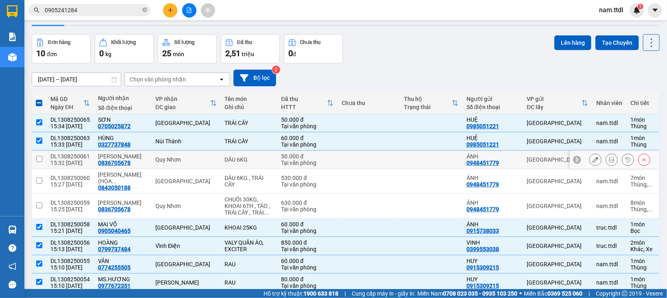
scroll to position [0, 0]
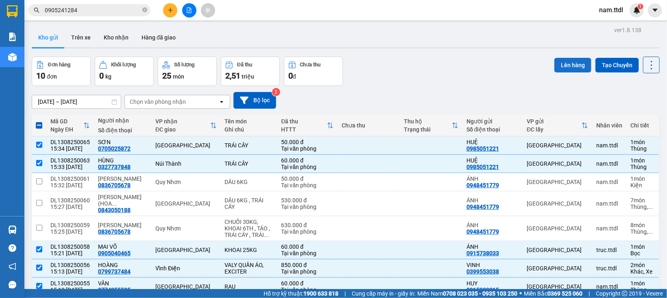
click at [565, 68] on button "Lên hàng" at bounding box center [572, 65] width 37 height 15
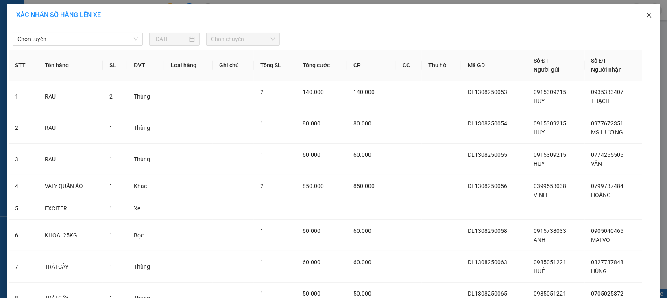
click at [645, 16] on icon "close" at bounding box center [648, 15] width 7 height 7
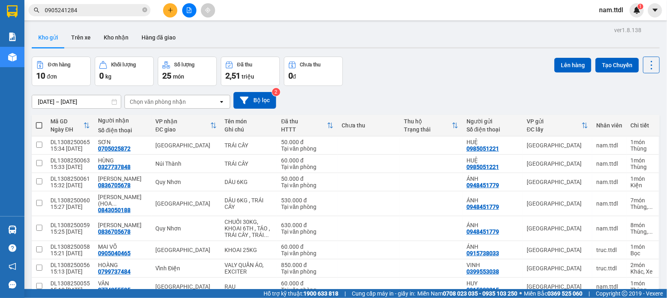
click at [166, 8] on button at bounding box center [170, 10] width 14 height 14
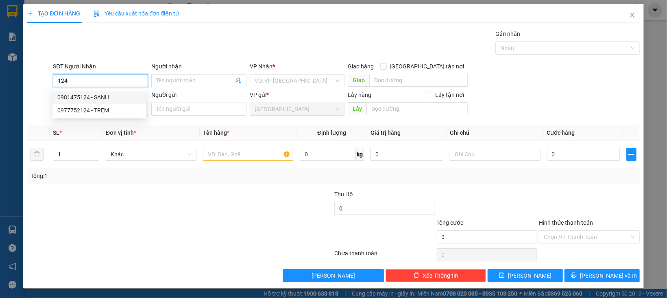
click at [113, 98] on div "0981475124 - SANH" at bounding box center [99, 97] width 84 height 9
type input "0981475124"
type input "SANH"
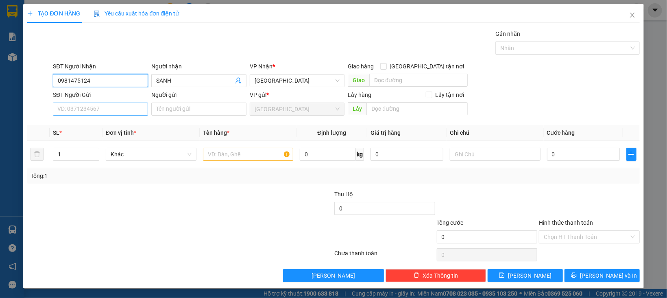
type input "0981475124"
click at [117, 113] on input "SĐT Người Gửi" at bounding box center [100, 108] width 95 height 13
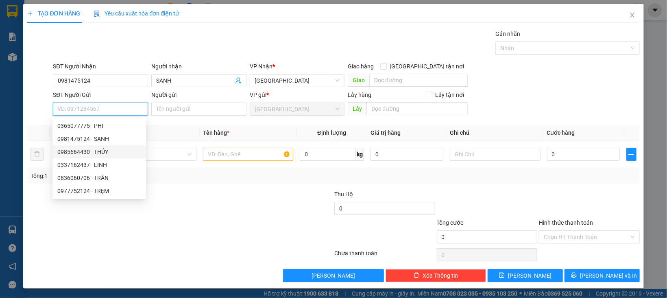
click at [106, 151] on div "0985664430 - THỦY" at bounding box center [99, 151] width 84 height 9
type input "0985664430"
type input "THỦY"
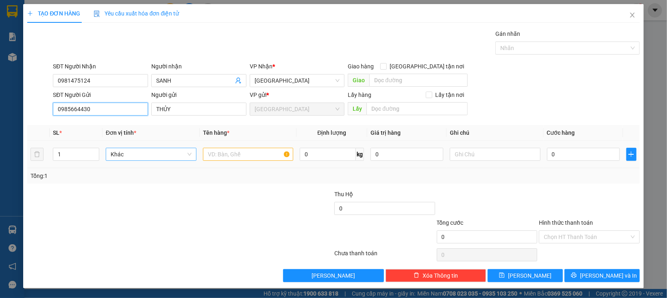
click at [122, 156] on span "Khác" at bounding box center [151, 154] width 81 height 12
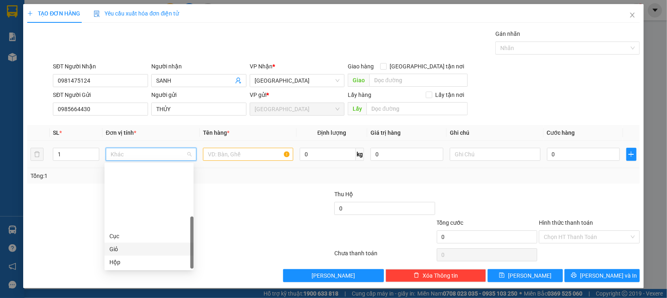
scroll to position [78, 0]
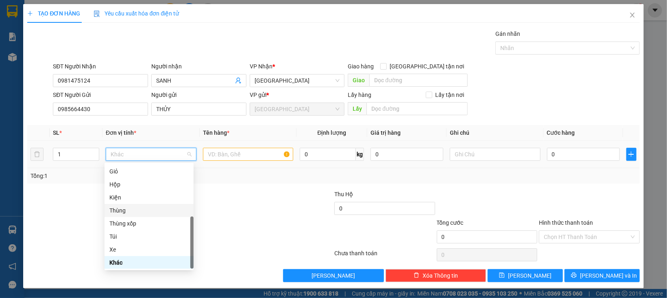
click at [135, 211] on div "Thùng" at bounding box center [148, 210] width 79 height 9
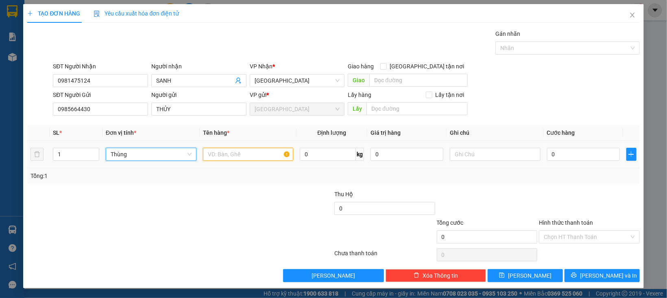
click at [213, 156] on input "text" at bounding box center [248, 154] width 91 height 13
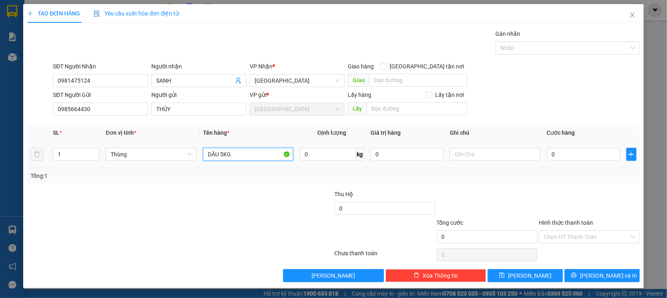
type input "DÂU 5KG"
type input "5"
type input "50"
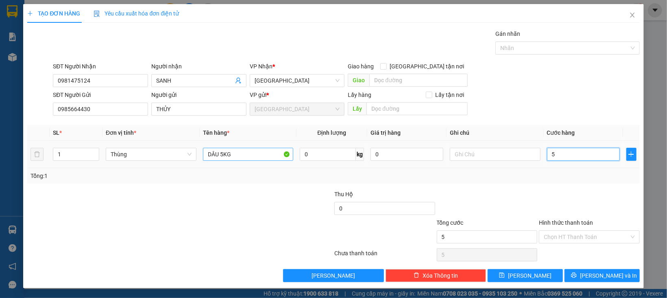
type input "50"
type input "50.000"
drag, startPoint x: 552, startPoint y: 237, endPoint x: 561, endPoint y: 254, distance: 19.5
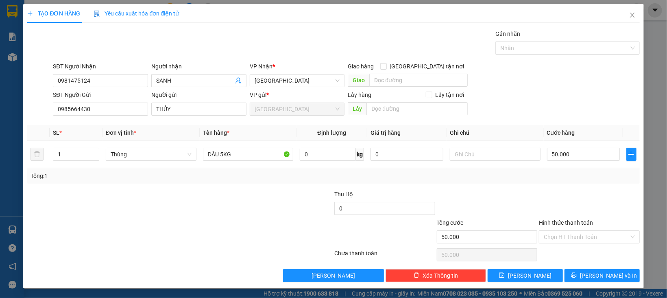
click at [552, 237] on input "Hình thức thanh toán" at bounding box center [585, 236] width 85 height 12
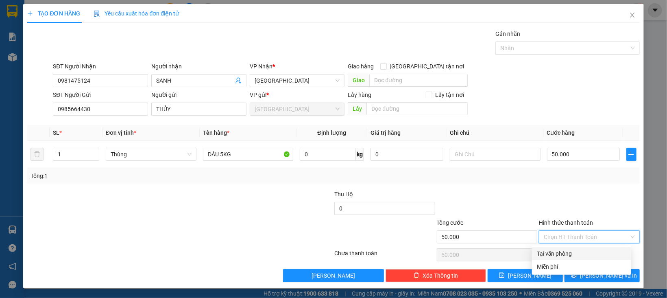
click at [561, 254] on div "Tại văn phòng" at bounding box center [581, 253] width 89 height 9
type input "0"
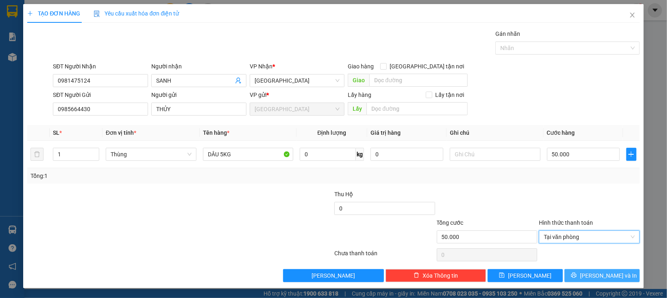
click at [572, 271] on button "[PERSON_NAME] và In" at bounding box center [601, 275] width 75 height 13
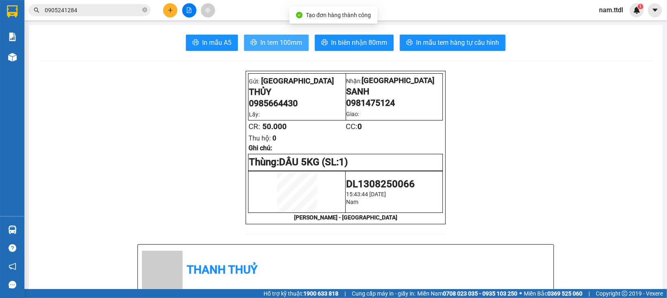
click at [274, 48] on span "In tem 100mm" at bounding box center [281, 42] width 42 height 10
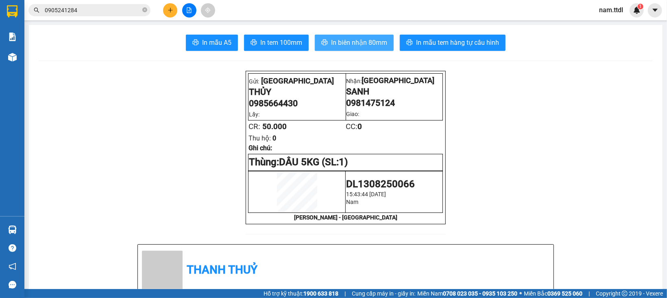
click at [360, 47] on span "In biên nhận 80mm" at bounding box center [359, 42] width 56 height 10
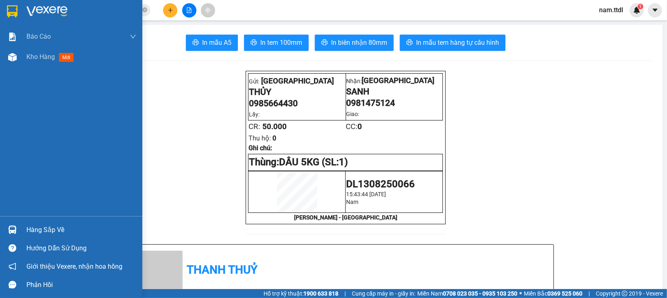
click at [11, 3] on div at bounding box center [71, 13] width 142 height 26
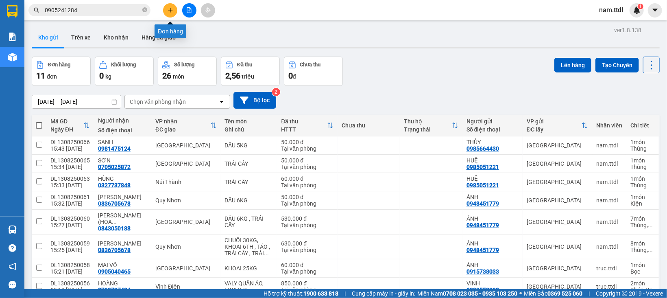
click at [169, 12] on icon "plus" at bounding box center [170, 10] width 6 height 6
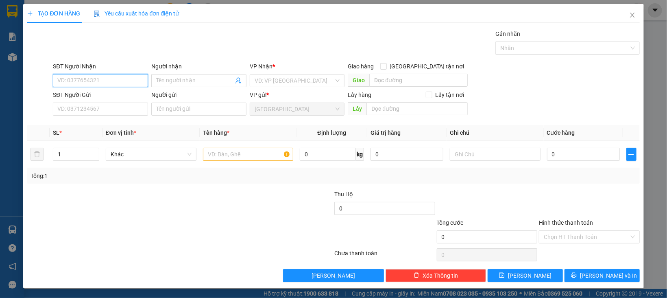
click at [74, 80] on input "SĐT Người Nhận" at bounding box center [100, 80] width 95 height 13
click at [95, 95] on div "0996977999 - THANH" at bounding box center [99, 97] width 84 height 9
type input "0996977999"
type input "THANH"
type input "0996977999"
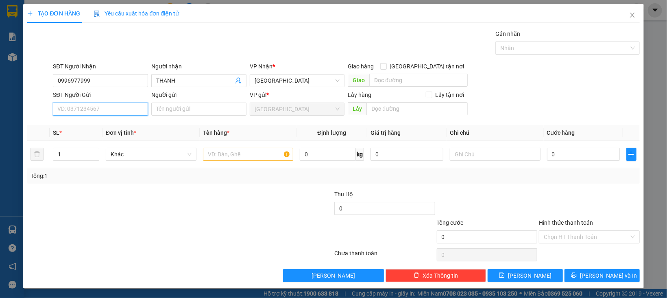
click at [106, 107] on input "SĐT Người Gửi" at bounding box center [100, 108] width 95 height 13
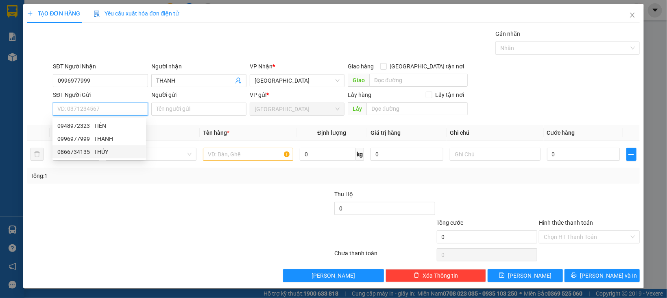
click at [103, 152] on div "0866734135 - THÚY" at bounding box center [99, 151] width 84 height 9
type input "0866734135"
type input "THÚY"
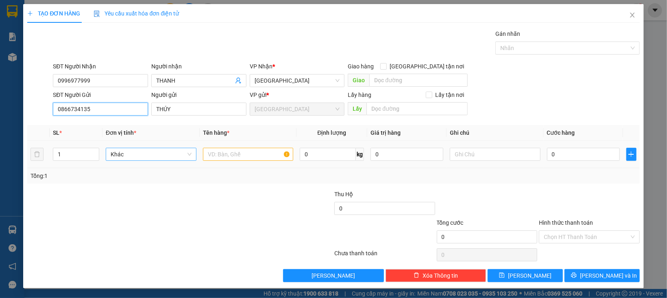
click at [120, 158] on span "Khác" at bounding box center [151, 154] width 81 height 12
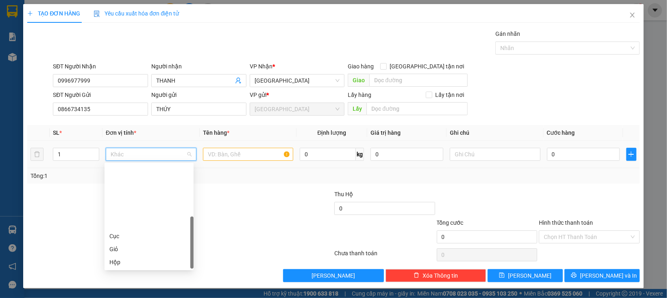
click at [125, 283] on div "Thùng" at bounding box center [148, 287] width 79 height 9
click at [219, 156] on input "text" at bounding box center [248, 154] width 91 height 13
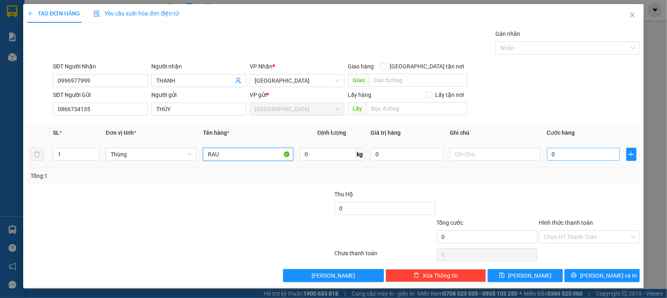
type input "RAU"
click at [550, 151] on input "0" at bounding box center [583, 154] width 73 height 13
type input "7"
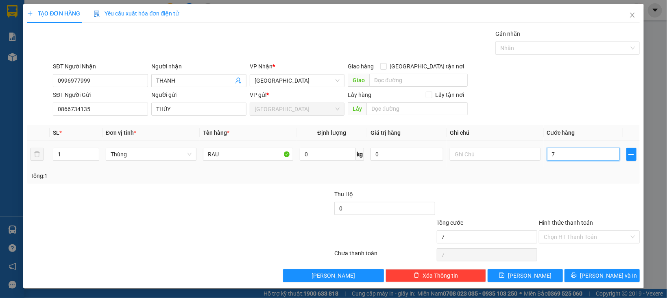
type input "70"
type input "70.000"
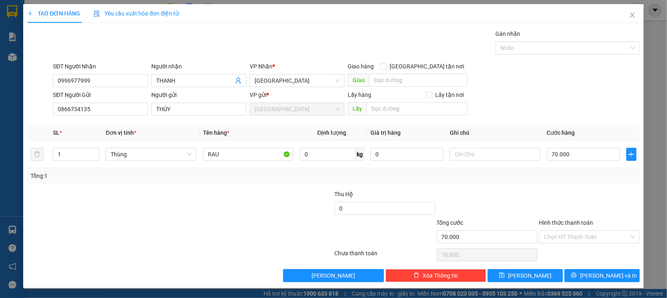
click at [538, 207] on div at bounding box center [589, 203] width 102 height 28
click at [555, 236] on input "Hình thức thanh toán" at bounding box center [585, 236] width 85 height 12
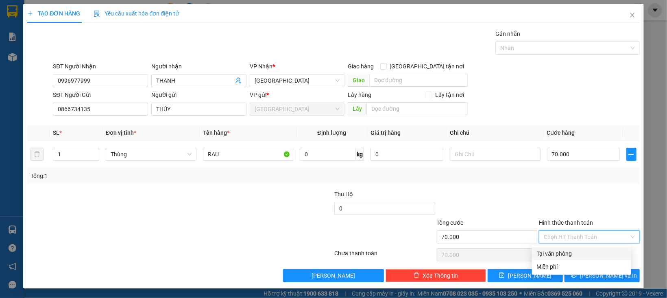
click at [556, 253] on div "Tại văn phòng" at bounding box center [581, 253] width 89 height 9
type input "0"
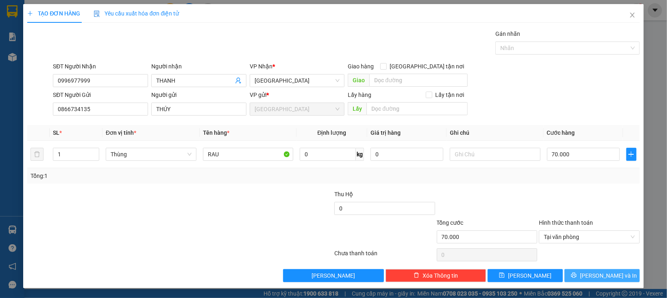
click at [585, 274] on button "[PERSON_NAME] và In" at bounding box center [601, 275] width 75 height 13
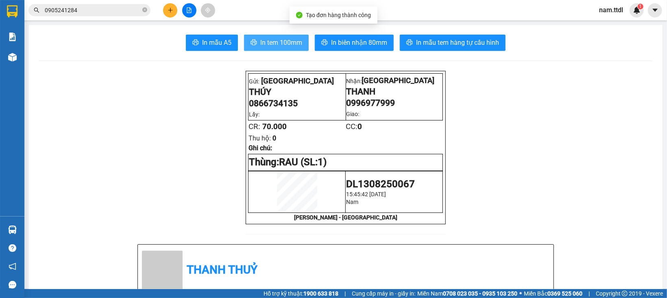
click at [254, 41] on button "In tem 100mm" at bounding box center [276, 43] width 65 height 16
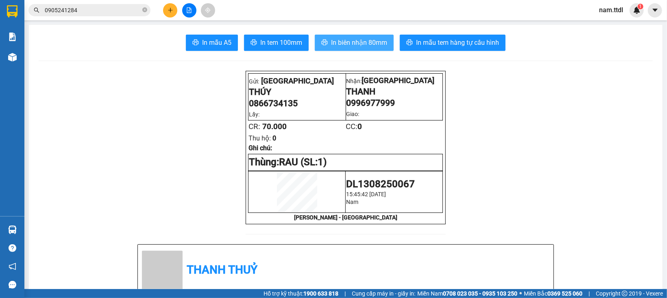
click at [346, 43] on span "In biên nhận 80mm" at bounding box center [359, 42] width 56 height 10
click at [165, 11] on button at bounding box center [170, 10] width 14 height 14
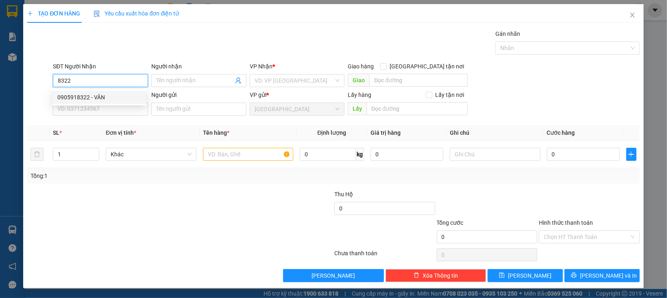
click at [93, 101] on div "0905918322 - VÂN" at bounding box center [99, 97] width 84 height 9
type input "0905918322"
type input "VÂN"
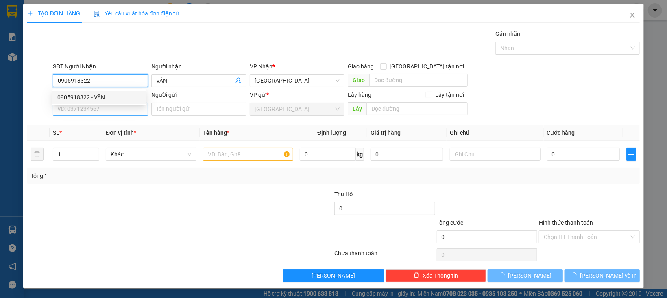
type input "0905918322"
click at [96, 107] on input "SĐT Người Gửi" at bounding box center [100, 108] width 95 height 13
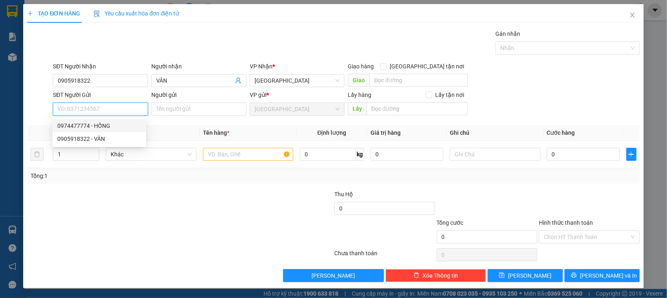
click at [101, 127] on div "0974477774 - HỒNG" at bounding box center [99, 125] width 84 height 9
type input "0974477774"
type input "HỒNG"
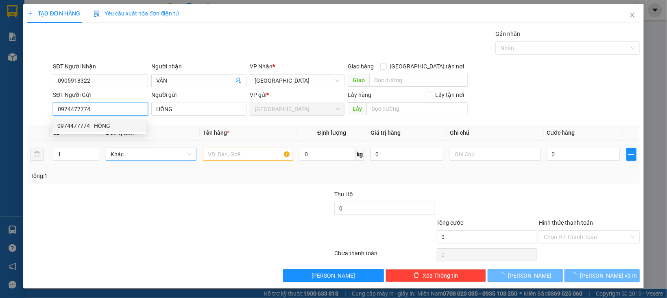
click at [121, 151] on span "Khác" at bounding box center [151, 154] width 81 height 12
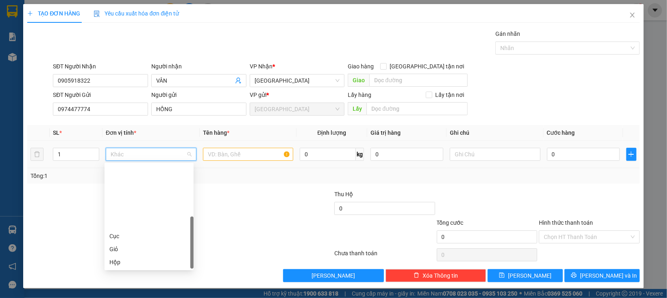
click at [121, 283] on div "Thùng" at bounding box center [148, 287] width 79 height 9
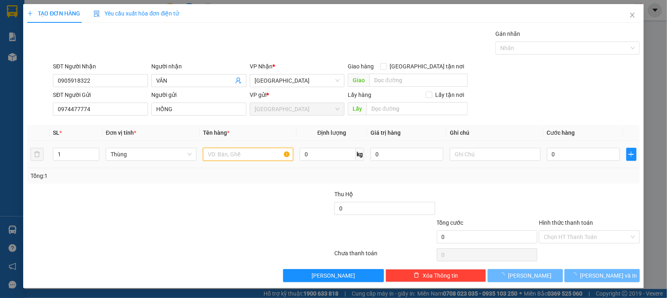
click at [209, 152] on input "text" at bounding box center [248, 154] width 91 height 13
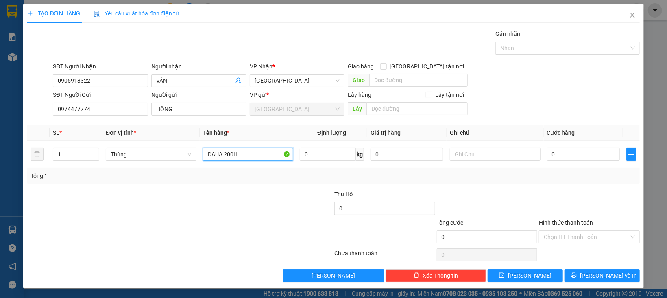
type input "DAUA 200H"
type input "1"
type input "12"
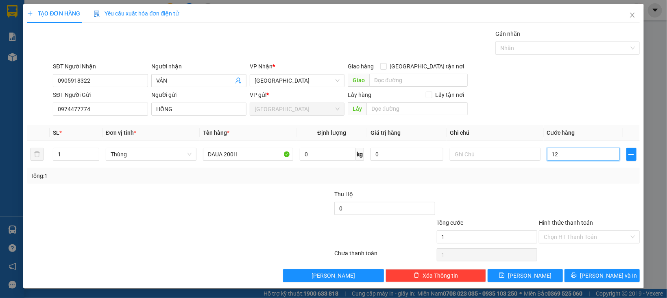
type input "12"
type input "120"
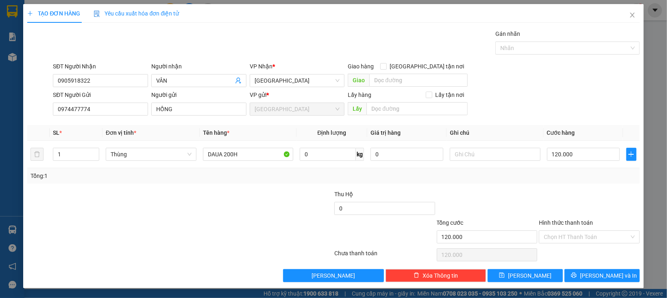
click at [573, 213] on div at bounding box center [589, 203] width 102 height 28
click at [570, 229] on div "Hình thức thanh toán" at bounding box center [589, 224] width 101 height 12
click at [571, 242] on input "Hình thức thanh toán" at bounding box center [585, 236] width 85 height 12
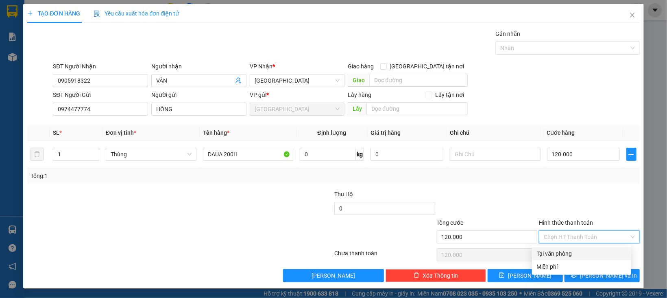
click at [572, 250] on div "Tại văn phòng" at bounding box center [581, 253] width 89 height 9
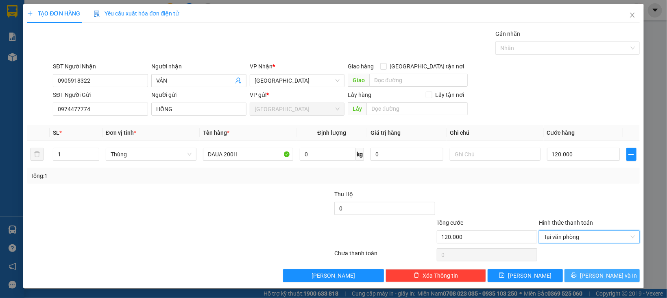
click at [576, 275] on button "[PERSON_NAME] và In" at bounding box center [601, 275] width 75 height 13
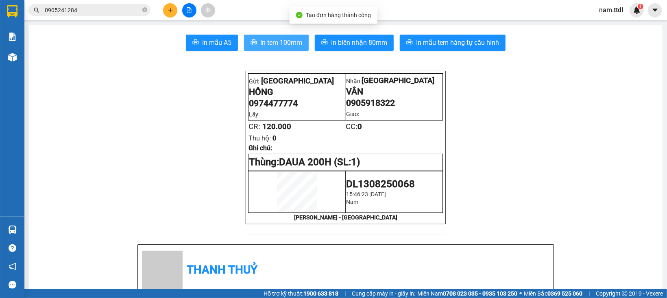
click at [260, 40] on span "In tem 100mm" at bounding box center [281, 42] width 42 height 10
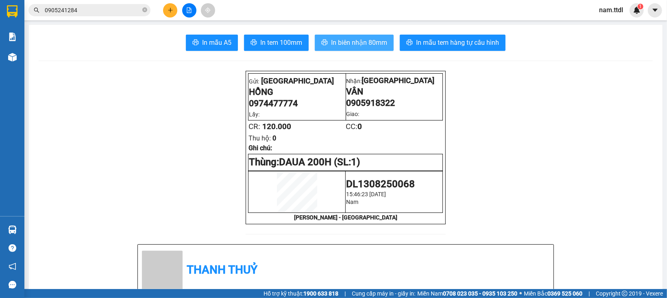
click at [355, 40] on span "In biên nhận 80mm" at bounding box center [359, 42] width 56 height 10
click at [167, 4] on button at bounding box center [170, 10] width 14 height 14
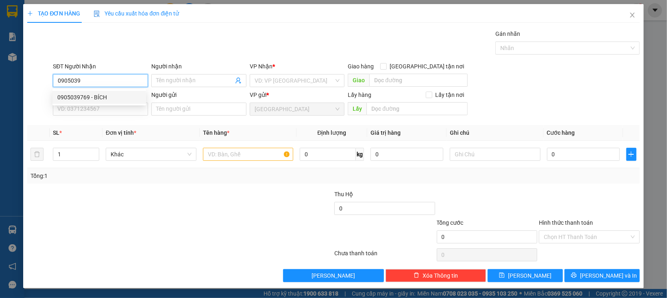
click at [116, 100] on div "0905039769 - BÍCH" at bounding box center [99, 97] width 84 height 9
type input "0905039769"
type input "BÍCH"
type input "0905039769"
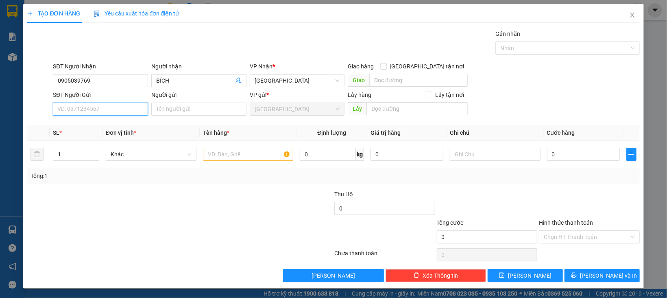
click at [119, 110] on input "SĐT Người Gửi" at bounding box center [100, 108] width 95 height 13
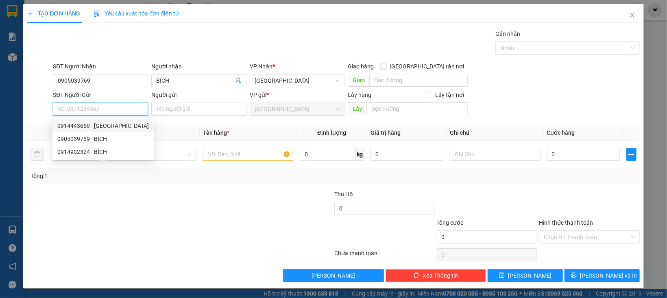
click at [89, 130] on div "0914443650 - NY" at bounding box center [102, 125] width 101 height 13
type input "0914443650"
type input "NY"
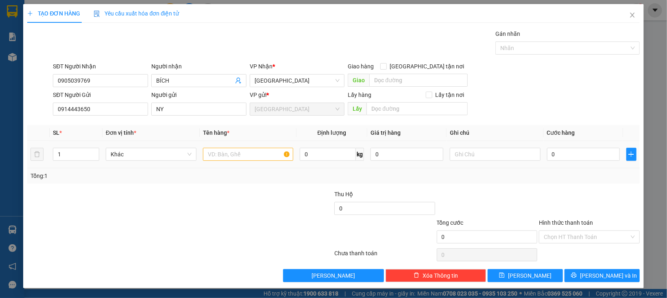
click at [131, 146] on div "Khác" at bounding box center [151, 154] width 91 height 16
click at [131, 161] on div "Khác" at bounding box center [151, 154] width 91 height 16
click at [135, 159] on span "Khác" at bounding box center [151, 154] width 81 height 12
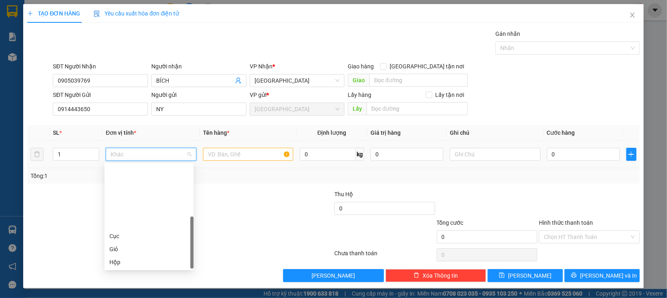
type input "B"
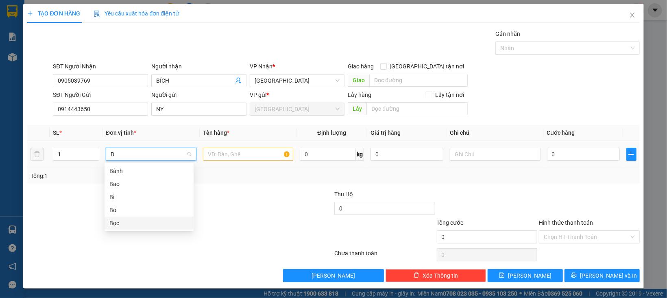
click at [118, 220] on div "Bọc" at bounding box center [148, 222] width 79 height 9
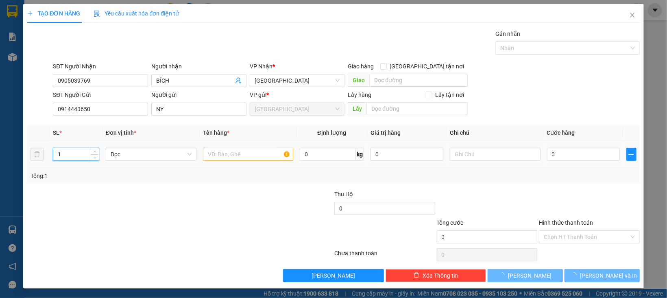
drag, startPoint x: 75, startPoint y: 151, endPoint x: 26, endPoint y: 159, distance: 49.7
click at [25, 157] on div "TẠO ĐƠN HÀNG Yêu cầu xuất hóa đơn điện tử Transit Pickup Surcharge Ids Transit …" at bounding box center [333, 146] width 620 height 284
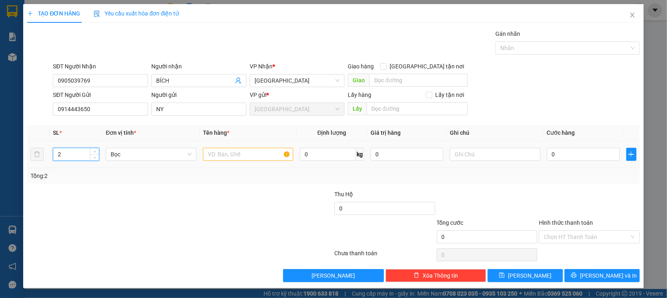
type input "2"
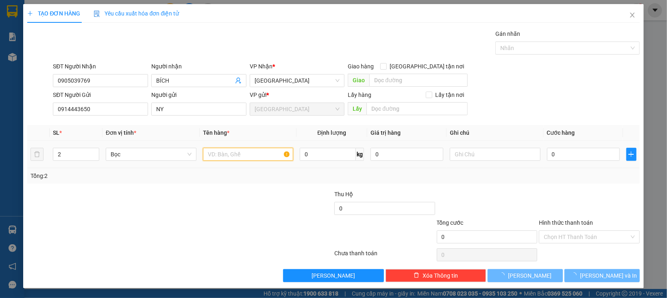
click at [247, 156] on input "text" at bounding box center [248, 154] width 91 height 13
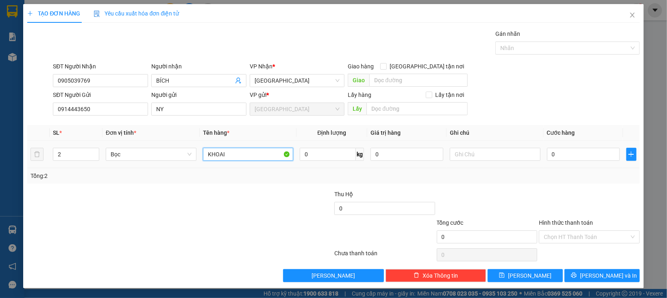
type input "KHOAI"
type input "1"
type input "12"
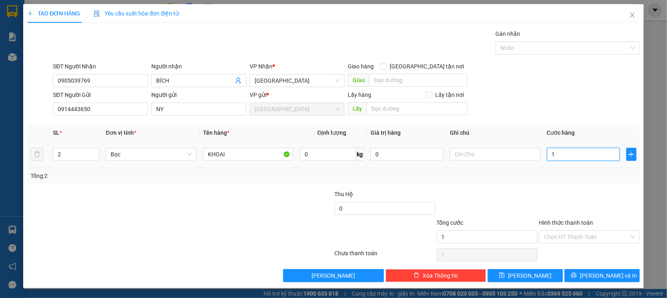
type input "12"
type input "120"
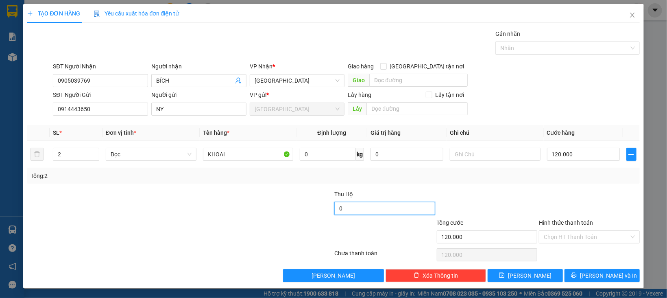
click at [387, 213] on input "0" at bounding box center [384, 208] width 101 height 13
click at [560, 237] on input "Hình thức thanh toán" at bounding box center [585, 236] width 85 height 12
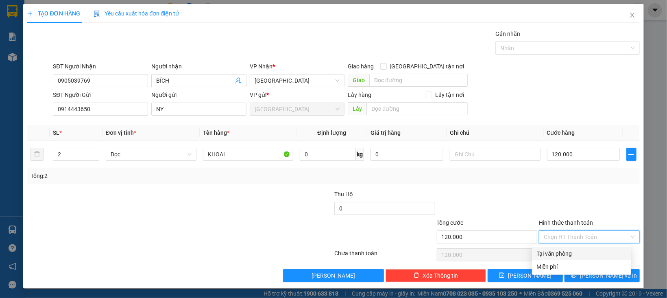
click at [566, 250] on div "Tại văn phòng" at bounding box center [581, 253] width 89 height 9
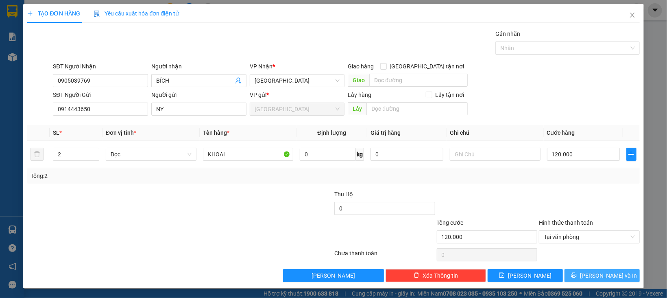
click at [576, 278] on button "[PERSON_NAME] và In" at bounding box center [601, 275] width 75 height 13
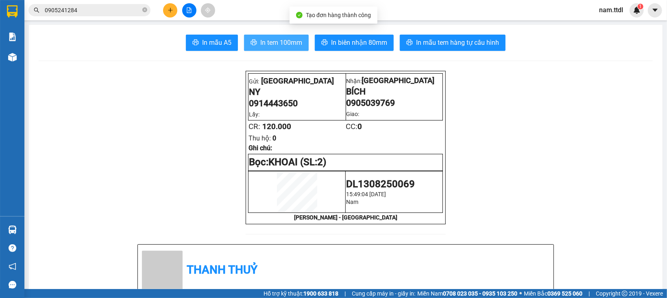
click at [279, 39] on span "In tem 100mm" at bounding box center [281, 42] width 42 height 10
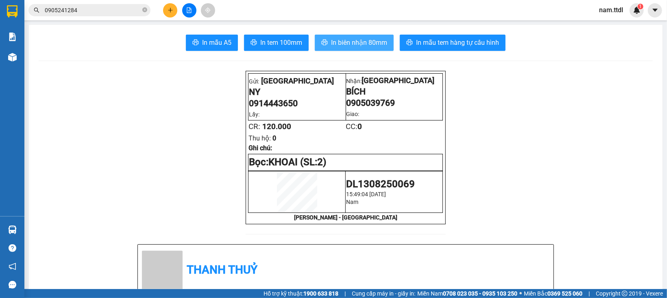
click at [350, 40] on span "In biên nhận 80mm" at bounding box center [359, 42] width 56 height 10
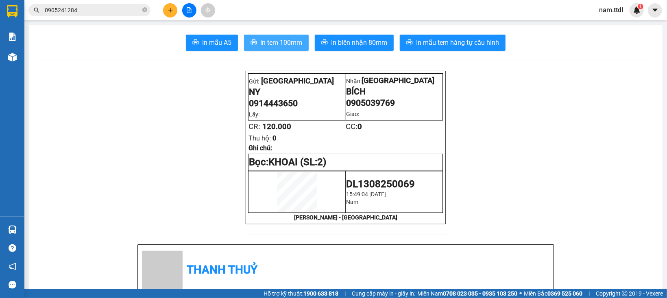
click at [279, 45] on span "In tem 100mm" at bounding box center [281, 42] width 42 height 10
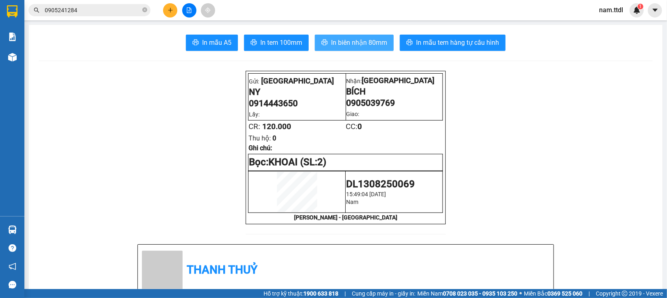
click at [343, 39] on span "In biên nhận 80mm" at bounding box center [359, 42] width 56 height 10
click at [109, 2] on div "Kết quả tìm kiếm ( 2 ) Bộ lọc 13/08 - 13/08 Mã ĐH Trạng thái Món hàng Thu hộ Tổ…" at bounding box center [333, 10] width 667 height 20
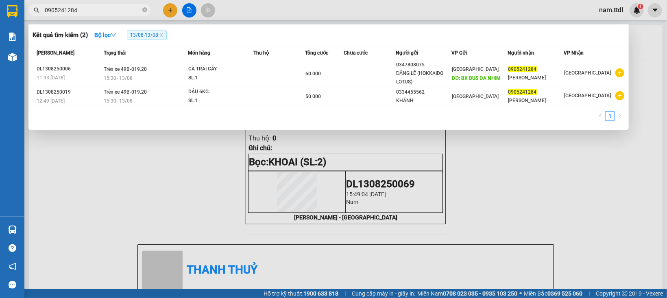
click at [100, 13] on input "0905241284" at bounding box center [93, 10] width 96 height 9
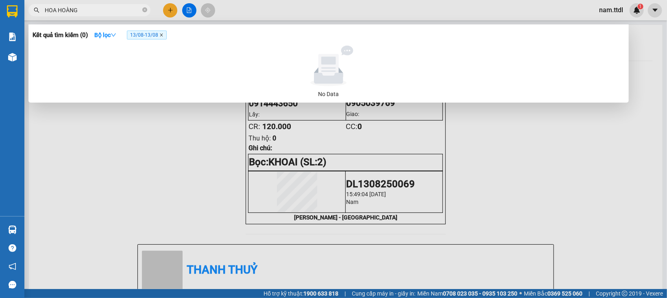
type input "HOA HOÀNG"
click at [163, 35] on icon "close" at bounding box center [161, 35] width 4 height 4
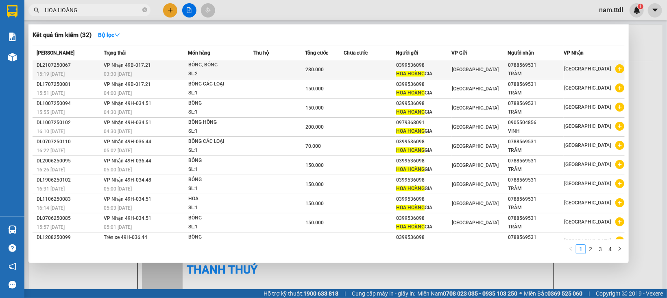
click at [356, 63] on td at bounding box center [370, 69] width 52 height 19
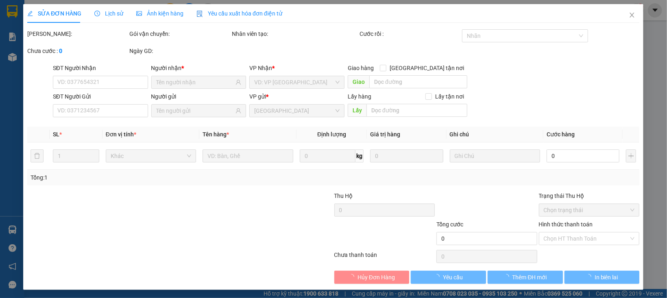
type input "0788569531"
type input "0399536098"
type input "280.000"
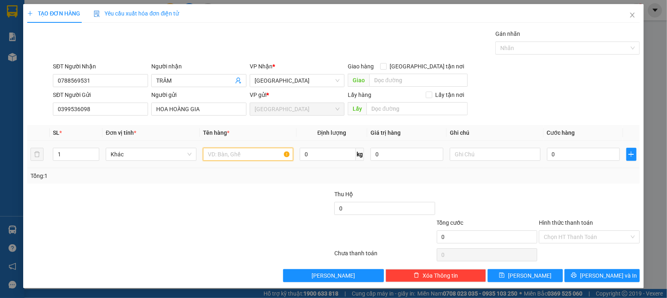
click at [264, 154] on input "text" at bounding box center [248, 154] width 91 height 13
type input "BÔNG"
type input "1"
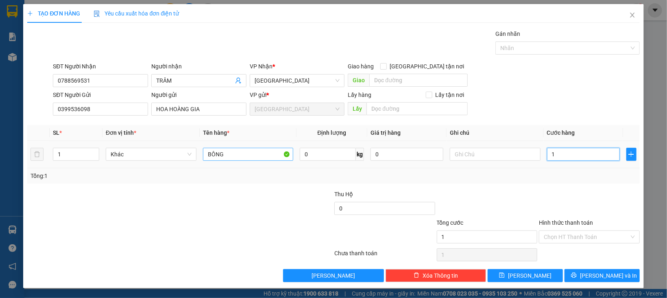
type input "15"
type input "150"
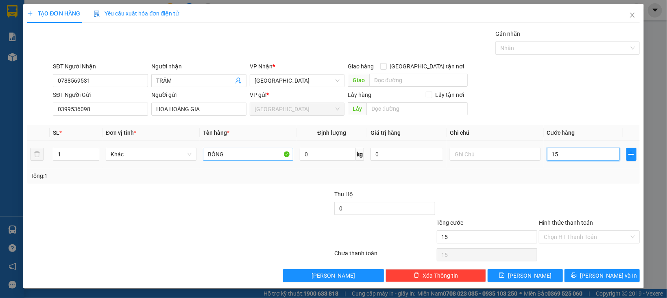
type input "150"
type input "150.000"
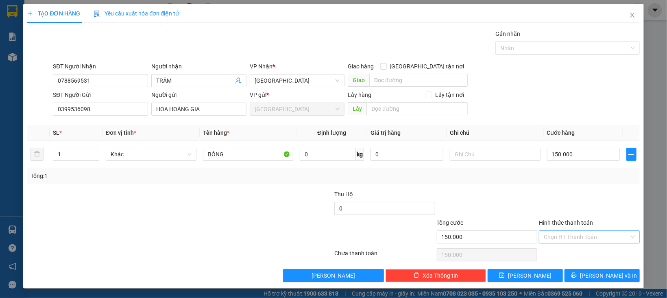
click at [595, 236] on input "Hình thức thanh toán" at bounding box center [585, 236] width 85 height 12
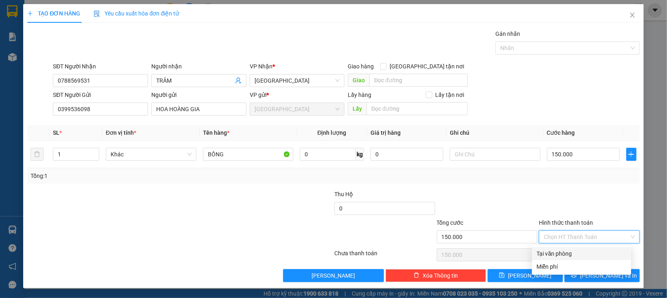
click at [554, 249] on div "Tại văn phòng" at bounding box center [581, 253] width 89 height 9
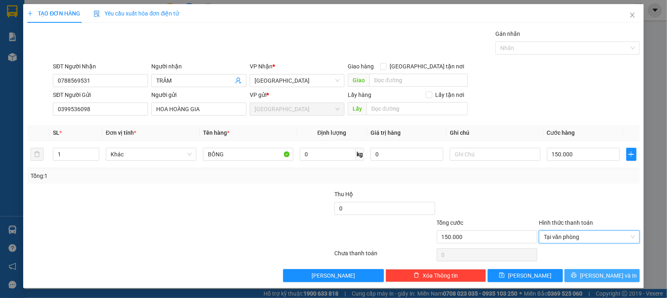
click at [572, 276] on button "[PERSON_NAME] và In" at bounding box center [601, 275] width 75 height 13
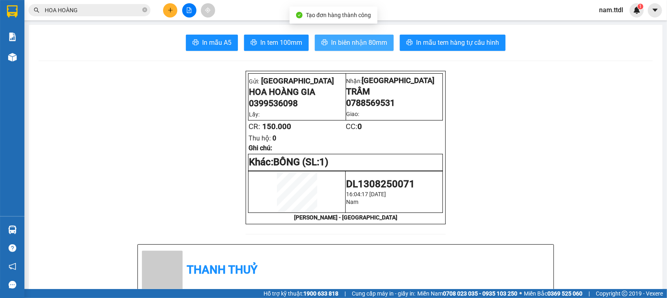
click at [342, 40] on span "In biên nhận 80mm" at bounding box center [359, 42] width 56 height 10
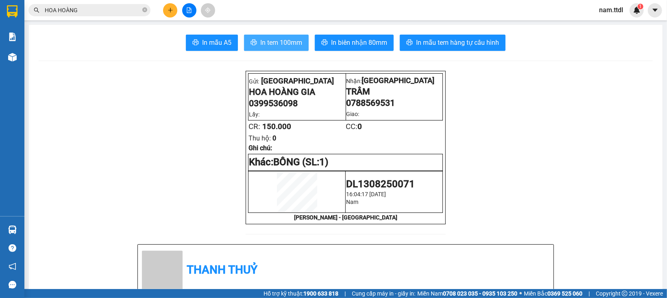
click at [282, 39] on span "In tem 100mm" at bounding box center [281, 42] width 42 height 10
click at [115, 11] on input "HOA HOÀNG" at bounding box center [93, 10] width 96 height 9
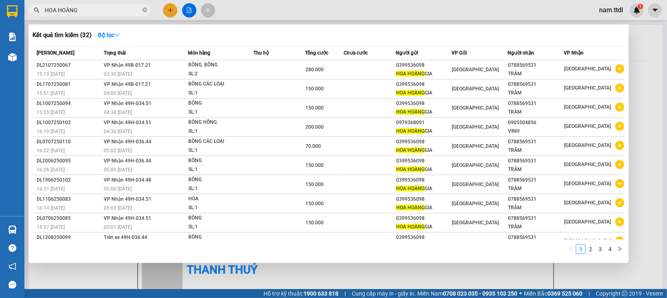
click at [115, 11] on input "HOA HOÀNG" at bounding box center [93, 10] width 96 height 9
click at [587, 251] on link "2" at bounding box center [590, 248] width 9 height 9
click at [598, 248] on link "3" at bounding box center [599, 248] width 9 height 9
click at [608, 251] on link "4" at bounding box center [609, 248] width 9 height 9
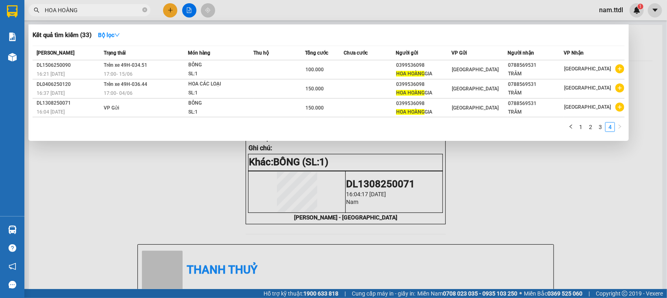
click at [507, 193] on div at bounding box center [333, 149] width 667 height 298
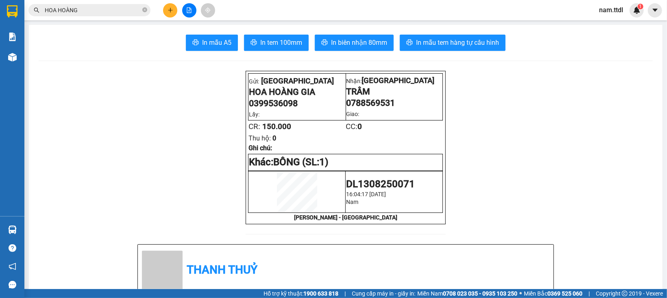
click at [165, 10] on button at bounding box center [170, 10] width 14 height 14
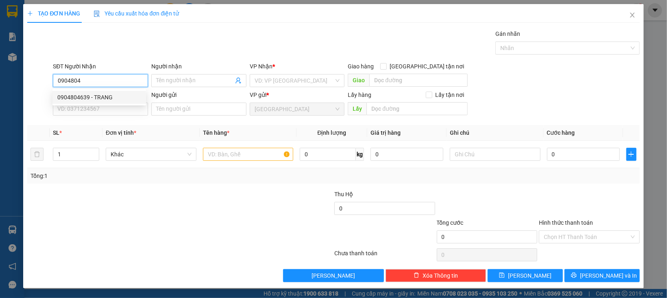
click at [104, 95] on div "0904804639 - TRANG" at bounding box center [99, 97] width 84 height 9
type input "0904804639"
type input "TRANG"
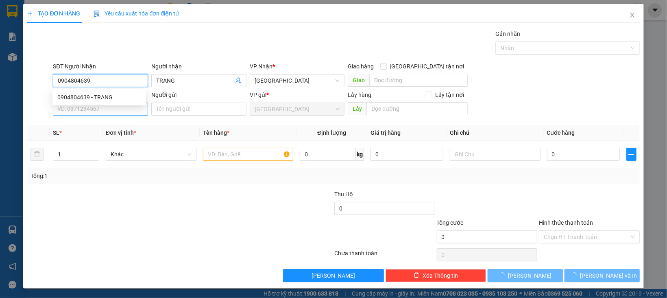
type input "0904804639"
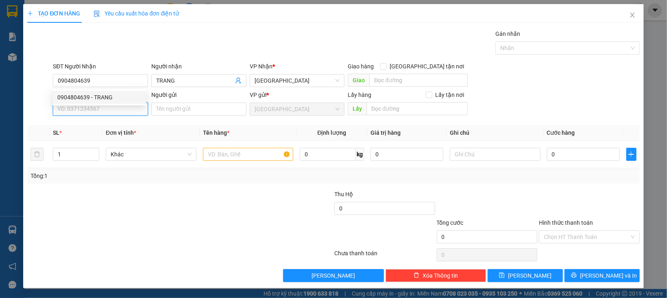
click at [108, 107] on input "SĐT Người Gửi" at bounding box center [100, 108] width 95 height 13
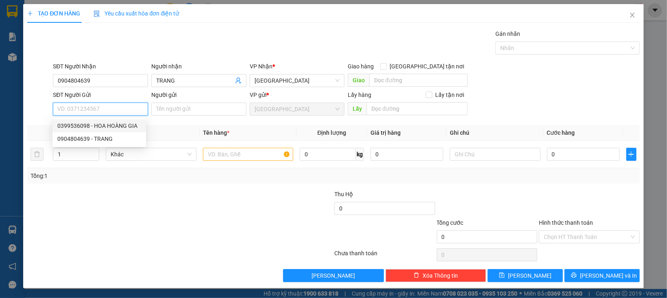
click at [104, 126] on div "0399536098 - HOA HOÀNG GIA" at bounding box center [99, 125] width 84 height 9
type input "0399536098"
type input "HOA HOÀNG GIA"
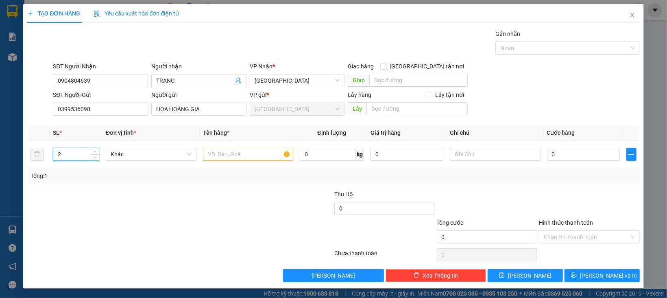
drag, startPoint x: 78, startPoint y: 157, endPoint x: 36, endPoint y: 170, distance: 43.6
click at [36, 170] on div "SL * Đơn vị tính * Tên hàng * Định lượng Giá trị hàng Ghi chú Cước hàng 2 Khác …" at bounding box center [333, 154] width 612 height 59
click at [156, 156] on span "Khác" at bounding box center [151, 154] width 81 height 12
type input "2"
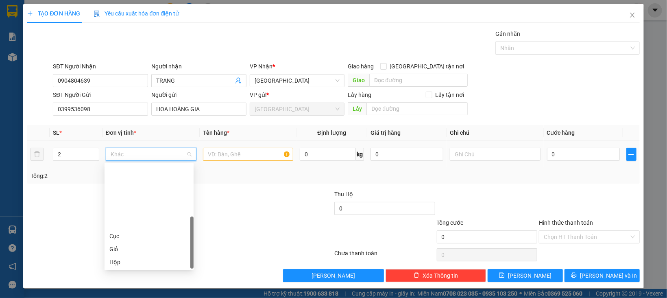
click at [129, 283] on div "Thùng" at bounding box center [148, 287] width 79 height 9
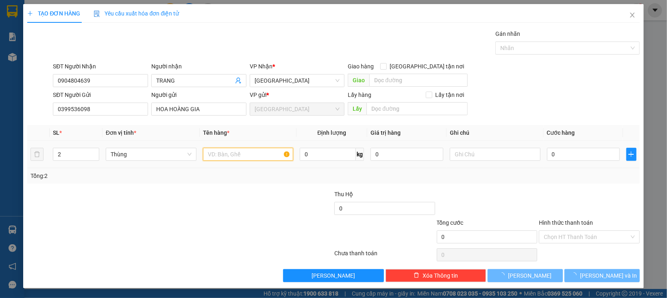
click at [223, 152] on input "text" at bounding box center [248, 154] width 91 height 13
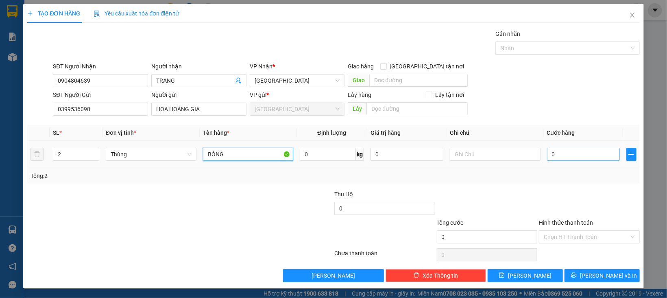
type input "BÔNG"
click at [560, 160] on input "0" at bounding box center [583, 154] width 73 height 13
type input "3"
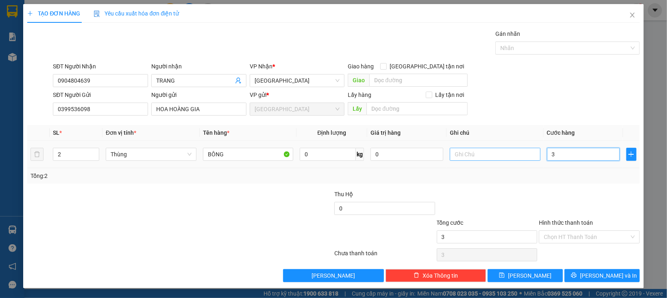
type input "30"
type input "300"
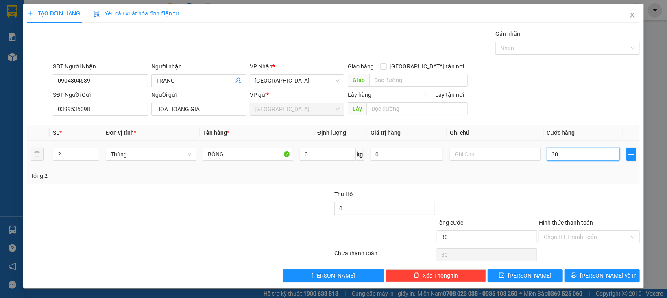
type input "300"
click at [554, 208] on div at bounding box center [589, 203] width 102 height 28
click at [559, 235] on input "Hình thức thanh toán" at bounding box center [585, 236] width 85 height 12
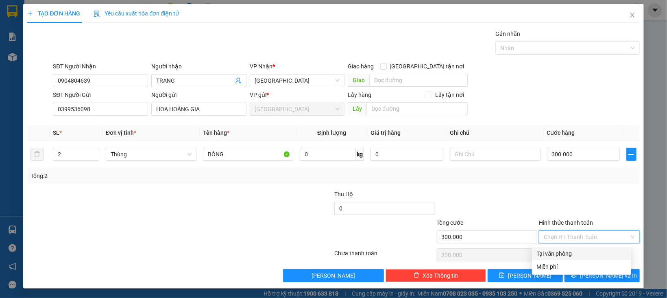
click at [560, 254] on div "Tại văn phòng" at bounding box center [581, 253] width 89 height 9
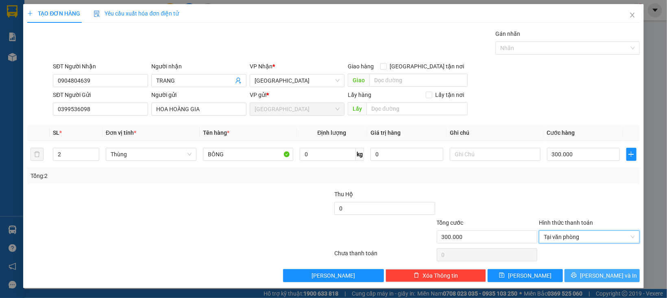
click at [564, 272] on button "[PERSON_NAME] và In" at bounding box center [601, 275] width 75 height 13
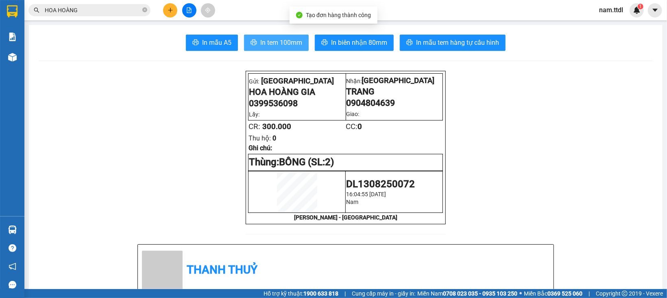
click at [275, 40] on span "In tem 100mm" at bounding box center [281, 42] width 42 height 10
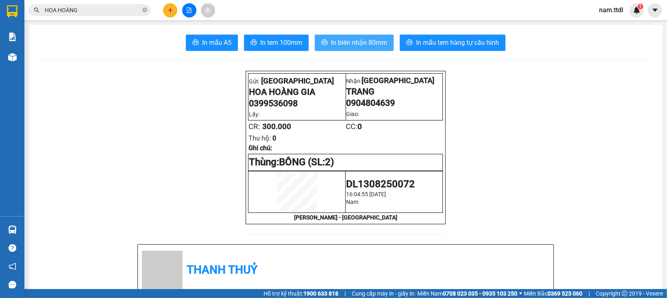
click at [362, 44] on span "In biên nhận 80mm" at bounding box center [359, 42] width 56 height 10
click at [174, 12] on button at bounding box center [170, 10] width 14 height 14
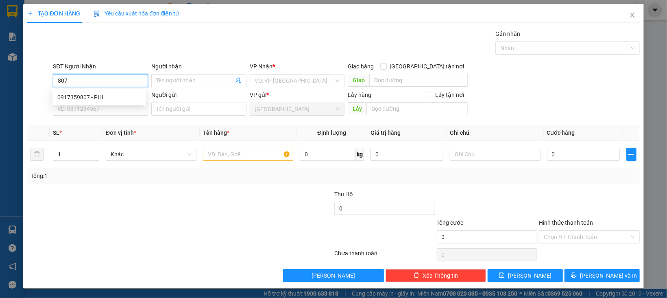
click at [121, 86] on input "807" at bounding box center [100, 80] width 95 height 13
click at [106, 105] on div "0917359807 0917359807 - PHI" at bounding box center [98, 97] width 93 height 16
click at [108, 98] on div "SĐT Người Gửi" at bounding box center [100, 94] width 95 height 9
click at [108, 102] on input "SĐT Người Gửi" at bounding box center [100, 108] width 95 height 13
click at [100, 86] on input "807" at bounding box center [100, 80] width 95 height 13
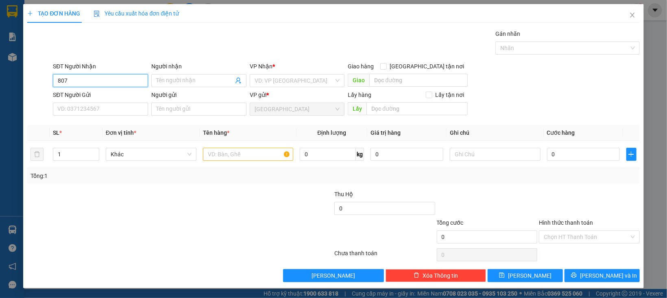
click at [100, 84] on input "807" at bounding box center [100, 80] width 95 height 13
click at [103, 98] on div "0917359807 - PHI" at bounding box center [99, 97] width 84 height 9
type input "0917359807"
type input "PHI"
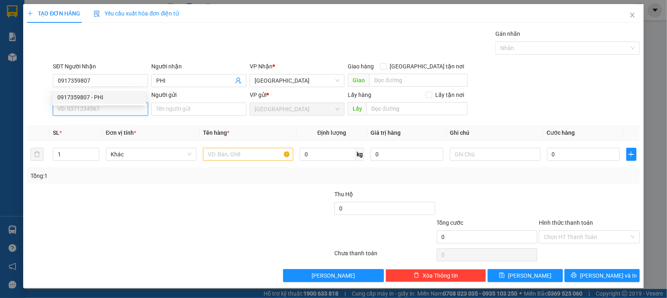
click at [108, 111] on input "SĐT Người Gửi" at bounding box center [100, 108] width 95 height 13
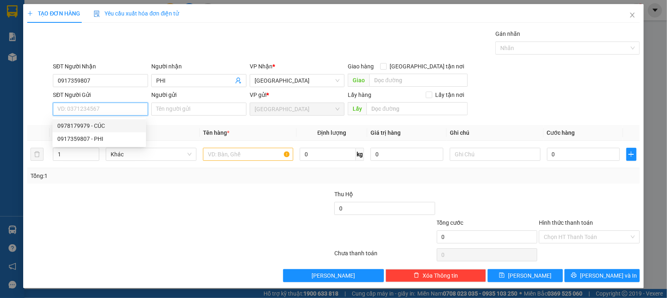
click at [98, 122] on div "0978179979 - CÚC" at bounding box center [99, 125] width 84 height 9
type input "0978179979"
type input "CÚC"
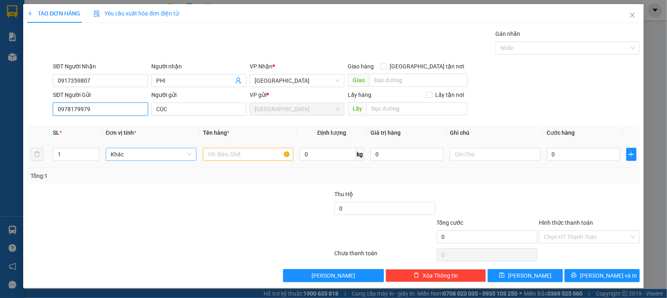
click at [119, 150] on span "Khác" at bounding box center [151, 154] width 81 height 12
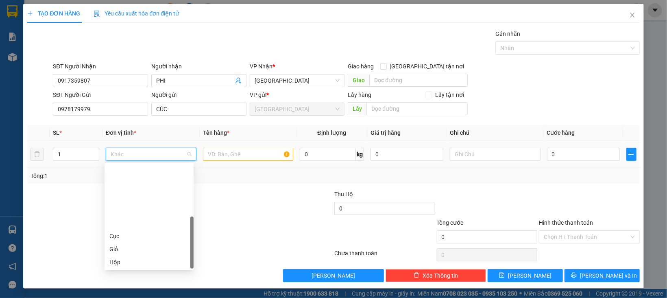
click at [120, 283] on div "Thùng" at bounding box center [148, 287] width 79 height 9
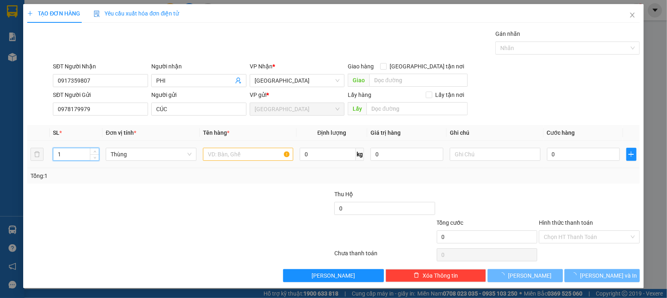
drag, startPoint x: 61, startPoint y: 152, endPoint x: 2, endPoint y: 184, distance: 66.6
click at [0, 183] on div "TẠO ĐƠN HÀNG Yêu cầu xuất hóa đơn điện tử Transit Pickup Surcharge Ids Transit …" at bounding box center [333, 149] width 667 height 298
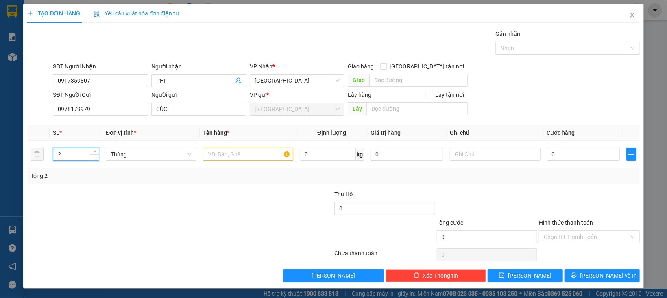
type input "2"
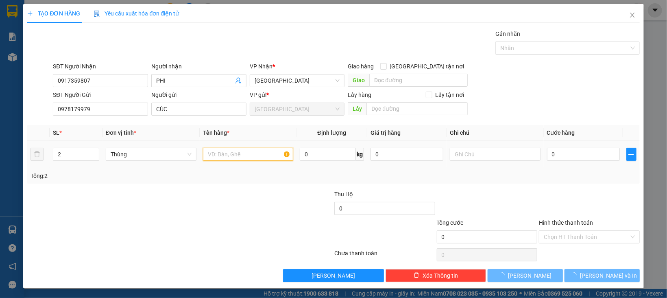
click at [215, 156] on input "text" at bounding box center [248, 154] width 91 height 13
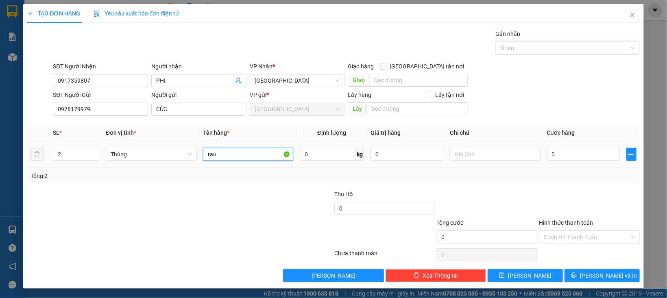
click at [215, 156] on input "rau" at bounding box center [248, 154] width 91 height 13
type input "RAU"
click at [593, 237] on input "Hình thức thanh toán" at bounding box center [585, 236] width 85 height 12
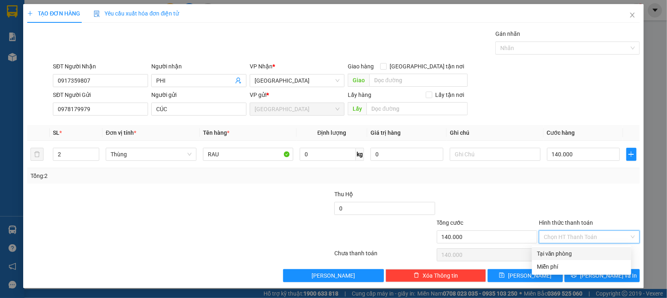
click at [585, 251] on div "Tại văn phòng" at bounding box center [581, 253] width 89 height 9
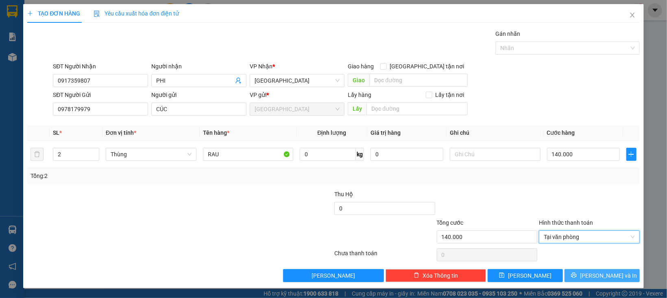
click at [584, 272] on button "[PERSON_NAME] và In" at bounding box center [601, 275] width 75 height 13
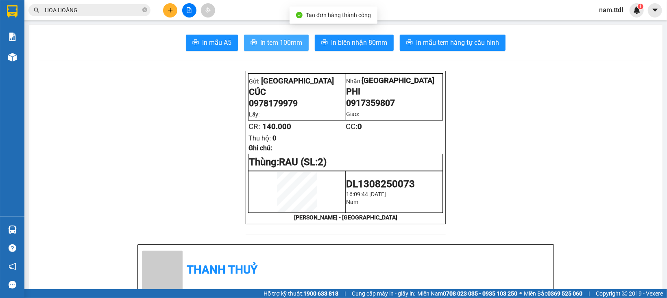
drag, startPoint x: 277, startPoint y: 47, endPoint x: 305, endPoint y: 49, distance: 28.5
click at [276, 47] on span "In tem 100mm" at bounding box center [281, 42] width 42 height 10
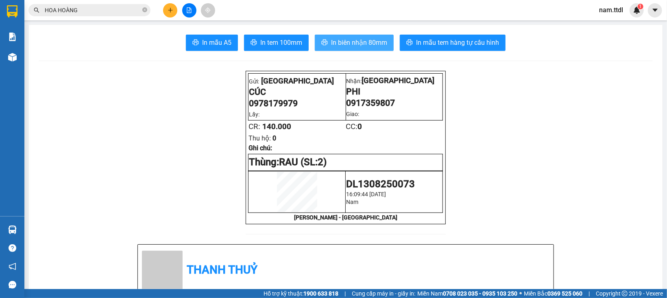
click at [357, 48] on span "In biên nhận 80mm" at bounding box center [359, 42] width 56 height 10
click at [169, 10] on icon "plus" at bounding box center [170, 10] width 4 height 0
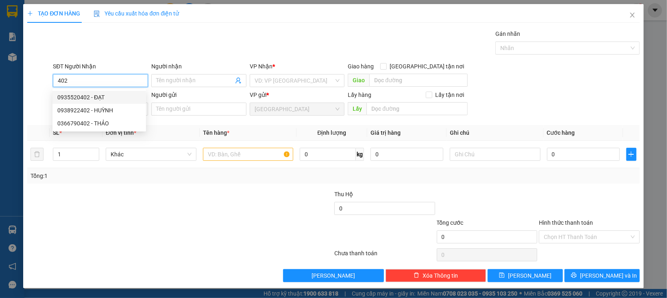
click at [79, 99] on div "0935520402 - ĐẠT" at bounding box center [99, 97] width 84 height 9
type input "0935520402"
type input "ĐẠT"
type input "0935520402"
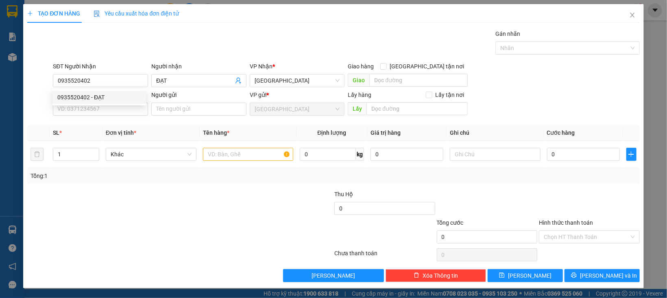
click at [86, 120] on div "Transit Pickup Surcharge Ids Transit Deliver Surcharge Ids Transit Deliver Surc…" at bounding box center [333, 155] width 612 height 252
click at [88, 109] on input "SĐT Người Gửi" at bounding box center [100, 108] width 95 height 13
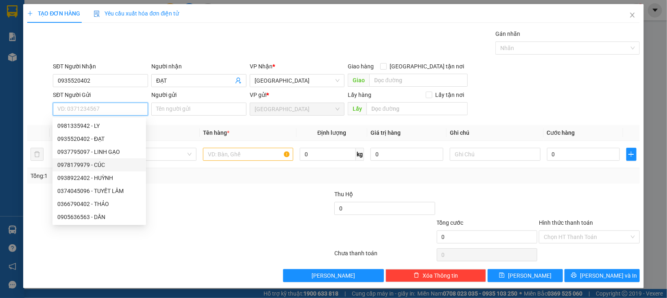
click at [111, 165] on div "0978179979 - CÚC" at bounding box center [99, 164] width 84 height 9
type input "0978179979"
type input "CÚC"
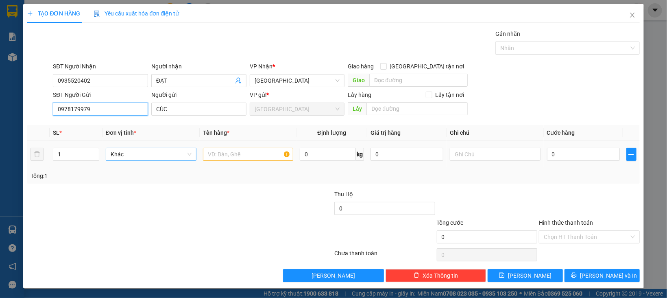
click at [130, 157] on span "Khác" at bounding box center [151, 154] width 81 height 12
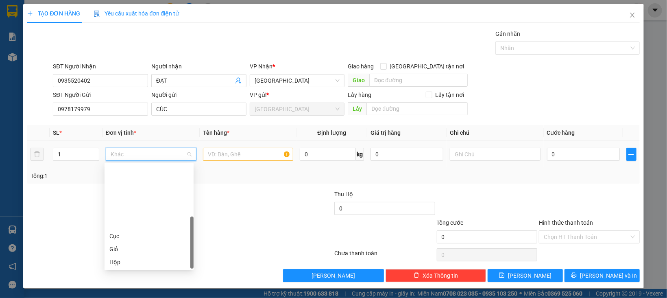
click at [119, 283] on div "Thùng" at bounding box center [148, 287] width 79 height 9
click at [127, 296] on div "Thùng xốp" at bounding box center [148, 300] width 79 height 9
click at [214, 154] on input "text" at bounding box center [248, 154] width 91 height 13
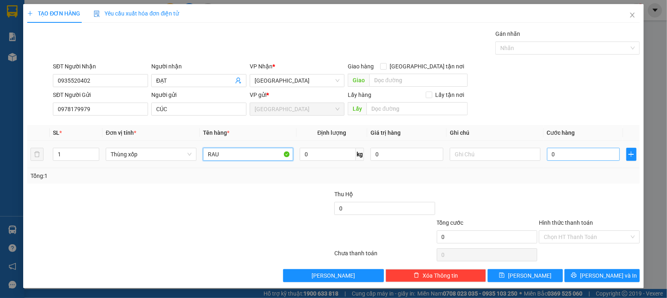
type input "RAU"
click at [581, 153] on input "0" at bounding box center [583, 154] width 73 height 13
type input "1"
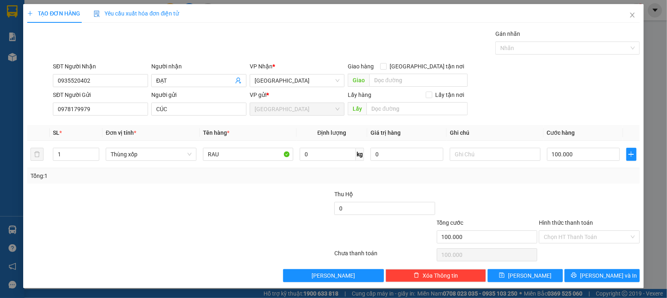
click at [576, 180] on div "Tổng: 1" at bounding box center [332, 175] width 605 height 9
click at [572, 234] on input "Hình thức thanh toán" at bounding box center [585, 236] width 85 height 12
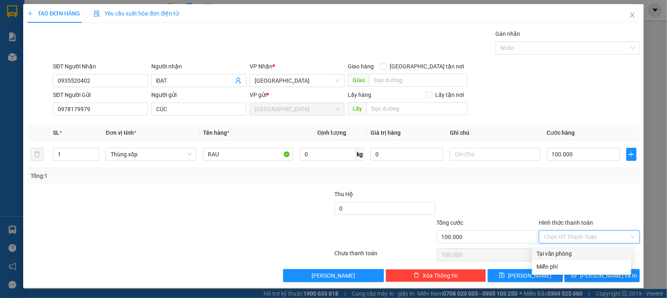
click at [570, 252] on div "Tại văn phòng" at bounding box center [581, 253] width 89 height 9
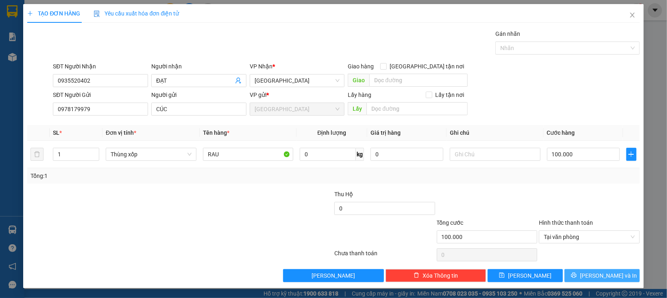
click at [576, 278] on button "[PERSON_NAME] và In" at bounding box center [601, 275] width 75 height 13
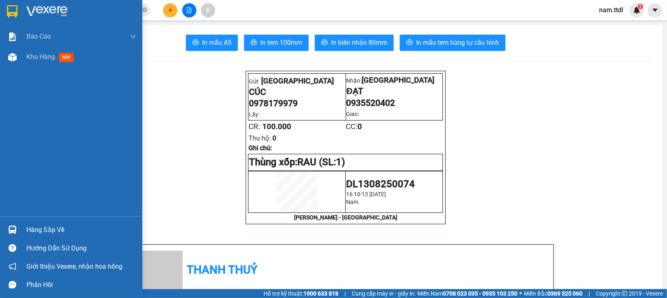
click at [9, 9] on img at bounding box center [12, 11] width 11 height 12
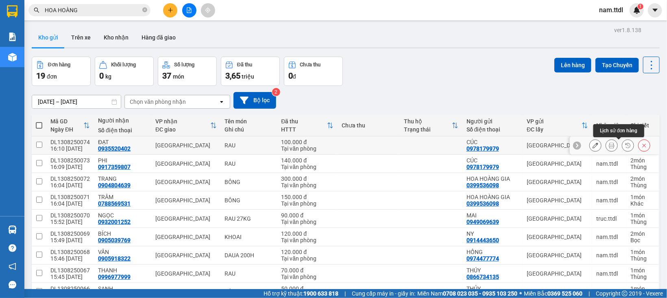
click at [642, 146] on icon at bounding box center [644, 145] width 4 height 4
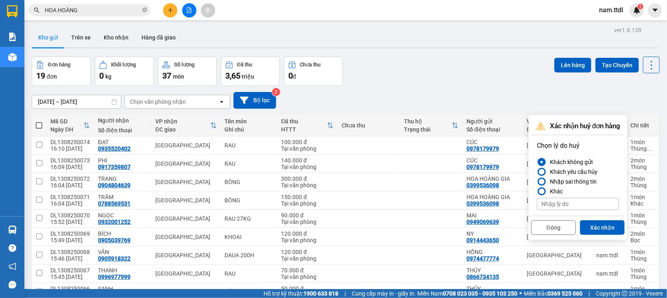
click at [558, 181] on div "Nhập sai thông tin" at bounding box center [571, 181] width 50 height 10
click at [537, 181] on input "Nhập sai thông tin" at bounding box center [537, 181] width 0 height 0
click at [595, 225] on button "Xác nhận" at bounding box center [602, 227] width 45 height 15
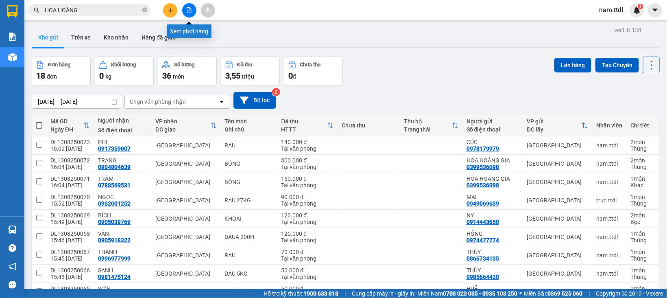
click at [174, 12] on button at bounding box center [170, 10] width 14 height 14
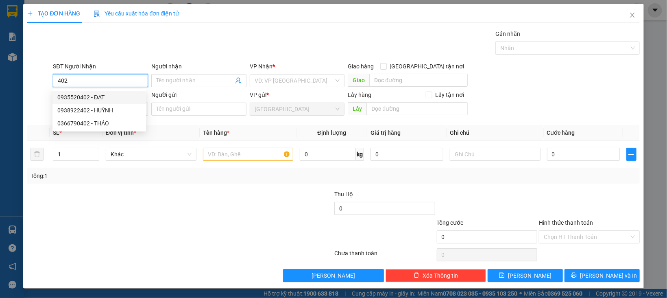
click at [104, 93] on div "0935520402 - ĐẠT" at bounding box center [99, 97] width 84 height 9
type input "0935520402"
type input "ĐẠT"
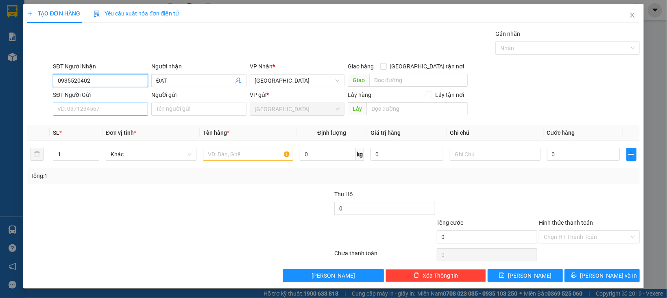
type input "0935520402"
click at [121, 112] on input "SĐT Người Gửi" at bounding box center [100, 108] width 95 height 13
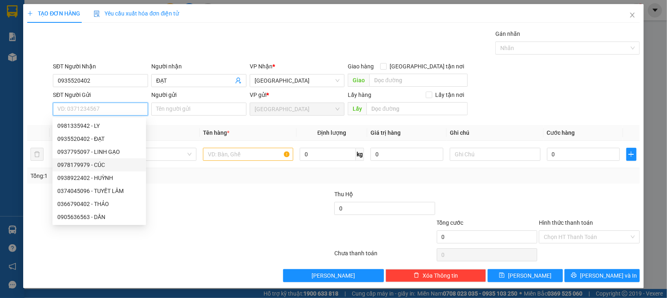
click at [104, 165] on div "0978179979 - CÚC" at bounding box center [99, 164] width 84 height 9
type input "0978179979"
type input "CÚC"
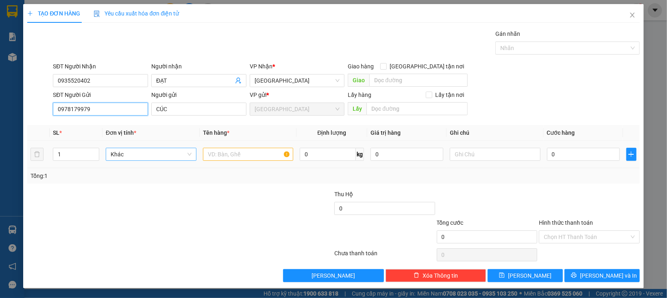
click at [126, 154] on span "Khác" at bounding box center [151, 154] width 81 height 12
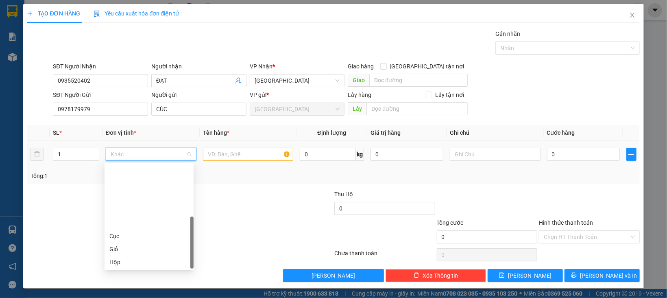
click at [124, 296] on div "Thùng xốp" at bounding box center [148, 300] width 79 height 9
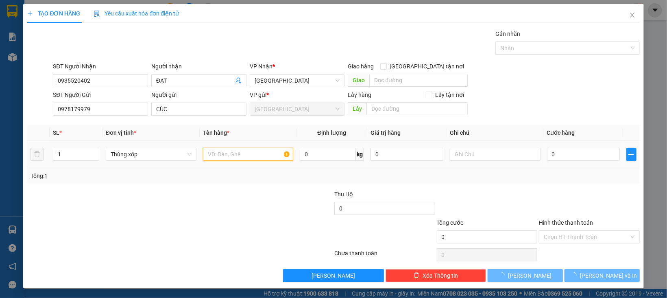
click at [224, 154] on input "text" at bounding box center [248, 154] width 91 height 13
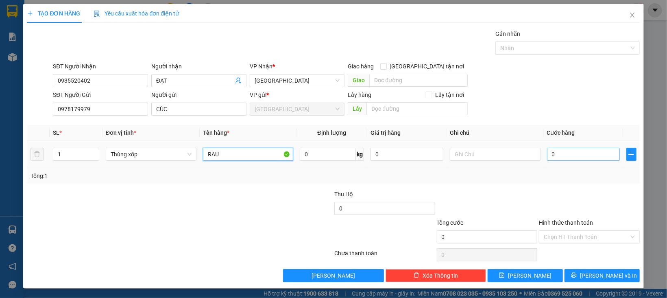
type input "RAU"
click at [569, 155] on input "0" at bounding box center [583, 154] width 73 height 13
type input "1"
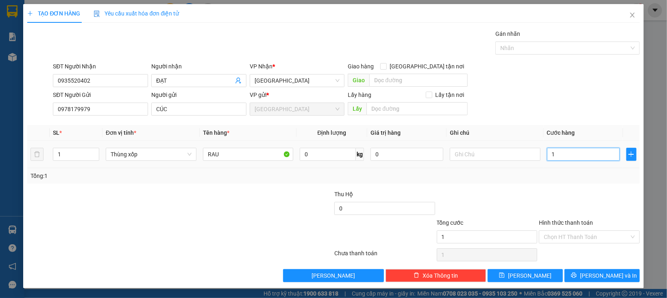
type input "10"
type input "100"
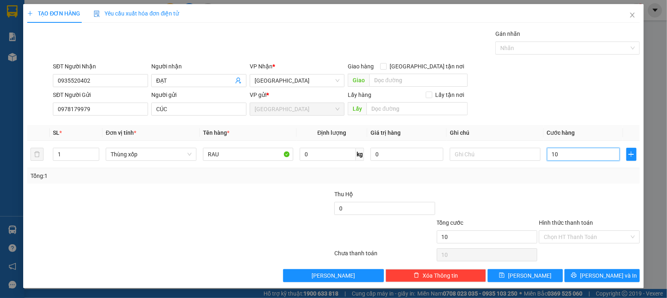
type input "100"
type input "100.000"
click at [563, 186] on div "Transit Pickup Surcharge Ids Transit Deliver Surcharge Ids Transit Deliver Surc…" at bounding box center [333, 155] width 612 height 252
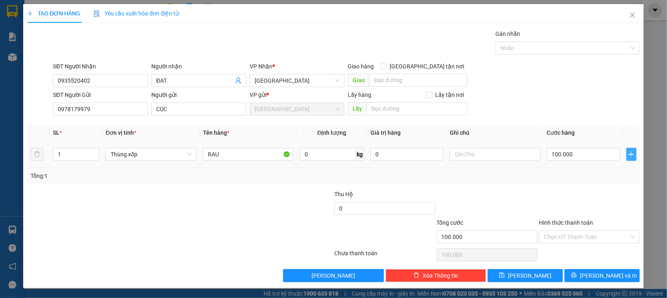
click at [628, 156] on icon "plus" at bounding box center [631, 154] width 7 height 7
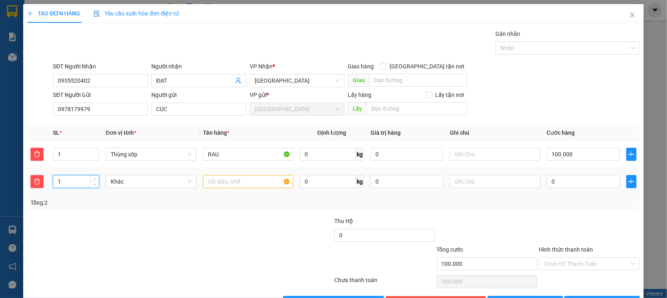
click at [38, 191] on tr "1 Khác 0 kg 0 0" at bounding box center [333, 181] width 612 height 27
click at [163, 178] on span "Khác" at bounding box center [151, 181] width 81 height 12
type input "2"
type input "T"
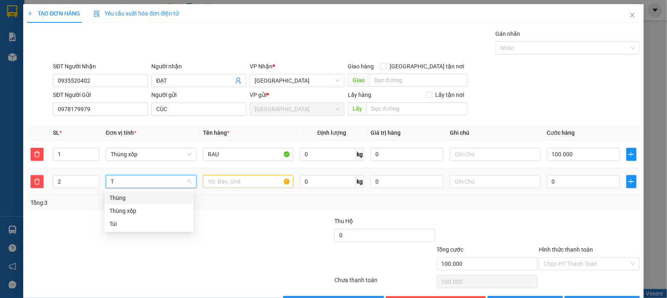
click at [105, 200] on div "Thùng" at bounding box center [148, 197] width 89 height 13
click at [230, 175] on input "text" at bounding box center [248, 181] width 91 height 13
type input "RAU"
click at [577, 183] on input "0" at bounding box center [583, 181] width 73 height 13
type input "100.001"
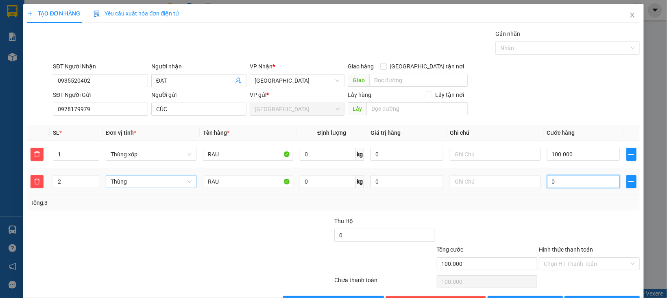
type input "100.001"
type input "1"
type input "100.016"
type input "16"
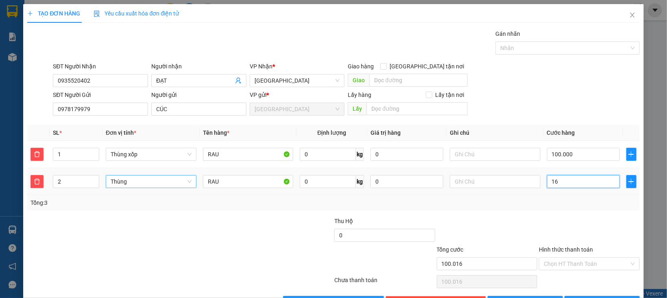
type input "100.160"
type input "160"
type input "260.000"
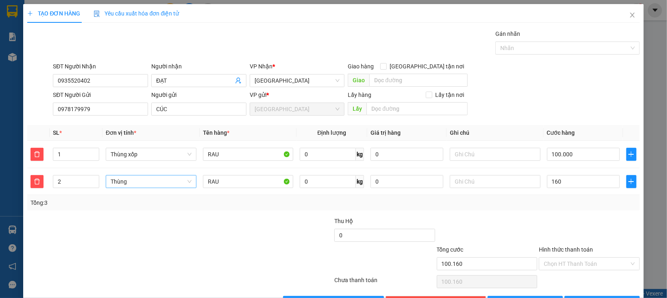
type input "160.000"
click at [567, 221] on div at bounding box center [589, 230] width 102 height 28
click at [550, 270] on div "Chọn HT Thanh Toán" at bounding box center [589, 263] width 101 height 13
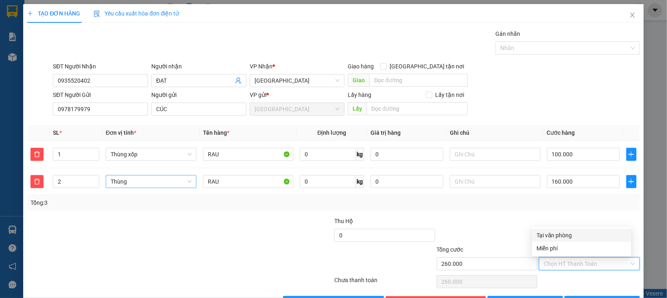
click at [558, 226] on div at bounding box center [589, 230] width 102 height 28
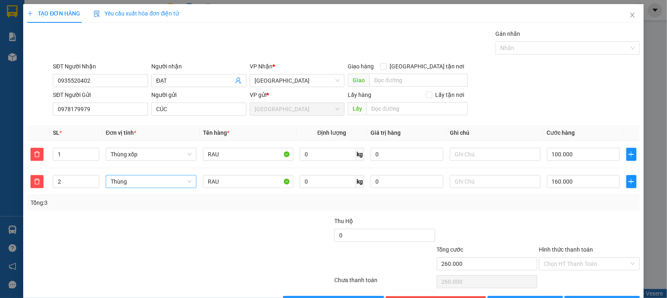
click at [558, 235] on div at bounding box center [589, 230] width 102 height 28
click at [557, 261] on input "Hình thức thanh toán" at bounding box center [585, 263] width 85 height 12
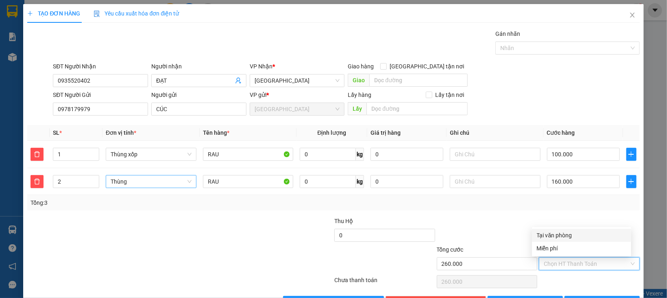
click at [562, 237] on div "Tại văn phòng" at bounding box center [581, 234] width 89 height 9
type input "0"
click at [577, 296] on button "[PERSON_NAME] và In" at bounding box center [601, 302] width 75 height 13
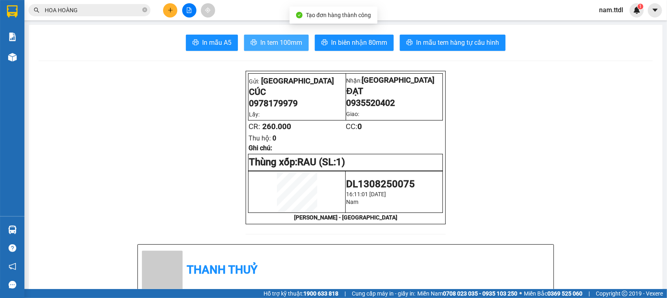
click at [269, 47] on span "In tem 100mm" at bounding box center [281, 42] width 42 height 10
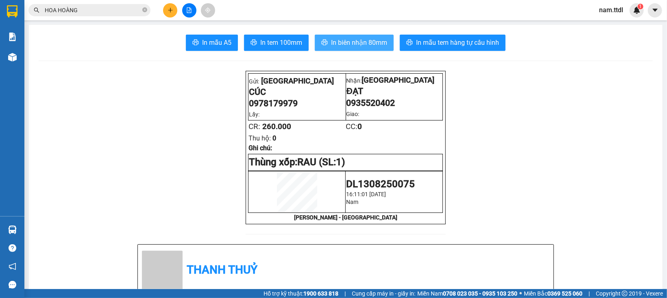
click at [380, 42] on span "In biên nhận 80mm" at bounding box center [359, 42] width 56 height 10
click at [69, 9] on input "HOA HOÀNG" at bounding box center [93, 10] width 96 height 9
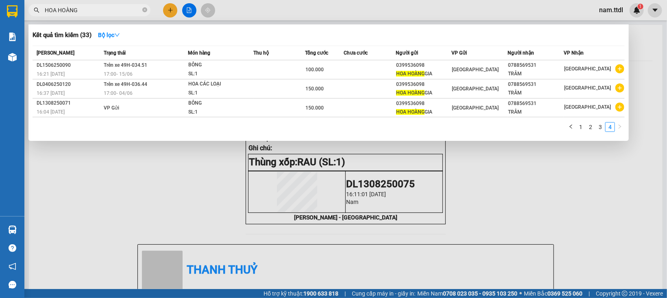
click at [69, 9] on input "HOA HOÀNG" at bounding box center [93, 10] width 96 height 9
click at [584, 195] on div at bounding box center [333, 149] width 667 height 298
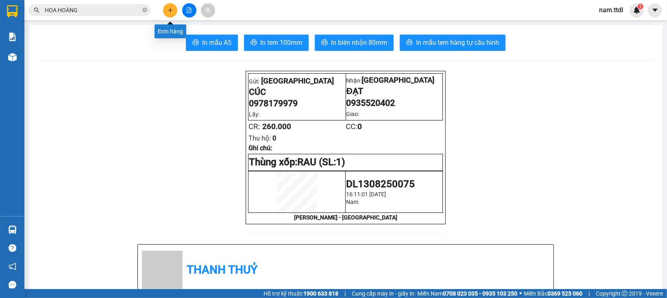
click at [171, 11] on icon "plus" at bounding box center [170, 10] width 6 height 6
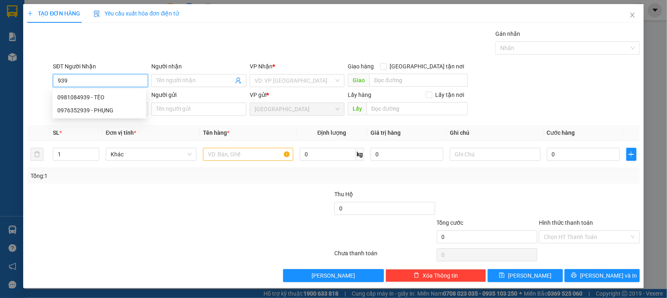
click at [121, 86] on input "939" at bounding box center [100, 80] width 95 height 13
click at [109, 100] on div "0981084939 - TÈO" at bounding box center [99, 97] width 84 height 9
type input "0981084939"
type input "TÈO"
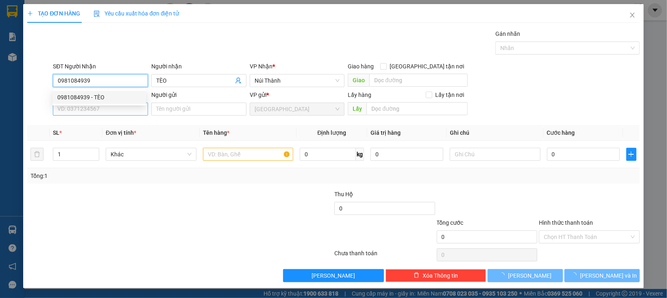
type input "0981084939"
click at [115, 110] on input "SĐT Người Gửi" at bounding box center [100, 108] width 95 height 13
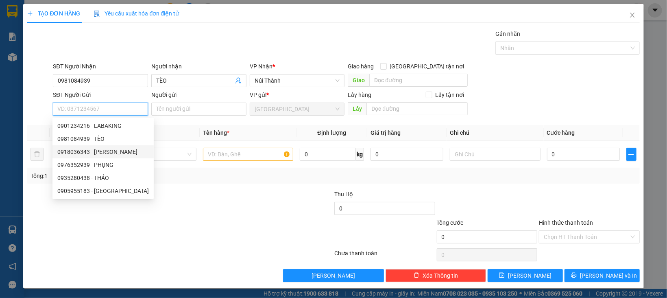
click at [118, 148] on div "0918036343 - NGUYỄN MINH" at bounding box center [102, 151] width 91 height 9
type input "0918036343"
type input "[PERSON_NAME]"
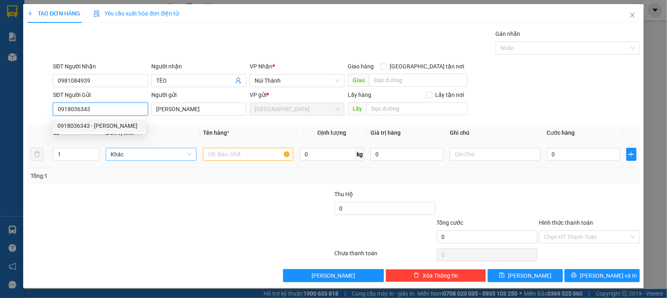
click at [137, 159] on span "Khác" at bounding box center [151, 154] width 81 height 12
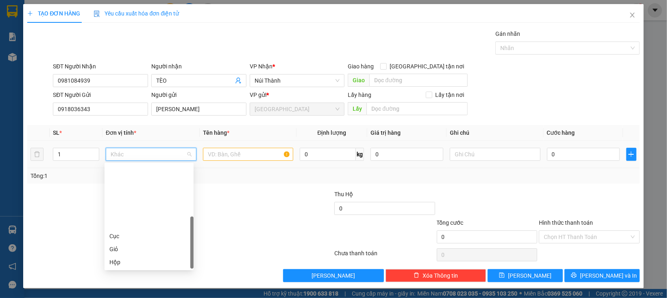
click at [125, 283] on div "Thùng" at bounding box center [148, 287] width 79 height 9
click at [218, 150] on input "text" at bounding box center [248, 154] width 91 height 13
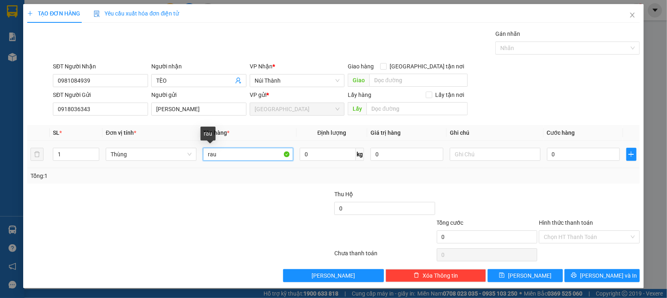
click at [234, 156] on input "rau" at bounding box center [248, 154] width 91 height 13
type input "RAU"
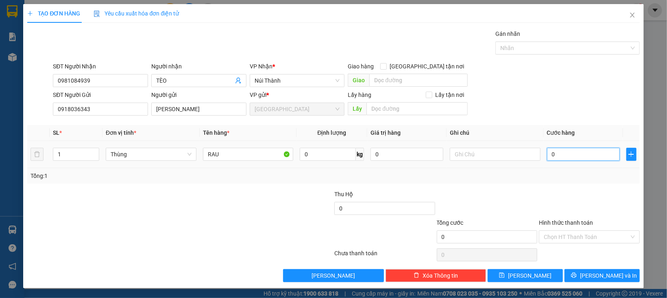
click at [565, 151] on input "0" at bounding box center [583, 154] width 73 height 13
type input "8"
type input "80"
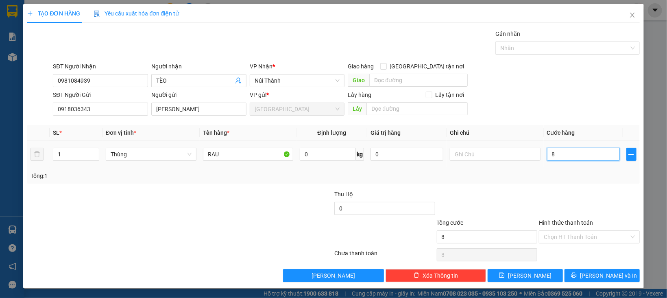
type input "80"
type input "80.000"
drag, startPoint x: 547, startPoint y: 185, endPoint x: 548, endPoint y: 195, distance: 9.4
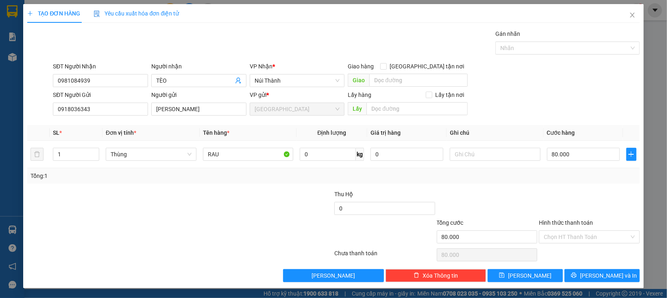
click at [547, 186] on div "Transit Pickup Surcharge Ids Transit Deliver Surcharge Ids Transit Deliver Surc…" at bounding box center [333, 155] width 612 height 252
click at [560, 236] on input "Hình thức thanh toán" at bounding box center [585, 236] width 85 height 12
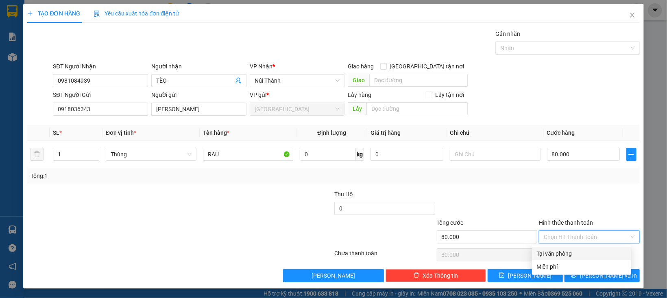
click at [561, 253] on div "Tại văn phòng" at bounding box center [581, 253] width 89 height 9
type input "0"
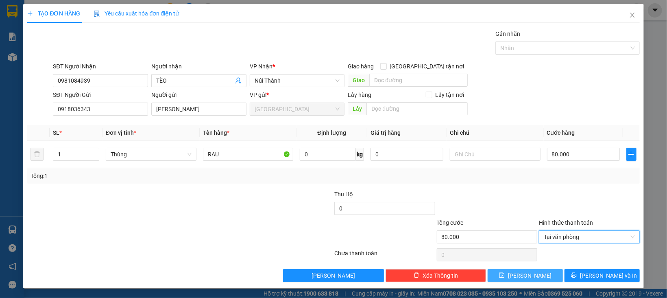
click at [536, 275] on button "[PERSON_NAME]" at bounding box center [524, 275] width 75 height 13
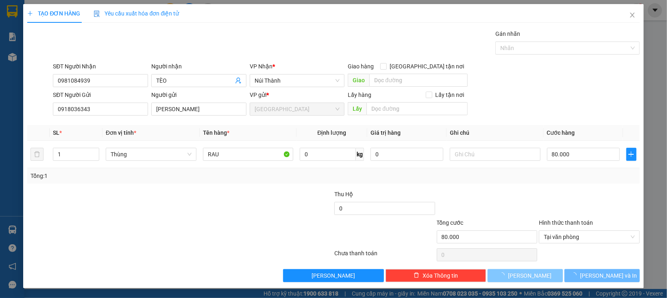
type input "0"
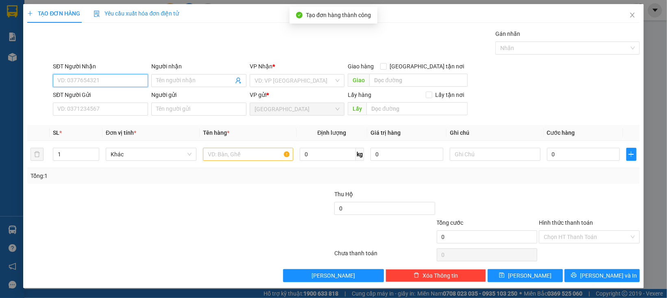
click at [117, 77] on input "SĐT Người Nhận" at bounding box center [100, 80] width 95 height 13
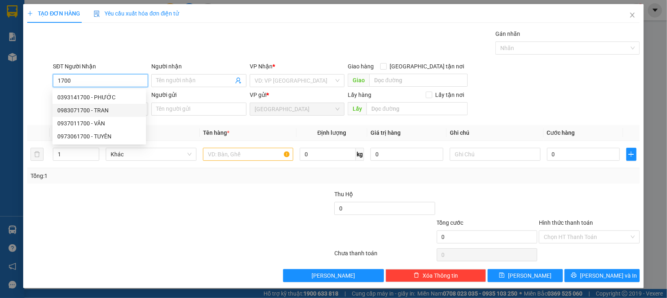
click at [96, 110] on div "0983071700 - TRAN" at bounding box center [99, 110] width 84 height 9
type input "0983071700"
type input "TRAN"
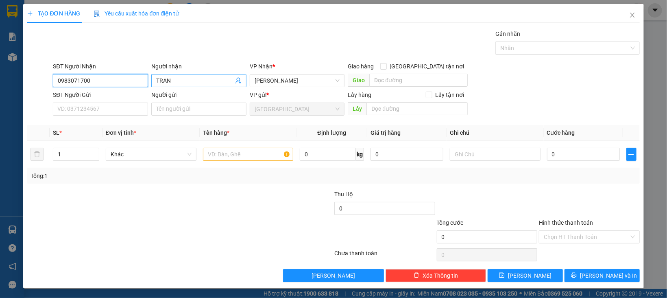
type input "0983071700"
click at [219, 83] on input "TRAN" at bounding box center [194, 80] width 77 height 9
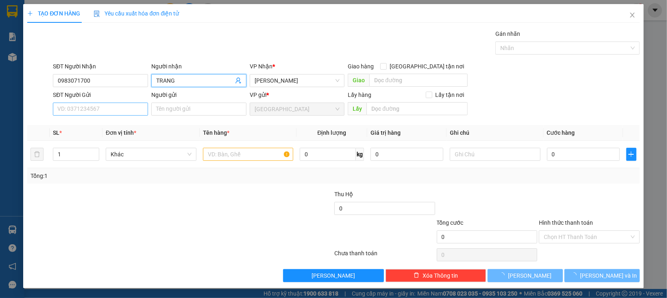
type input "TRANG"
click at [128, 103] on input "SĐT Người Gửi" at bounding box center [100, 108] width 95 height 13
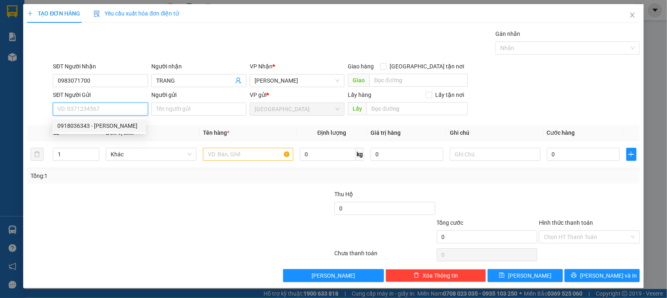
click at [96, 127] on div "0918036343 - NGUYỄN MINH" at bounding box center [99, 125] width 84 height 9
type input "0918036343"
type input "[PERSON_NAME]"
click at [148, 148] on span "Khác" at bounding box center [151, 154] width 81 height 12
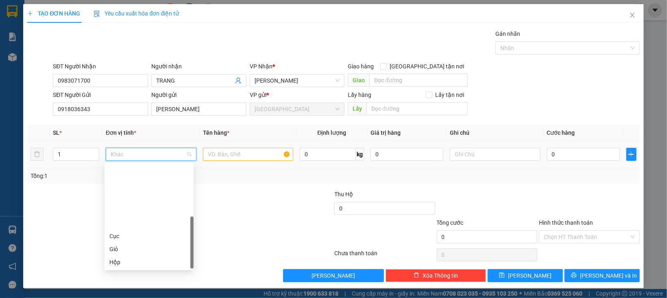
click at [132, 283] on div "Thùng" at bounding box center [148, 287] width 79 height 9
click at [211, 156] on input "text" at bounding box center [248, 154] width 91 height 13
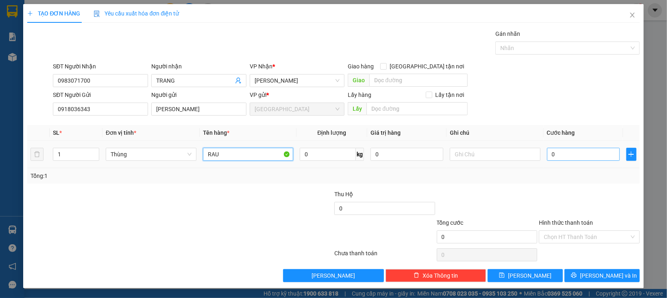
type input "RAU"
click at [555, 159] on input "0" at bounding box center [583, 154] width 73 height 13
type input "1"
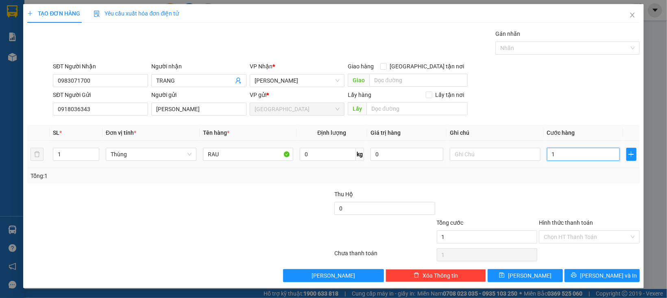
type input "10"
click at [540, 198] on div at bounding box center [589, 203] width 102 height 28
click at [557, 235] on input "Hình thức thanh toán" at bounding box center [585, 236] width 85 height 12
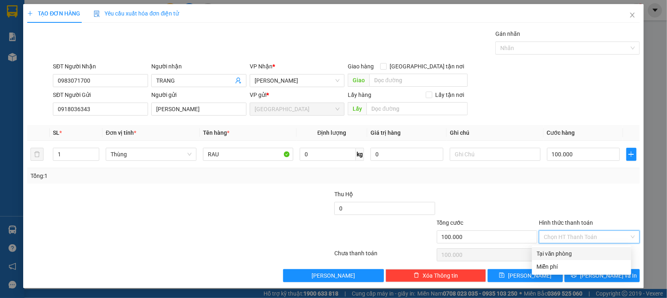
click at [559, 252] on div "Tại văn phòng" at bounding box center [581, 253] width 89 height 9
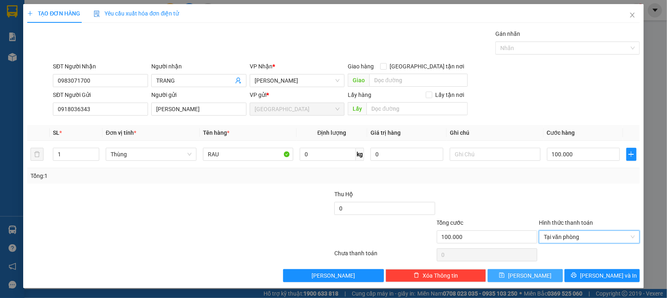
click at [542, 278] on button "[PERSON_NAME]" at bounding box center [524, 275] width 75 height 13
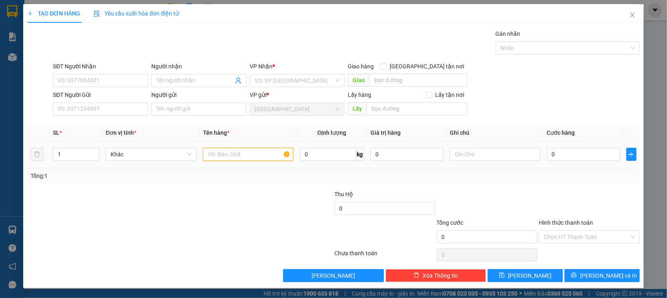
click at [218, 150] on input "text" at bounding box center [248, 154] width 91 height 13
click at [115, 85] on input "SĐT Người Nhận" at bounding box center [100, 80] width 95 height 13
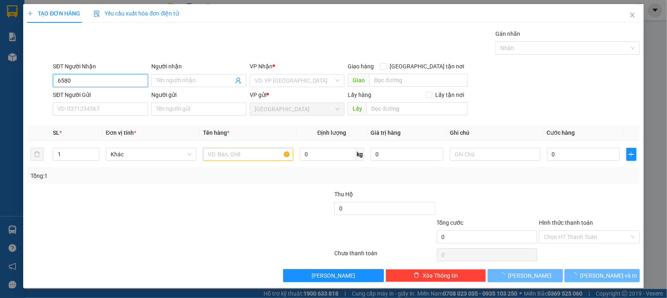
click at [127, 76] on input "6580" at bounding box center [100, 80] width 95 height 13
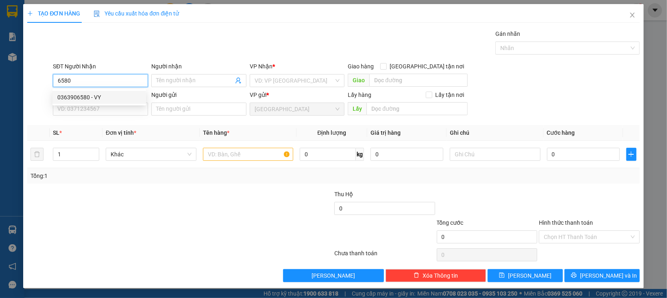
click at [104, 93] on div "0363906580 - VY" at bounding box center [99, 97] width 84 height 9
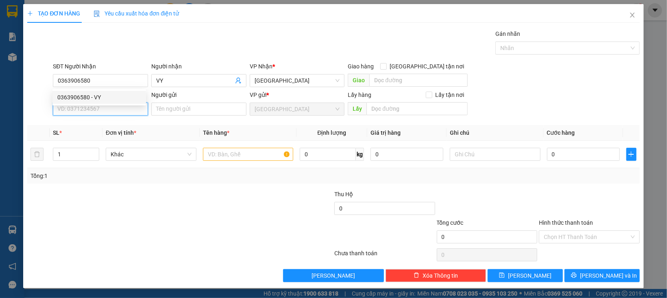
click at [105, 113] on input "SĐT Người Gửi" at bounding box center [100, 108] width 95 height 13
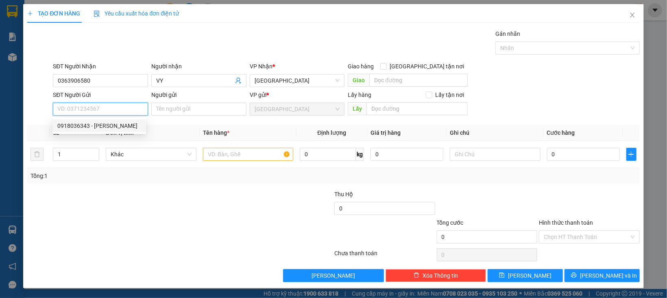
drag, startPoint x: 121, startPoint y: 125, endPoint x: 136, endPoint y: 157, distance: 35.7
click at [121, 125] on div "0918036343 - NGUYỄN MINH" at bounding box center [99, 125] width 84 height 9
click at [136, 161] on div "Khác" at bounding box center [151, 154] width 91 height 16
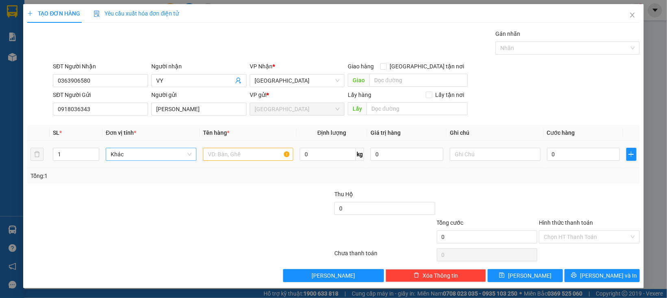
click at [135, 158] on span "Khác" at bounding box center [151, 154] width 81 height 12
click at [128, 281] on div "Thùng" at bounding box center [148, 287] width 89 height 13
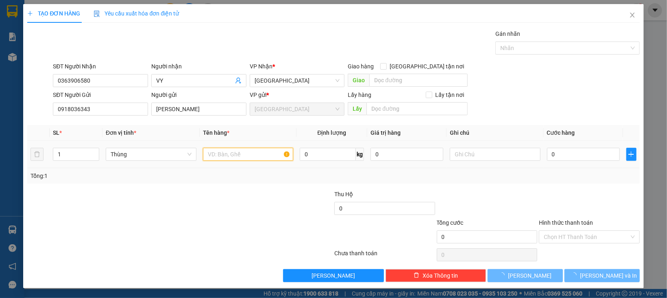
click at [226, 155] on input "text" at bounding box center [248, 154] width 91 height 13
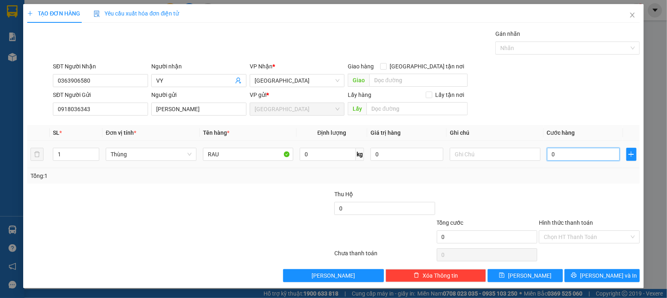
click at [570, 148] on input "0" at bounding box center [583, 154] width 73 height 13
drag, startPoint x: 506, startPoint y: 180, endPoint x: 550, endPoint y: 225, distance: 63.2
click at [509, 191] on div "Transit Pickup Surcharge Ids Transit Deliver Surcharge Ids Transit Deliver Surc…" at bounding box center [333, 155] width 612 height 252
click at [560, 239] on input "Hình thức thanh toán" at bounding box center [585, 236] width 85 height 12
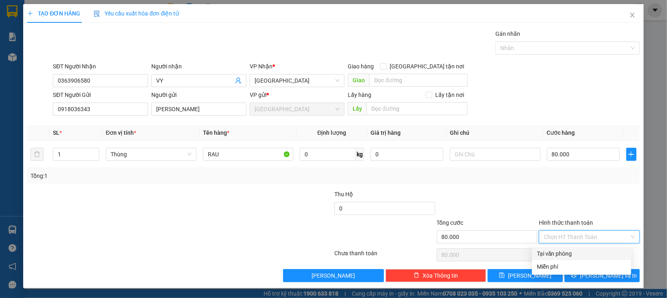
drag, startPoint x: 559, startPoint y: 244, endPoint x: 558, endPoint y: 250, distance: 5.4
click at [558, 246] on div "Transit Pickup Surcharge Ids Transit Deliver Surcharge Ids Transit Deliver Surc…" at bounding box center [333, 155] width 612 height 252
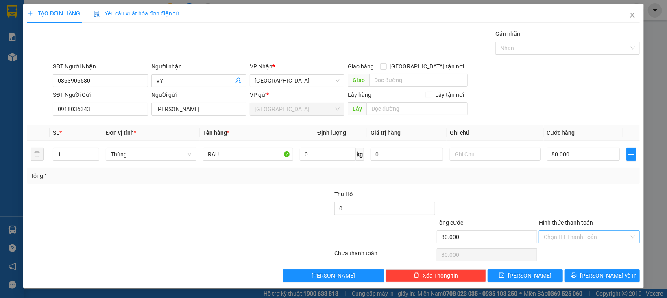
click at [558, 242] on input "Hình thức thanh toán" at bounding box center [585, 236] width 85 height 12
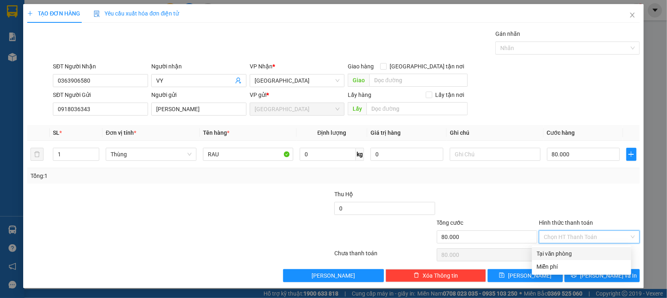
click at [555, 254] on div "Tại văn phòng" at bounding box center [581, 253] width 89 height 9
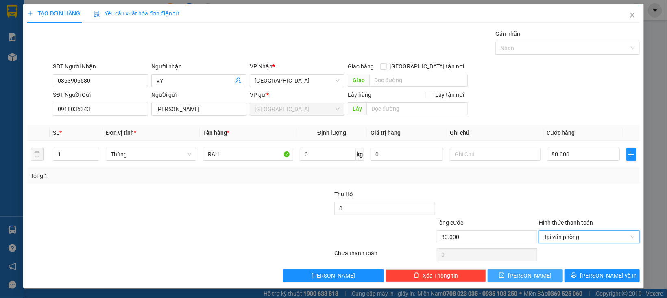
click at [542, 272] on button "[PERSON_NAME]" at bounding box center [524, 275] width 75 height 13
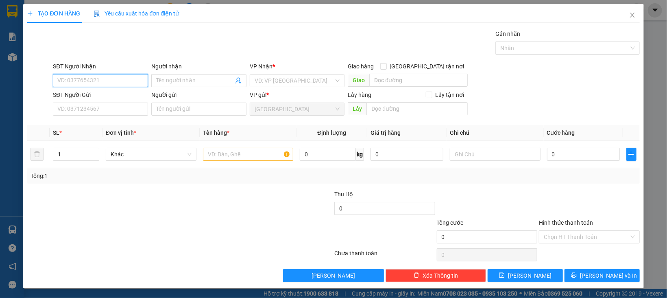
click at [82, 84] on input "SĐT Người Nhận" at bounding box center [100, 80] width 95 height 13
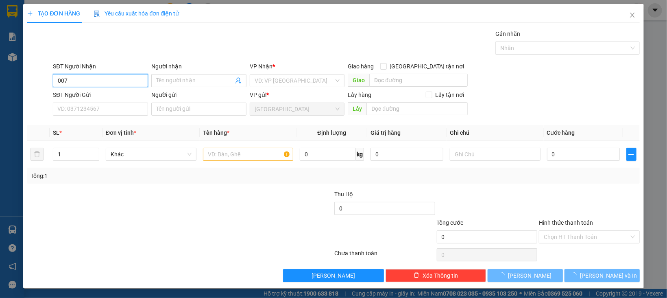
click at [89, 82] on input "007" at bounding box center [100, 80] width 95 height 13
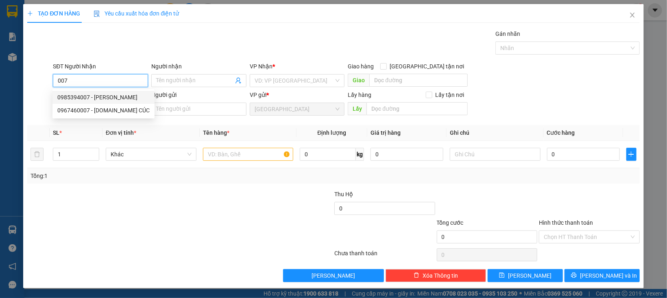
click at [93, 96] on div "0985394007 - KIM CÚC" at bounding box center [103, 97] width 92 height 9
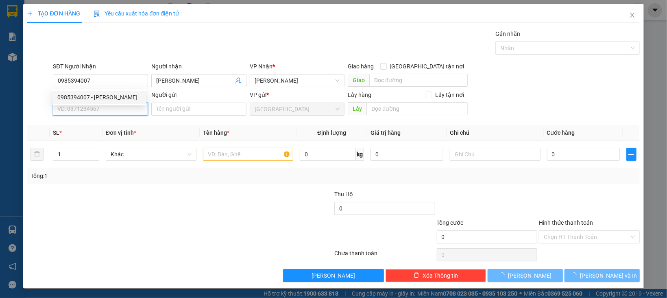
click at [104, 110] on input "SĐT Người Gửi" at bounding box center [100, 108] width 95 height 13
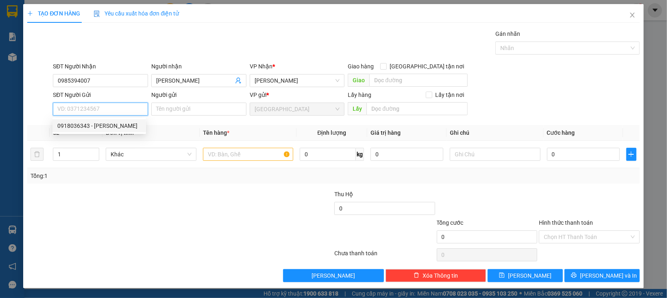
click at [103, 126] on div "0918036343 - NGUYỄN MINH" at bounding box center [99, 125] width 84 height 9
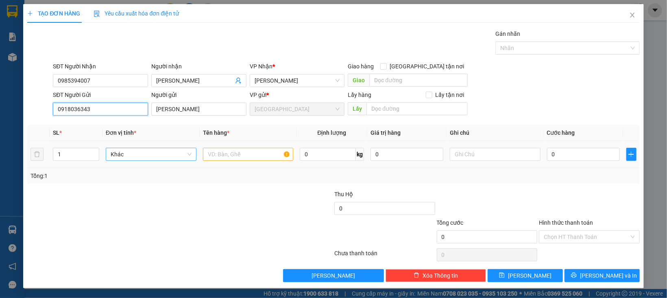
click at [130, 156] on span "Khác" at bounding box center [151, 154] width 81 height 12
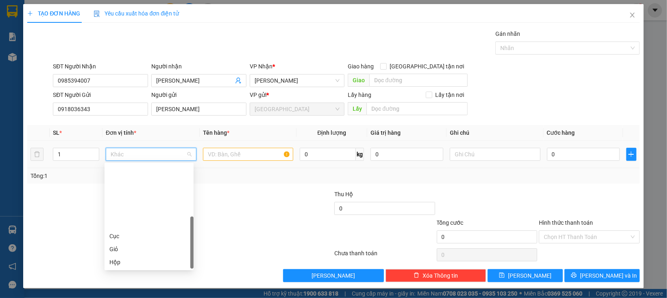
click at [124, 281] on div "Thùng" at bounding box center [148, 287] width 89 height 13
click at [228, 154] on input "text" at bounding box center [248, 154] width 91 height 13
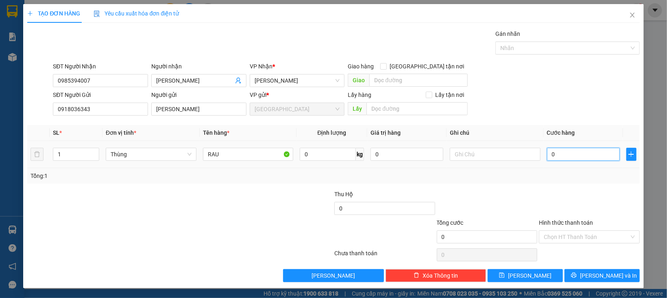
click at [551, 154] on input "0" at bounding box center [583, 154] width 73 height 13
click at [553, 212] on div at bounding box center [589, 203] width 102 height 28
click at [555, 235] on input "Hình thức thanh toán" at bounding box center [585, 236] width 85 height 12
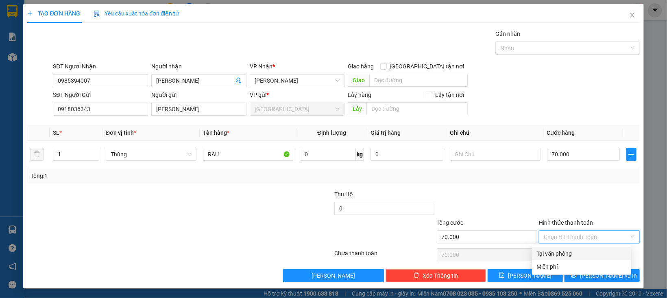
click at [550, 254] on div "Tại văn phòng" at bounding box center [581, 253] width 89 height 9
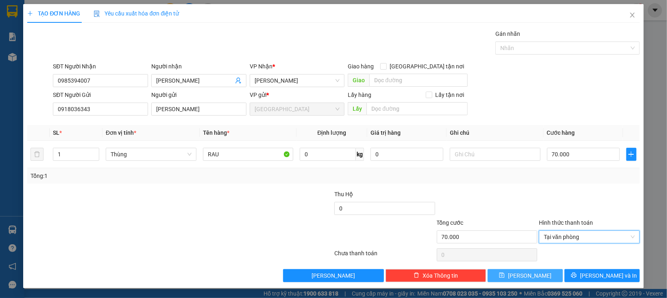
click at [531, 271] on button "[PERSON_NAME]" at bounding box center [524, 275] width 75 height 13
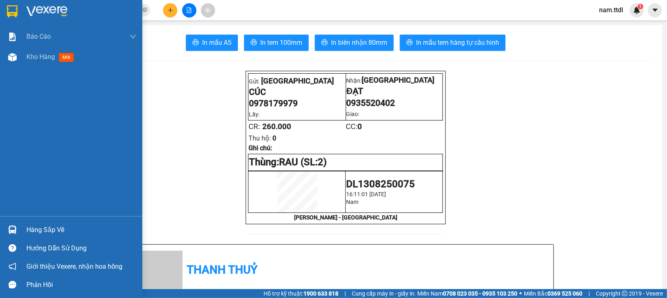
click at [12, 12] on img at bounding box center [12, 11] width 11 height 12
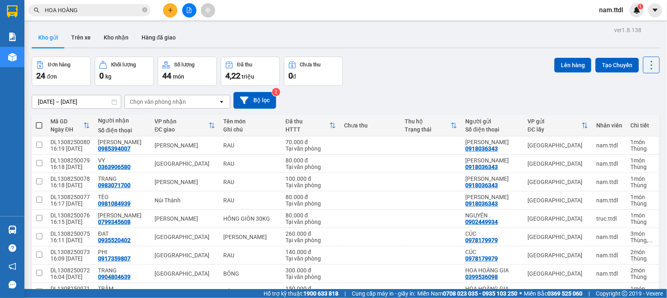
click at [165, 10] on button at bounding box center [170, 10] width 14 height 14
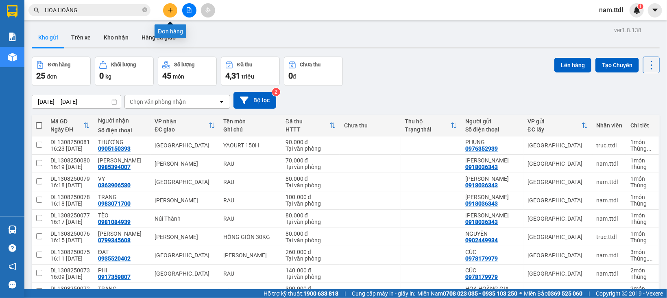
click at [169, 7] on icon "plus" at bounding box center [170, 10] width 6 height 6
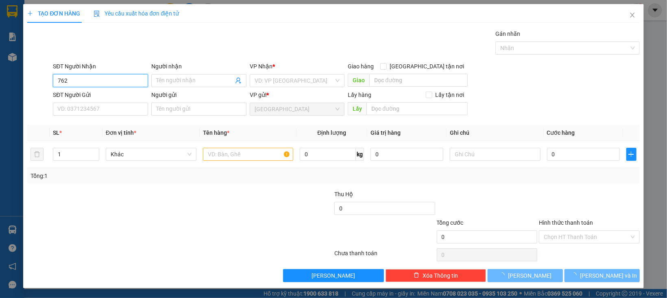
click at [78, 83] on input "762" at bounding box center [100, 80] width 95 height 13
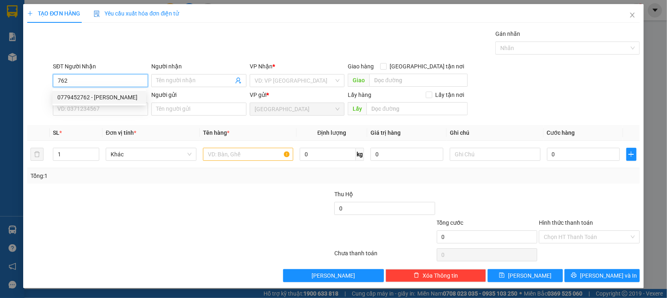
click at [96, 95] on div "0779452762 - HOÀI CƯNG" at bounding box center [99, 97] width 84 height 9
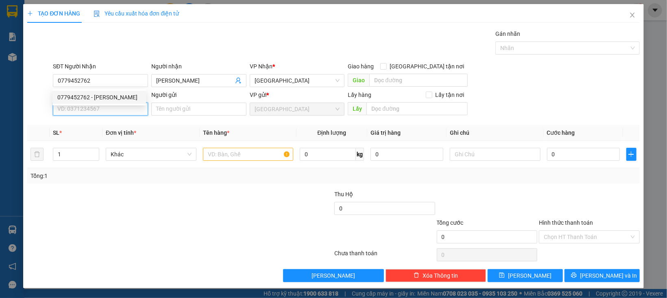
click at [106, 112] on input "SĐT Người Gửi" at bounding box center [100, 108] width 95 height 13
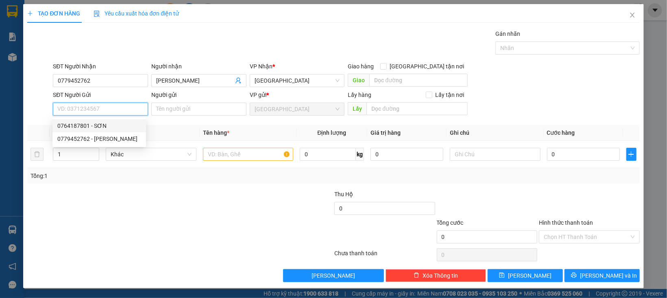
click at [100, 125] on div "0764187801 - SƠN" at bounding box center [99, 125] width 84 height 9
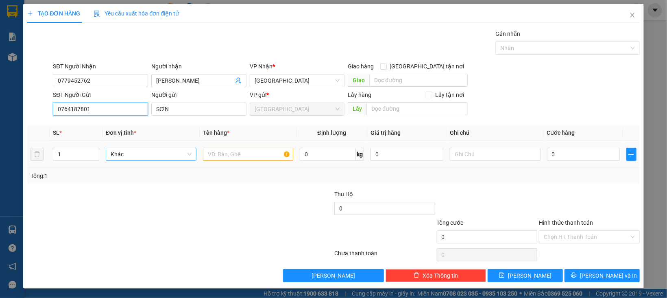
click at [165, 151] on span "Khác" at bounding box center [151, 154] width 81 height 12
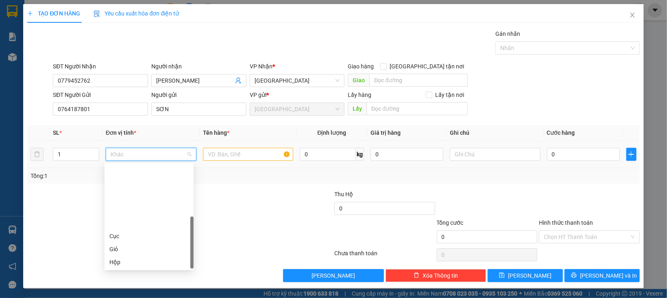
click at [132, 283] on div "Thùng" at bounding box center [148, 287] width 79 height 9
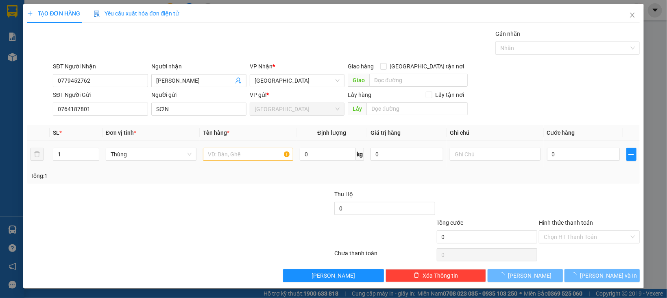
click at [207, 161] on div at bounding box center [248, 154] width 91 height 16
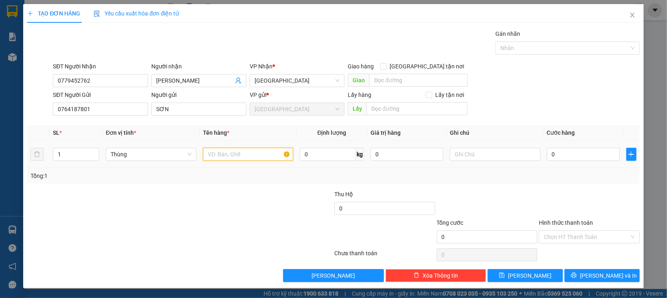
click at [211, 159] on input "text" at bounding box center [248, 154] width 91 height 13
click at [564, 240] on input "Hình thức thanh toán" at bounding box center [585, 236] width 85 height 12
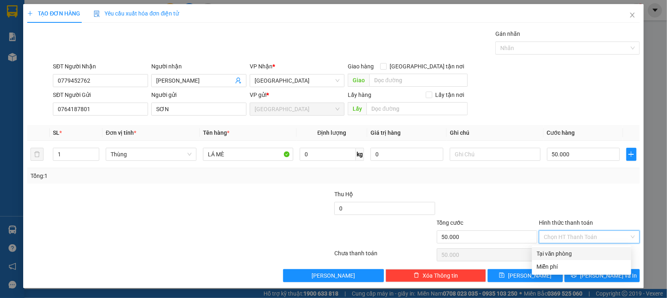
click at [553, 249] on div "Tại văn phòng" at bounding box center [581, 253] width 89 height 9
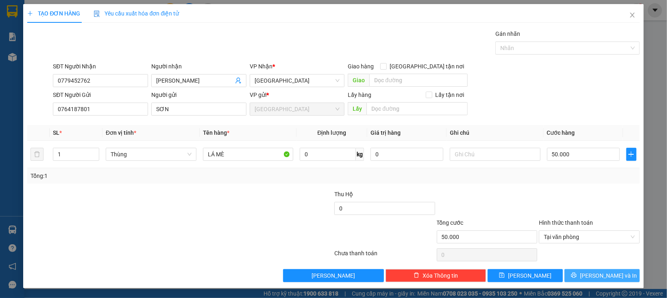
click at [565, 270] on button "[PERSON_NAME] và In" at bounding box center [601, 275] width 75 height 13
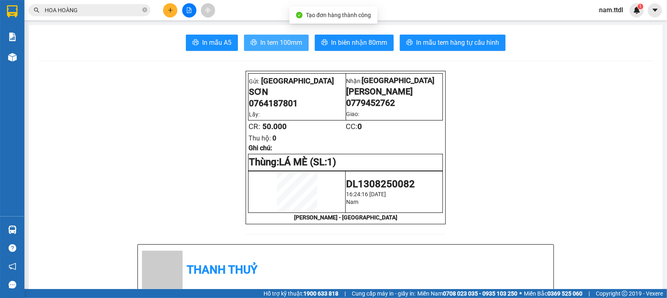
click at [269, 44] on span "In tem 100mm" at bounding box center [281, 42] width 42 height 10
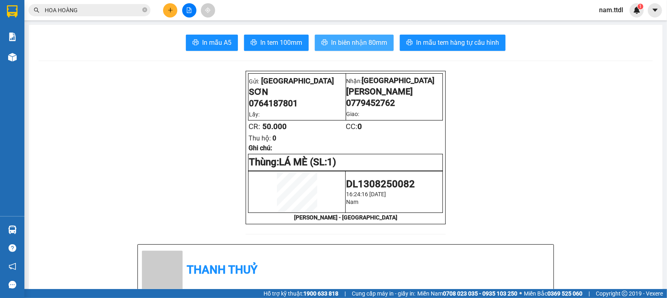
click at [381, 40] on span "In biên nhận 80mm" at bounding box center [359, 42] width 56 height 10
click at [172, 13] on icon "plus" at bounding box center [170, 10] width 6 height 6
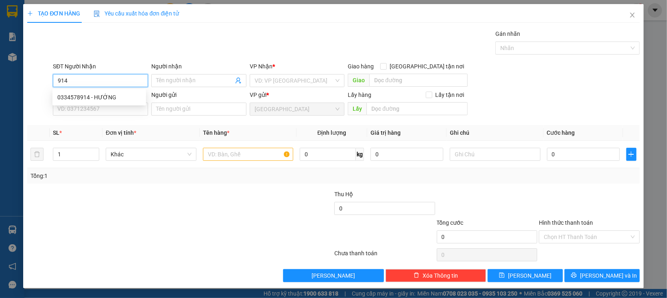
click at [98, 83] on input "914" at bounding box center [100, 80] width 95 height 13
drag, startPoint x: 96, startPoint y: 96, endPoint x: 103, endPoint y: 112, distance: 17.7
click at [96, 97] on div "0334578914 - HƯỚNG" at bounding box center [99, 97] width 84 height 9
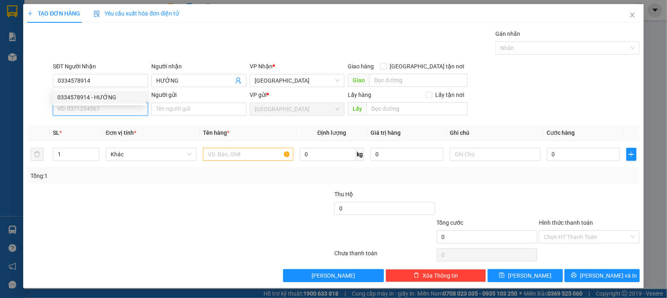
drag, startPoint x: 103, startPoint y: 112, endPoint x: 131, endPoint y: 113, distance: 28.1
click at [103, 112] on input "SĐT Người Gửi" at bounding box center [100, 108] width 95 height 13
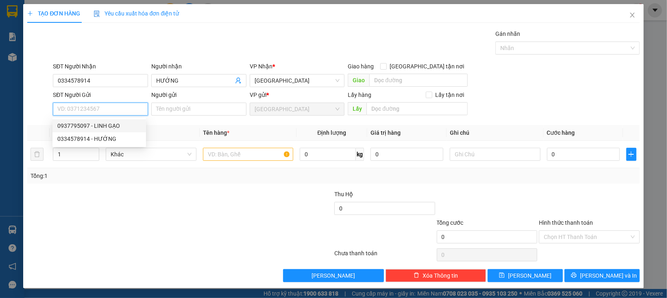
click at [112, 124] on div "0937795097 - LINH GẠO" at bounding box center [99, 125] width 84 height 9
click at [126, 154] on span "Khác" at bounding box center [151, 154] width 81 height 12
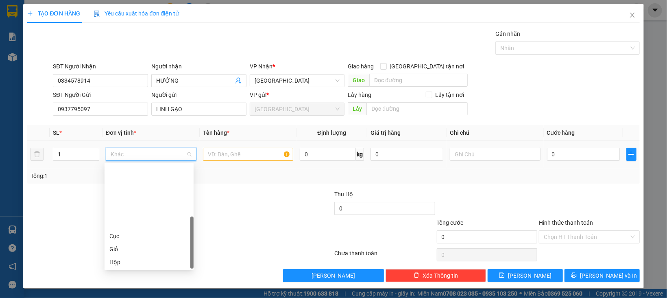
drag, startPoint x: 119, startPoint y: 209, endPoint x: 106, endPoint y: 194, distance: 19.9
click at [119, 283] on div "Thùng" at bounding box center [148, 287] width 79 height 9
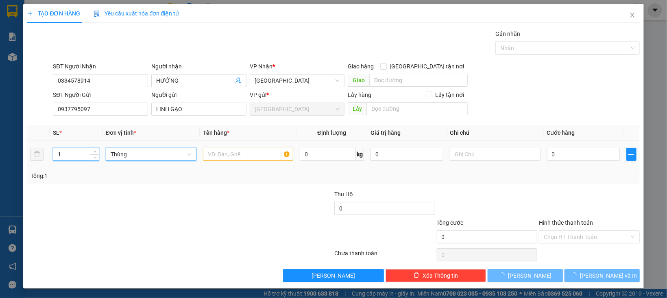
drag, startPoint x: 63, startPoint y: 153, endPoint x: 73, endPoint y: 162, distance: 13.5
click at [43, 163] on tr "1 Thùng Thùng 0 kg 0 0" at bounding box center [333, 154] width 612 height 27
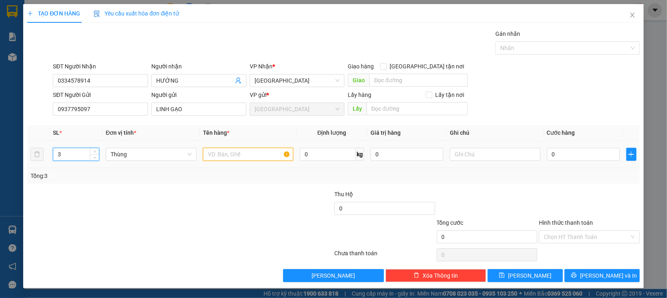
click at [243, 154] on input "text" at bounding box center [248, 154] width 91 height 13
click at [243, 154] on input "rau" at bounding box center [248, 154] width 91 height 13
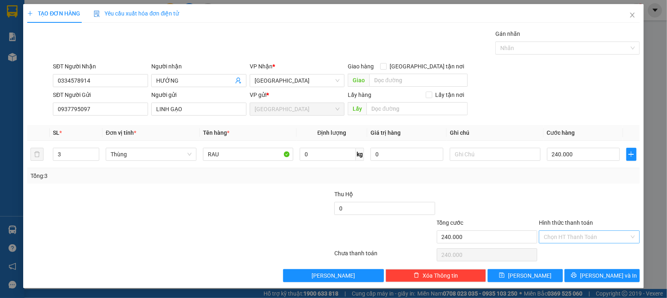
drag, startPoint x: 645, startPoint y: 207, endPoint x: 595, endPoint y: 230, distance: 54.2
click at [642, 210] on div "TẠO ĐƠN HÀNG Yêu cầu xuất hóa đơn điện tử Transit Pickup Surcharge Ids Transit …" at bounding box center [333, 149] width 667 height 298
click at [587, 240] on input "Hình thức thanh toán" at bounding box center [585, 236] width 85 height 12
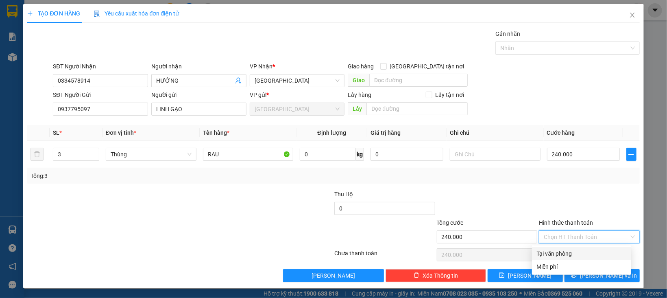
click at [567, 252] on div "Tại văn phòng" at bounding box center [581, 253] width 89 height 9
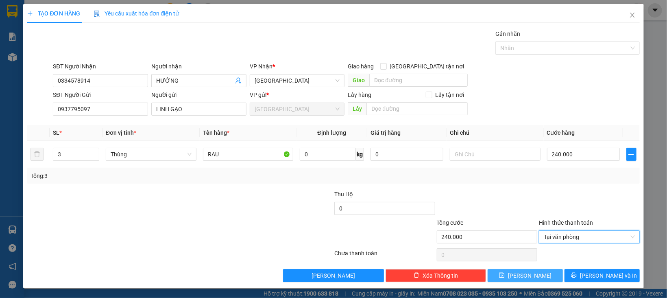
click at [530, 275] on button "[PERSON_NAME]" at bounding box center [524, 275] width 75 height 13
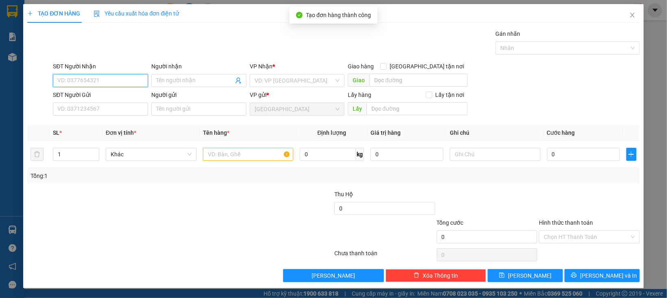
click at [85, 79] on input "SĐT Người Nhận" at bounding box center [100, 80] width 95 height 13
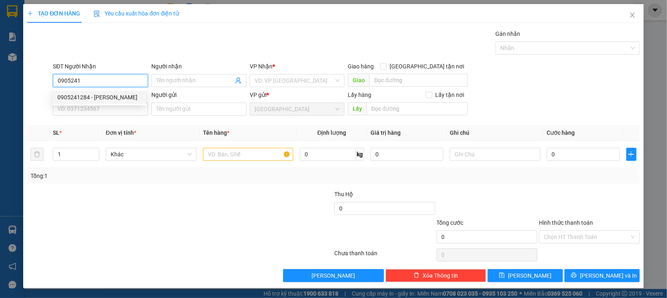
click at [96, 91] on div "0905241284 - VŨ JOLYMART" at bounding box center [98, 97] width 93 height 13
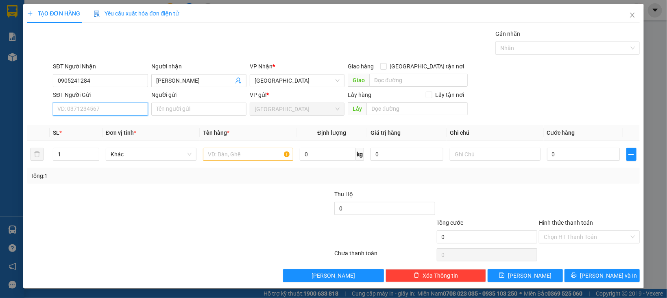
click at [103, 103] on input "SĐT Người Gửi" at bounding box center [100, 108] width 95 height 13
click at [111, 109] on input "SĐT Người Gửi" at bounding box center [100, 108] width 95 height 13
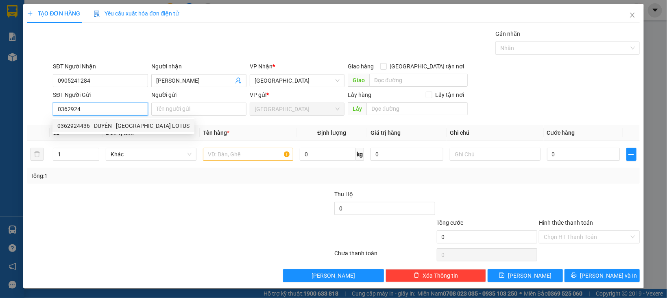
click at [119, 129] on div "0362924436 - DUYÊN - HOKKAIDO LOTUS" at bounding box center [123, 125] width 132 height 9
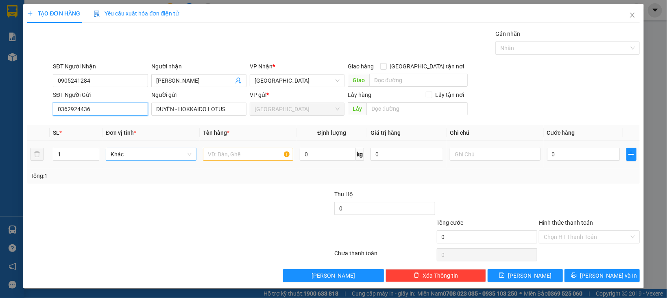
click at [133, 154] on span "Khác" at bounding box center [151, 154] width 81 height 12
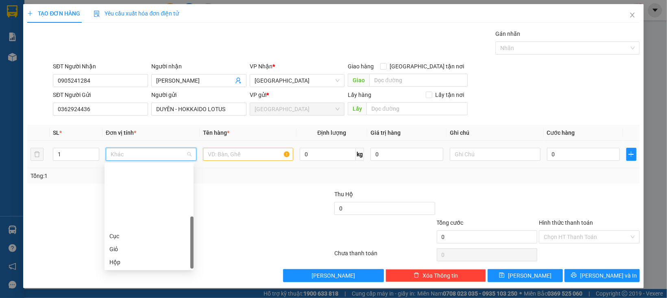
click at [120, 296] on div "Thùng xốp" at bounding box center [148, 300] width 79 height 9
click at [248, 161] on div at bounding box center [248, 154] width 91 height 16
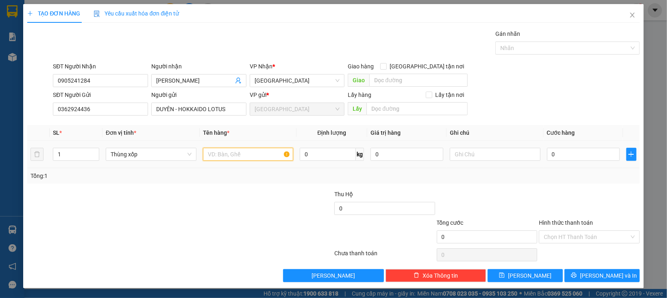
click at [248, 156] on input "text" at bounding box center [248, 154] width 91 height 13
click at [509, 212] on div at bounding box center [487, 203] width 102 height 28
click at [562, 239] on input "Hình thức thanh toán" at bounding box center [585, 236] width 85 height 12
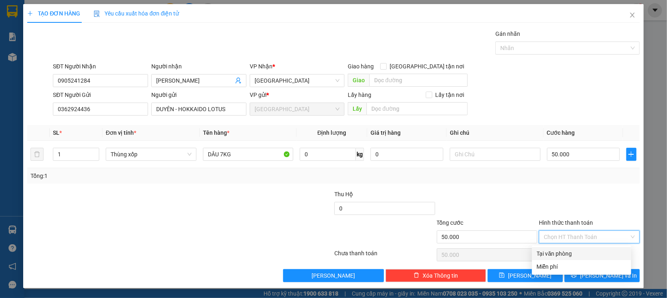
click at [557, 255] on div "Tại văn phòng" at bounding box center [581, 253] width 89 height 9
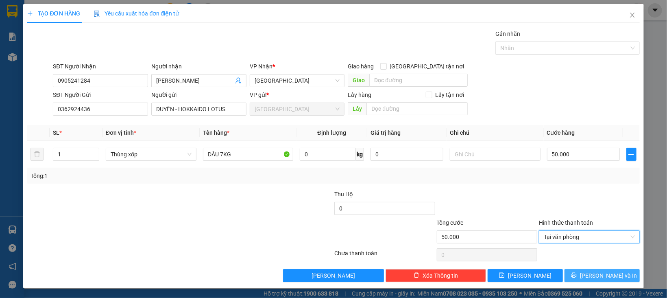
click at [564, 270] on button "[PERSON_NAME] và In" at bounding box center [601, 275] width 75 height 13
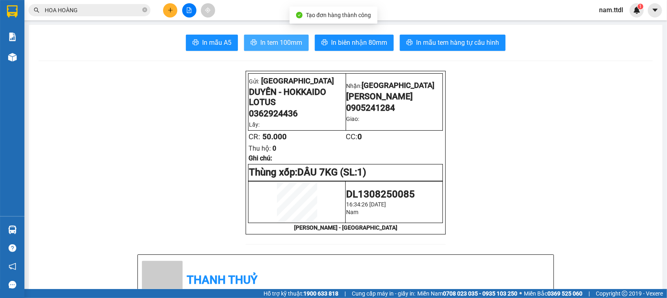
click at [276, 46] on span "In tem 100mm" at bounding box center [281, 42] width 42 height 10
click at [262, 41] on span "In tem 100mm" at bounding box center [281, 42] width 42 height 10
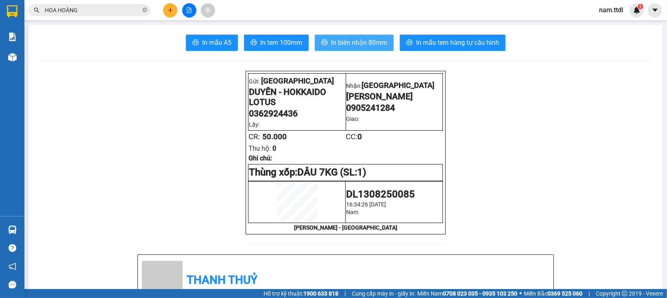
click at [345, 41] on span "In biên nhận 80mm" at bounding box center [359, 42] width 56 height 10
click at [170, 4] on button at bounding box center [170, 10] width 14 height 14
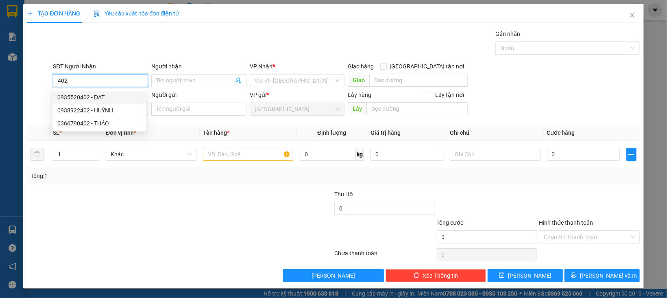
click at [111, 100] on div "0935520402 - ĐẠT" at bounding box center [99, 97] width 84 height 9
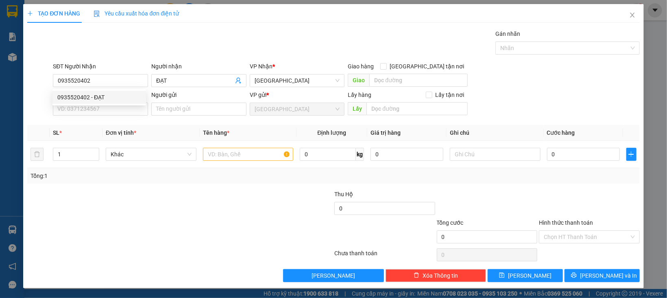
click at [109, 117] on div "SĐT Người Gửi VD: 0371234567" at bounding box center [100, 104] width 95 height 28
click at [109, 115] on input "SĐT Người Gửi" at bounding box center [100, 108] width 95 height 13
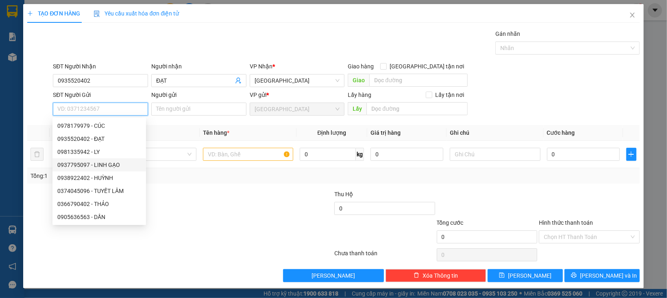
click at [112, 164] on div "0937795097 - LINH GẠO" at bounding box center [99, 164] width 84 height 9
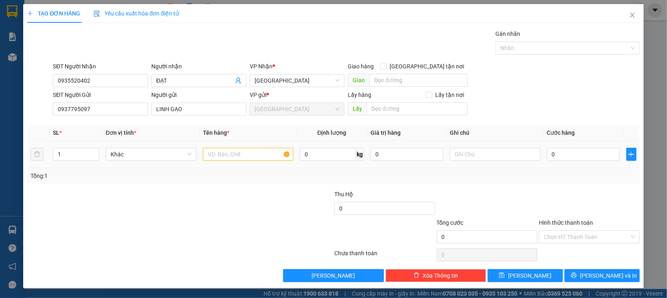
drag, startPoint x: 64, startPoint y: 154, endPoint x: 45, endPoint y: 162, distance: 20.4
click at [45, 162] on tr "1 Khác 0 kg 0 0" at bounding box center [333, 154] width 612 height 27
click at [111, 156] on span "Khác" at bounding box center [151, 154] width 81 height 12
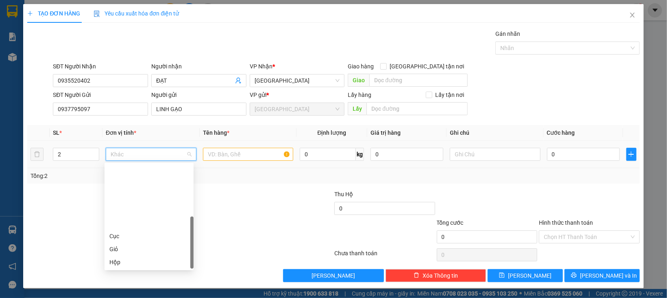
click at [121, 283] on div "Thùng" at bounding box center [148, 287] width 79 height 9
click at [211, 162] on div at bounding box center [248, 154] width 91 height 16
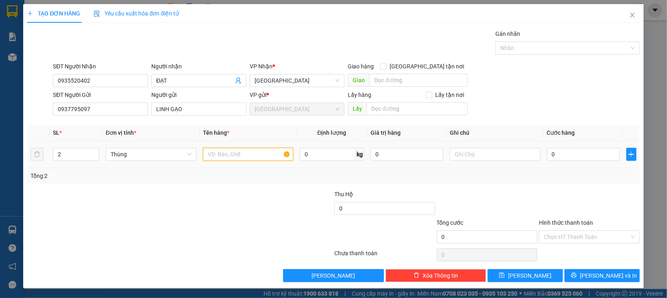
click at [213, 159] on input "text" at bounding box center [248, 154] width 91 height 13
click at [570, 223] on label "Hình thức thanh toán" at bounding box center [566, 222] width 54 height 7
click at [570, 230] on input "Hình thức thanh toán" at bounding box center [585, 236] width 85 height 12
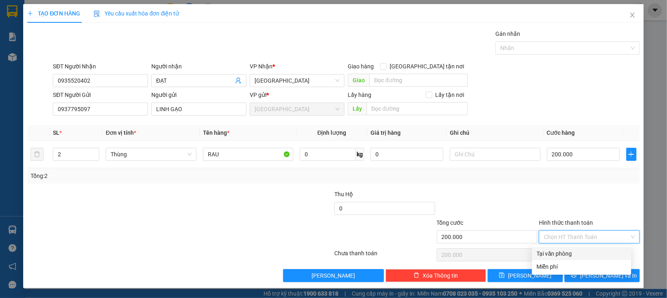
click at [572, 254] on div "Tại văn phòng" at bounding box center [581, 253] width 89 height 9
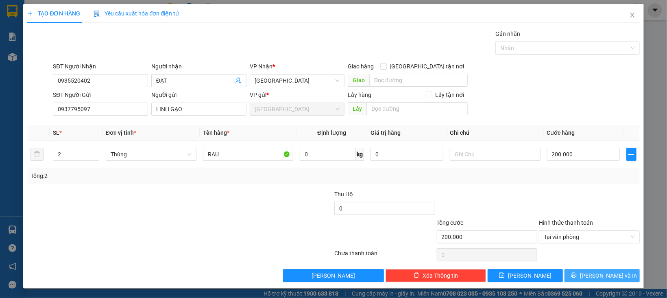
click at [576, 272] on button "[PERSON_NAME] và In" at bounding box center [601, 275] width 75 height 13
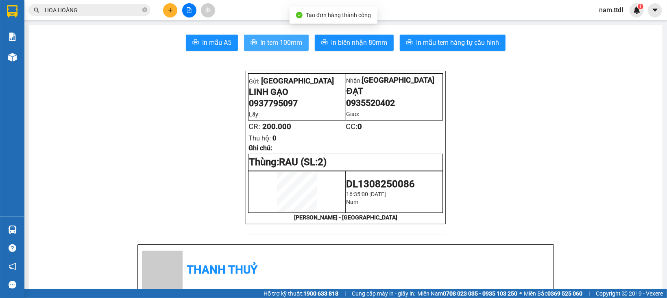
click at [269, 44] on span "In tem 100mm" at bounding box center [281, 42] width 42 height 10
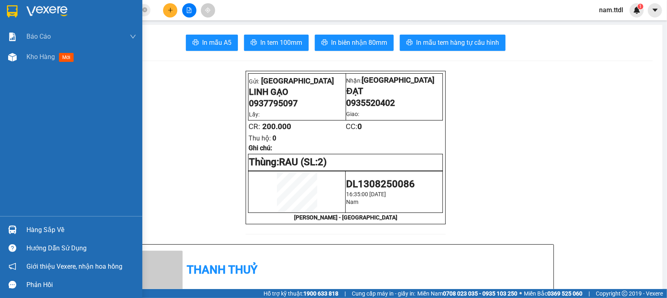
click at [20, 11] on div at bounding box center [71, 13] width 142 height 26
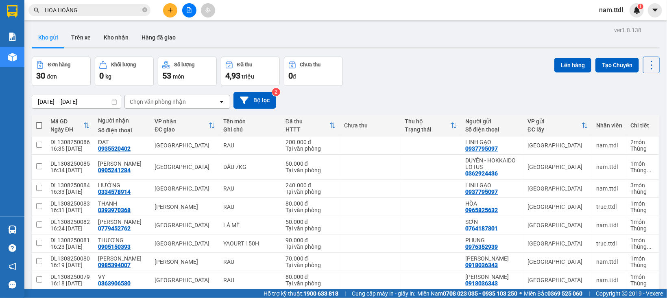
click at [165, 5] on button at bounding box center [170, 10] width 14 height 14
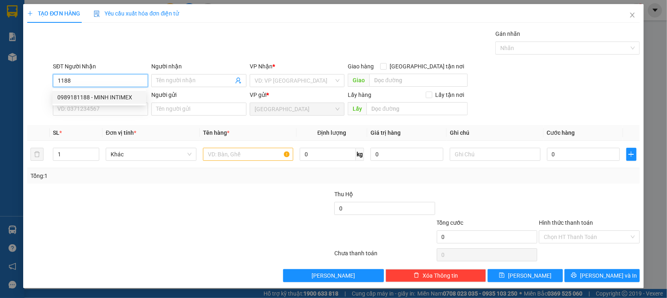
click at [97, 96] on div "0989181188 - MINH INTIMEX" at bounding box center [99, 97] width 84 height 9
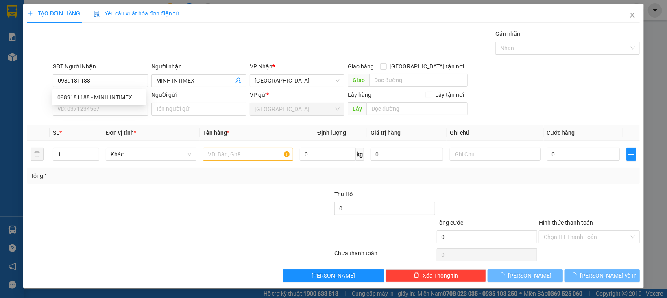
click at [103, 104] on div "0989181188 0989181188 - MINH INTIMEX" at bounding box center [98, 97] width 93 height 16
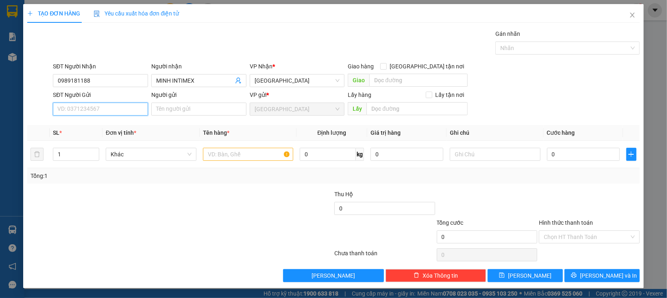
click at [104, 109] on input "SĐT Người Gửi" at bounding box center [100, 108] width 95 height 13
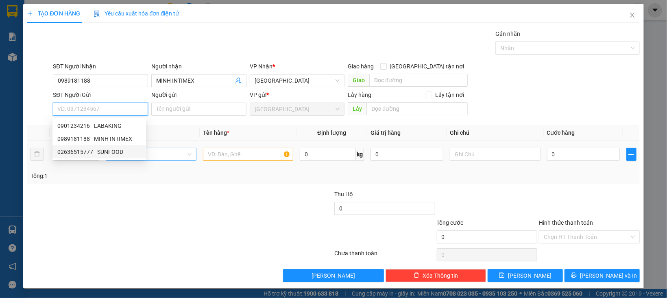
click at [114, 152] on div "02636515777 - SUNFOOD" at bounding box center [99, 151] width 84 height 9
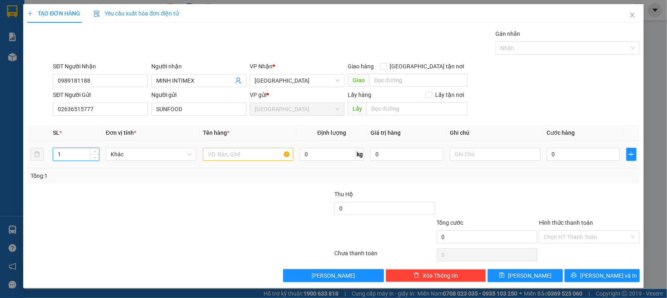
drag, startPoint x: 71, startPoint y: 161, endPoint x: 37, endPoint y: 169, distance: 35.1
click at [37, 169] on div "SL * Đơn vị tính * Tên hàng * Định lượng Giá trị hàng Ghi chú Cước hàng 1 Khác …" at bounding box center [333, 154] width 612 height 59
click at [151, 161] on div "Khác" at bounding box center [151, 154] width 91 height 13
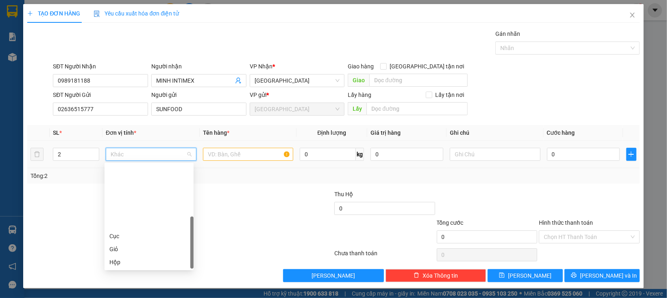
click at [159, 270] on div "Kiện" at bounding box center [148, 274] width 79 height 9
click at [159, 144] on td "Kiện Kiện" at bounding box center [150, 154] width 97 height 27
click at [154, 159] on span "Kiện" at bounding box center [151, 154] width 81 height 12
drag, startPoint x: 114, startPoint y: 210, endPoint x: 151, endPoint y: 200, distance: 38.4
click at [115, 283] on div "Thùng" at bounding box center [148, 287] width 79 height 9
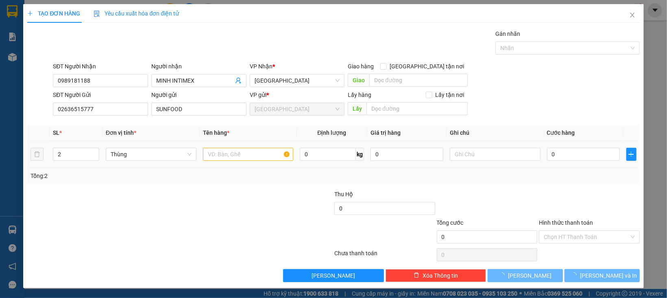
click at [223, 161] on div at bounding box center [248, 154] width 91 height 16
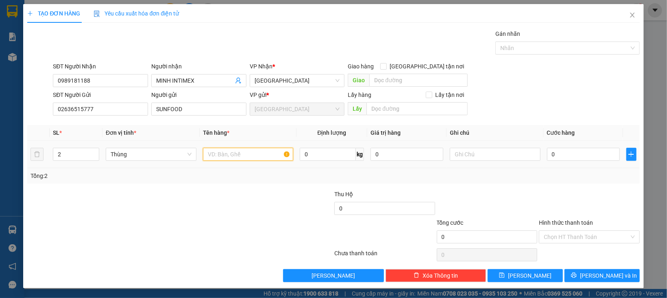
click at [229, 154] on input "text" at bounding box center [248, 154] width 91 height 13
click at [580, 155] on input "0" at bounding box center [583, 154] width 73 height 13
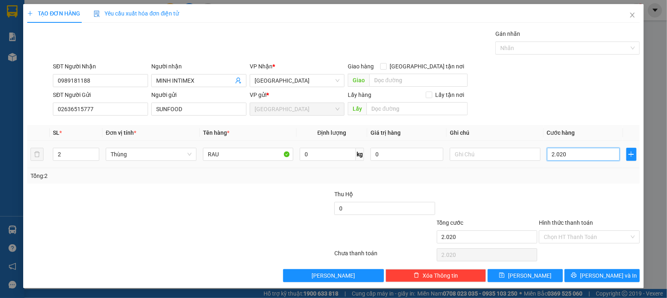
click at [565, 154] on input "2.020" at bounding box center [583, 154] width 73 height 13
drag, startPoint x: 565, startPoint y: 172, endPoint x: 567, endPoint y: 180, distance: 8.8
click at [567, 178] on div "Tổng: 2" at bounding box center [332, 175] width 605 height 9
click at [569, 237] on input "Hình thức thanh toán" at bounding box center [585, 236] width 85 height 12
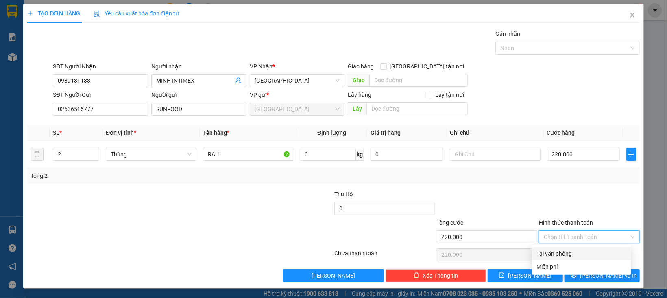
click at [569, 249] on div "Tại văn phòng" at bounding box center [581, 253] width 89 height 9
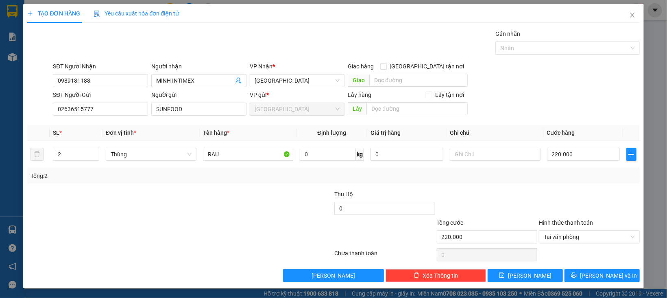
click at [524, 283] on div "TẠO ĐƠN HÀNG Yêu cầu xuất hóa đơn điện tử Transit Pickup Surcharge Ids Transit …" at bounding box center [333, 146] width 620 height 284
click at [523, 276] on span "[PERSON_NAME]" at bounding box center [529, 275] width 43 height 9
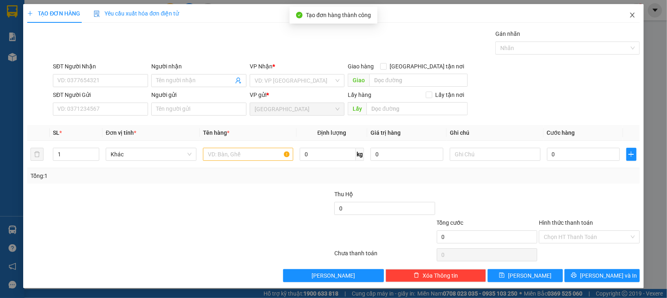
click at [630, 17] on icon "close" at bounding box center [632, 15] width 4 height 5
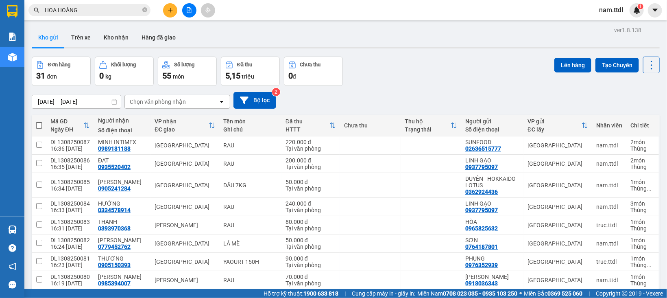
click at [102, 10] on input "HOA HOÀNG" at bounding box center [93, 10] width 96 height 9
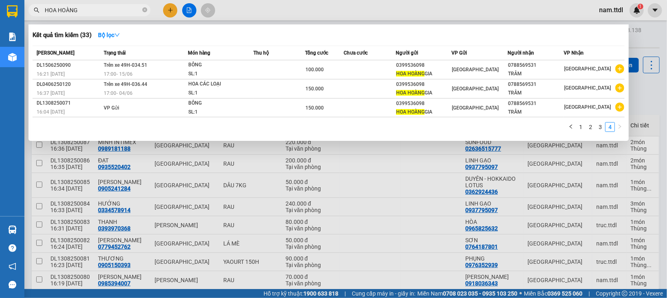
click at [102, 10] on input "HOA HOÀNG" at bounding box center [93, 10] width 96 height 9
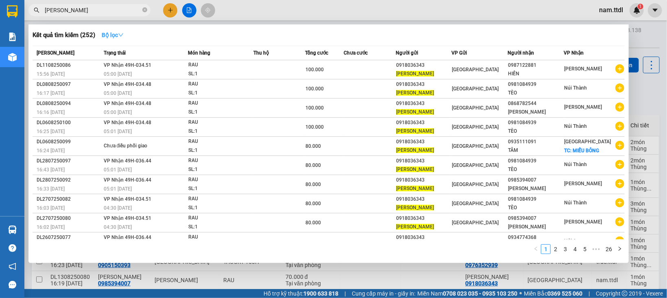
click at [114, 37] on strong "Bộ lọc" at bounding box center [113, 35] width 22 height 7
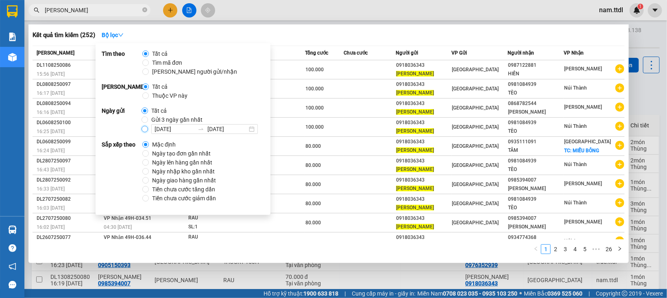
click at [146, 130] on input "[DATE] [DATE]" at bounding box center [144, 129] width 7 height 7
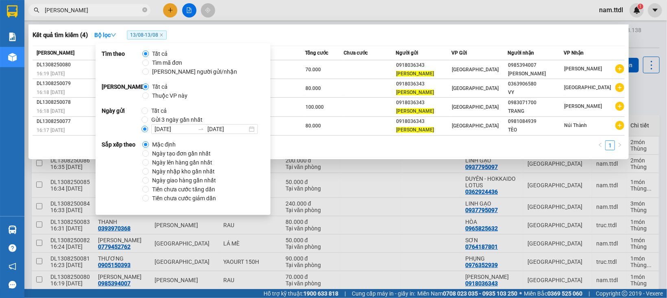
click at [364, 151] on div "1" at bounding box center [329, 147] width 592 height 15
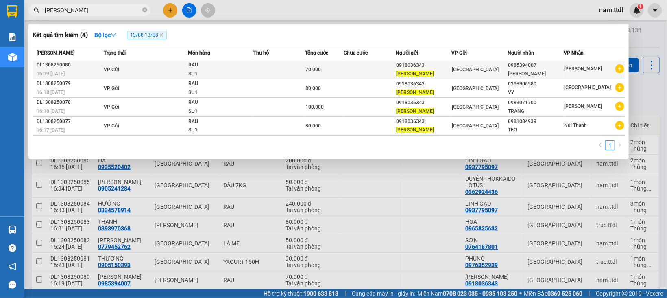
click at [329, 69] on div "70.000" at bounding box center [324, 69] width 38 height 9
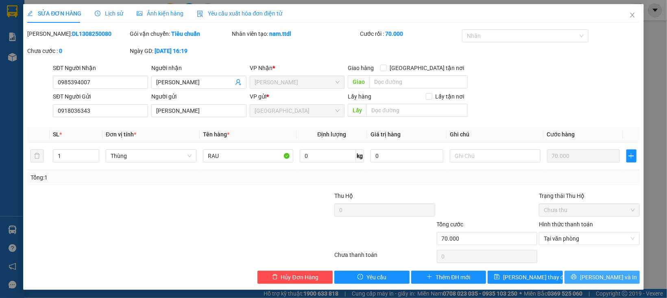
click at [595, 283] on button "[PERSON_NAME] và In" at bounding box center [601, 276] width 75 height 13
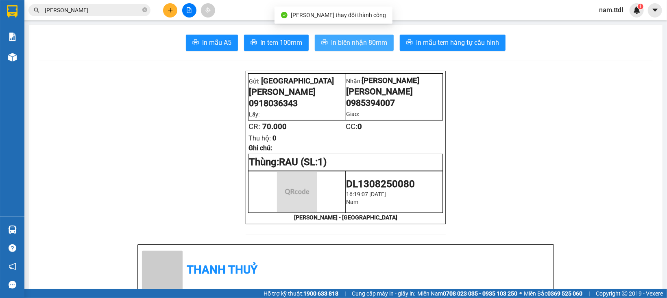
click at [348, 39] on span "In biên nhận 80mm" at bounding box center [359, 42] width 56 height 10
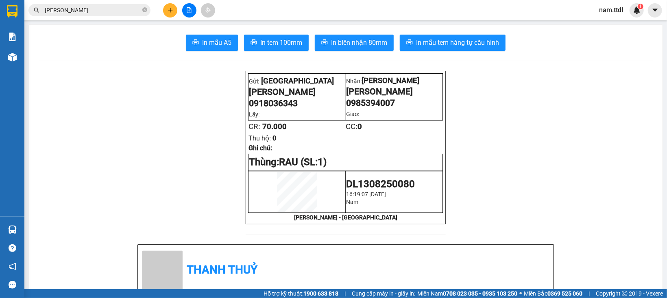
click at [103, 13] on input "[PERSON_NAME]" at bounding box center [93, 10] width 96 height 9
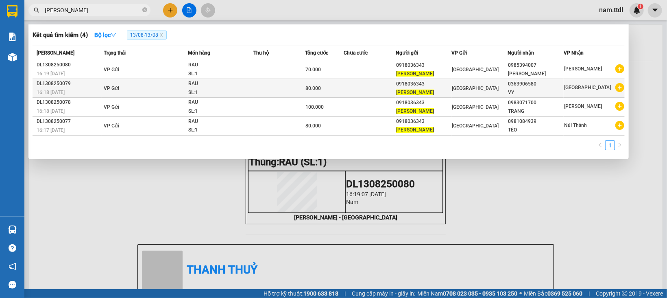
click at [486, 89] on div "[GEOGRAPHIC_DATA]" at bounding box center [479, 88] width 55 height 9
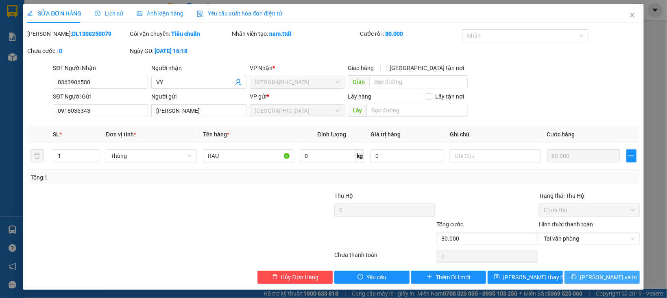
click at [575, 272] on button "[PERSON_NAME] và In" at bounding box center [601, 276] width 75 height 13
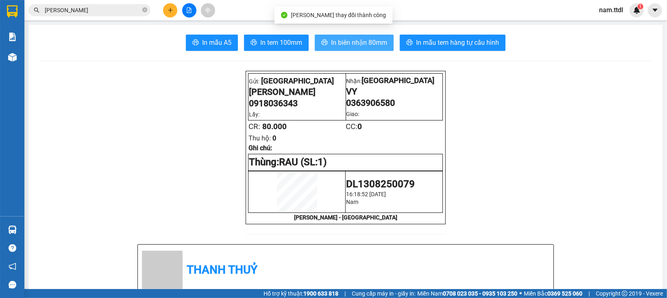
click at [366, 43] on span "In biên nhận 80mm" at bounding box center [359, 42] width 56 height 10
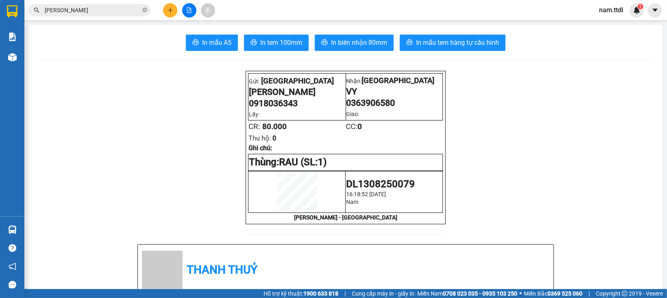
click at [117, 6] on input "[PERSON_NAME]" at bounding box center [93, 10] width 96 height 9
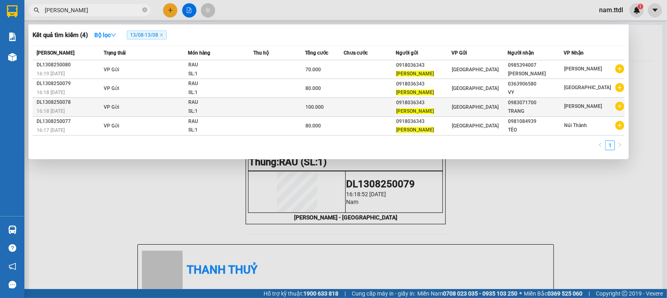
click at [370, 107] on td at bounding box center [370, 107] width 52 height 19
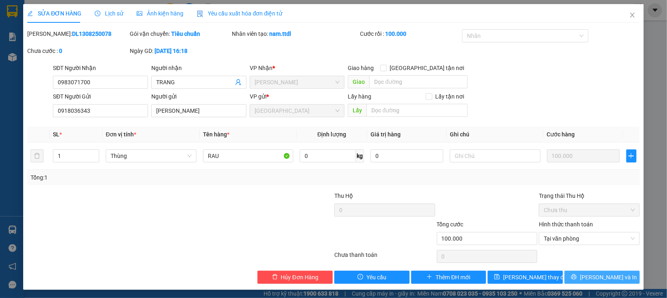
click at [594, 276] on span "[PERSON_NAME] và In" at bounding box center [608, 276] width 57 height 9
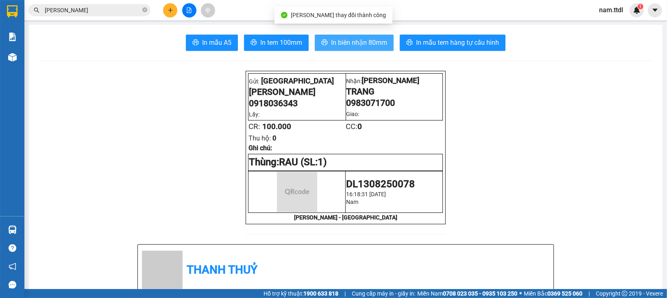
click at [360, 39] on span "In biên nhận 80mm" at bounding box center [359, 42] width 56 height 10
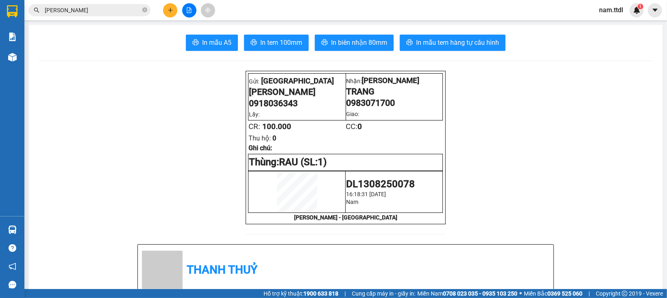
click at [94, 6] on input "[PERSON_NAME]" at bounding box center [93, 10] width 96 height 9
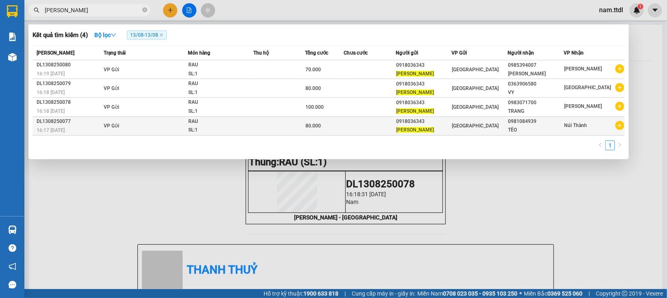
click at [350, 123] on td at bounding box center [370, 125] width 52 height 19
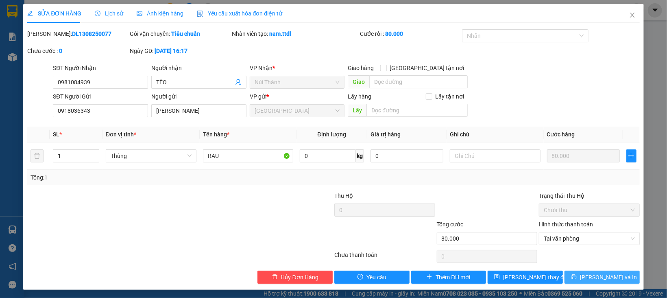
click at [575, 275] on button "[PERSON_NAME] và In" at bounding box center [601, 276] width 75 height 13
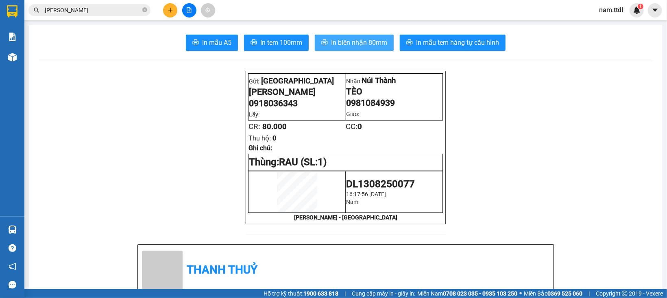
click at [335, 35] on button "In biên nhận 80mm" at bounding box center [354, 43] width 79 height 16
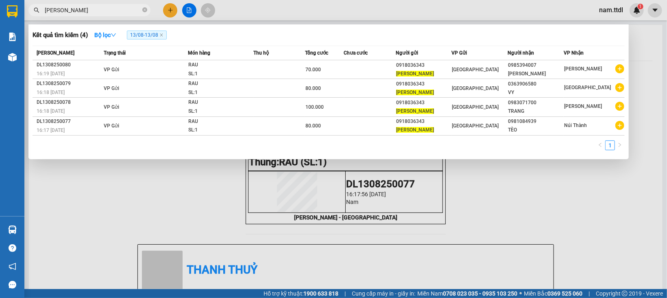
click at [86, 10] on input "[PERSON_NAME]" at bounding box center [93, 10] width 96 height 9
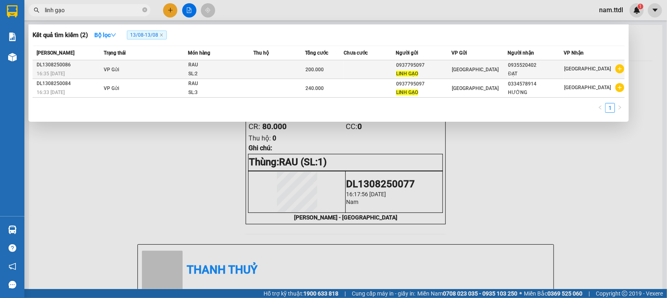
click at [300, 68] on td at bounding box center [279, 69] width 52 height 19
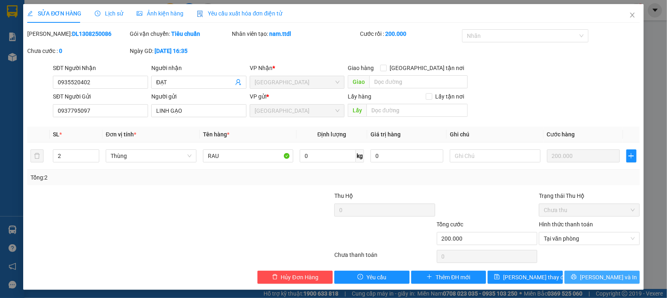
click at [596, 278] on span "[PERSON_NAME] và In" at bounding box center [608, 276] width 57 height 9
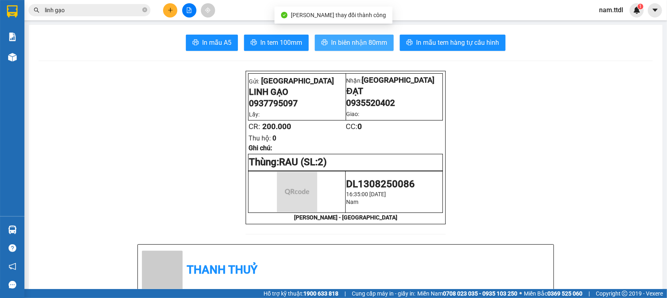
click at [342, 46] on span "In biên nhận 80mm" at bounding box center [359, 42] width 56 height 10
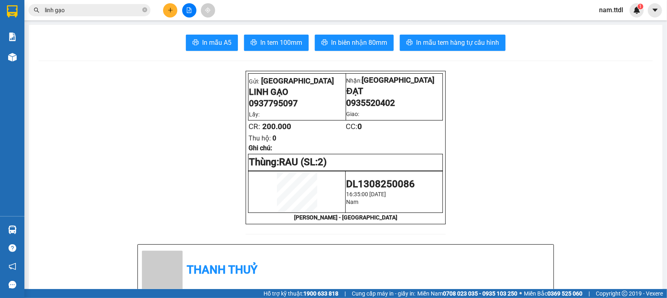
click at [104, 10] on input "linh gạo" at bounding box center [93, 10] width 96 height 9
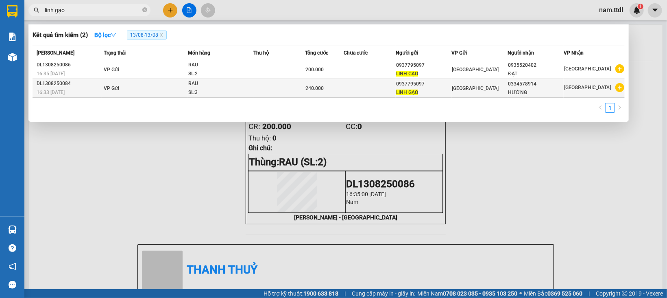
click at [369, 87] on td at bounding box center [370, 88] width 52 height 19
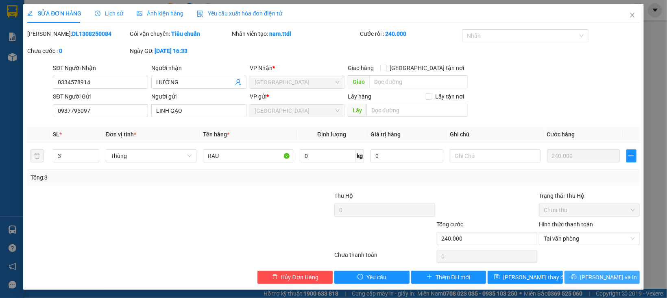
click at [570, 274] on button "[PERSON_NAME] và In" at bounding box center [601, 276] width 75 height 13
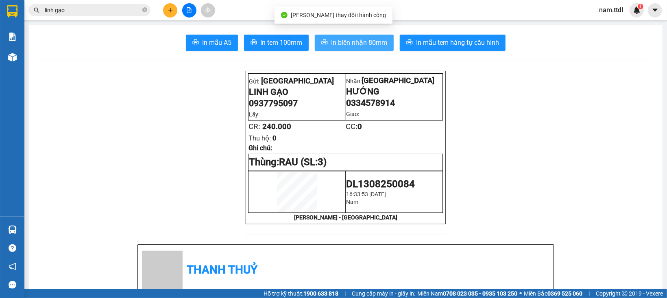
click at [347, 42] on span "In biên nhận 80mm" at bounding box center [359, 42] width 56 height 10
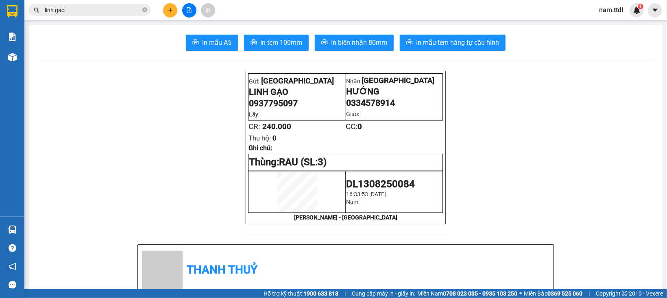
click at [107, 17] on div "Kết quả tìm kiếm ( 2 ) Bộ lọc 13/08 - 13/08 Mã ĐH Trạng thái Món hàng Thu hộ Tổ…" at bounding box center [79, 10] width 159 height 14
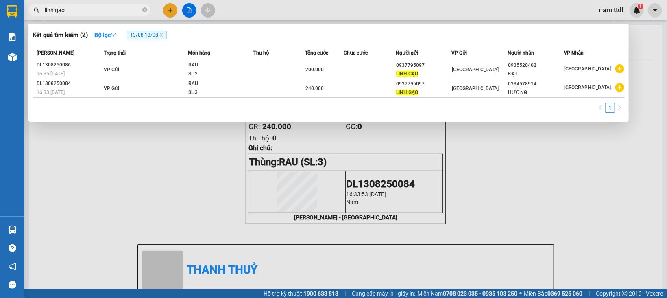
click at [108, 12] on input "linh gạo" at bounding box center [93, 10] width 96 height 9
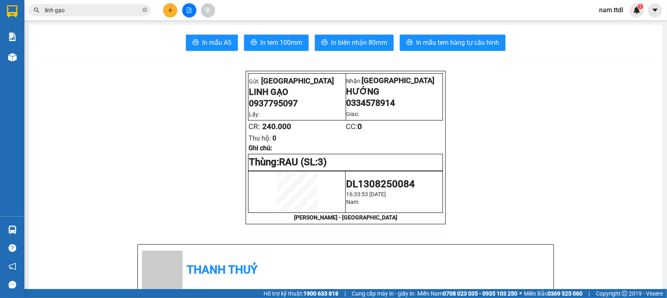
click at [168, 15] on button at bounding box center [170, 10] width 14 height 14
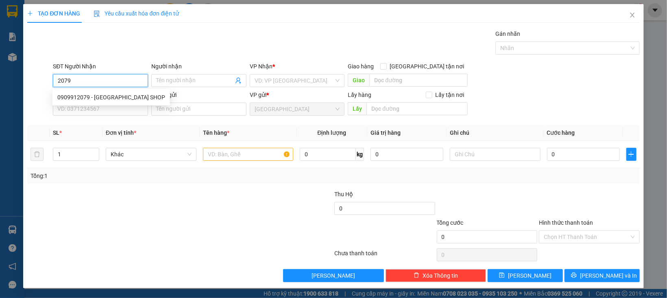
click at [108, 83] on input "2079" at bounding box center [100, 80] width 95 height 13
click at [109, 94] on div "0909912079 - MINH KHUÊ SHOP" at bounding box center [111, 97] width 108 height 9
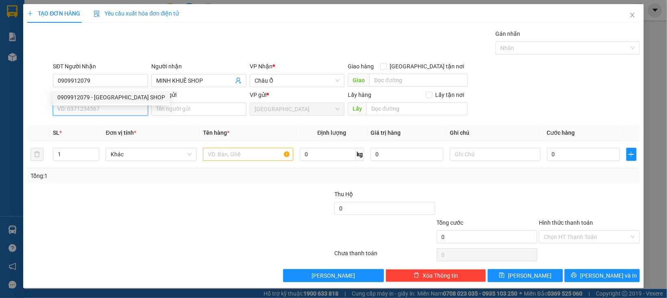
click at [114, 107] on input "SĐT Người Gửi" at bounding box center [100, 108] width 95 height 13
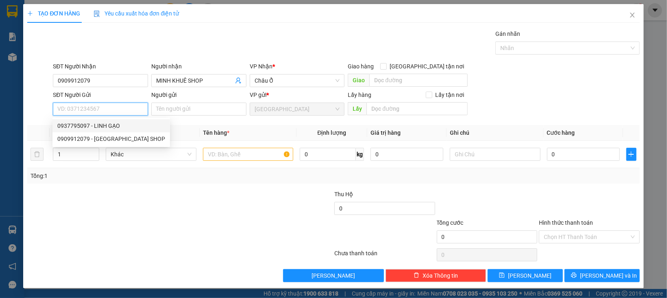
click at [118, 122] on div "0937795097 - LINH GẠO" at bounding box center [111, 125] width 108 height 9
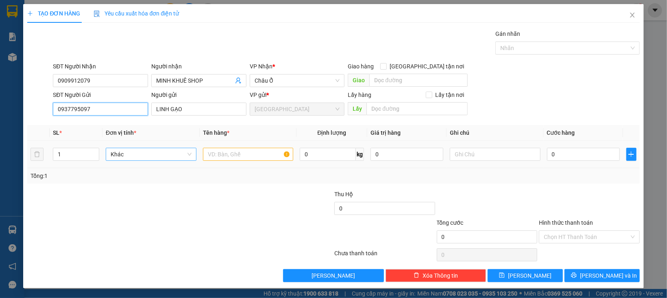
click at [143, 153] on span "Khác" at bounding box center [151, 154] width 81 height 12
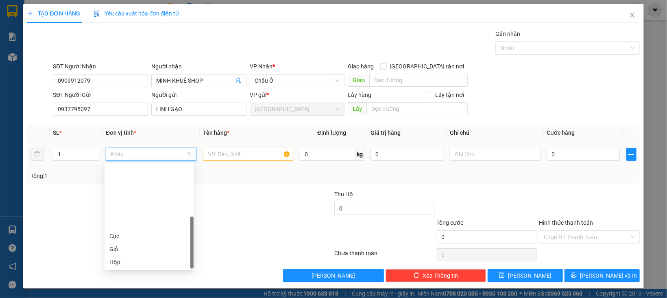
click at [126, 283] on div "Thùng" at bounding box center [148, 287] width 79 height 9
click at [206, 150] on input "text" at bounding box center [248, 154] width 91 height 13
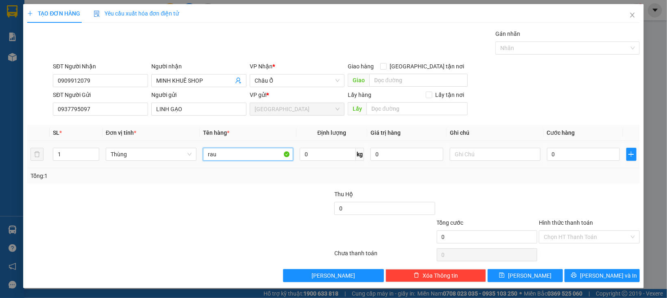
click at [238, 151] on input "rau" at bounding box center [248, 154] width 91 height 13
click at [558, 157] on input "0" at bounding box center [583, 154] width 73 height 13
click at [550, 184] on div "Transit Pickup Surcharge Ids Transit Deliver Surcharge Ids Transit Deliver Surc…" at bounding box center [333, 155] width 612 height 252
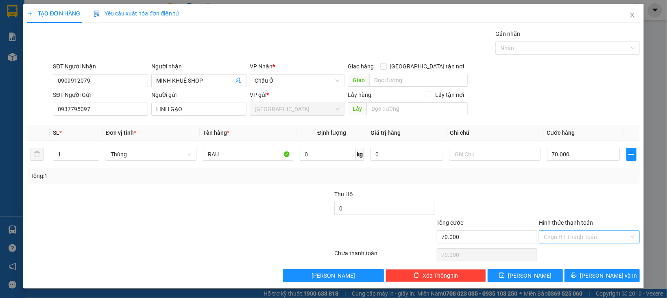
click at [569, 235] on input "Hình thức thanh toán" at bounding box center [585, 236] width 85 height 12
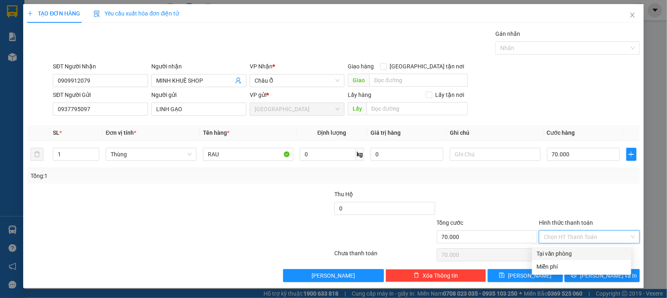
click at [570, 251] on div "Tại văn phòng" at bounding box center [581, 253] width 89 height 9
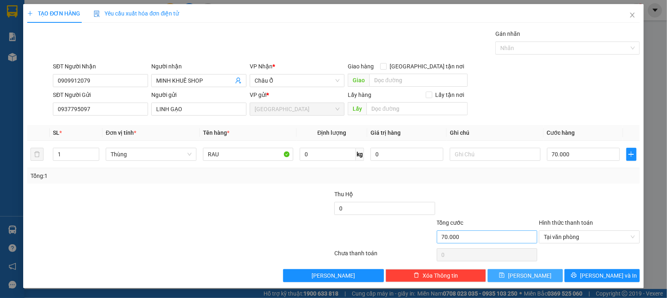
drag, startPoint x: 542, startPoint y: 279, endPoint x: 477, endPoint y: 231, distance: 80.6
click at [541, 279] on button "[PERSON_NAME]" at bounding box center [524, 275] width 75 height 13
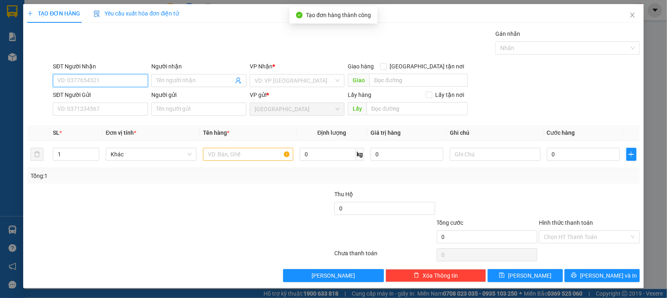
click at [115, 77] on input "SĐT Người Nhận" at bounding box center [100, 80] width 95 height 13
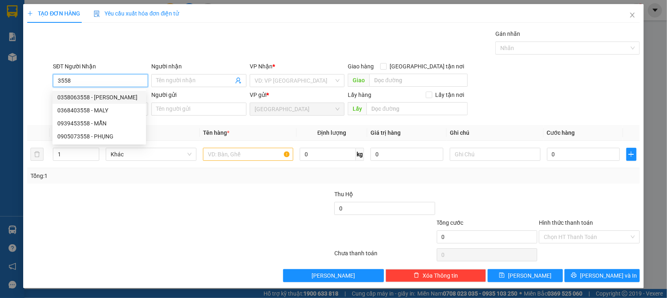
click at [98, 79] on input "3558" at bounding box center [100, 80] width 95 height 13
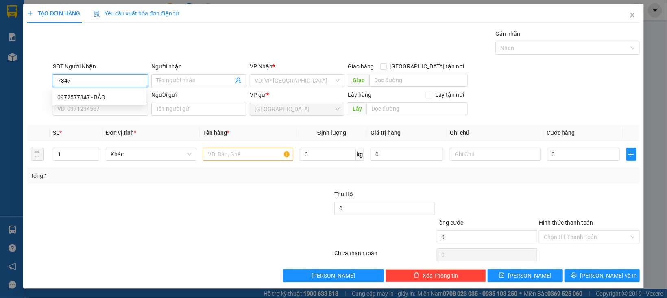
click at [92, 76] on input "7347" at bounding box center [100, 80] width 95 height 13
click at [106, 96] on div "0972577347 - BẢO" at bounding box center [99, 97] width 84 height 9
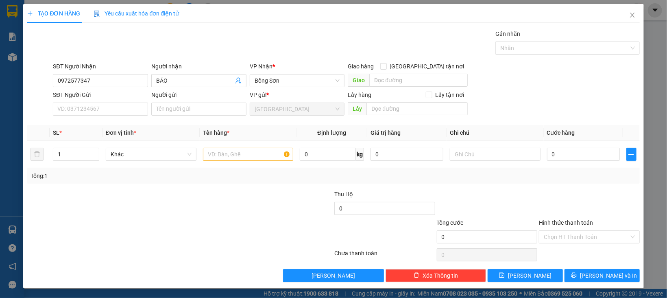
click at [104, 101] on div "SĐT Người Gửi" at bounding box center [100, 96] width 95 height 12
click at [100, 113] on input "SĐT Người Gửi" at bounding box center [100, 108] width 95 height 13
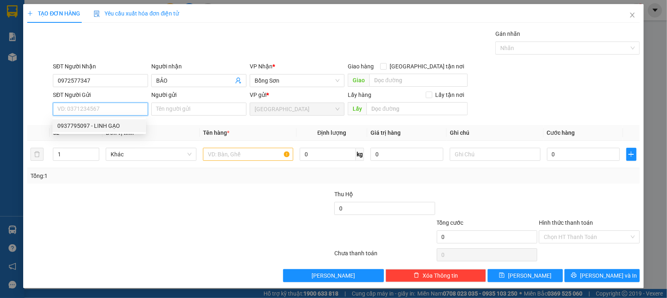
click at [115, 129] on div "0937795097 - LINH GẠO" at bounding box center [99, 125] width 84 height 9
click at [122, 150] on span "Khác" at bounding box center [151, 154] width 81 height 12
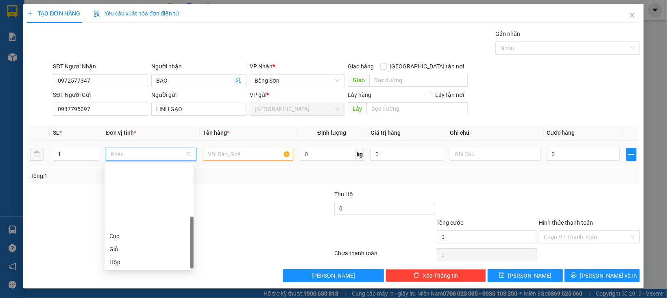
click at [123, 296] on div "Thùng xốp" at bounding box center [148, 300] width 79 height 9
click at [235, 154] on input "text" at bounding box center [248, 154] width 91 height 13
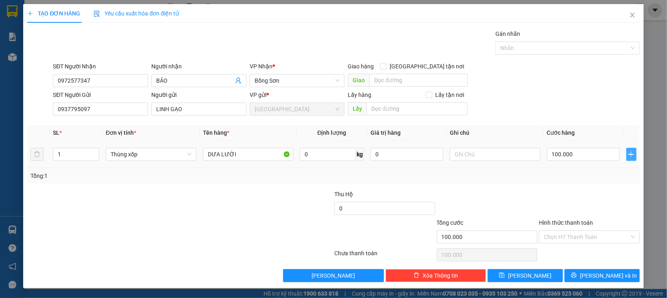
click at [628, 157] on icon "plus" at bounding box center [631, 154] width 7 height 7
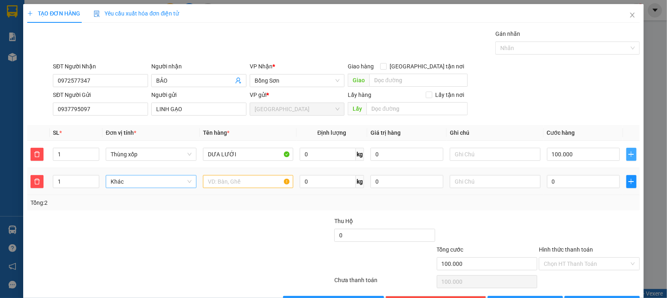
click at [145, 180] on span "Khác" at bounding box center [151, 181] width 81 height 12
click at [223, 185] on input "text" at bounding box center [248, 181] width 91 height 13
click at [578, 246] on label "Hình thức thanh toán" at bounding box center [566, 249] width 54 height 7
click at [578, 257] on input "Hình thức thanh toán" at bounding box center [585, 263] width 85 height 12
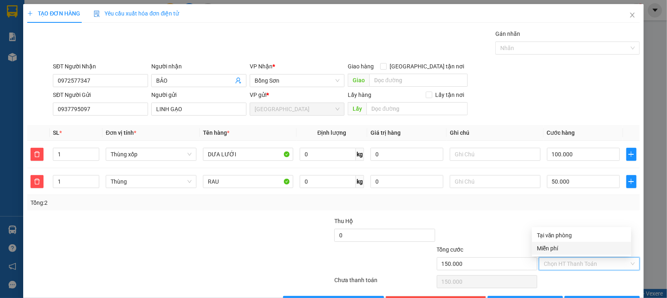
click at [574, 263] on input "Hình thức thanh toán" at bounding box center [585, 263] width 85 height 12
click at [569, 242] on div "Miễn phí" at bounding box center [581, 247] width 99 height 13
click at [570, 257] on span "Miễn phí" at bounding box center [588, 263] width 91 height 12
click at [567, 237] on div "Tại văn phòng" at bounding box center [581, 234] width 89 height 9
click at [577, 283] on div "TẠO ĐƠN HÀNG Yêu cầu xuất hóa đơn điện tử Transit Pickup Surcharge Ids Transit …" at bounding box center [333, 159] width 620 height 311
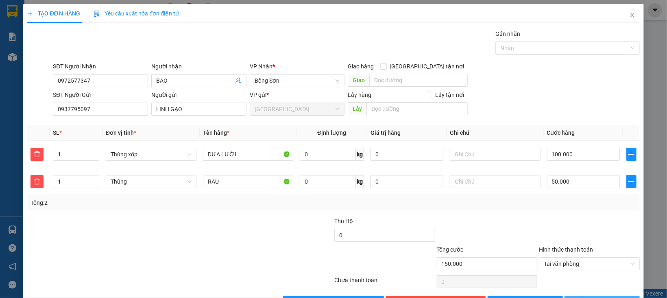
click at [576, 297] on icon "printer" at bounding box center [574, 302] width 6 height 6
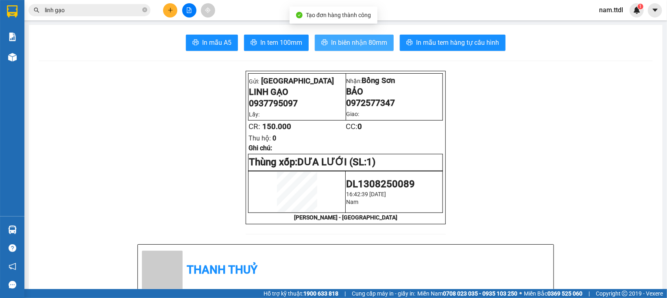
click at [338, 44] on span "In biên nhận 80mm" at bounding box center [359, 42] width 56 height 10
click at [94, 9] on input "linh gạo" at bounding box center [93, 10] width 96 height 9
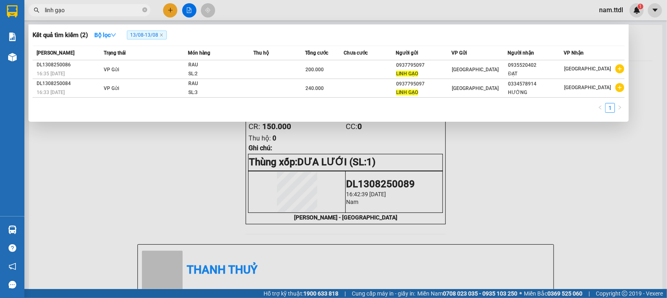
click at [157, 144] on div at bounding box center [333, 149] width 667 height 298
click at [104, 11] on input "linh gạo" at bounding box center [93, 10] width 96 height 9
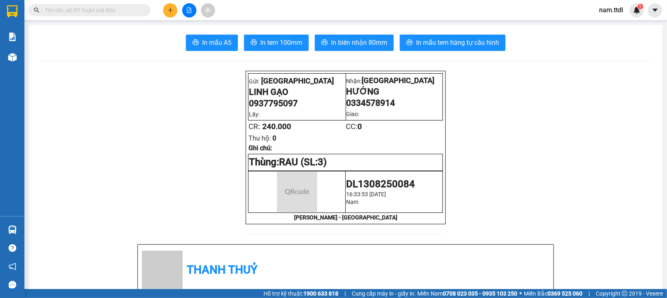
click at [111, 6] on input "text" at bounding box center [93, 10] width 96 height 9
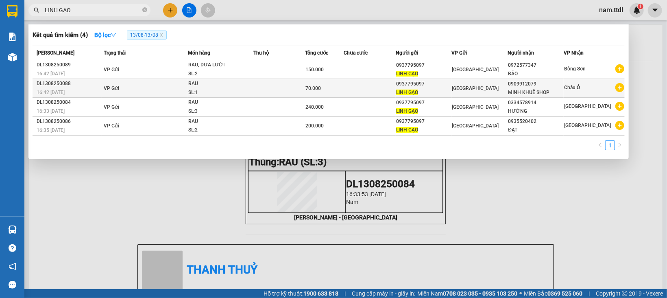
type input "LINH GẠO"
click at [474, 84] on div "[GEOGRAPHIC_DATA]" at bounding box center [479, 88] width 55 height 9
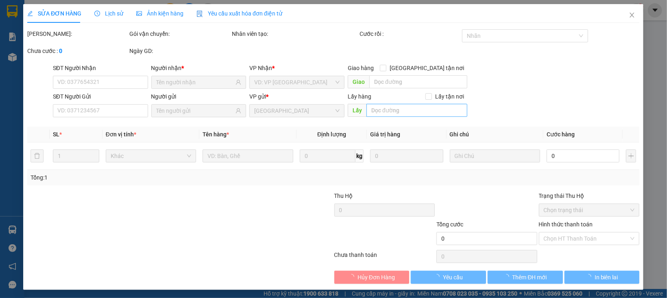
type input "0909912079"
type input "0937795097"
type input "70.000"
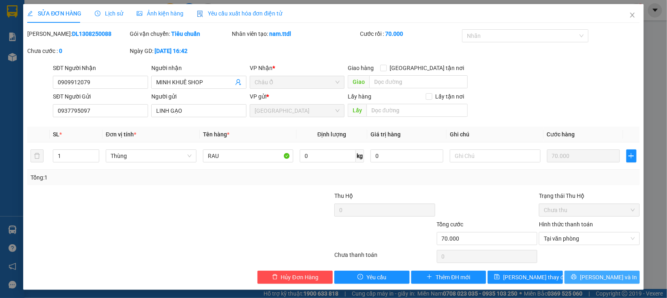
click at [576, 276] on icon "printer" at bounding box center [574, 277] width 6 height 6
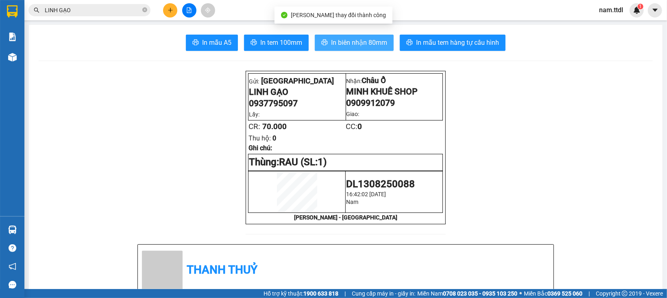
click at [338, 45] on span "In biên nhận 80mm" at bounding box center [359, 42] width 56 height 10
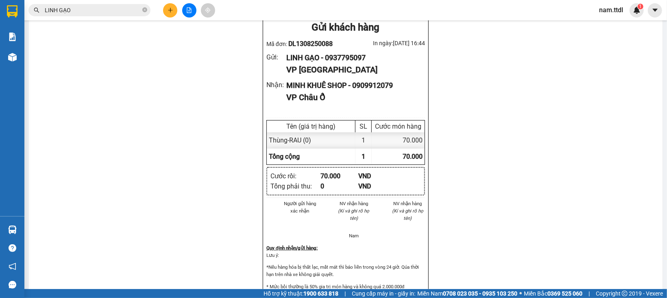
scroll to position [421, 0]
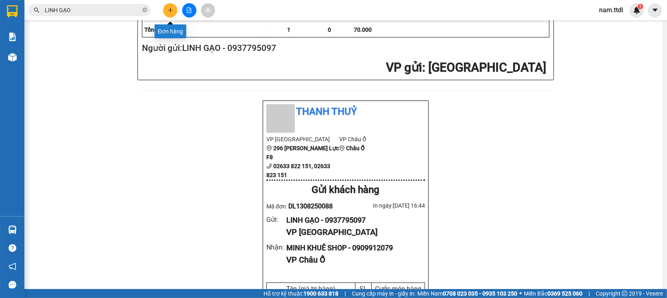
click at [172, 8] on icon "plus" at bounding box center [170, 10] width 6 height 6
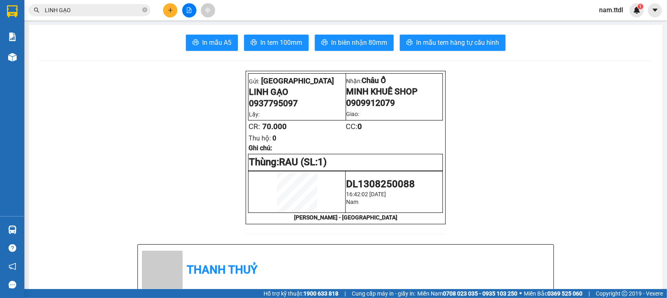
click at [76, 10] on input "LINH GẠO" at bounding box center [93, 10] width 96 height 9
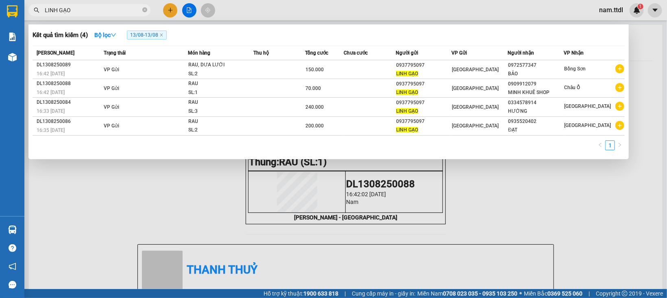
click at [76, 10] on input "LINH GẠO" at bounding box center [93, 10] width 96 height 9
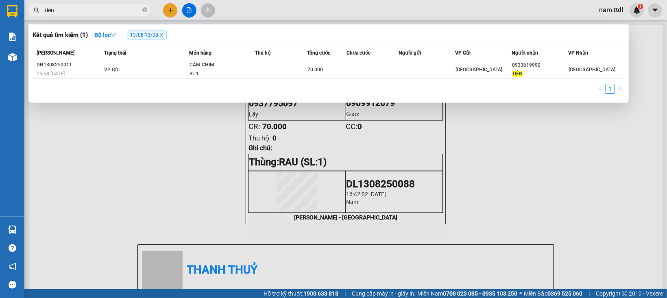
type input "tiên"
click at [163, 35] on icon "close" at bounding box center [161, 35] width 4 height 4
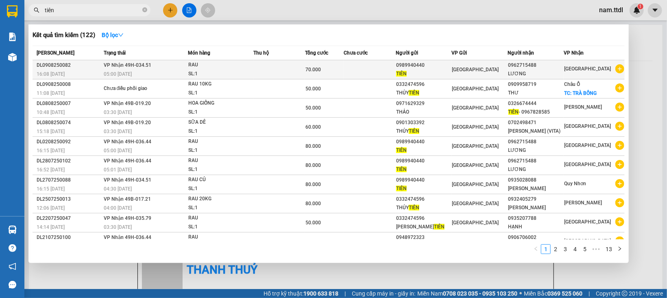
click at [464, 67] on span "[GEOGRAPHIC_DATA]" at bounding box center [475, 70] width 47 height 6
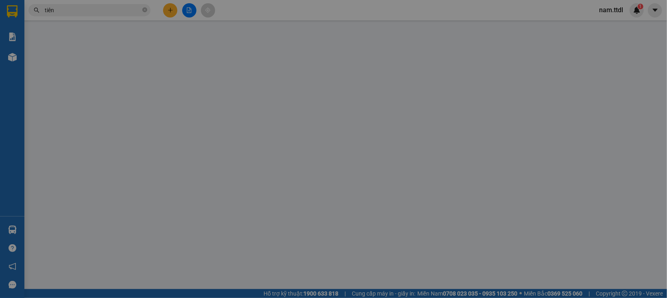
type input "0962715488"
type input "0989940440"
type input "70.000"
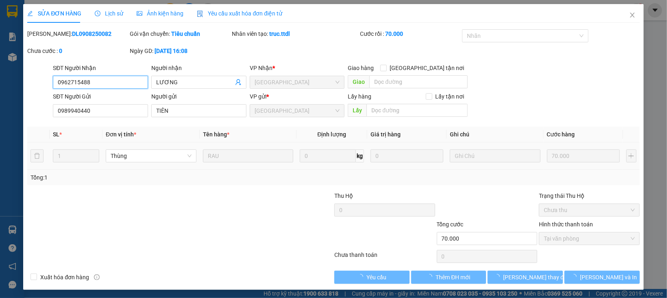
scroll to position [2, 0]
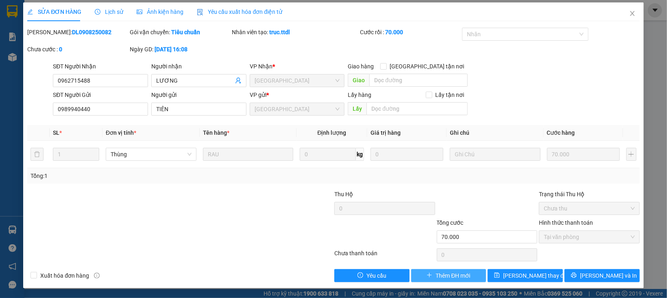
click at [450, 272] on span "Thêm ĐH mới" at bounding box center [452, 275] width 35 height 9
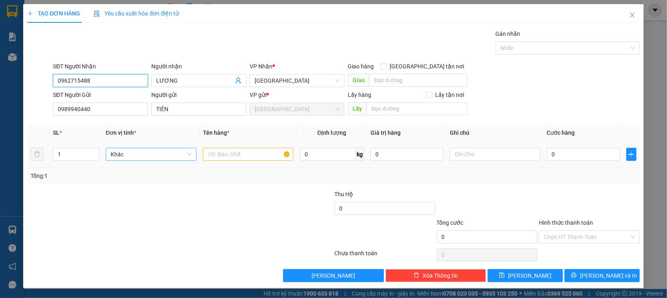
click at [148, 151] on span "Khác" at bounding box center [151, 154] width 81 height 12
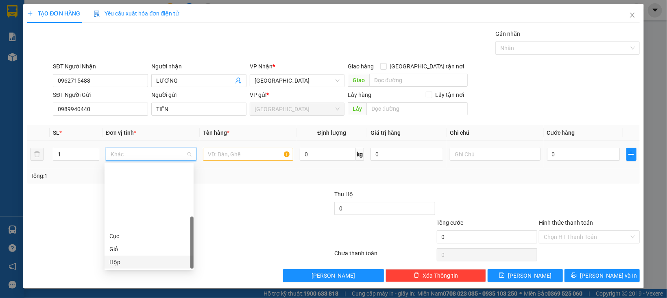
scroll to position [78, 0]
click at [120, 210] on div "Thùng" at bounding box center [148, 210] width 79 height 9
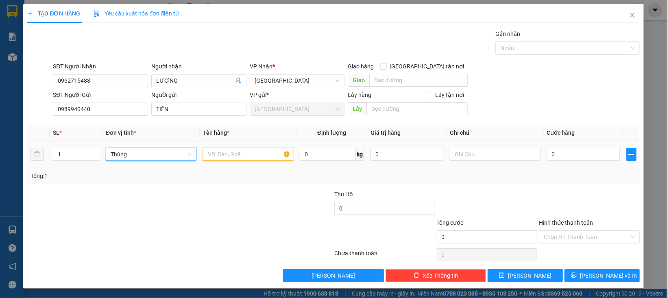
click at [231, 158] on input "text" at bounding box center [248, 154] width 91 height 13
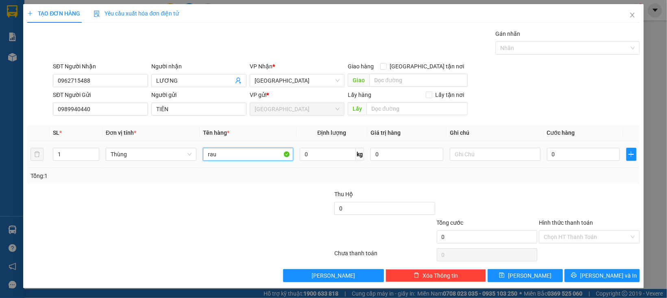
click at [243, 156] on input "rau" at bounding box center [248, 154] width 91 height 13
type input "RAU"
click at [547, 156] on input "0" at bounding box center [583, 154] width 73 height 13
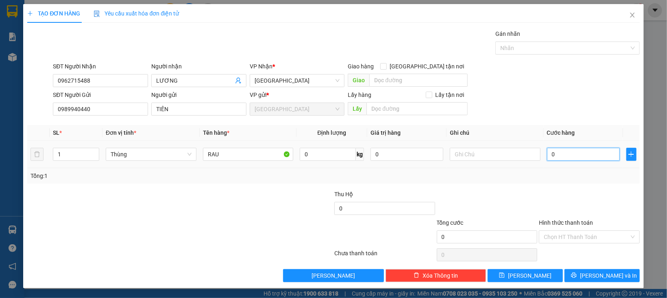
type input "7"
type input "70"
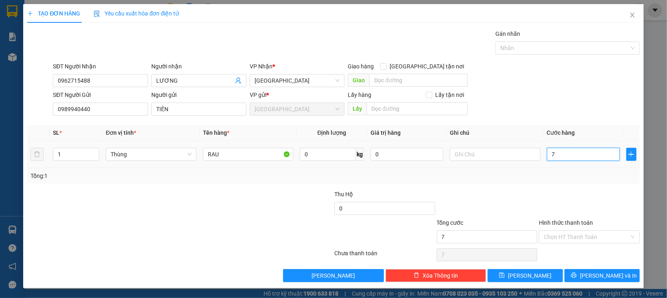
type input "70"
type input "70.000"
click at [558, 193] on div at bounding box center [589, 203] width 102 height 28
click at [548, 241] on input "Hình thức thanh toán" at bounding box center [585, 236] width 85 height 12
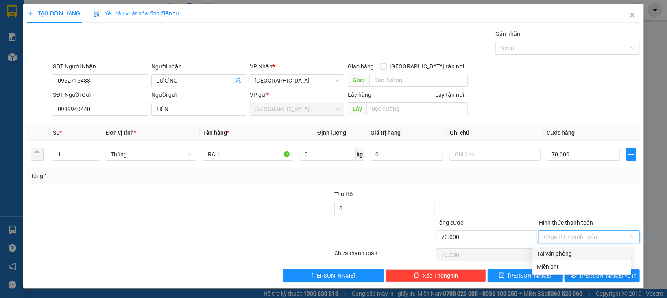
click at [550, 251] on div "Tại văn phòng" at bounding box center [581, 253] width 89 height 9
type input "0"
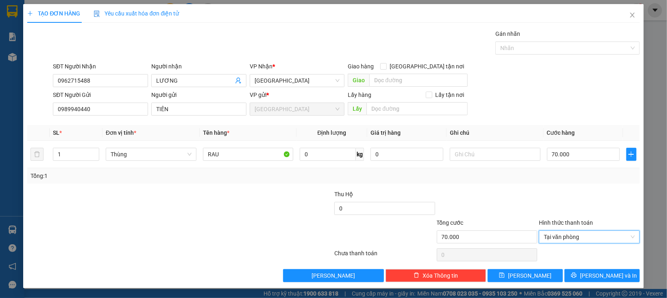
click at [555, 276] on div "[PERSON_NAME]" at bounding box center [525, 275] width 77 height 13
click at [564, 274] on button "[PERSON_NAME] và In" at bounding box center [601, 275] width 75 height 13
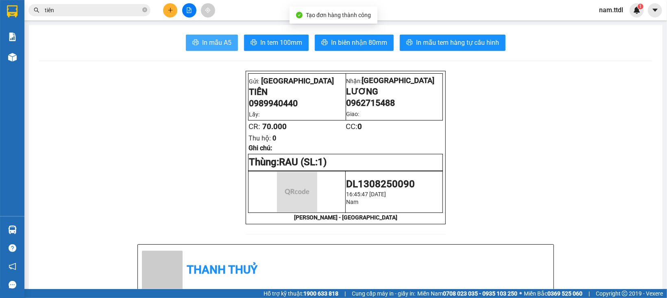
click at [219, 40] on span "In mẫu A5" at bounding box center [216, 42] width 29 height 10
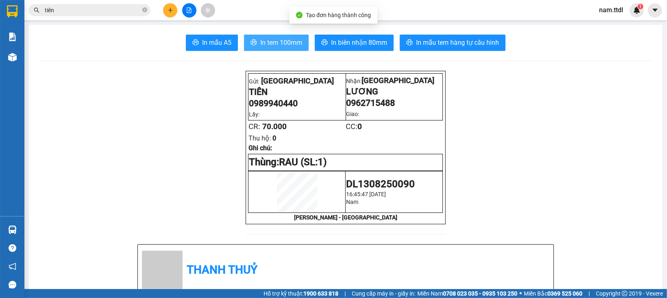
click at [291, 42] on span "In tem 100mm" at bounding box center [281, 42] width 42 height 10
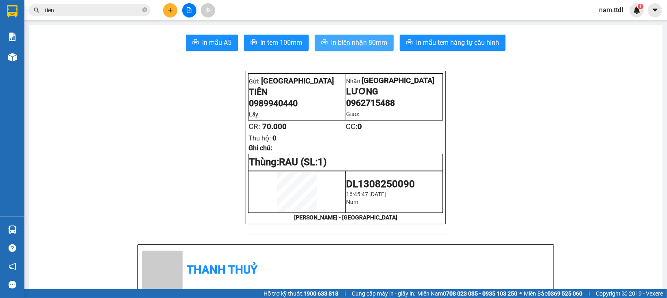
click at [366, 45] on span "In biên nhận 80mm" at bounding box center [359, 42] width 56 height 10
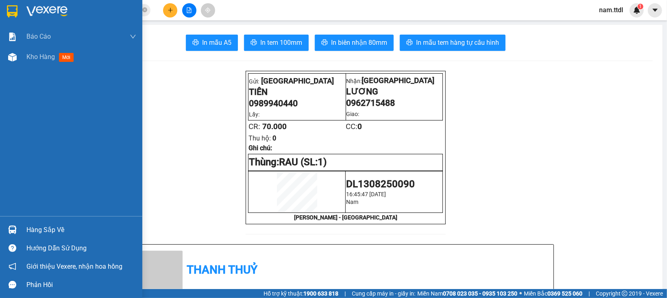
click at [18, 12] on div at bounding box center [12, 11] width 14 height 14
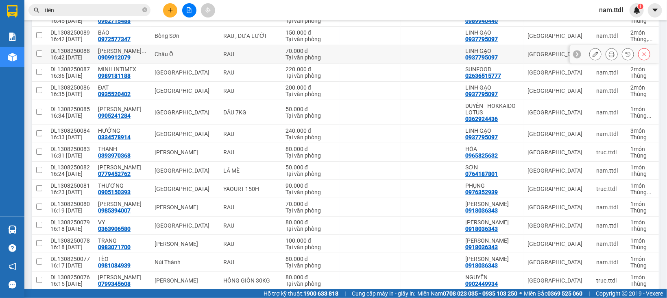
scroll to position [31, 0]
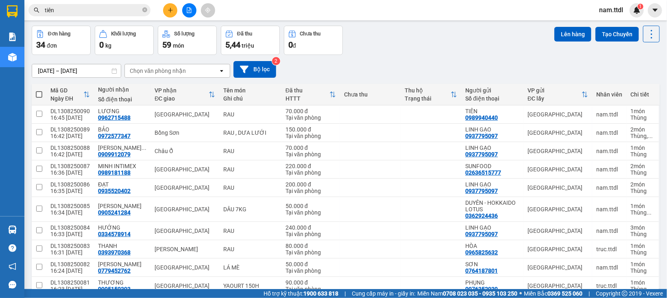
click at [39, 97] on span at bounding box center [39, 94] width 7 height 7
click at [39, 90] on input "checkbox" at bounding box center [39, 90] width 0 height 0
checkbox input "true"
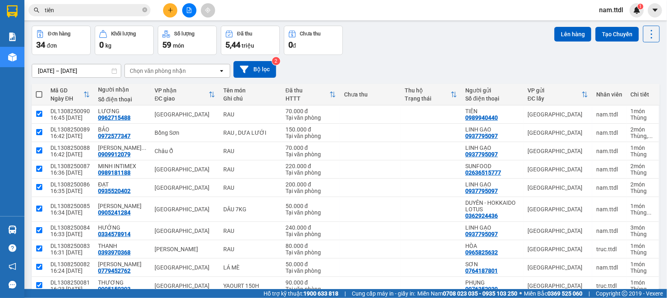
checkbox input "true"
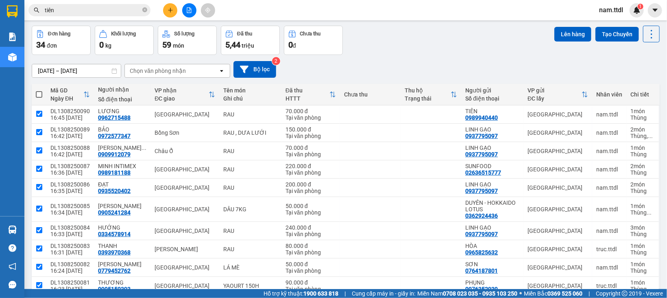
checkbox input "true"
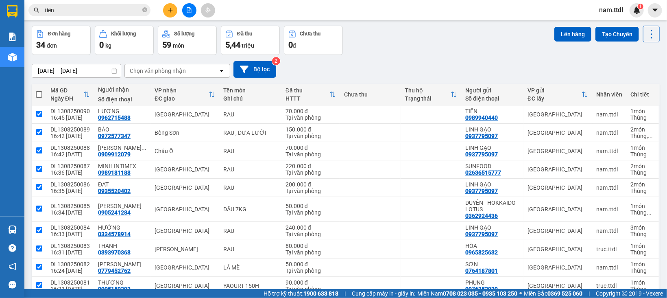
checkbox input "true"
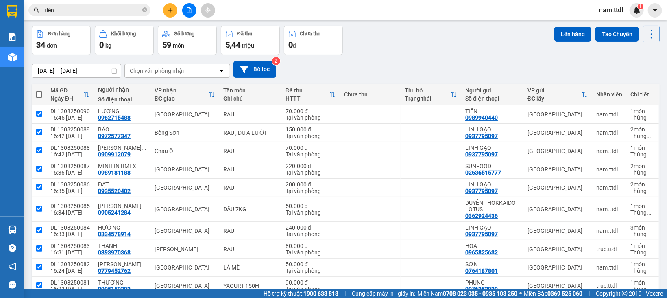
checkbox input "true"
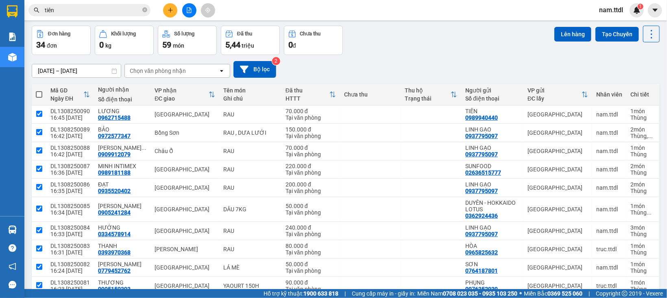
checkbox input "true"
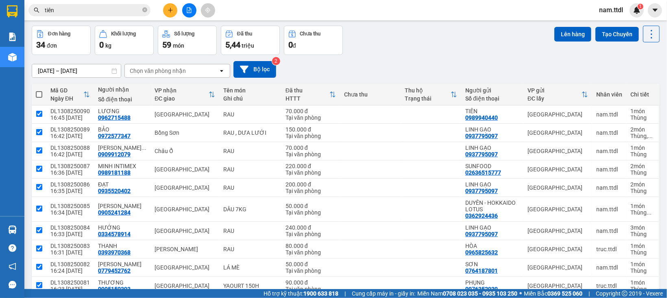
checkbox input "true"
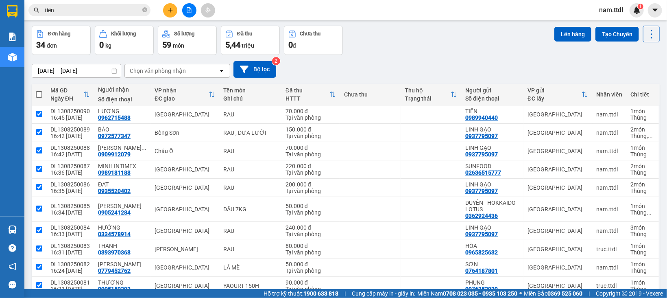
checkbox input "true"
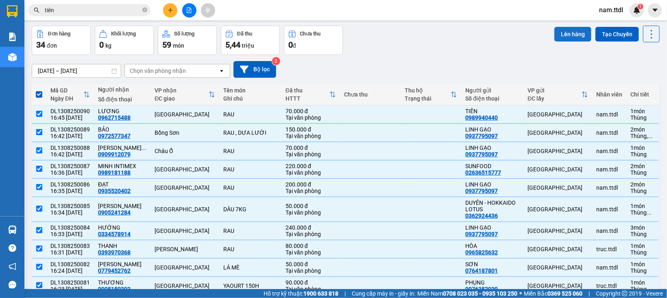
click at [559, 39] on button "Lên hàng" at bounding box center [572, 34] width 37 height 15
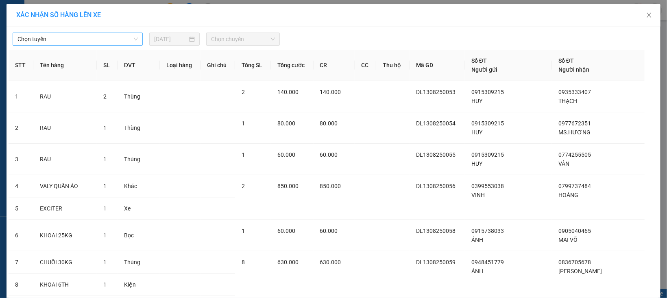
click at [104, 44] on span "Chọn tuyến" at bounding box center [77, 39] width 120 height 12
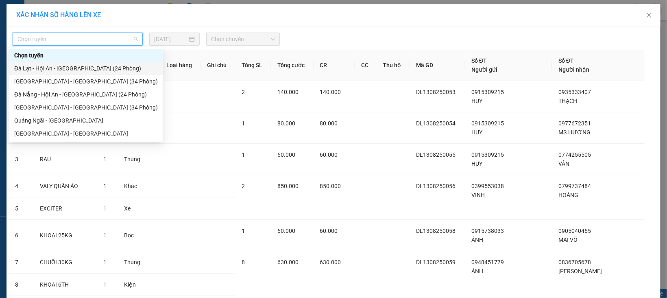
click at [67, 67] on div "Đà Lạt - Hội An - [GEOGRAPHIC_DATA] (24 Phòng)" at bounding box center [85, 68] width 143 height 9
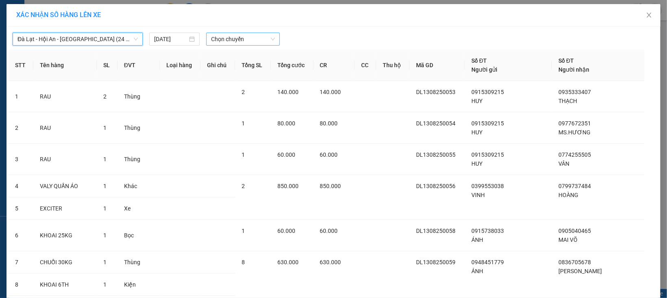
click at [211, 42] on span "Chọn chuyến" at bounding box center [242, 39] width 63 height 12
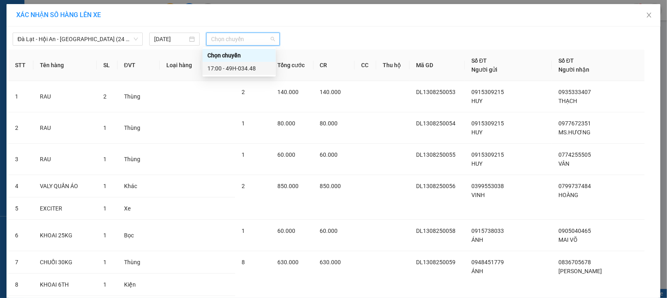
click at [220, 68] on div "17:00 - 49H-034.48" at bounding box center [238, 68] width 63 height 9
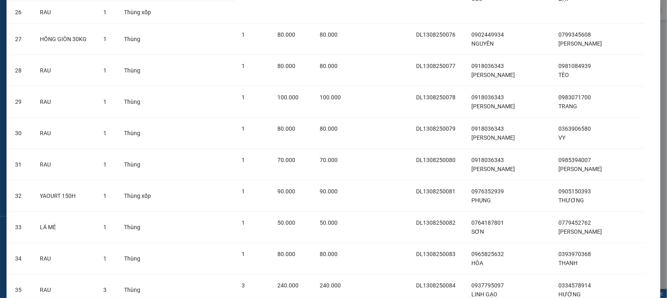
scroll to position [1049, 0]
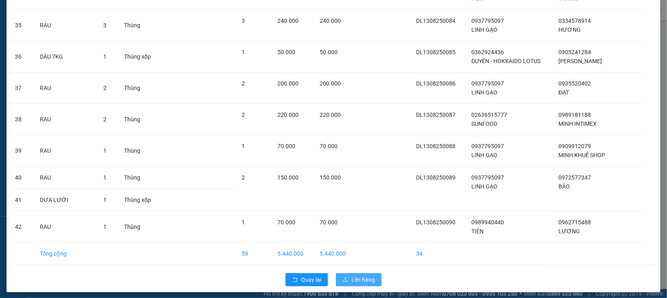
click at [352, 275] on span "Lên hàng" at bounding box center [363, 279] width 24 height 9
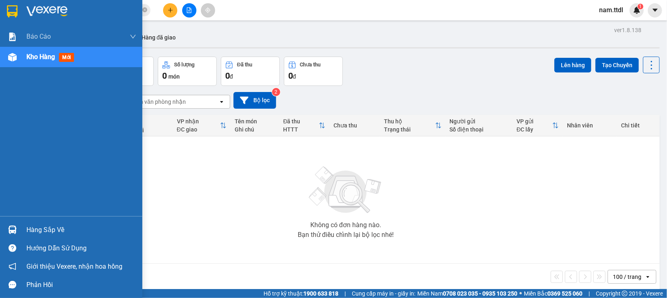
drag, startPoint x: 16, startPoint y: 12, endPoint x: 28, endPoint y: 14, distance: 11.6
click at [17, 12] on img at bounding box center [12, 11] width 11 height 12
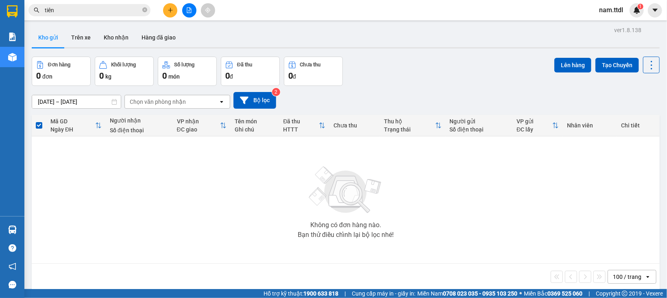
click at [108, 5] on span "tiên" at bounding box center [89, 10] width 122 height 12
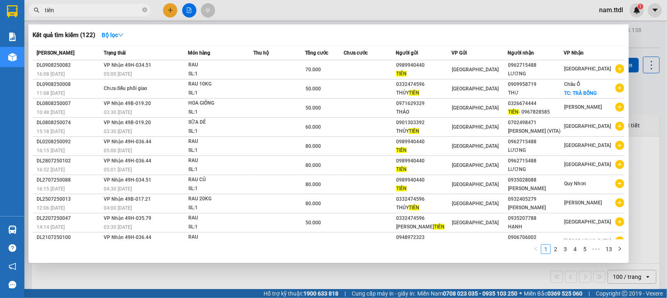
click at [110, 13] on input "tiên" at bounding box center [93, 10] width 96 height 9
click at [170, 10] on div at bounding box center [333, 149] width 667 height 298
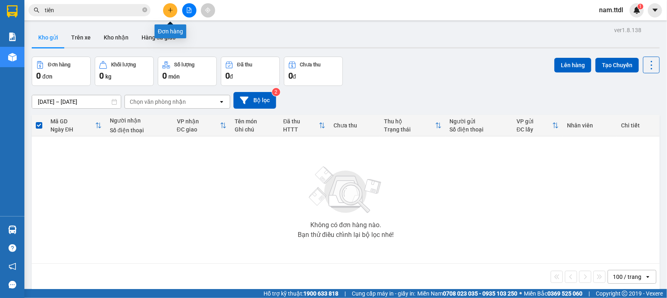
click at [170, 13] on icon "plus" at bounding box center [170, 10] width 6 height 6
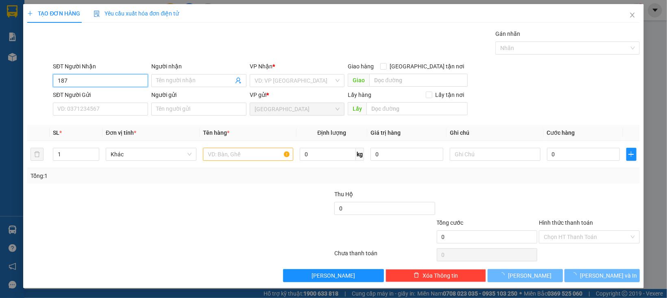
click at [120, 82] on input "187" at bounding box center [100, 80] width 95 height 13
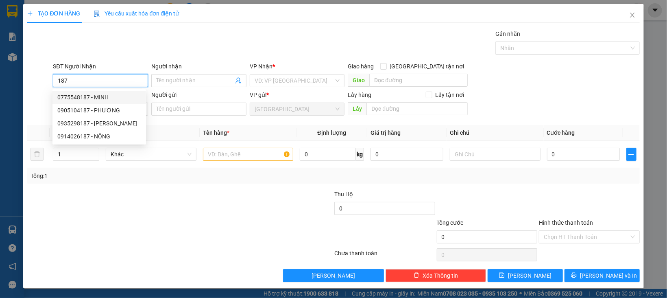
click at [113, 95] on div "0775548187 - MINH" at bounding box center [99, 97] width 84 height 9
type input "0775548187"
type input "MINH"
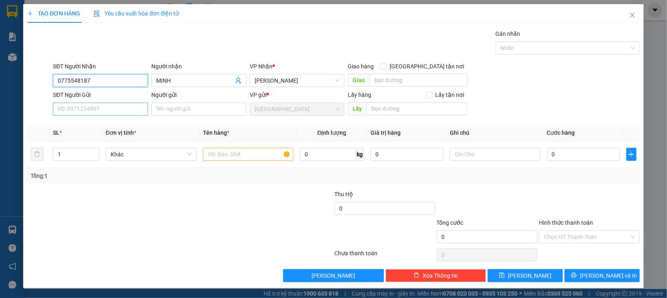
type input "0775548187"
click at [120, 112] on input "SĐT Người Gửi" at bounding box center [100, 108] width 95 height 13
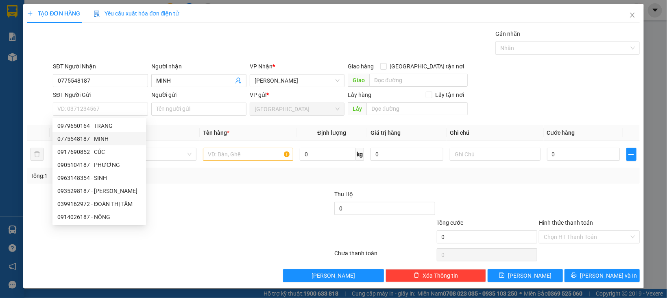
click at [152, 134] on th "Đơn vị tính *" at bounding box center [150, 133] width 97 height 16
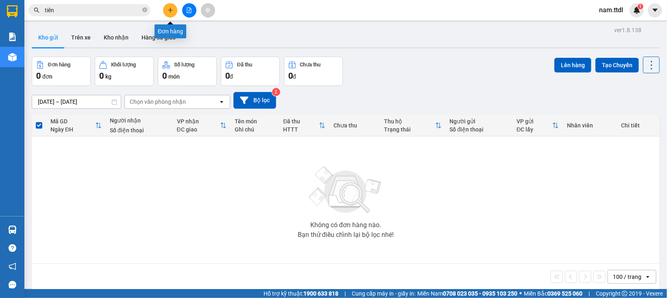
click at [169, 12] on icon "plus" at bounding box center [170, 10] width 6 height 6
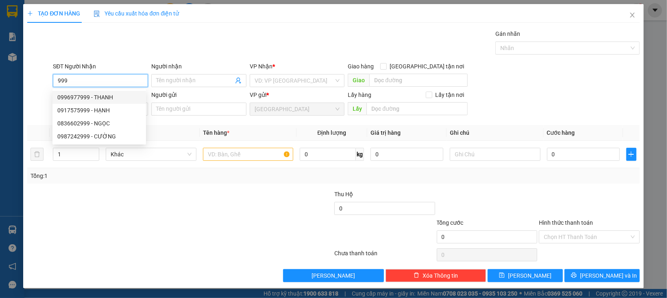
click at [97, 78] on input "999" at bounding box center [100, 80] width 95 height 13
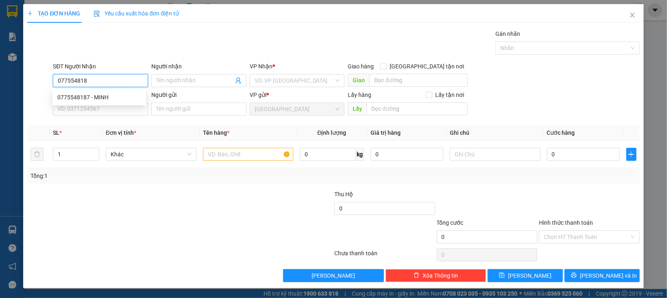
type input "0775548187"
click at [103, 98] on div "0775548187 - MINH" at bounding box center [99, 97] width 84 height 9
type input "MINH"
type input "0775548187"
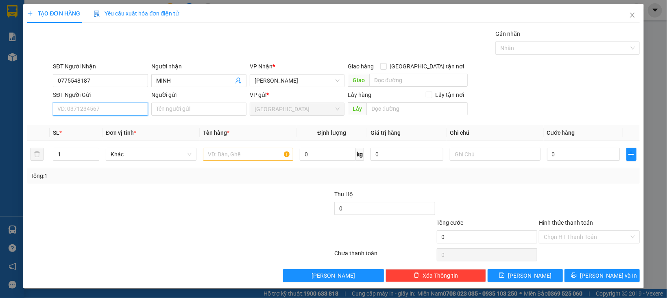
click at [106, 112] on input "SĐT Người Gửi" at bounding box center [100, 108] width 95 height 13
click at [100, 127] on div "0979650164 - TRANG" at bounding box center [99, 125] width 84 height 9
type input "0979650164"
type input "TRANG"
click at [132, 159] on span "Khác" at bounding box center [151, 154] width 81 height 12
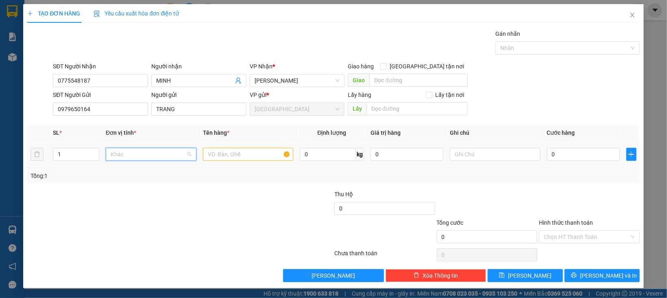
scroll to position [78, 0]
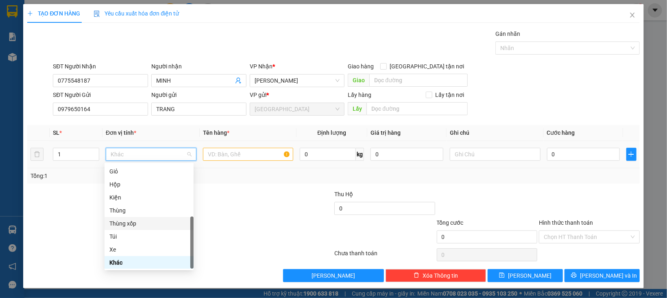
click at [127, 222] on div "Thùng xốp" at bounding box center [148, 223] width 79 height 9
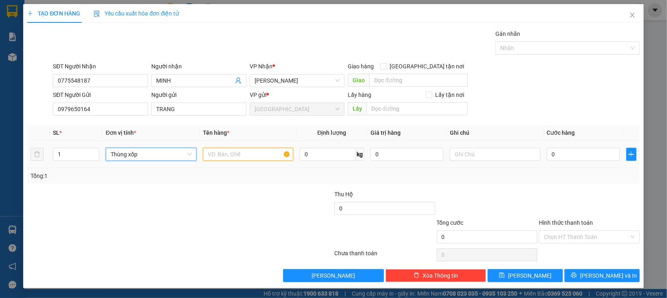
click at [208, 156] on input "text" at bounding box center [248, 154] width 91 height 13
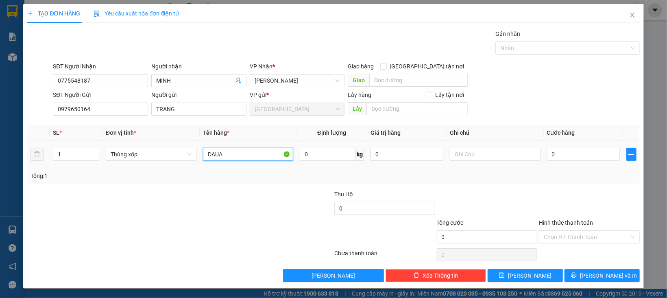
type input "DAUA"
type input "7"
type input "70"
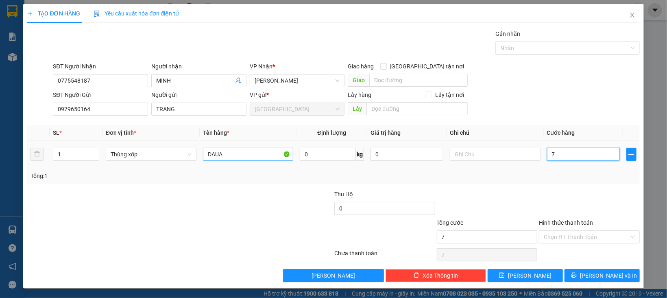
type input "70"
type input "70.000"
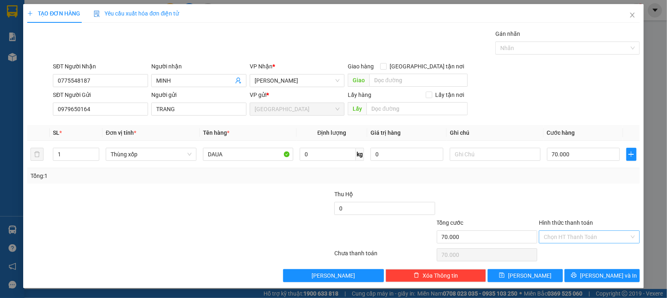
drag, startPoint x: 578, startPoint y: 194, endPoint x: 570, endPoint y: 230, distance: 37.4
click at [578, 194] on div at bounding box center [589, 203] width 102 height 28
click at [564, 241] on input "Hình thức thanh toán" at bounding box center [585, 236] width 85 height 12
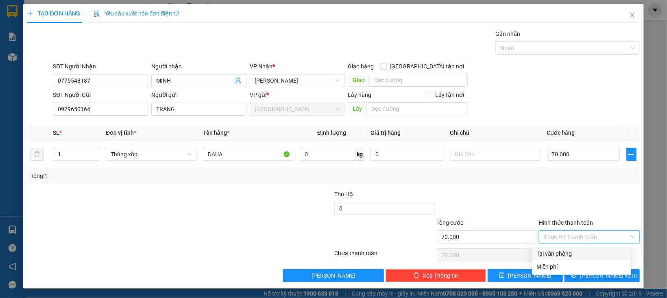
click at [566, 252] on div "Tại văn phòng" at bounding box center [581, 253] width 89 height 9
type input "0"
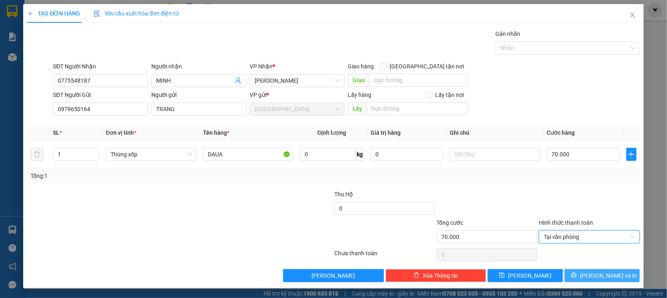
click at [573, 279] on button "[PERSON_NAME] và In" at bounding box center [601, 275] width 75 height 13
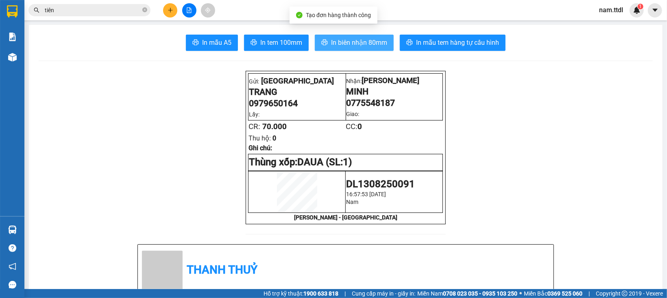
click at [359, 45] on span "In biên nhận 80mm" at bounding box center [359, 42] width 56 height 10
click at [164, 11] on button at bounding box center [170, 10] width 14 height 14
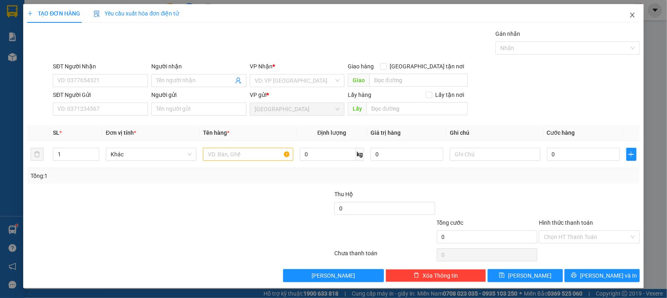
click at [629, 15] on icon "close" at bounding box center [632, 15] width 7 height 7
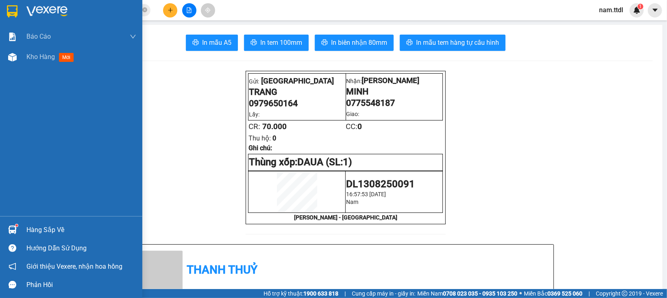
click at [13, 9] on img at bounding box center [12, 11] width 11 height 12
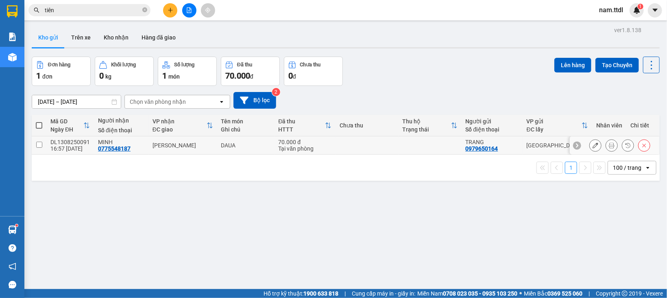
click at [589, 145] on button at bounding box center [594, 145] width 11 height 14
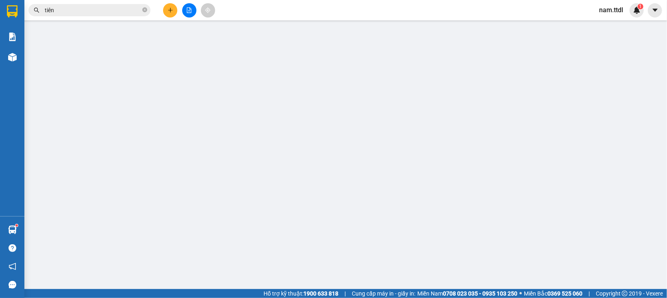
type input "0775548187"
type input "0979650164"
type input "70.000"
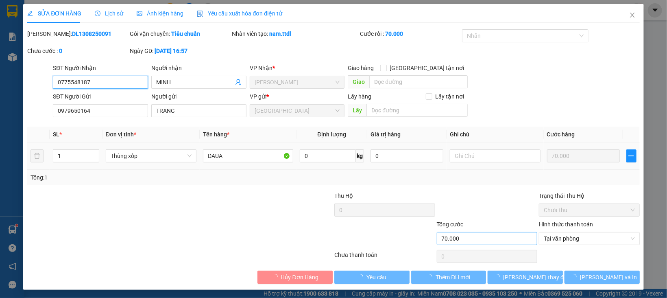
scroll to position [2, 0]
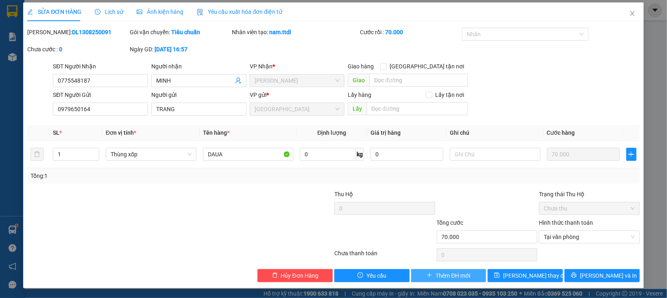
click at [426, 274] on icon "plus" at bounding box center [429, 275] width 6 height 6
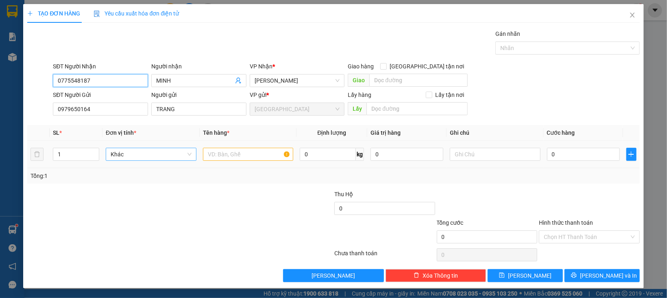
click at [135, 156] on span "Khác" at bounding box center [151, 154] width 81 height 12
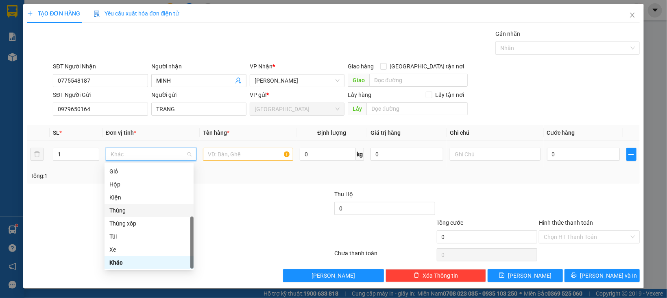
click at [131, 206] on div "Thùng" at bounding box center [148, 210] width 79 height 9
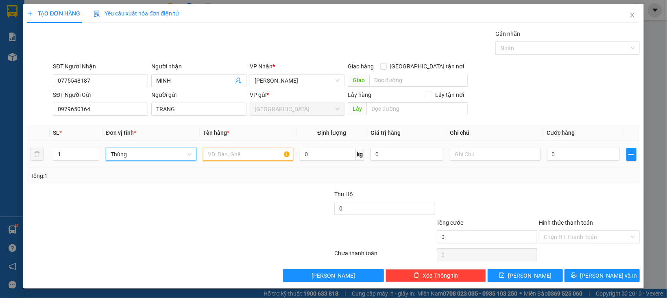
click at [250, 159] on input "text" at bounding box center [248, 154] width 91 height 13
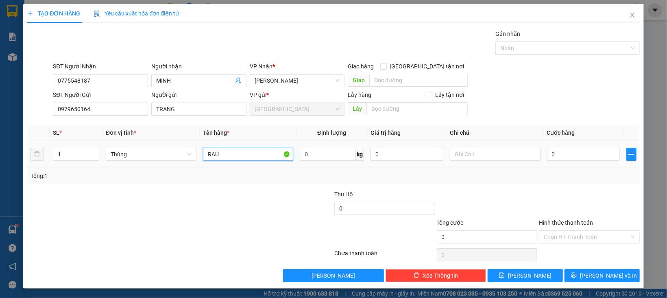
type input "RAU"
type input "1"
type input "10"
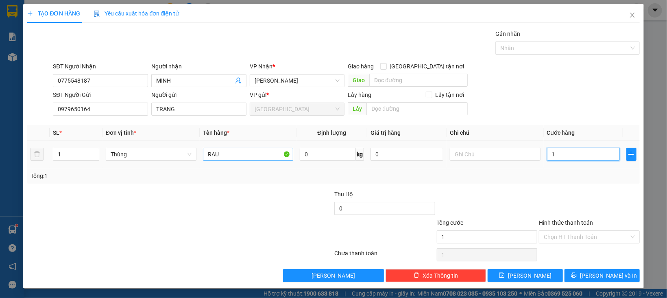
type input "10"
type input "100"
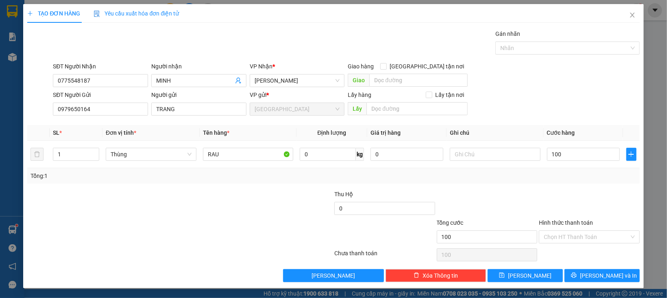
type input "100.000"
click at [559, 207] on div at bounding box center [589, 203] width 102 height 28
drag, startPoint x: 567, startPoint y: 239, endPoint x: 568, endPoint y: 249, distance: 9.8
click at [567, 239] on input "Hình thức thanh toán" at bounding box center [585, 236] width 85 height 12
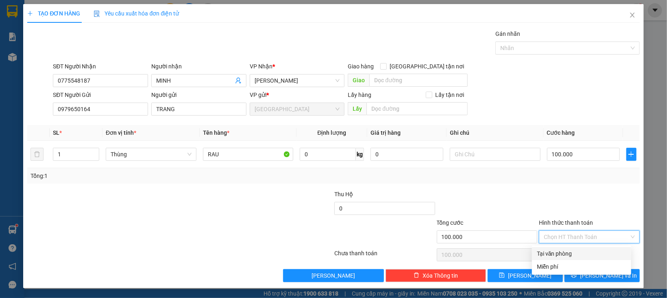
click at [569, 251] on div "Tại văn phòng" at bounding box center [581, 253] width 89 height 9
type input "0"
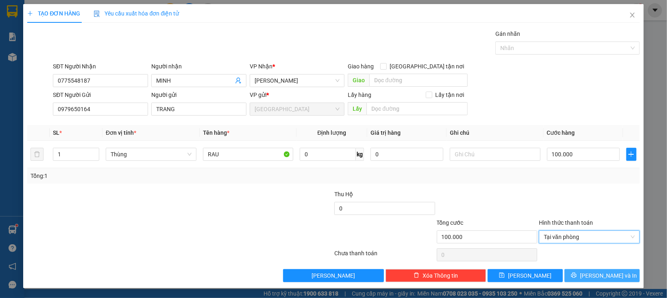
click at [572, 274] on button "[PERSON_NAME] và In" at bounding box center [601, 275] width 75 height 13
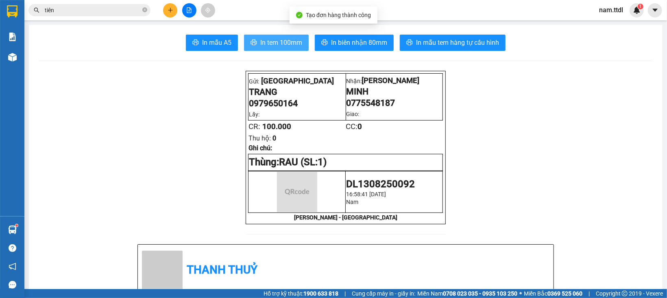
click at [271, 40] on span "In tem 100mm" at bounding box center [281, 42] width 42 height 10
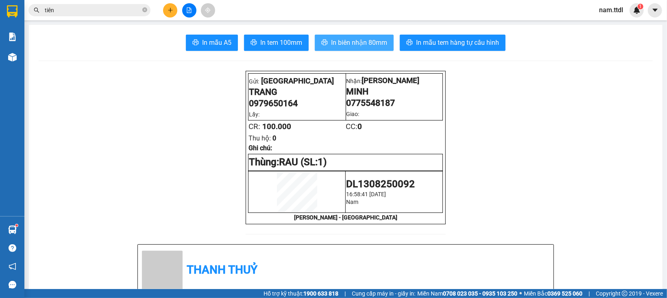
click at [360, 49] on button "In biên nhận 80mm" at bounding box center [354, 43] width 79 height 16
click at [167, 8] on button at bounding box center [170, 10] width 14 height 14
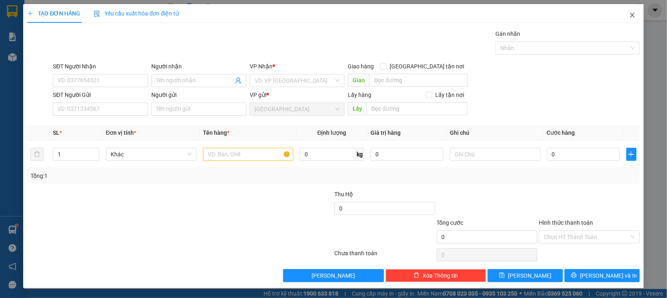
click at [629, 17] on icon "close" at bounding box center [632, 15] width 7 height 7
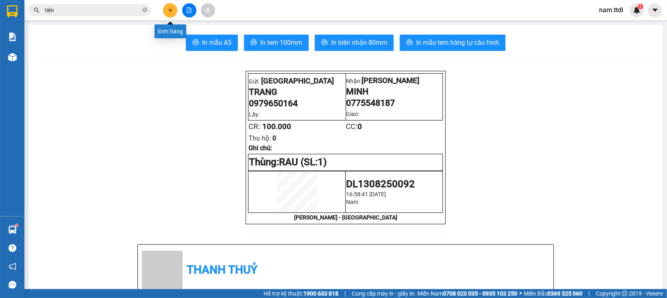
click at [170, 10] on icon "plus" at bounding box center [170, 10] width 4 height 0
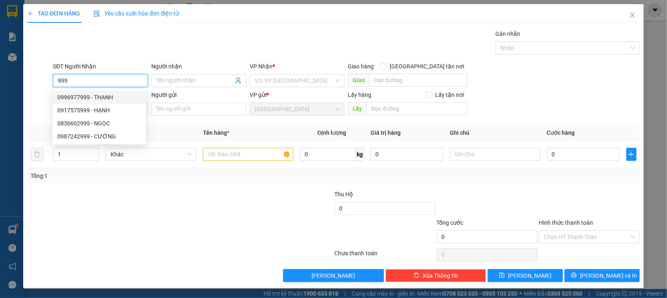
click at [94, 74] on input "999" at bounding box center [100, 80] width 95 height 13
click at [92, 99] on div "0996977999 - THANH" at bounding box center [99, 97] width 84 height 9
type input "0996977999"
type input "THANH"
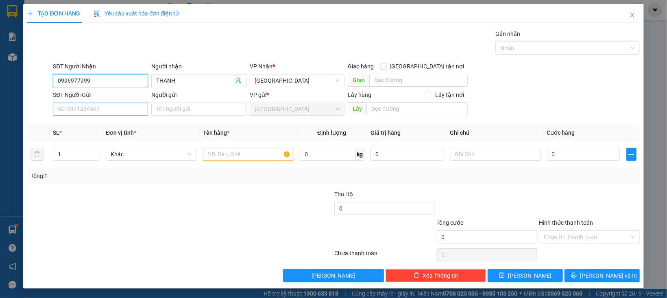
type input "0996977999"
click at [99, 113] on input "SĐT Người Gửi" at bounding box center [100, 108] width 95 height 13
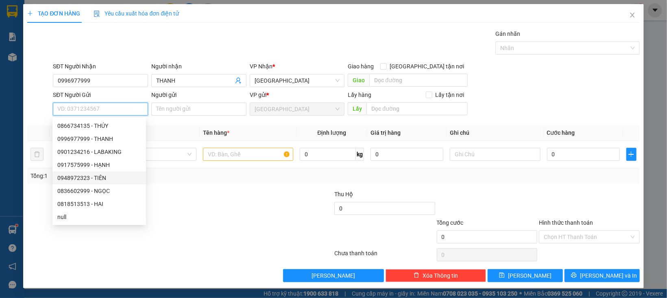
click at [97, 176] on div "0948972323 - TIÊN" at bounding box center [99, 177] width 84 height 9
type input "0948972323"
type input "TIÊN"
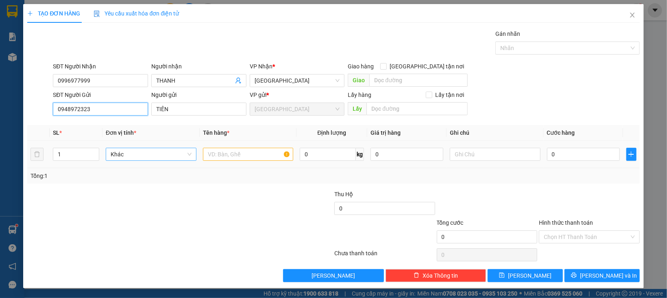
click at [155, 154] on span "Khác" at bounding box center [151, 154] width 81 height 12
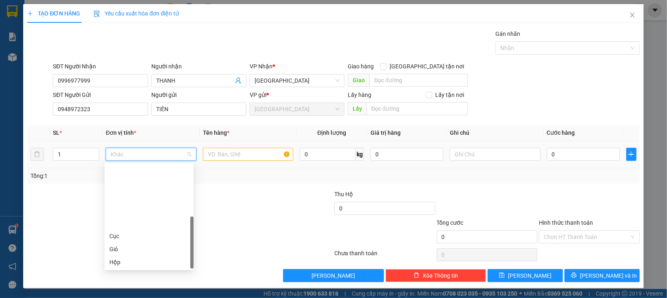
scroll to position [78, 0]
click at [125, 207] on div "Thùng" at bounding box center [148, 210] width 79 height 9
click at [221, 152] on input "text" at bounding box center [248, 154] width 91 height 13
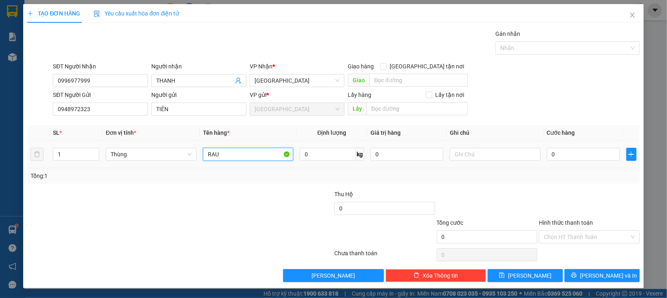
type input "RAU"
click at [569, 161] on div "0" at bounding box center [583, 154] width 73 height 16
click at [562, 157] on input "0" at bounding box center [583, 154] width 73 height 13
type input "7"
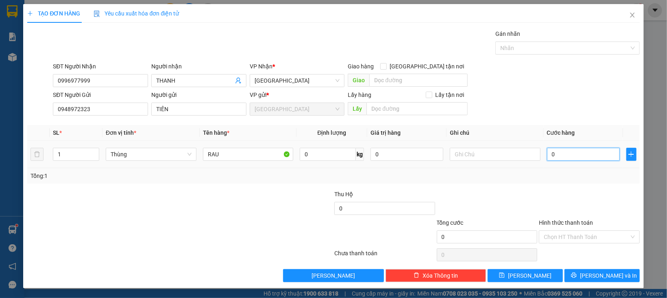
type input "7"
type input "70"
type input "70.000"
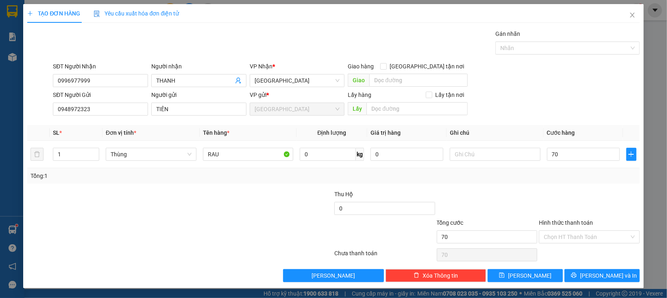
type input "70.000"
click at [572, 203] on div at bounding box center [589, 203] width 102 height 28
click at [573, 232] on input "Hình thức thanh toán" at bounding box center [585, 236] width 85 height 12
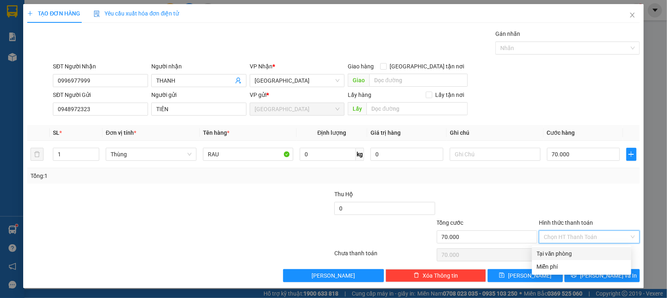
click at [572, 247] on div "Tại văn phòng" at bounding box center [581, 253] width 99 height 13
type input "0"
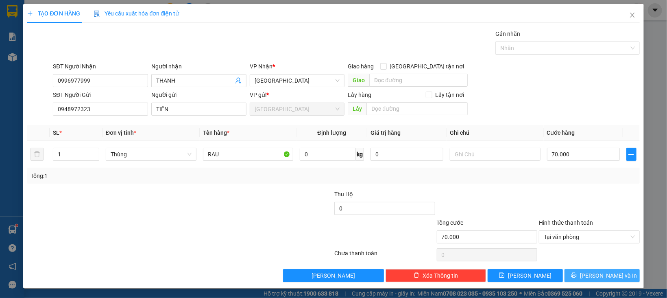
click at [576, 273] on button "[PERSON_NAME] và In" at bounding box center [601, 275] width 75 height 13
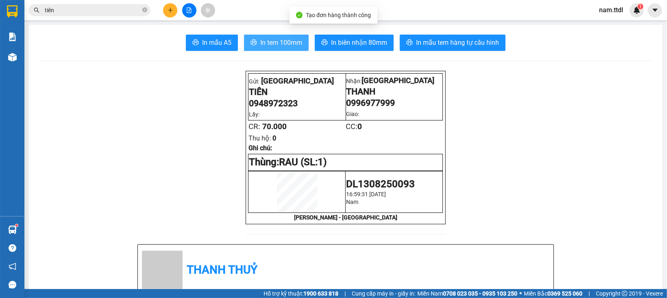
drag, startPoint x: 256, startPoint y: 39, endPoint x: 300, endPoint y: 48, distance: 45.4
click at [260, 39] on span "In tem 100mm" at bounding box center [281, 42] width 42 height 10
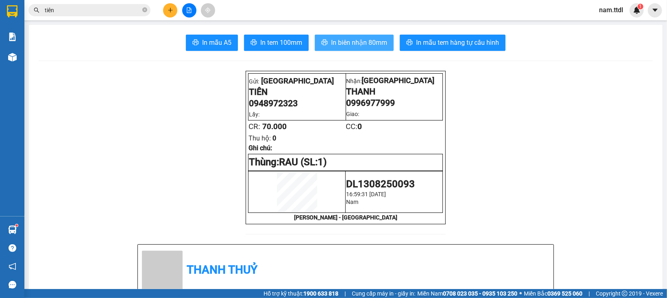
click at [358, 37] on span "In biên nhận 80mm" at bounding box center [359, 42] width 56 height 10
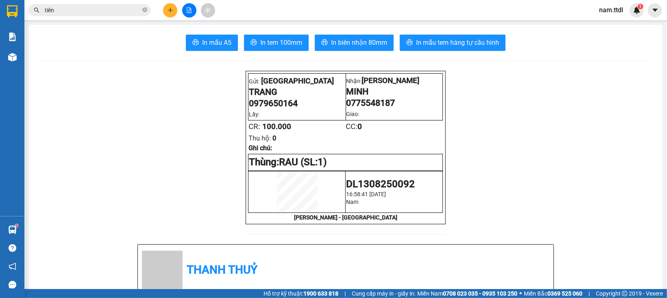
click at [21, 8] on div at bounding box center [12, 13] width 24 height 26
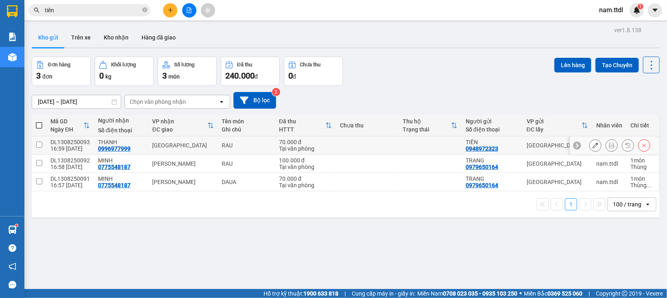
click at [405, 148] on td at bounding box center [429, 145] width 63 height 18
checkbox input "true"
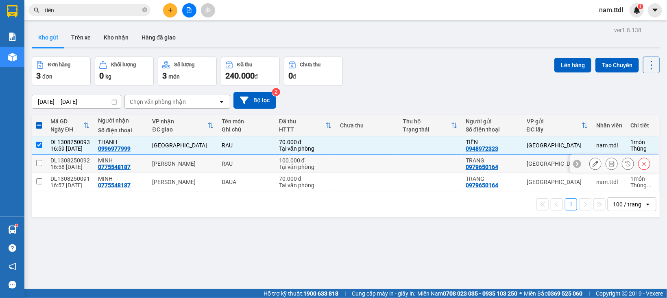
click at [408, 165] on td at bounding box center [429, 163] width 63 height 18
checkbox input "true"
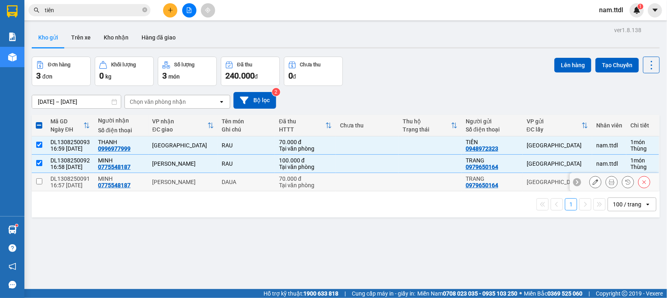
click at [409, 191] on div "1 100 / trang open" at bounding box center [346, 204] width 628 height 26
click at [336, 186] on td at bounding box center [367, 182] width 63 height 18
checkbox input "true"
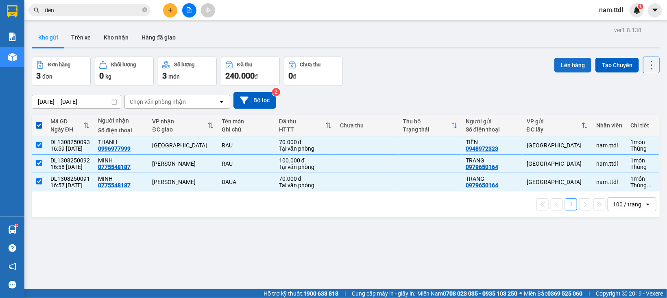
click at [574, 60] on button "Lên hàng" at bounding box center [572, 65] width 37 height 15
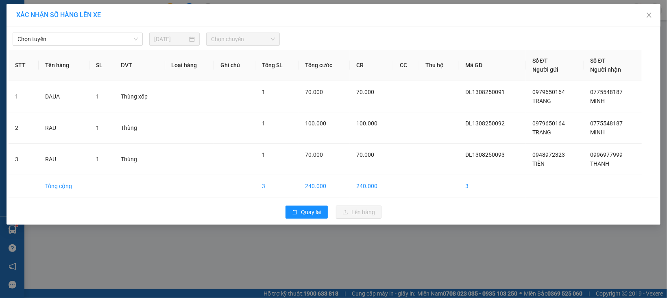
click at [80, 30] on div "Chọn tuyến [DATE] Chọn chuyến" at bounding box center [334, 36] width 650 height 17
click at [79, 40] on span "Chọn tuyến" at bounding box center [77, 39] width 120 height 12
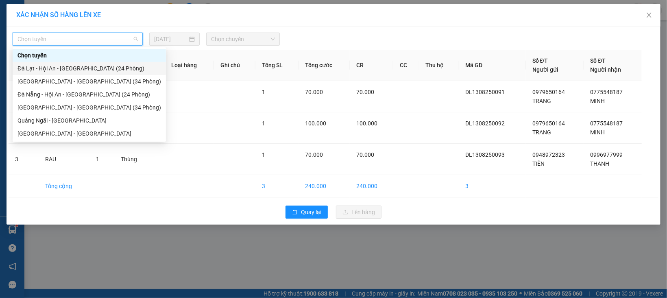
click at [74, 68] on div "Đà Lạt - Hội An - [GEOGRAPHIC_DATA] (24 Phòng)" at bounding box center [88, 68] width 143 height 9
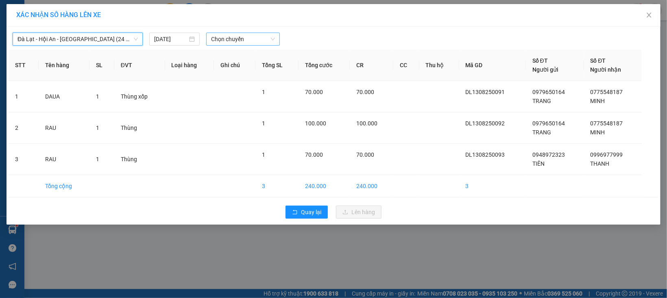
click at [235, 41] on span "Chọn chuyến" at bounding box center [242, 39] width 63 height 12
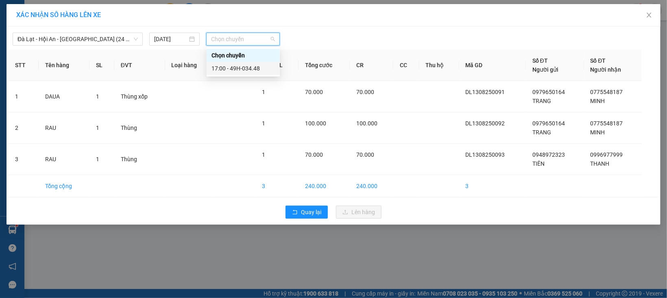
click at [236, 67] on div "17:00 - 49H-034.48" at bounding box center [242, 68] width 63 height 9
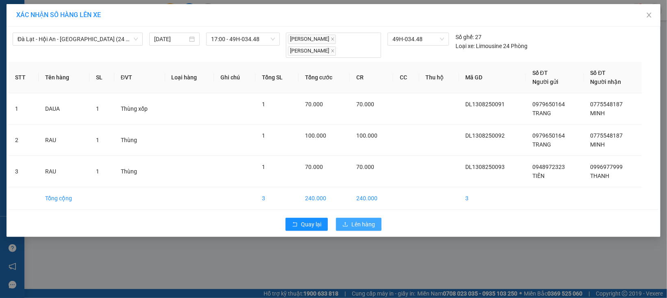
click at [353, 219] on span "Lên hàng" at bounding box center [363, 223] width 24 height 9
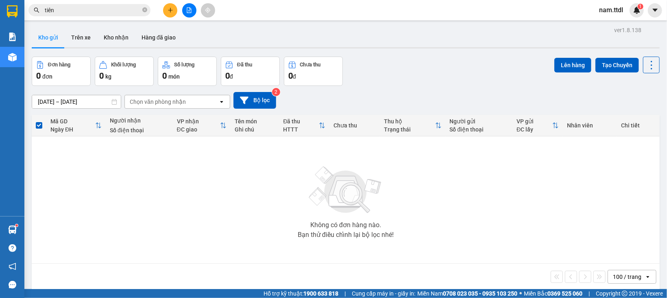
click at [193, 9] on button at bounding box center [189, 10] width 14 height 14
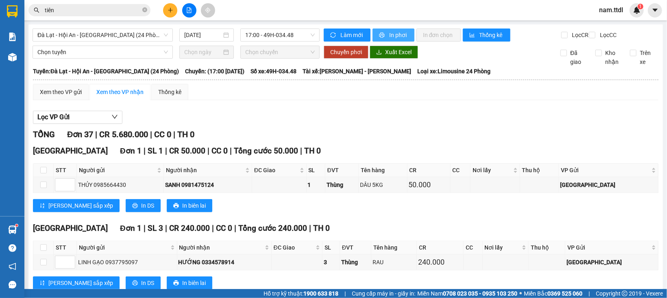
click at [389, 33] on span "In phơi" at bounding box center [398, 34] width 19 height 9
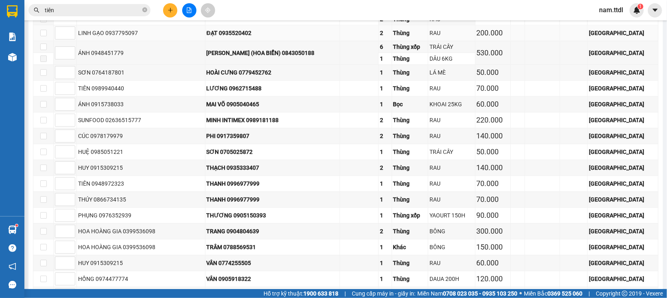
scroll to position [1324, 0]
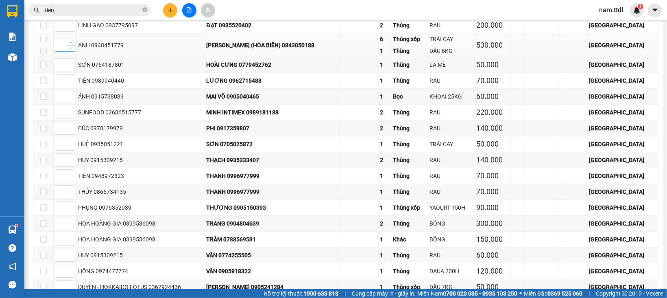
click at [62, 51] on input at bounding box center [65, 45] width 20 height 12
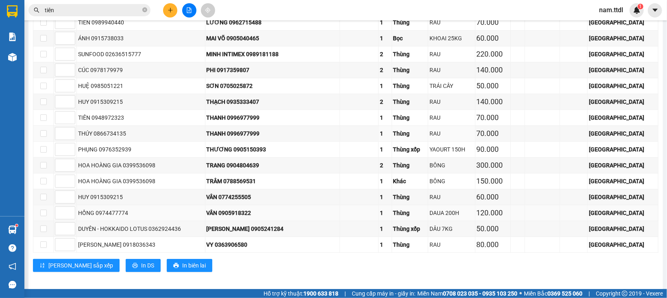
scroll to position [1406, 0]
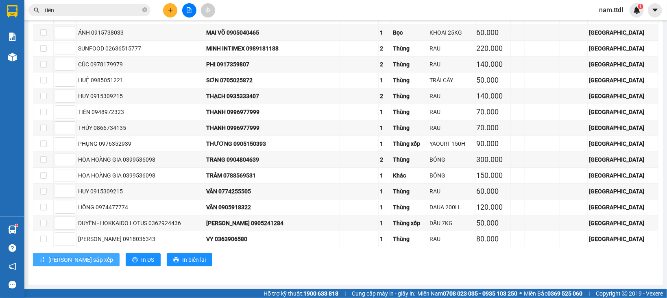
type input "1"
click at [65, 259] on span "[PERSON_NAME] sắp xếp" at bounding box center [80, 259] width 65 height 9
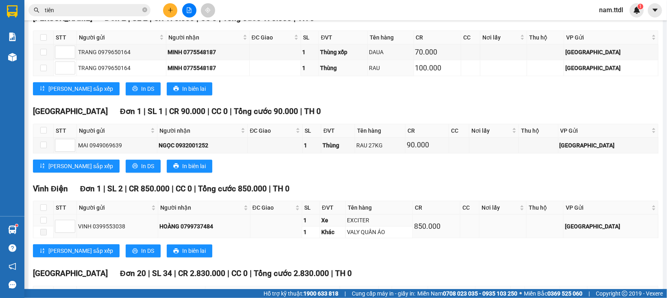
scroll to position [918, 0]
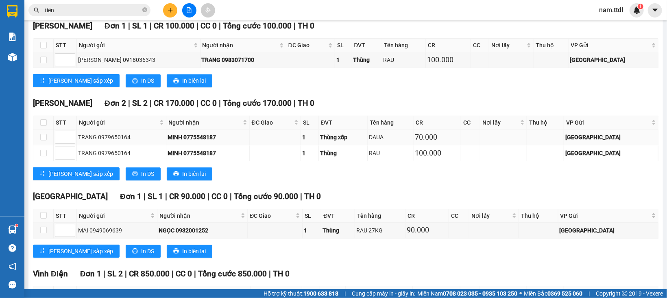
click at [201, 141] on div "MINH 0775548187" at bounding box center [207, 137] width 80 height 9
copy div "0775548187"
click at [99, 13] on input "tiên" at bounding box center [93, 10] width 96 height 9
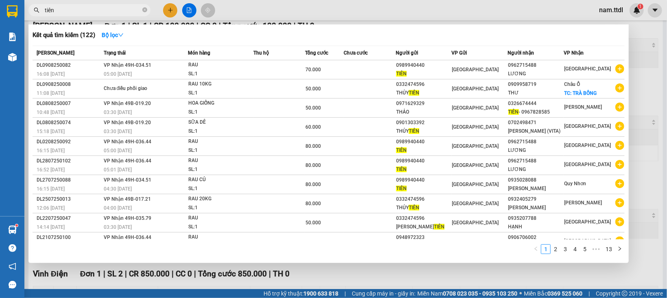
paste input "0775548187"
click at [99, 13] on input "tiên0775548187" at bounding box center [93, 10] width 96 height 9
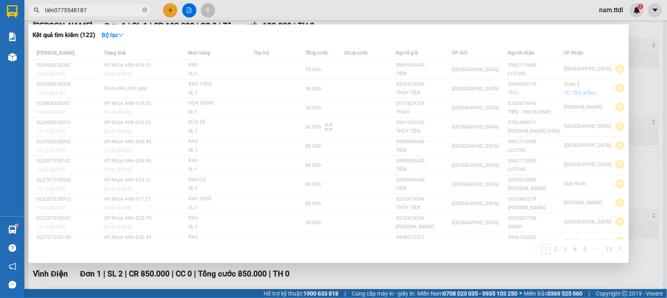
click at [99, 13] on input "tiên0775548187" at bounding box center [93, 10] width 96 height 9
paste input "text"
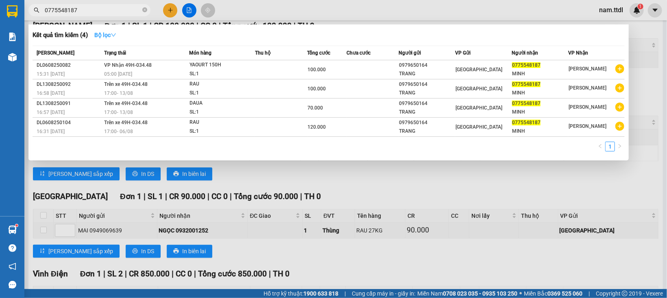
type input "0775548187"
click at [106, 35] on strong "Bộ lọc" at bounding box center [105, 35] width 22 height 7
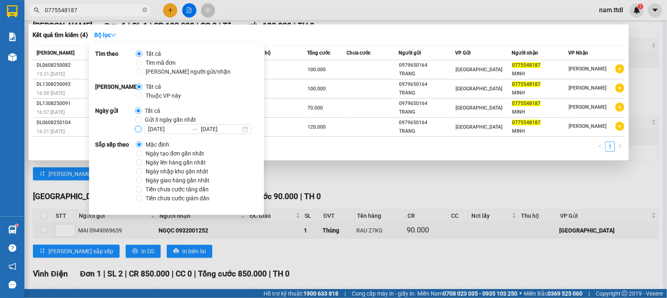
click at [139, 128] on input "[DATE] [DATE]" at bounding box center [138, 129] width 7 height 7
radio input "true"
radio input "false"
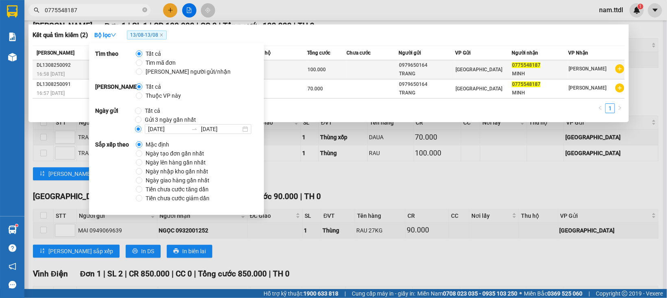
click at [413, 71] on div "TRANG" at bounding box center [427, 74] width 56 height 9
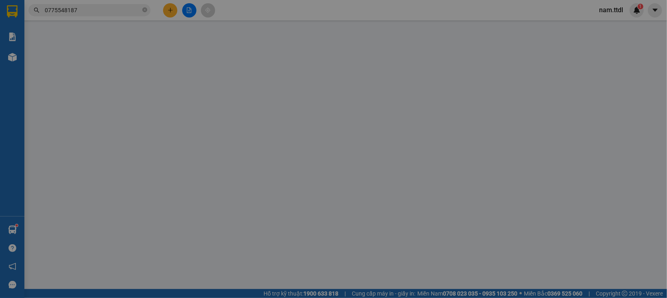
type input "0775548187"
type input "0979650164"
type input "100.000"
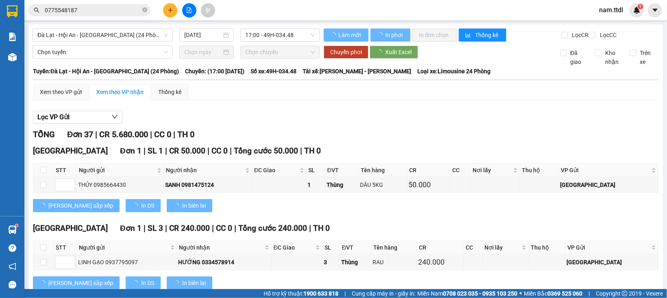
click at [109, 13] on input "0775548187" at bounding box center [93, 10] width 96 height 9
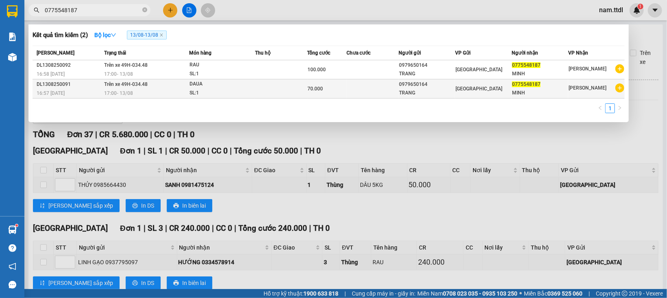
click at [200, 88] on div "DAUA" at bounding box center [219, 84] width 61 height 9
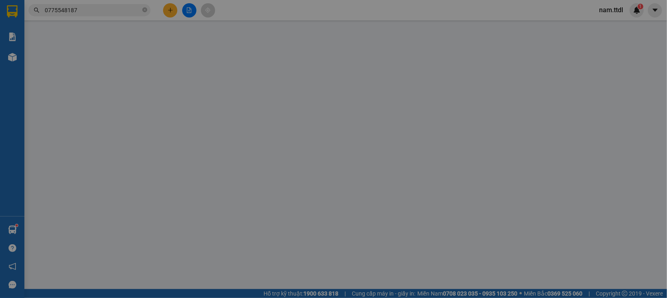
type input "0775548187"
type input "0979650164"
type input "70.000"
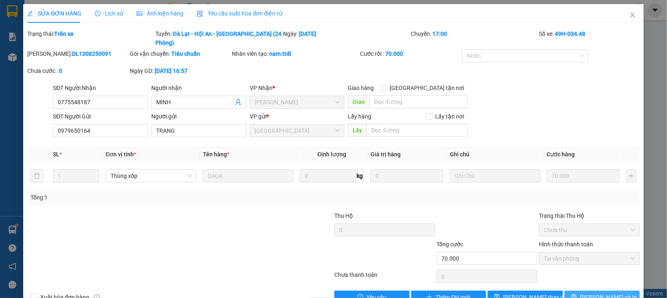
click at [591, 292] on span "[PERSON_NAME] và In" at bounding box center [608, 296] width 57 height 9
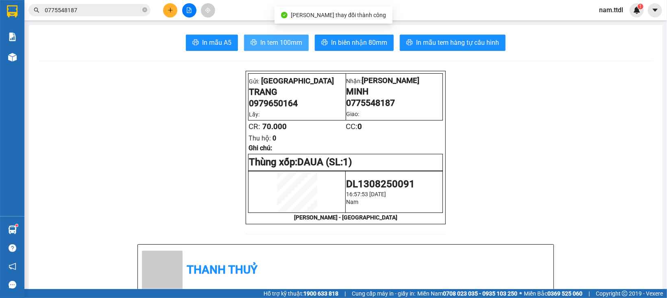
click at [285, 45] on span "In tem 100mm" at bounding box center [281, 42] width 42 height 10
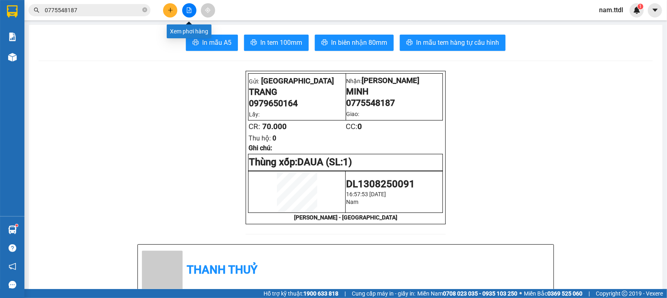
click at [191, 7] on icon "file-add" at bounding box center [189, 10] width 6 height 6
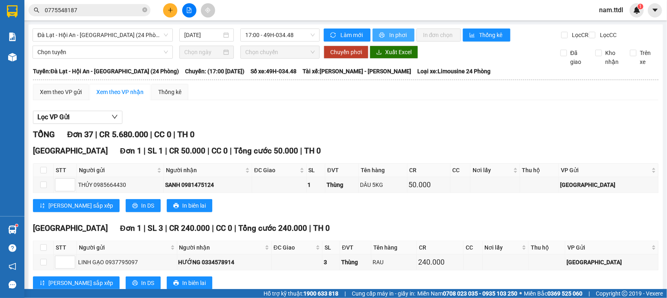
click at [389, 38] on span "In phơi" at bounding box center [398, 34] width 19 height 9
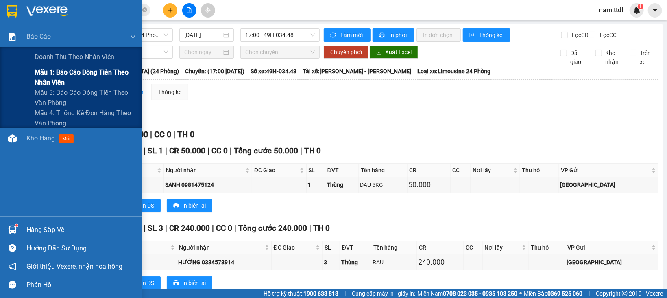
click at [59, 71] on span "Mẫu 1: Báo cáo dòng tiền theo nhân viên" at bounding box center [86, 77] width 102 height 20
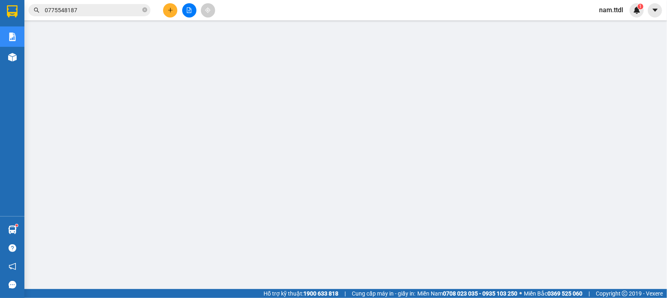
click at [118, 6] on input "0775548187" at bounding box center [93, 10] width 96 height 9
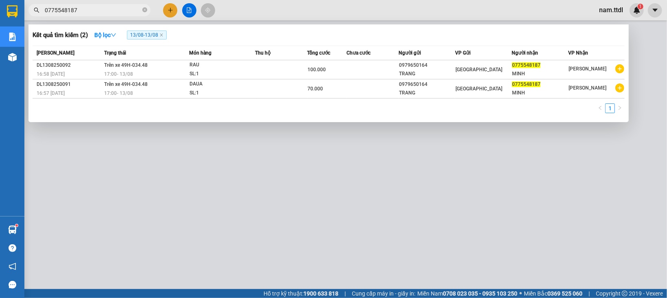
click at [118, 6] on input "0775548187" at bounding box center [93, 10] width 96 height 9
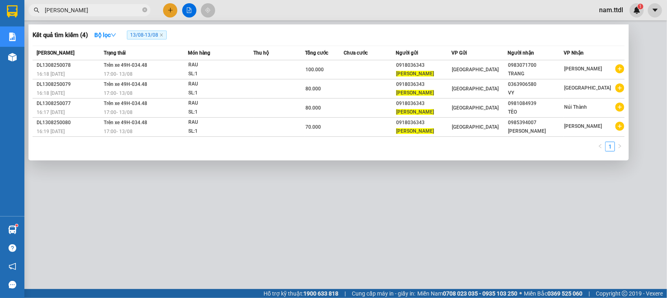
click at [352, 14] on div at bounding box center [333, 149] width 667 height 298
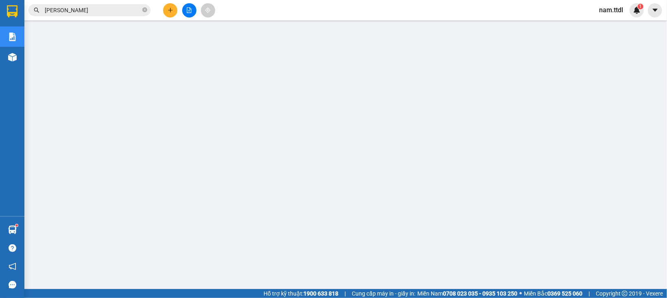
click at [101, 9] on input "[PERSON_NAME]" at bounding box center [93, 10] width 96 height 9
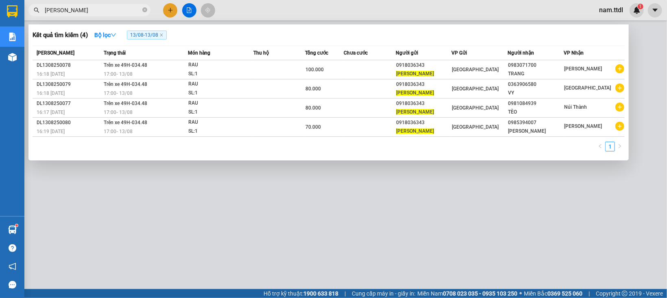
click at [101, 9] on input "[PERSON_NAME]" at bounding box center [93, 10] width 96 height 9
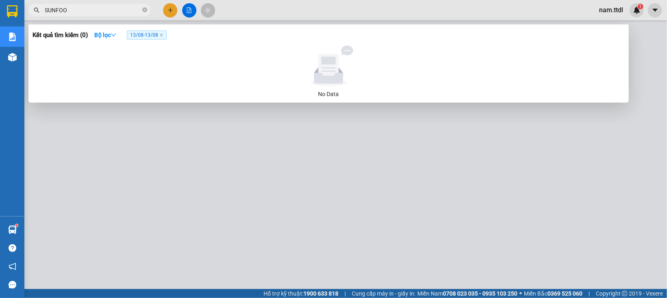
type input "SUNFOOD"
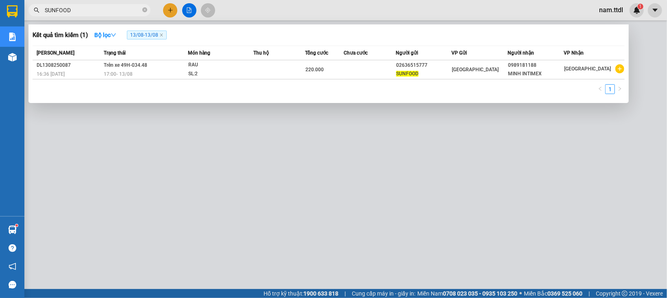
click at [102, 8] on input "SUNFOOD" at bounding box center [93, 10] width 96 height 9
type input "10"
